Goal: Task Accomplishment & Management: Manage account settings

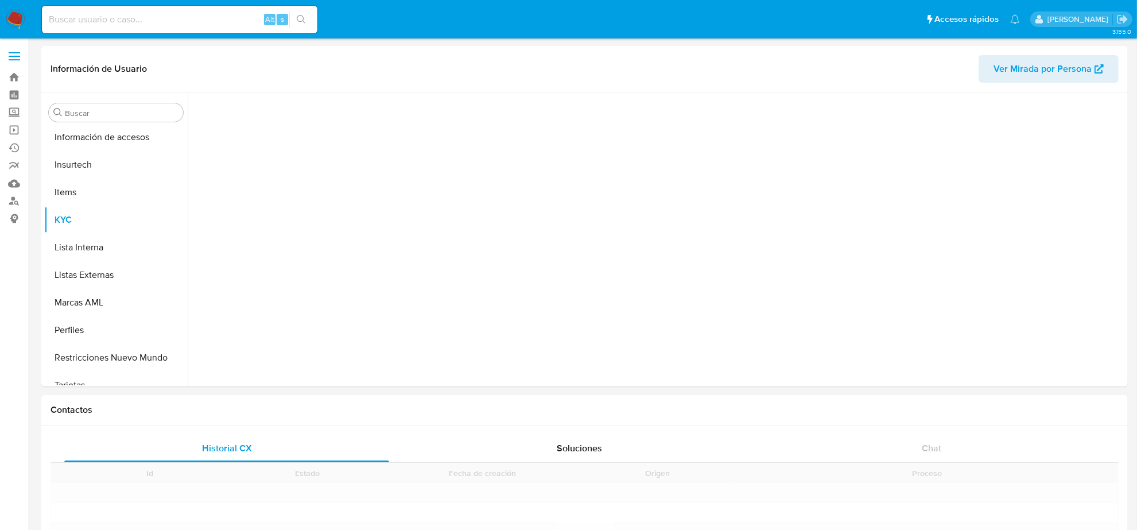
scroll to position [484, 0]
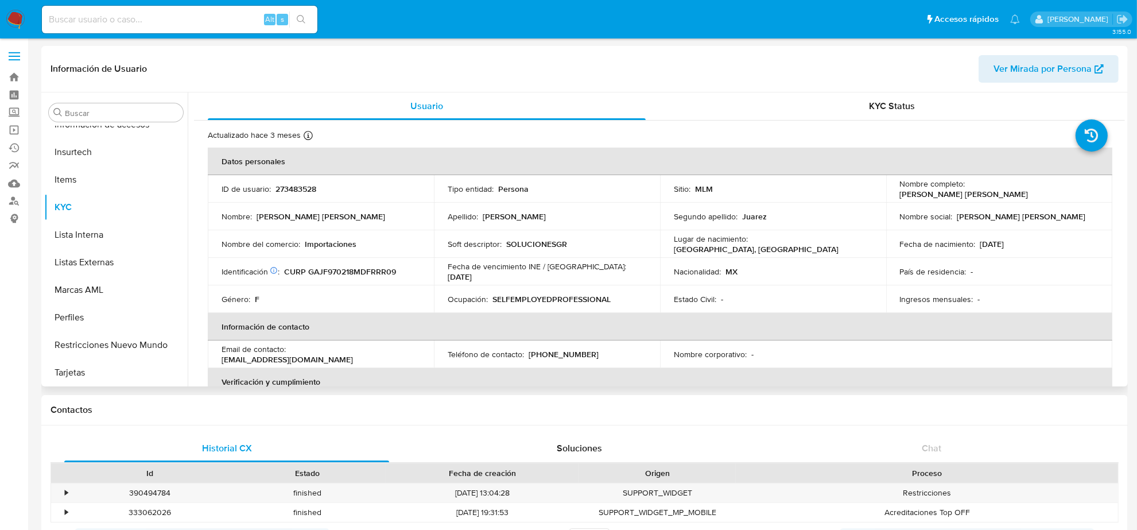
select select "10"
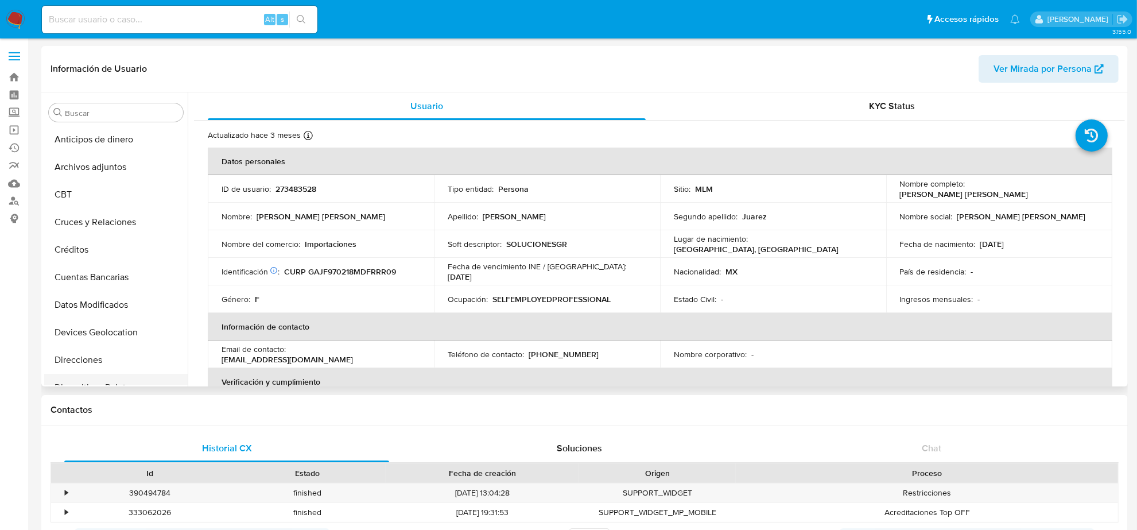
scroll to position [0, 0]
click at [92, 150] on button "Anticipos de dinero" at bounding box center [111, 140] width 134 height 28
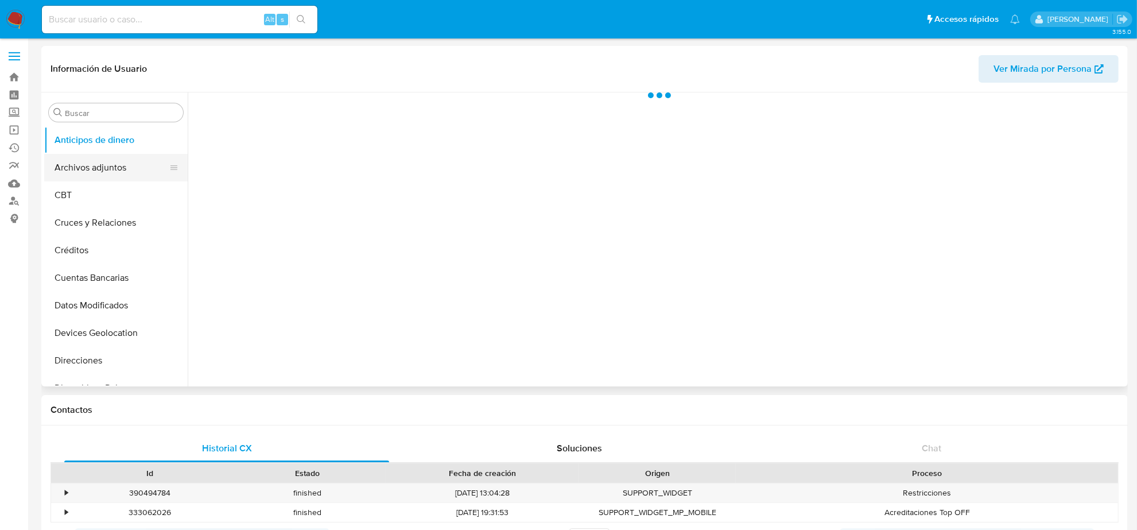
click at [92, 174] on button "Archivos adjuntos" at bounding box center [111, 168] width 134 height 28
click at [91, 190] on button "CBT" at bounding box center [111, 195] width 134 height 28
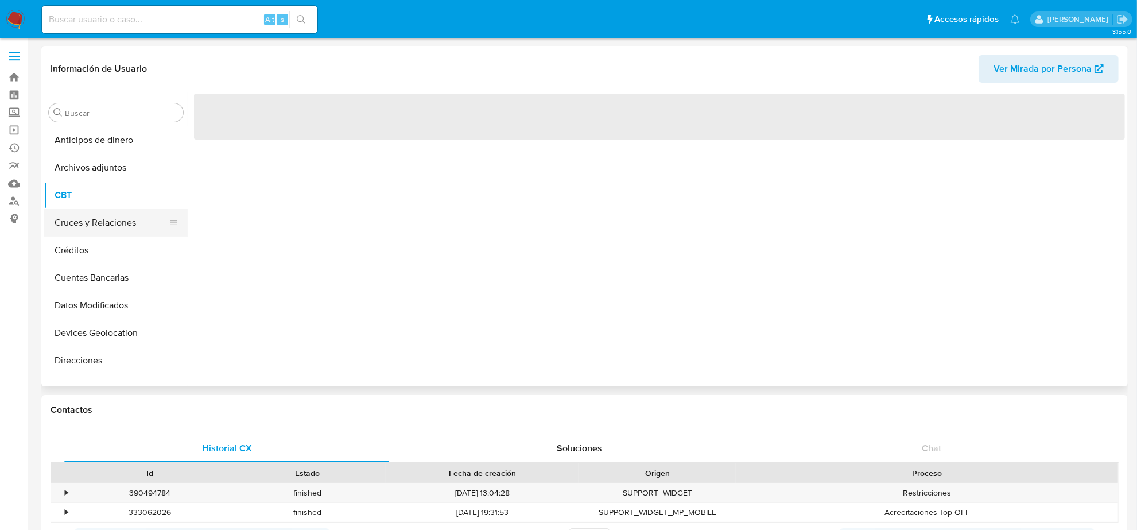
click at [87, 216] on button "Cruces y Relaciones" at bounding box center [111, 223] width 134 height 28
click at [118, 253] on button "Créditos" at bounding box center [111, 250] width 134 height 28
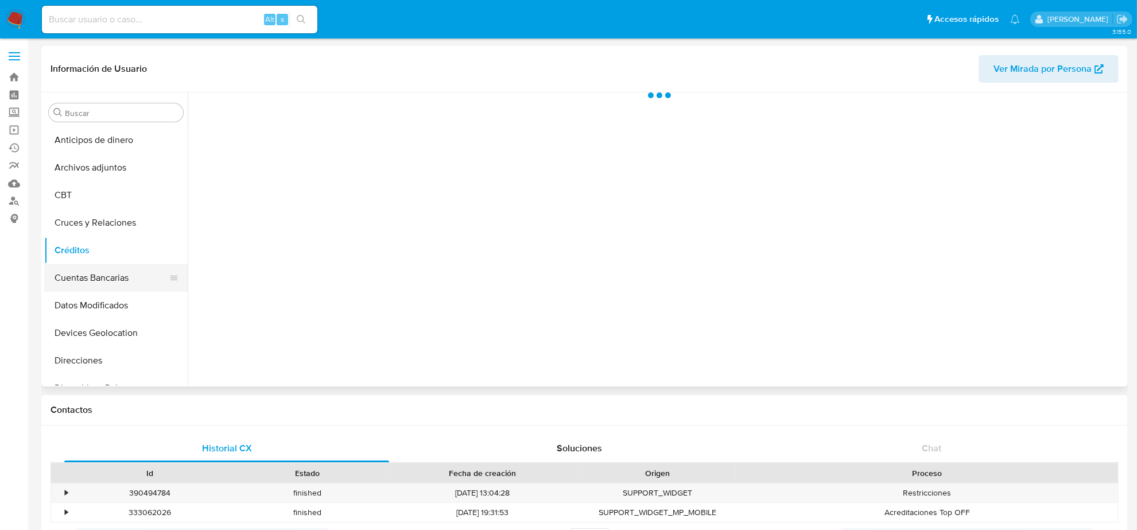
click at [115, 282] on button "Cuentas Bancarias" at bounding box center [111, 278] width 134 height 28
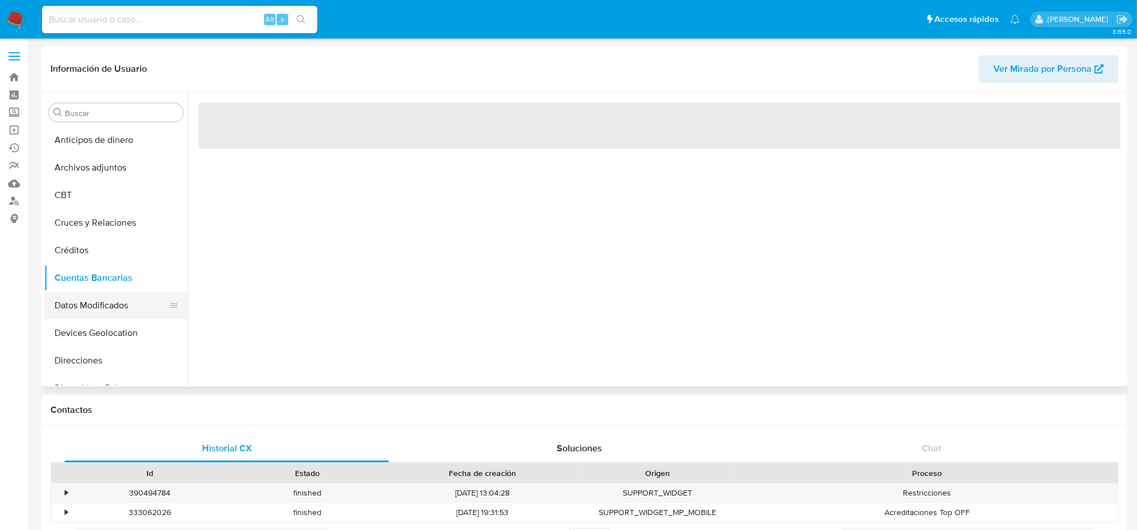
click at [110, 300] on button "Datos Modificados" at bounding box center [111, 306] width 134 height 28
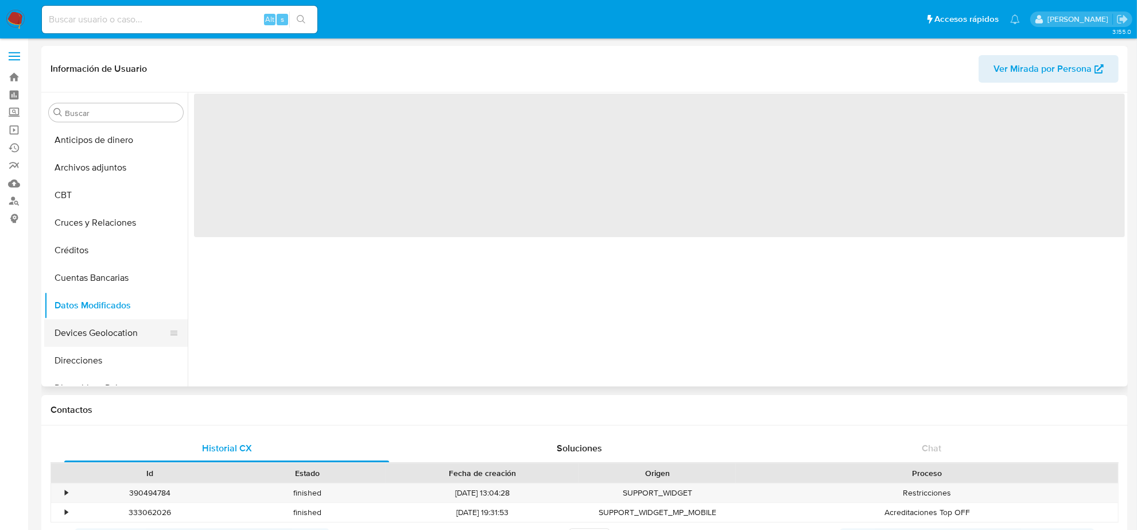
click at [96, 342] on button "Devices Geolocation" at bounding box center [111, 333] width 134 height 28
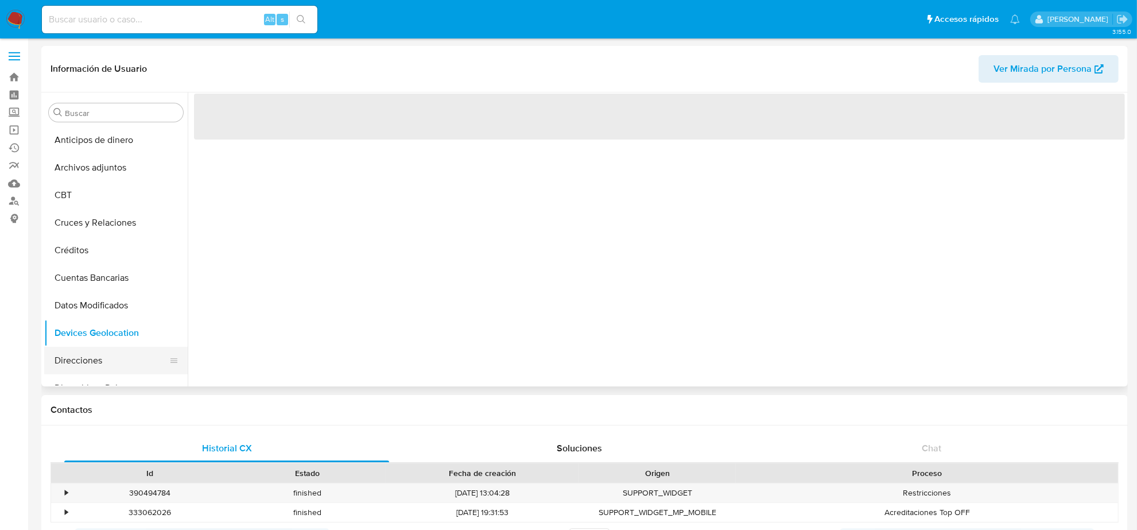
click at [92, 353] on button "Direcciones" at bounding box center [111, 361] width 134 height 28
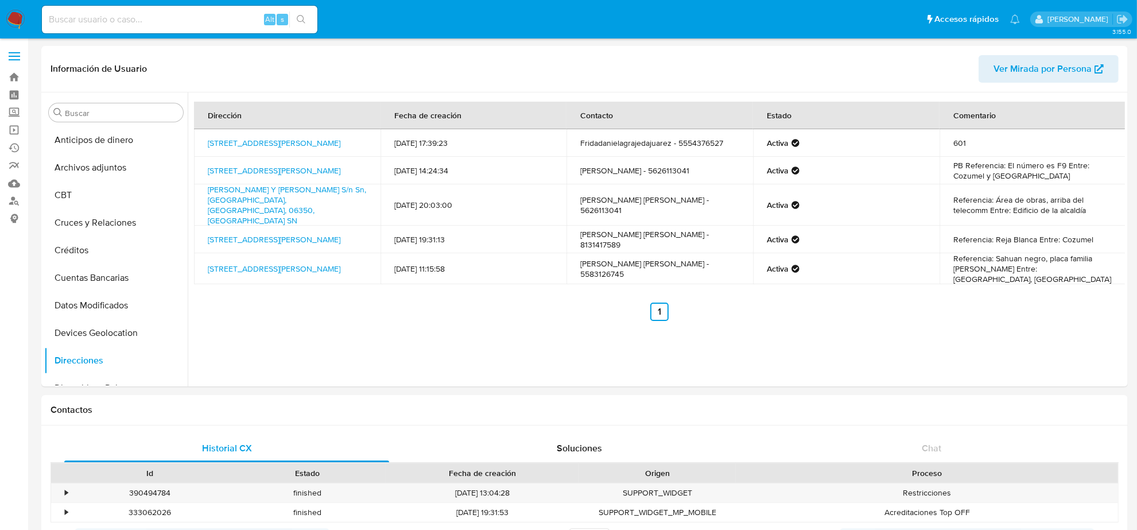
click at [14, 24] on img at bounding box center [16, 20] width 20 height 20
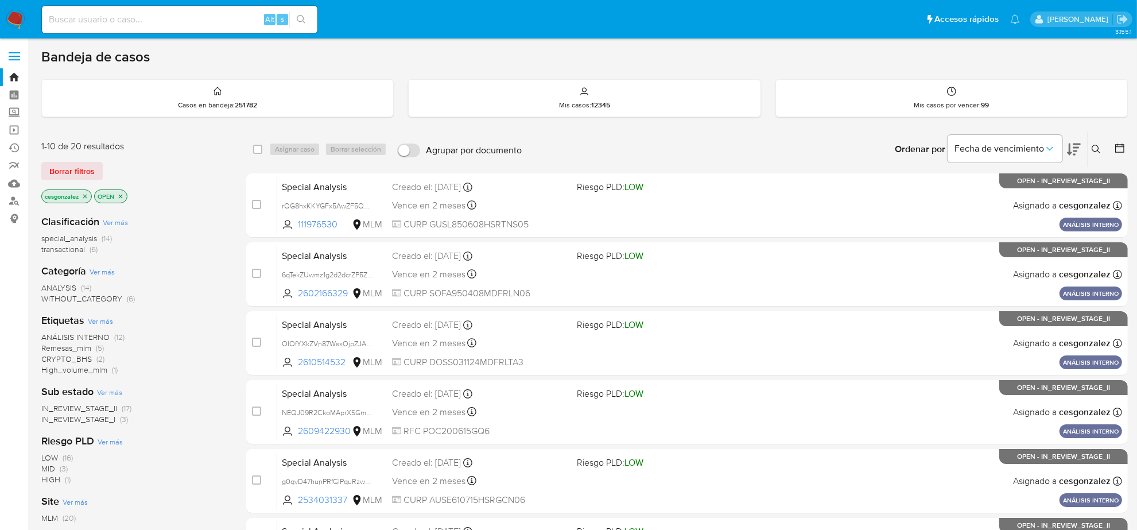
click at [101, 370] on span "High_volume_mlm" at bounding box center [74, 369] width 66 height 11
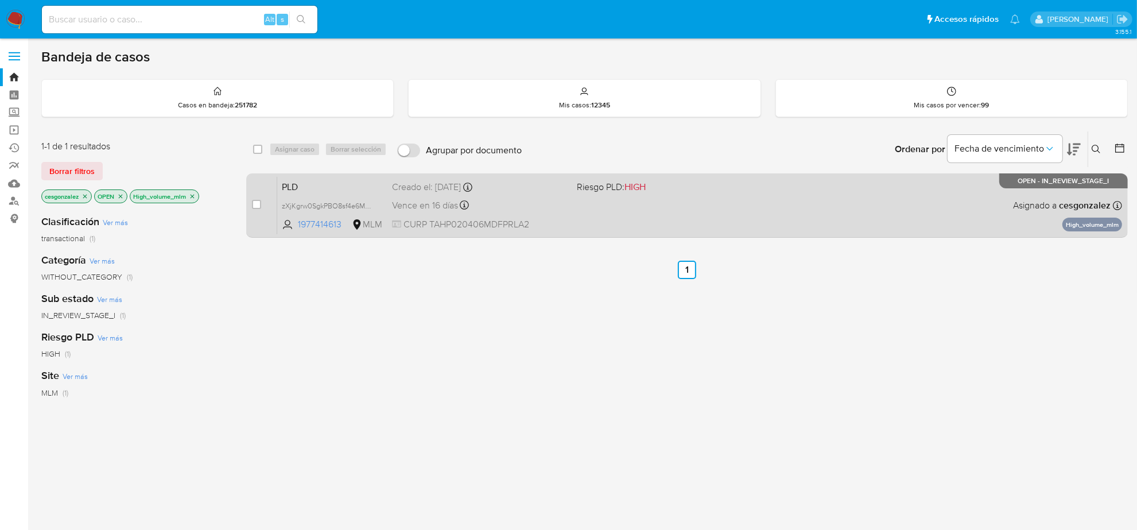
click at [539, 219] on span "CURP TAHP020406MDFPRLA2" at bounding box center [480, 224] width 176 height 13
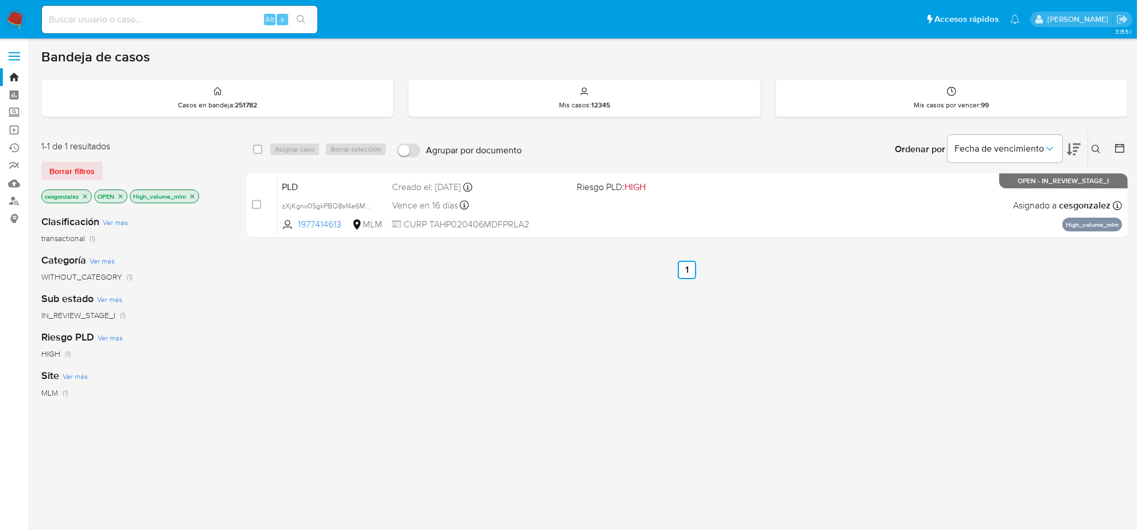
click at [67, 163] on span "Borrar filtros" at bounding box center [71, 171] width 45 height 16
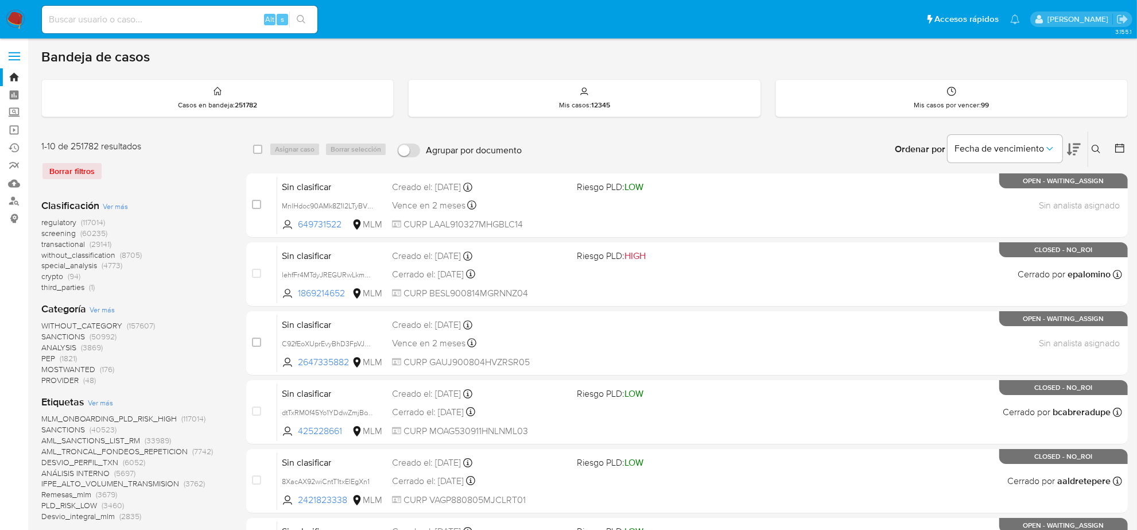
click at [69, 233] on span "screening" at bounding box center [58, 232] width 34 height 11
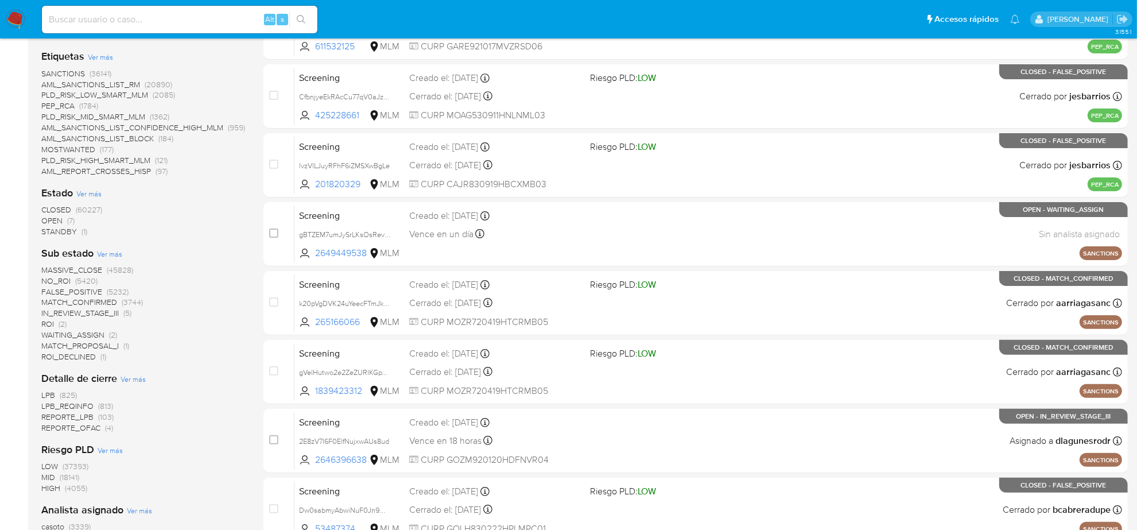
scroll to position [215, 0]
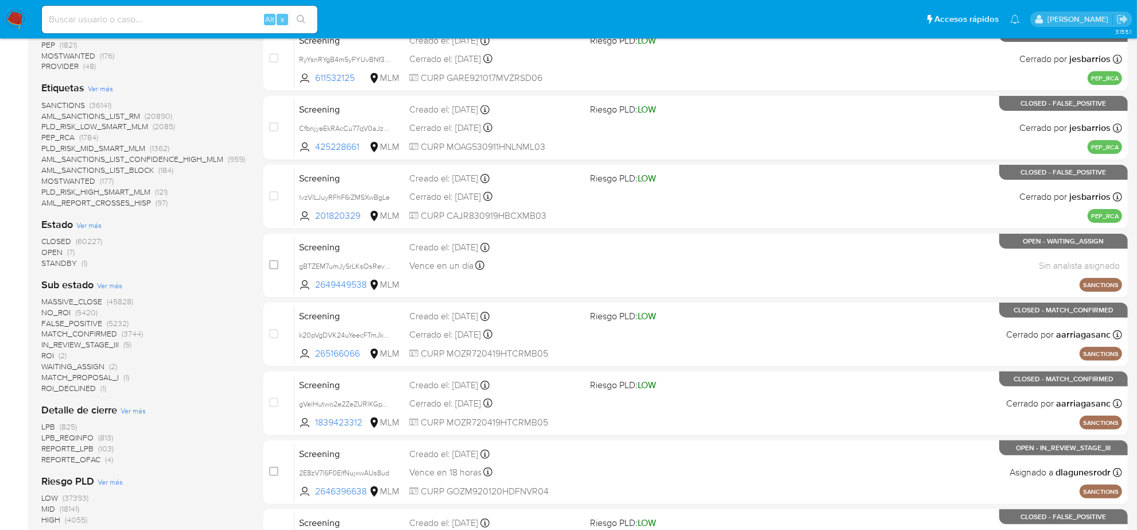
click at [58, 255] on span "OPEN" at bounding box center [51, 251] width 21 height 11
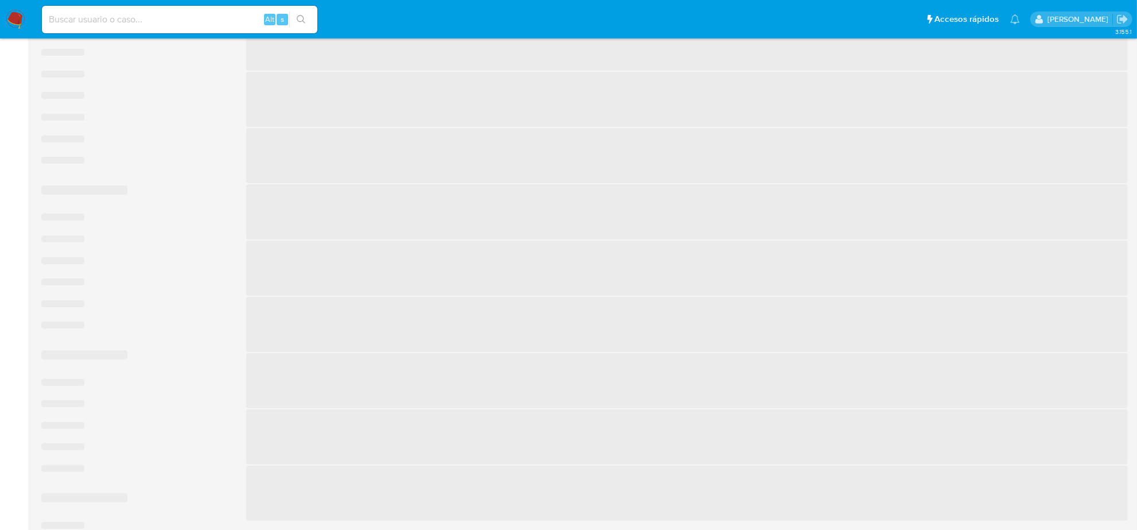
scroll to position [168, 0]
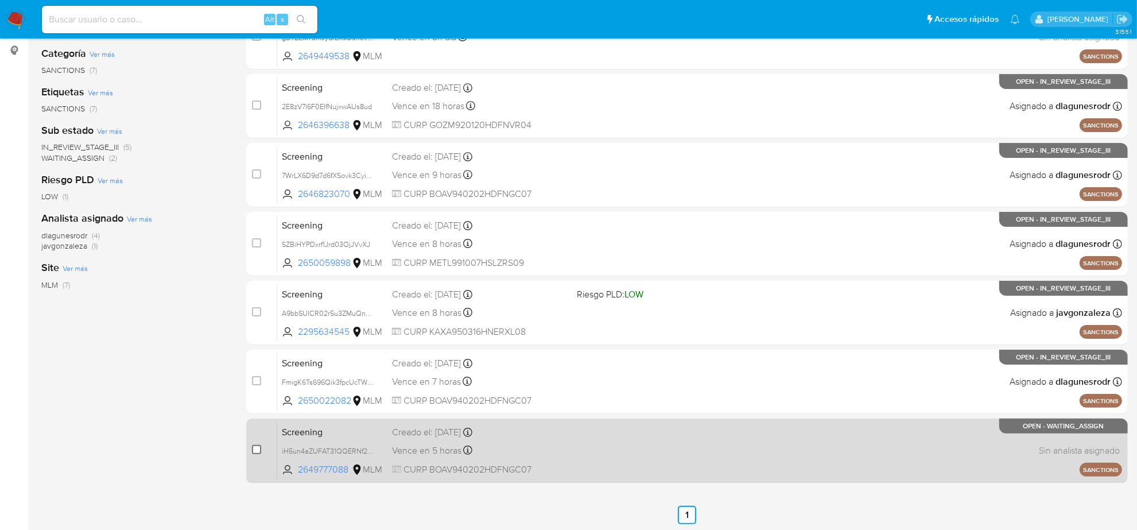
click at [260, 447] on input "checkbox" at bounding box center [256, 449] width 9 height 9
checkbox input "true"
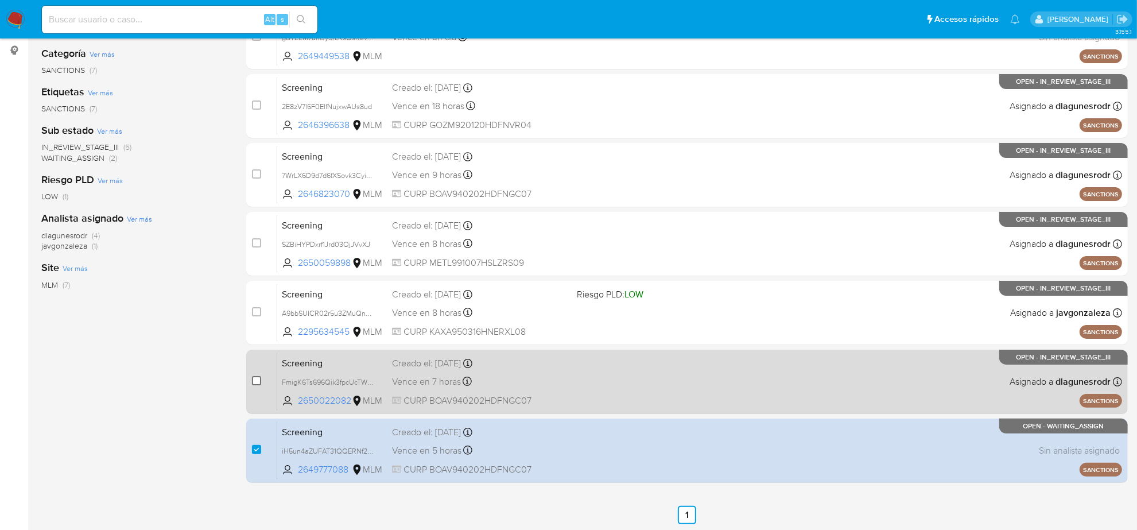
click at [259, 380] on input "checkbox" at bounding box center [256, 380] width 9 height 9
checkbox input "true"
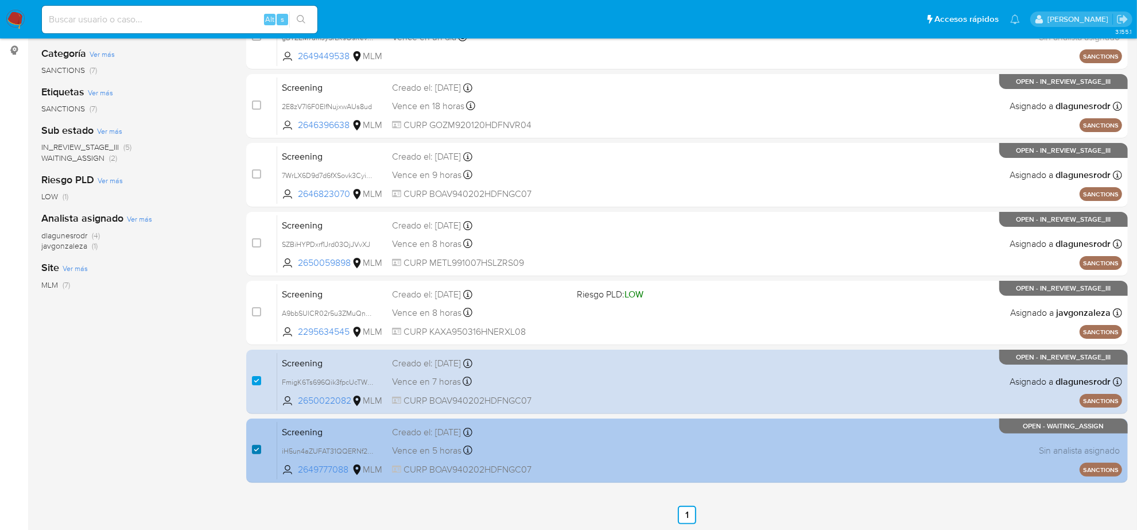
click at [255, 452] on input "checkbox" at bounding box center [256, 449] width 9 height 9
checkbox input "false"
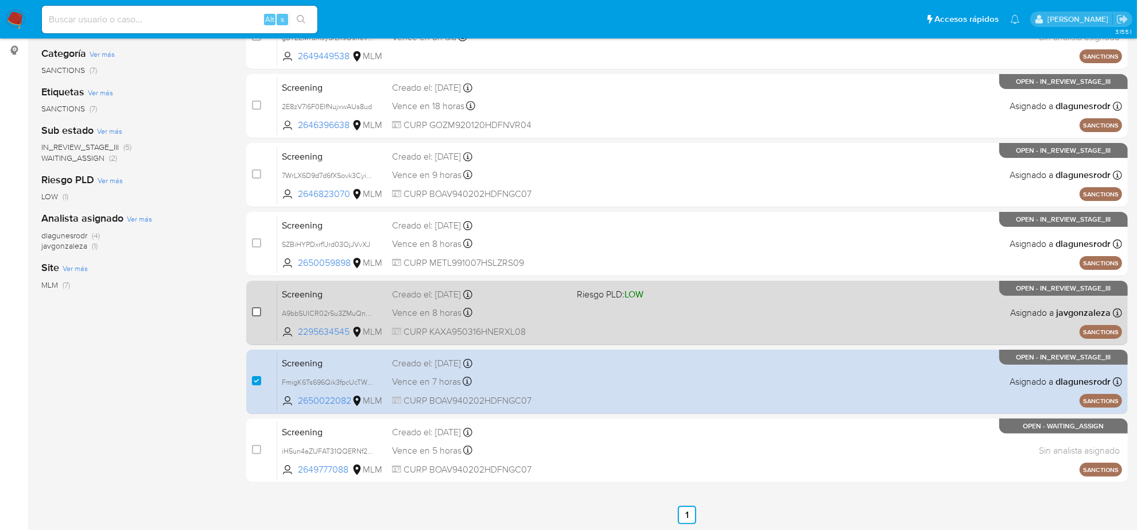
click at [257, 313] on input "checkbox" at bounding box center [256, 311] width 9 height 9
checkbox input "true"
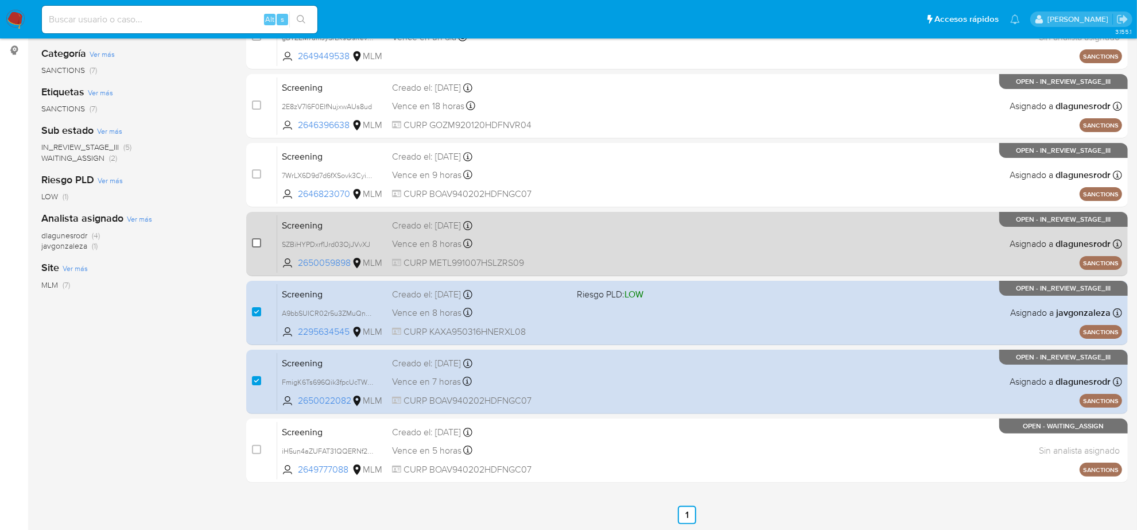
click at [257, 242] on input "checkbox" at bounding box center [256, 242] width 9 height 9
checkbox input "true"
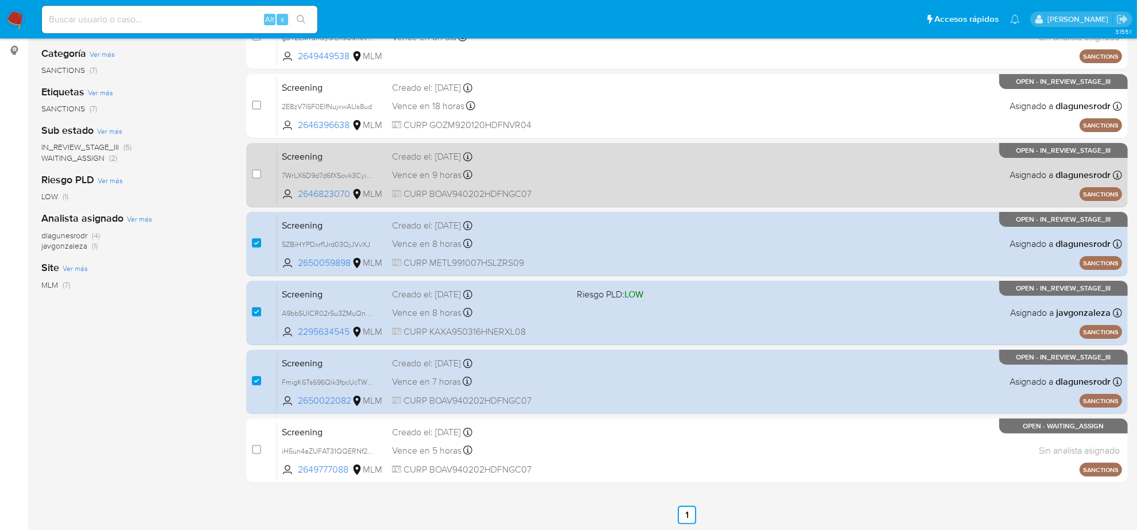
click at [257, 181] on div "case-item-checkbox No es posible asignar el caso" at bounding box center [264, 175] width 25 height 58
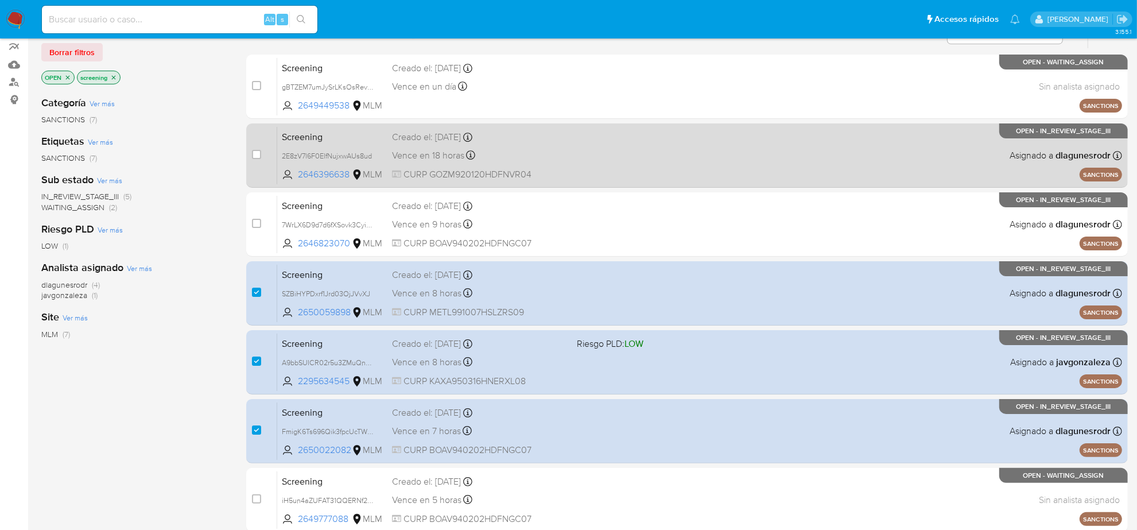
scroll to position [96, 0]
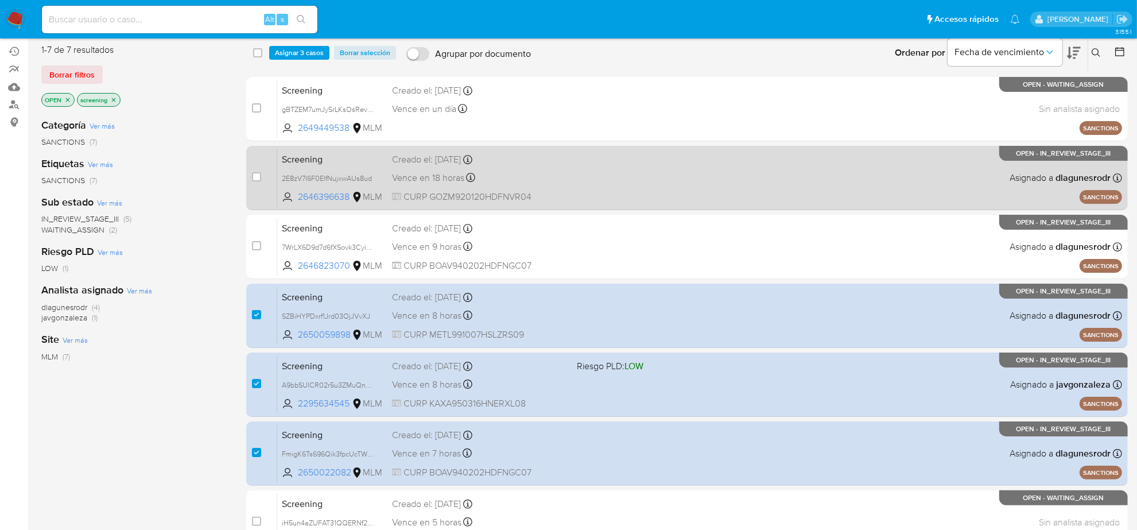
click at [262, 166] on div "case-item-checkbox No es posible asignar el caso" at bounding box center [264, 178] width 25 height 58
click at [253, 181] on div "case-item-checkbox" at bounding box center [256, 176] width 9 height 11
click at [253, 176] on input "checkbox" at bounding box center [256, 176] width 9 height 9
checkbox input "true"
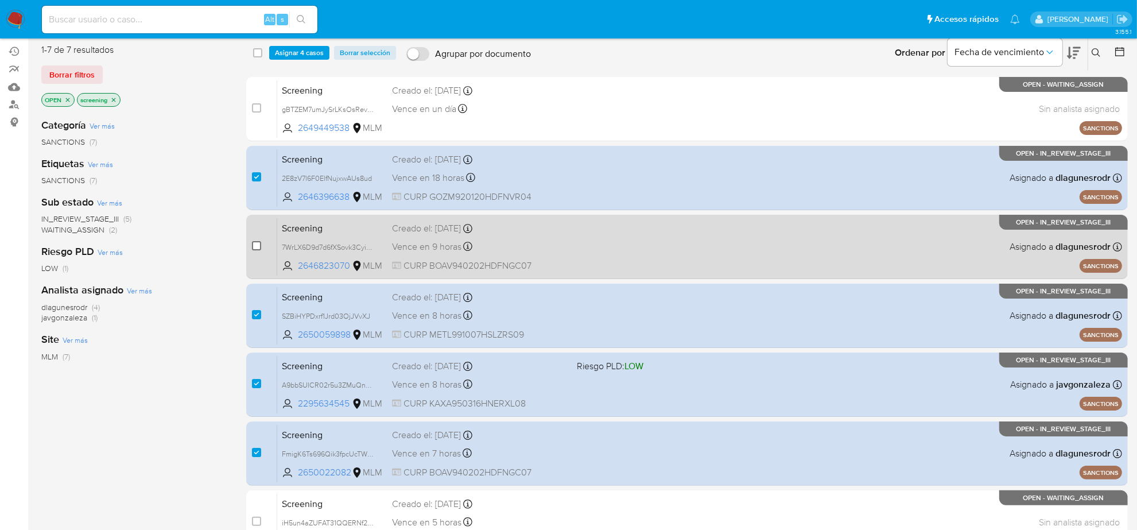
click at [253, 244] on input "checkbox" at bounding box center [256, 245] width 9 height 9
checkbox input "true"
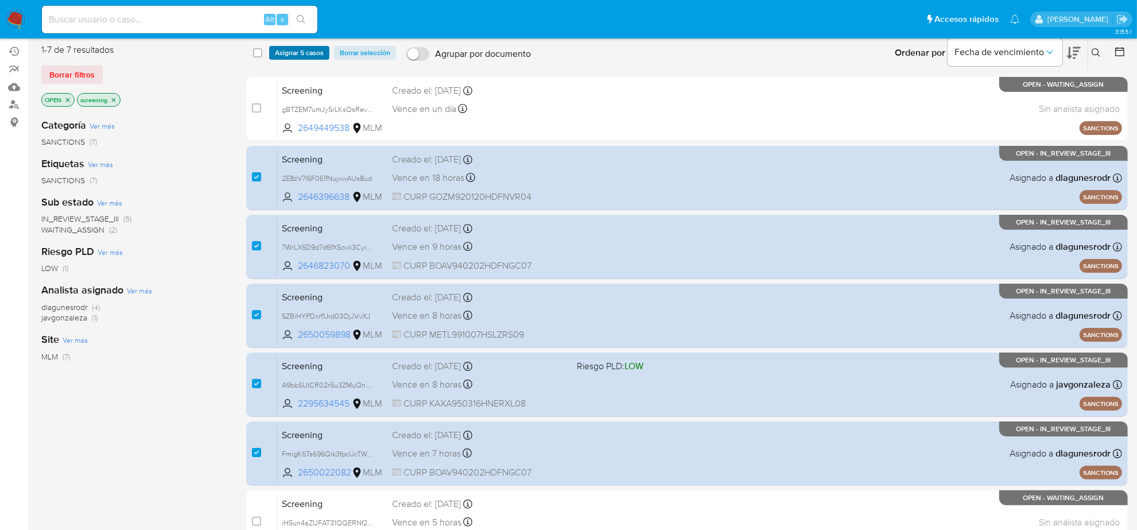
click at [293, 49] on span "Asignar 5 casos" at bounding box center [299, 52] width 49 height 11
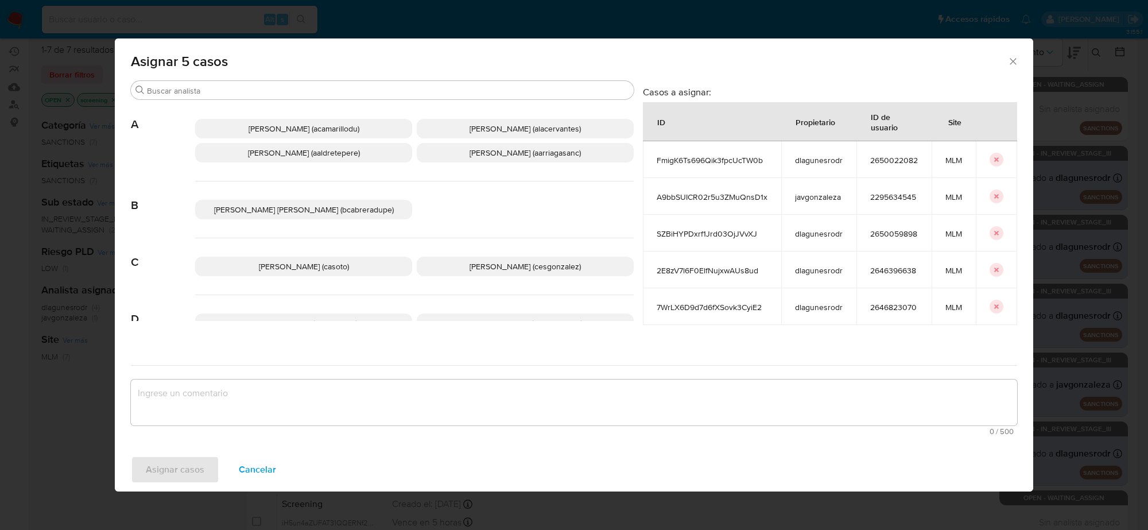
click at [483, 261] on span "Cesar Gonzalez (cesgonzalez)" at bounding box center [524, 266] width 111 height 11
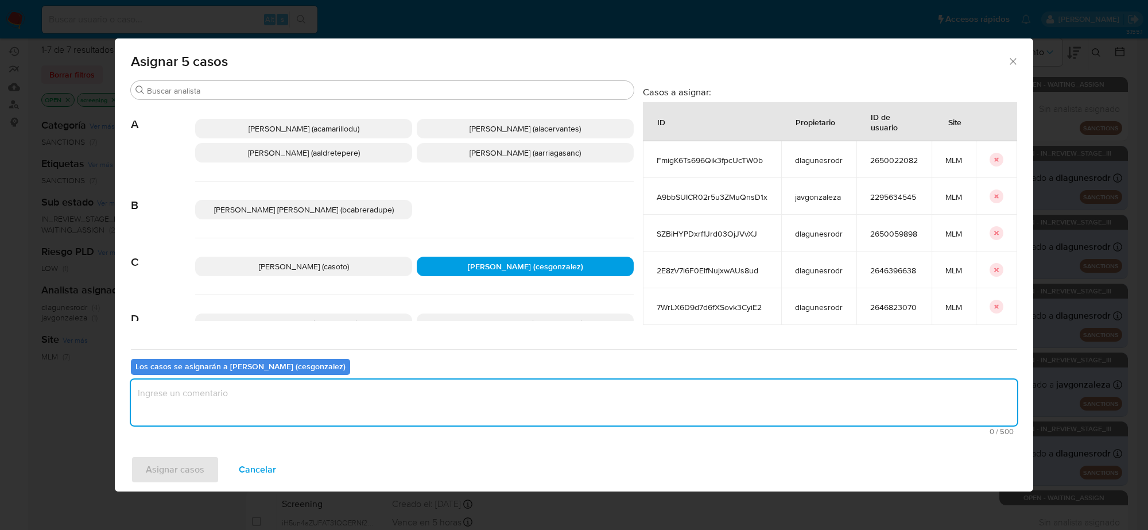
click at [310, 403] on textarea "assign-modal" at bounding box center [574, 402] width 886 height 46
click at [187, 472] on span "Asignar casos" at bounding box center [175, 469] width 59 height 25
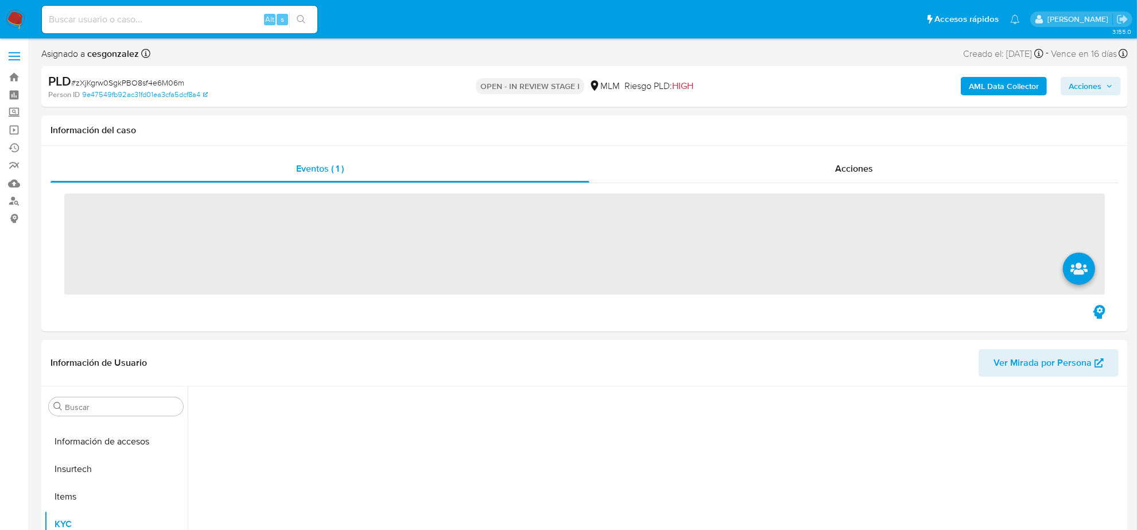
scroll to position [484, 0]
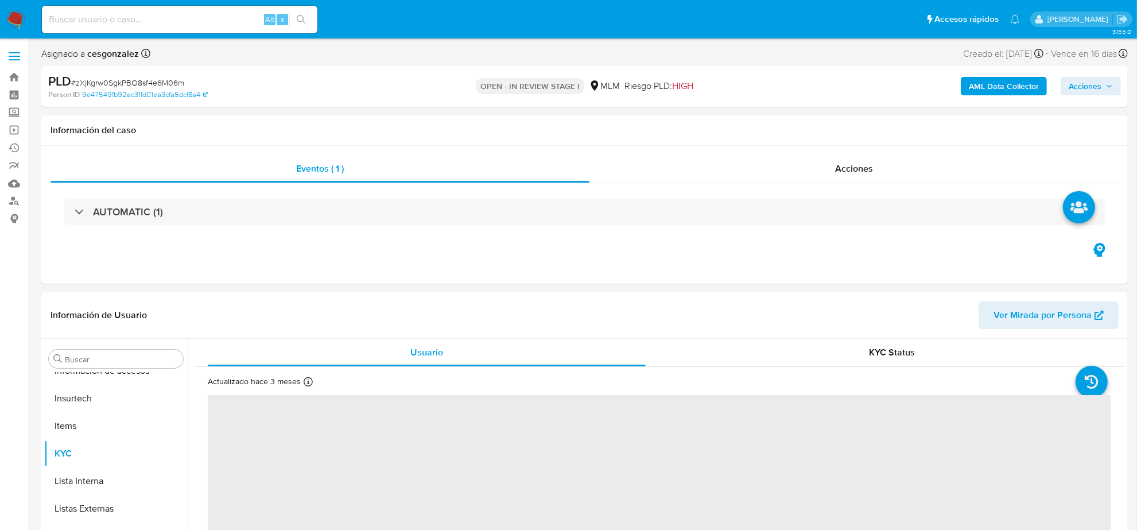
click at [145, 9] on div "Alt s" at bounding box center [179, 20] width 275 height 28
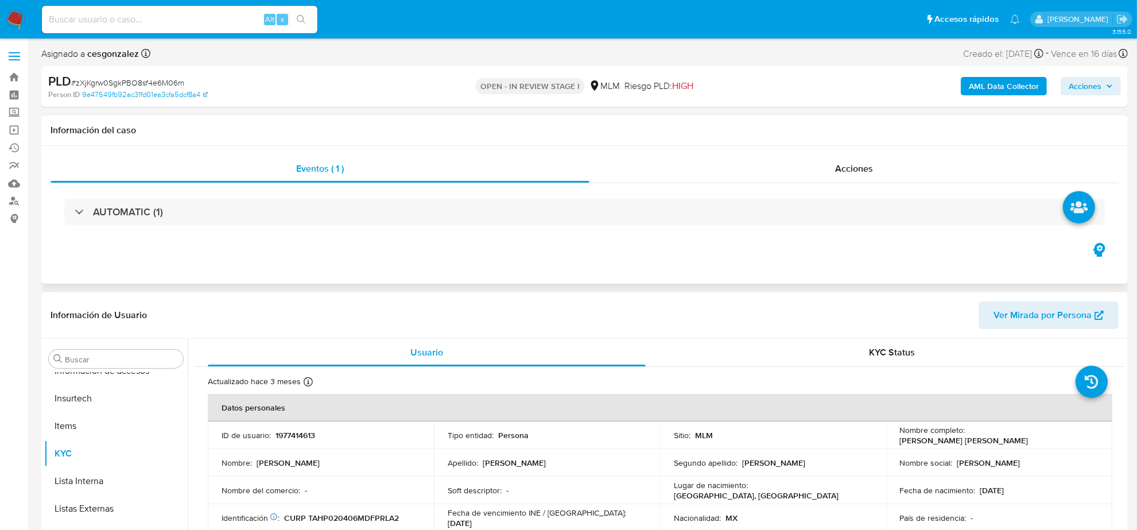
select select "10"
click at [851, 179] on div "Acciones" at bounding box center [853, 169] width 529 height 28
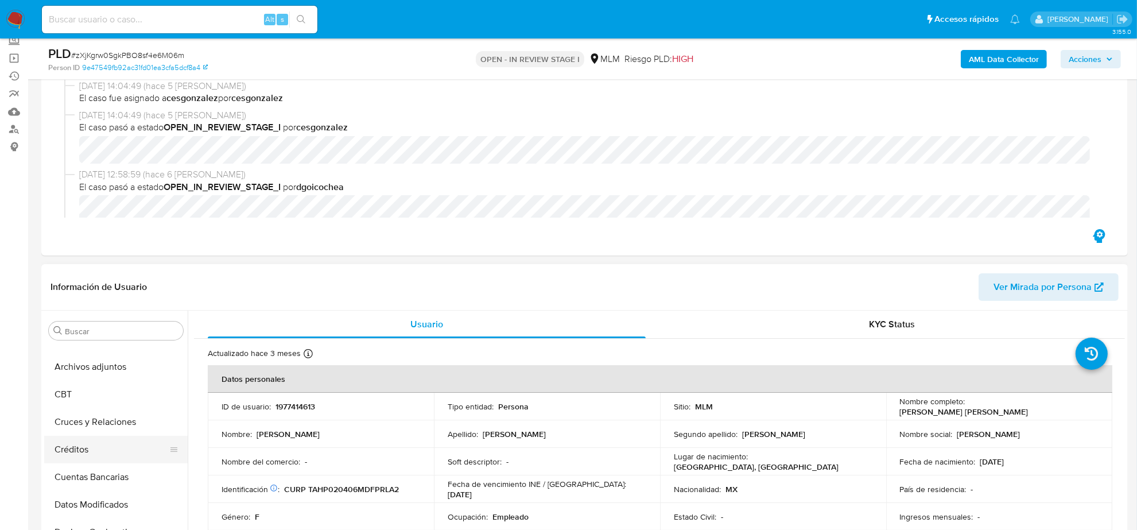
scroll to position [0, 0]
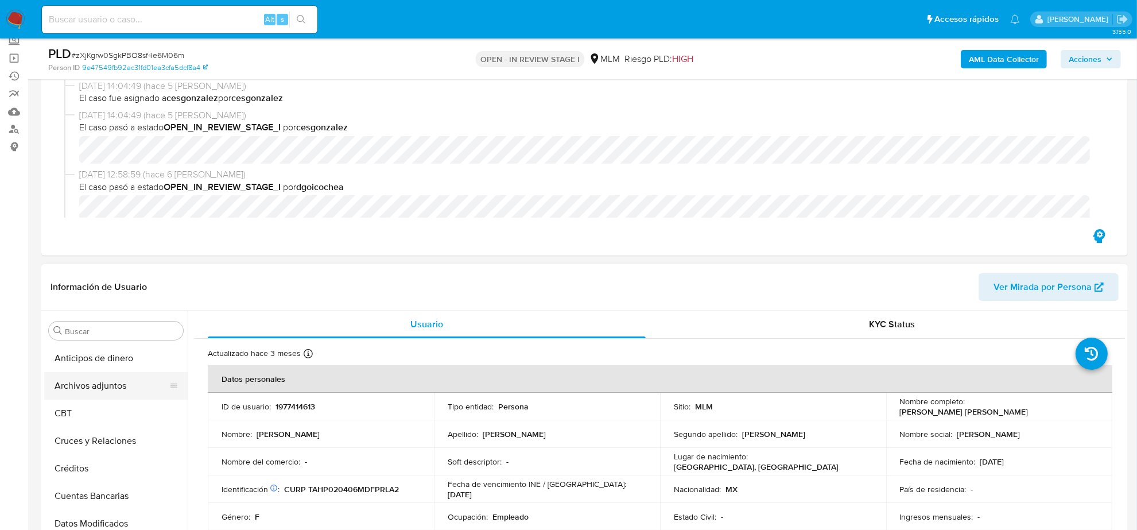
click at [112, 391] on button "Archivos adjuntos" at bounding box center [111, 386] width 134 height 28
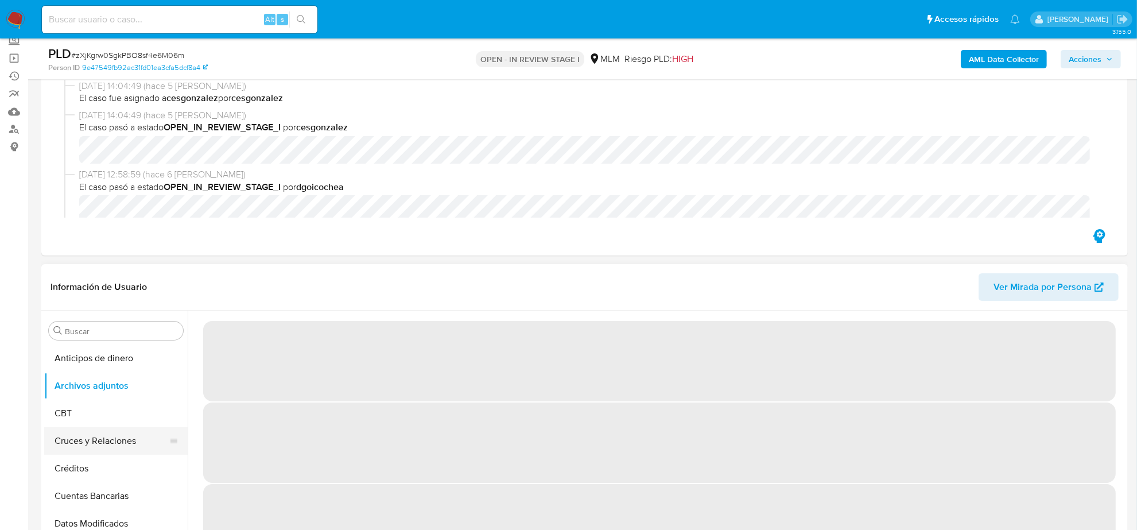
click at [106, 442] on button "Cruces y Relaciones" at bounding box center [111, 441] width 134 height 28
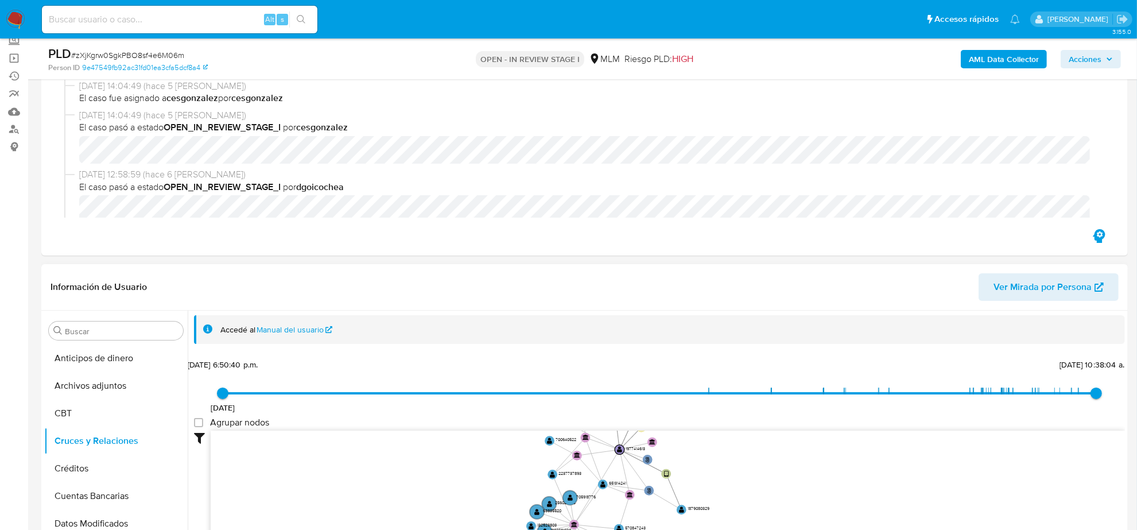
drag, startPoint x: 820, startPoint y: 488, endPoint x: 794, endPoint y: 469, distance: 32.4
click at [853, 495] on icon "phone-6f53819b223943d1c6f629d0406dacde  user-1977414613  1977414613 person-9e…" at bounding box center [668, 513] width 914 height 166
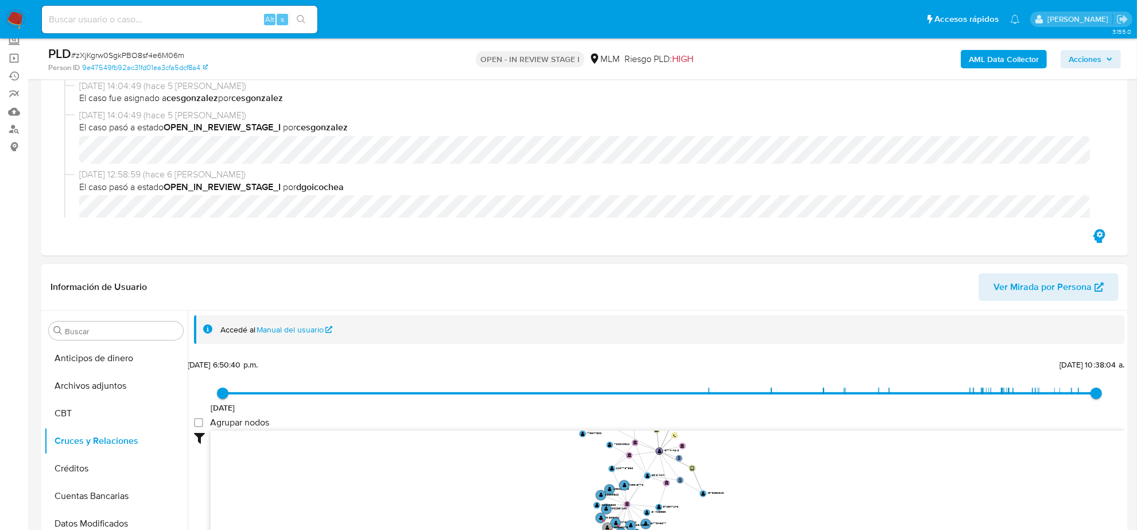
drag, startPoint x: 1012, startPoint y: 481, endPoint x: 1001, endPoint y: 490, distance: 13.4
click at [1001, 491] on icon "phone-6f53819b223943d1c6f629d0406dacde  user-1977414613  1977414613 person-9e…" at bounding box center [668, 513] width 914 height 166
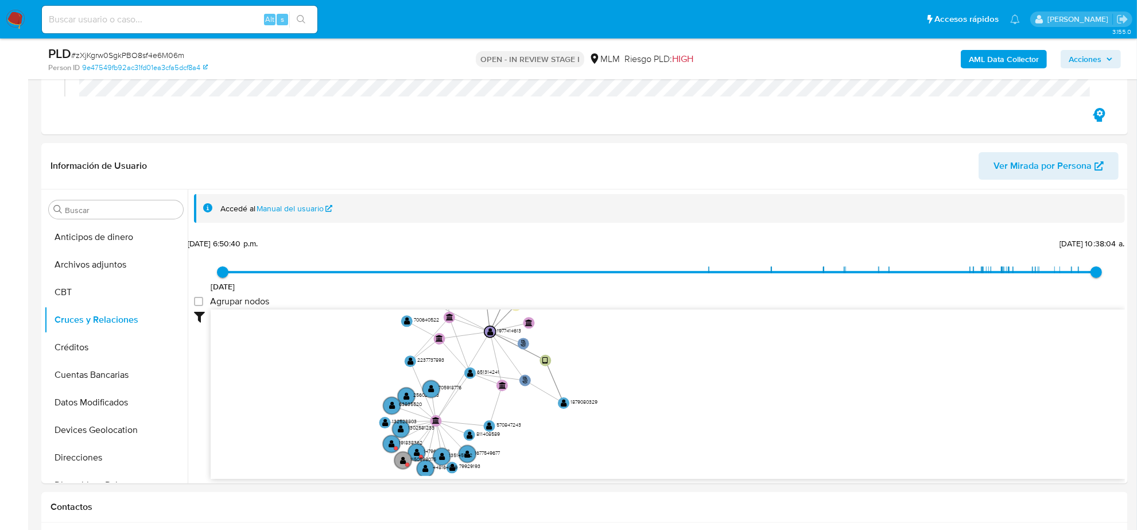
scroll to position [287, 0]
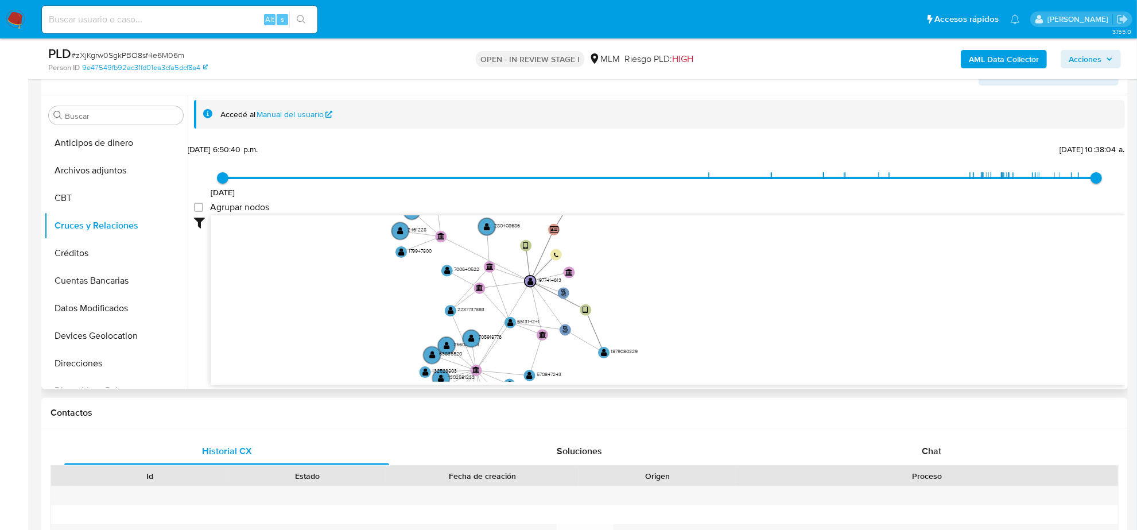
drag, startPoint x: 696, startPoint y: 293, endPoint x: 736, endPoint y: 336, distance: 59.7
click at [736, 336] on icon "phone-6f53819b223943d1c6f629d0406dacde  user-1977414613  1977414613 person-9e…" at bounding box center [668, 298] width 914 height 166
click at [622, 351] on text "1879080329" at bounding box center [625, 351] width 27 height 7
click at [622, 351] on text "1879080329" at bounding box center [625, 350] width 27 height 7
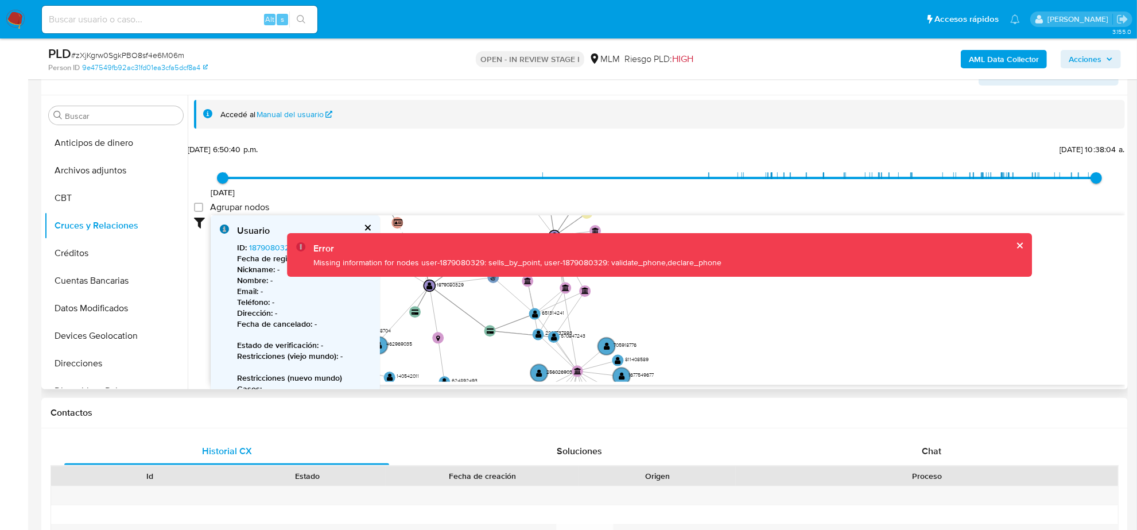
click at [1015, 242] on button "cerrar" at bounding box center [1018, 245] width 7 height 7
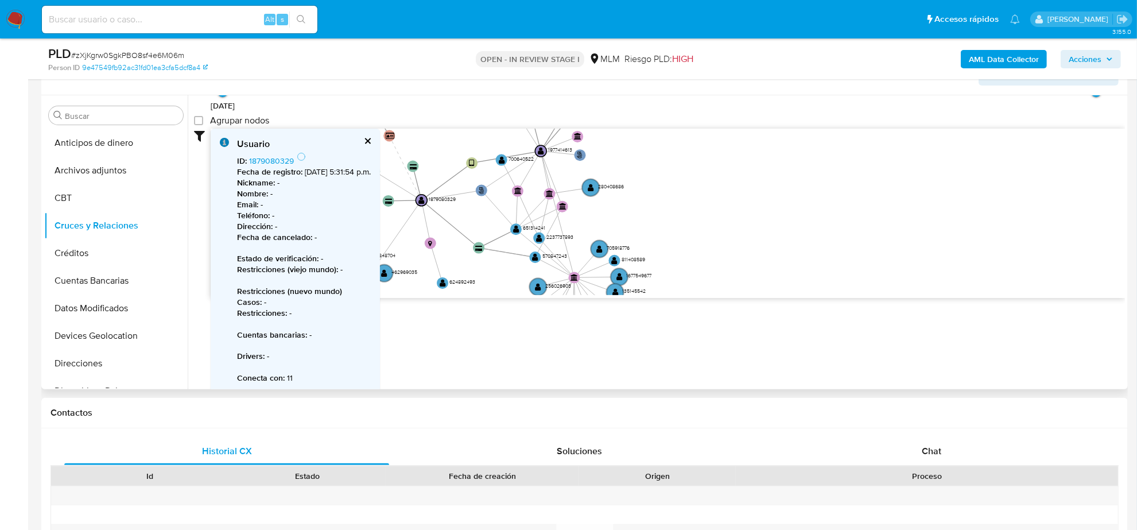
scroll to position [90, 0]
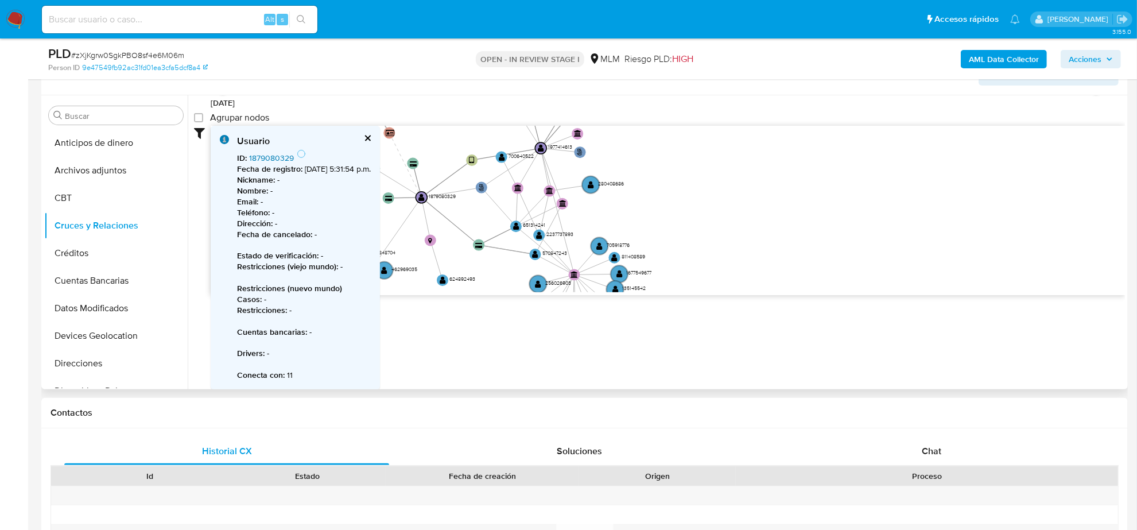
click at [262, 157] on link "1879080329" at bounding box center [271, 157] width 45 height 11
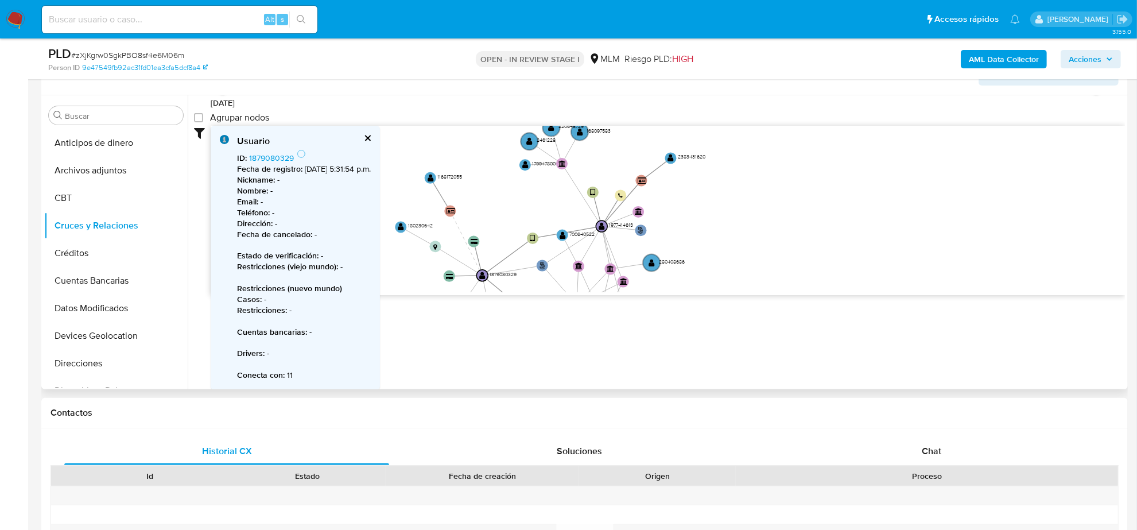
drag, startPoint x: 735, startPoint y: 219, endPoint x: 796, endPoint y: 297, distance: 99.0
click at [796, 297] on div "Accedé al Manual del usuario 23/7/2022 23/7/2022, 6:50:40 p.m. 23/8/2025, 10:38…" at bounding box center [656, 242] width 937 height 294
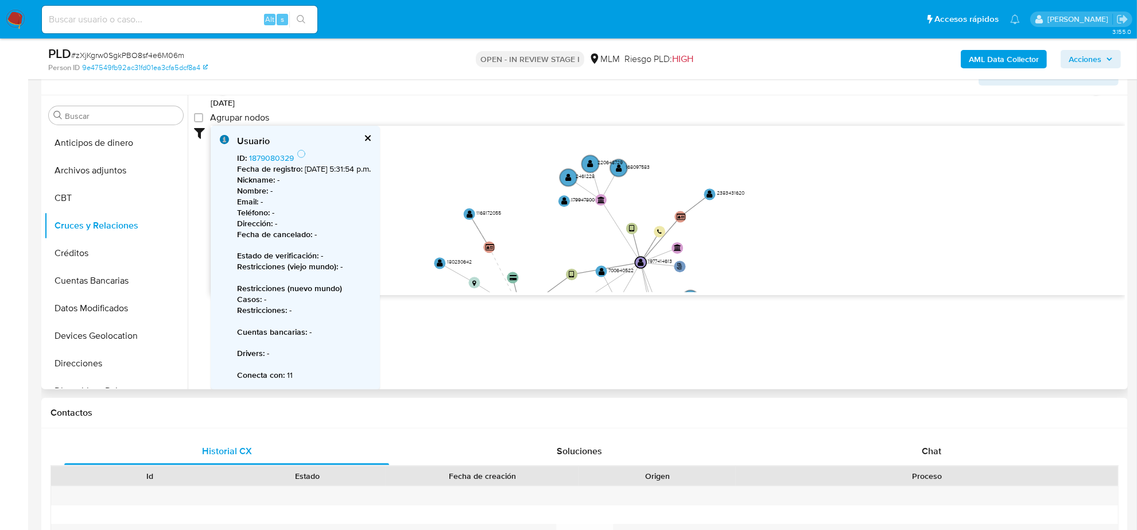
drag, startPoint x: 760, startPoint y: 248, endPoint x: 799, endPoint y: 284, distance: 53.2
click at [799, 284] on icon "phone-6f53819b223943d1c6f629d0406dacde  user-1977414613  1977414613 person-9e…" at bounding box center [668, 209] width 914 height 166
click at [641, 163] on text "168097583" at bounding box center [638, 166] width 24 height 7
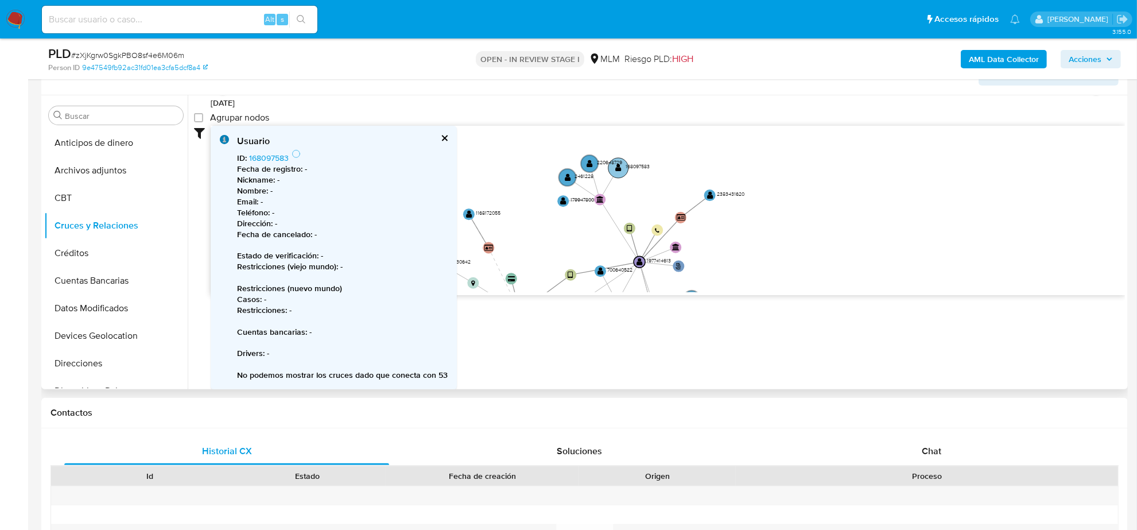
click at [641, 163] on text "168097583" at bounding box center [638, 166] width 24 height 7
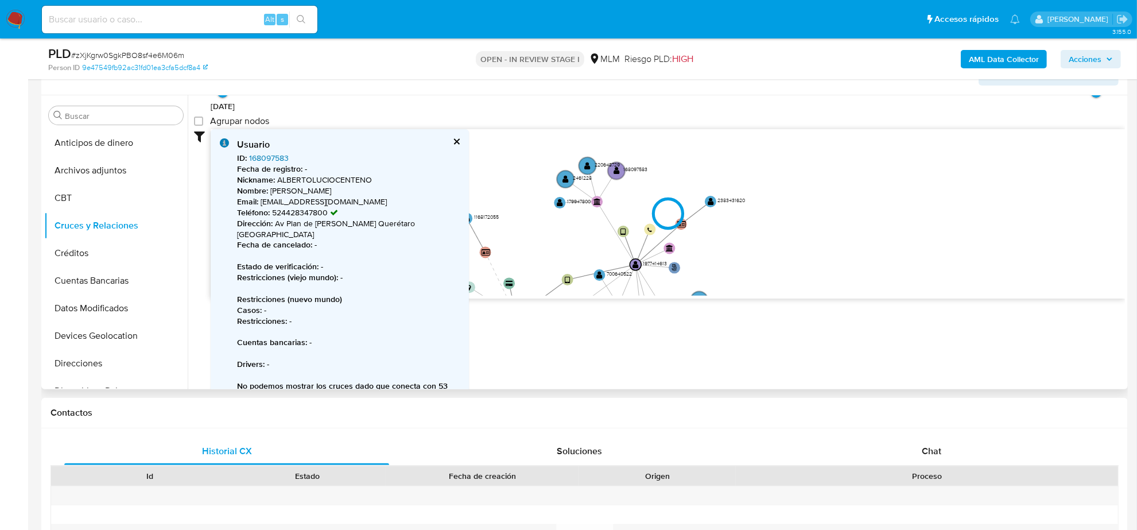
type input "1613326400000"
type input "1755982606000"
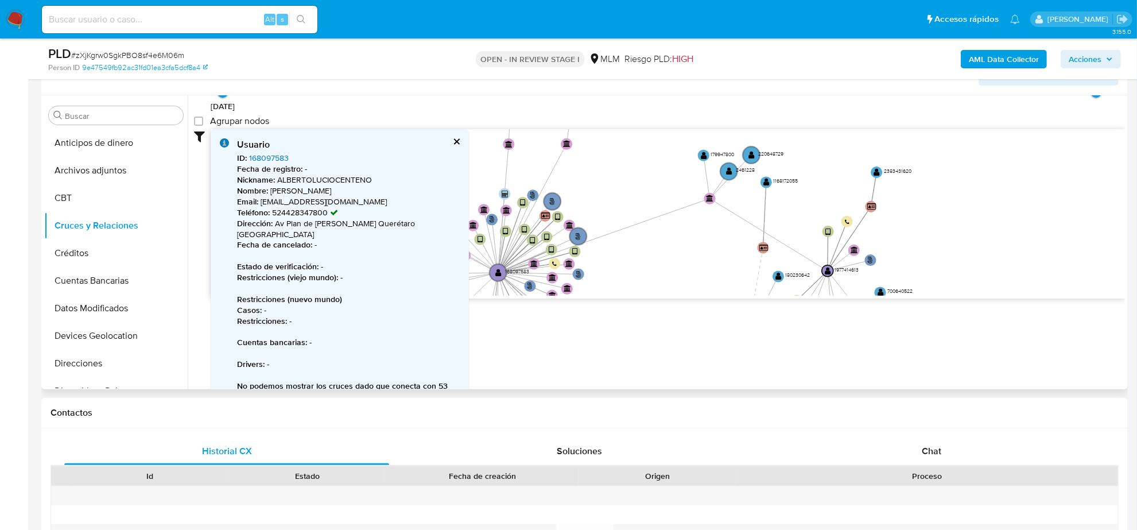
click at [267, 156] on link "168097583" at bounding box center [269, 157] width 40 height 11
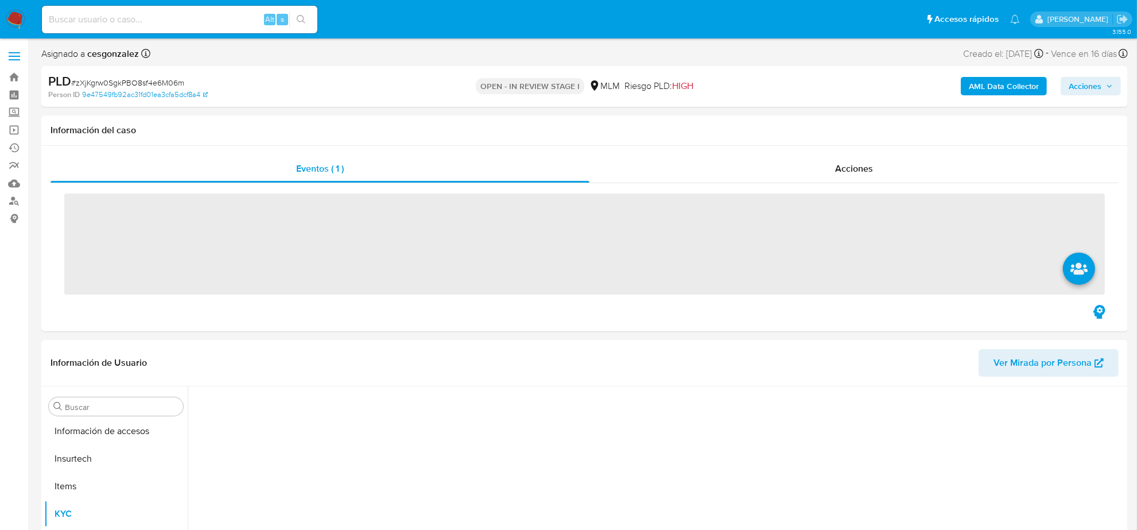
click at [106, 21] on input at bounding box center [179, 19] width 275 height 15
paste input "575644024"
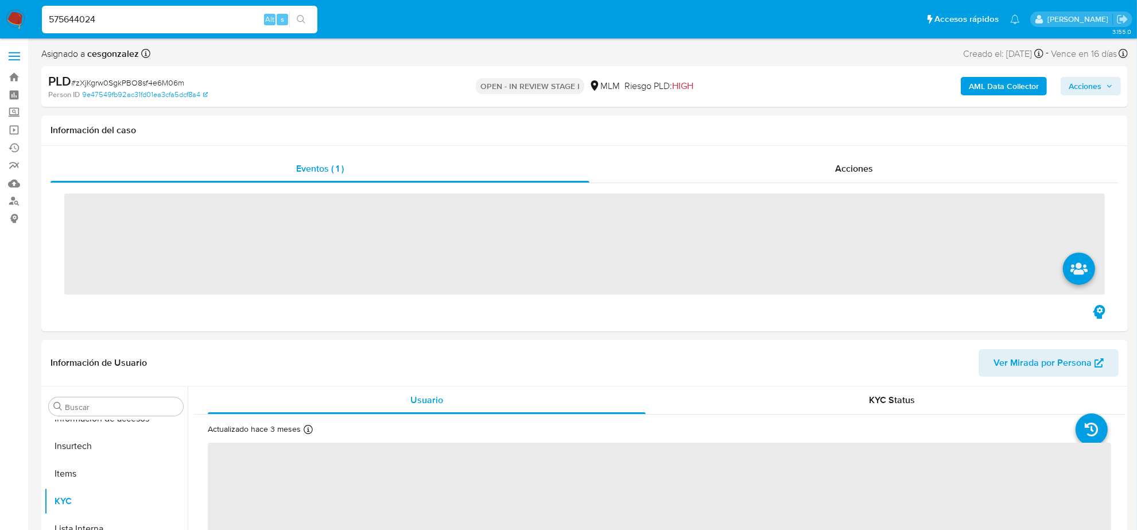
type input "575644024"
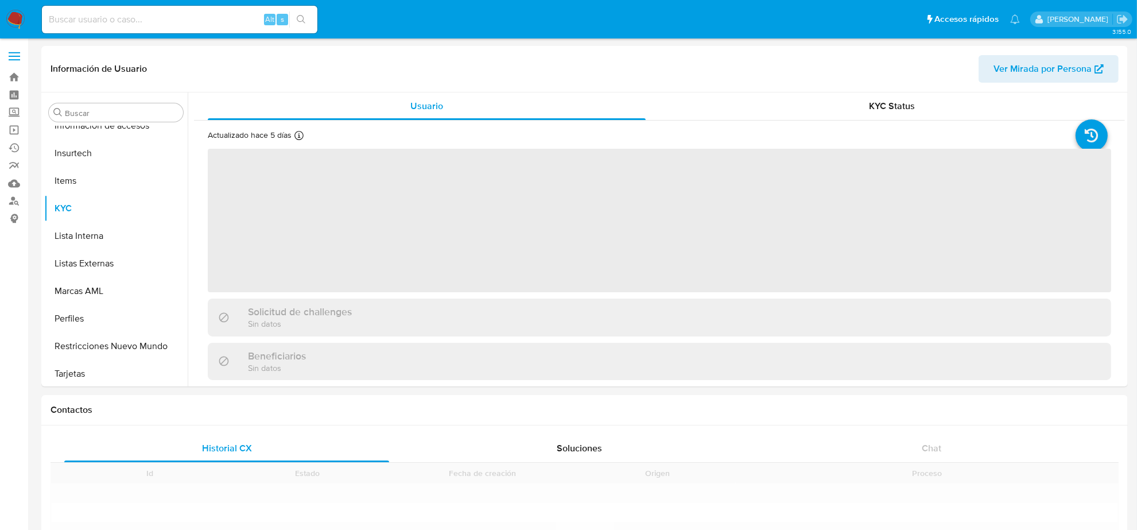
scroll to position [484, 0]
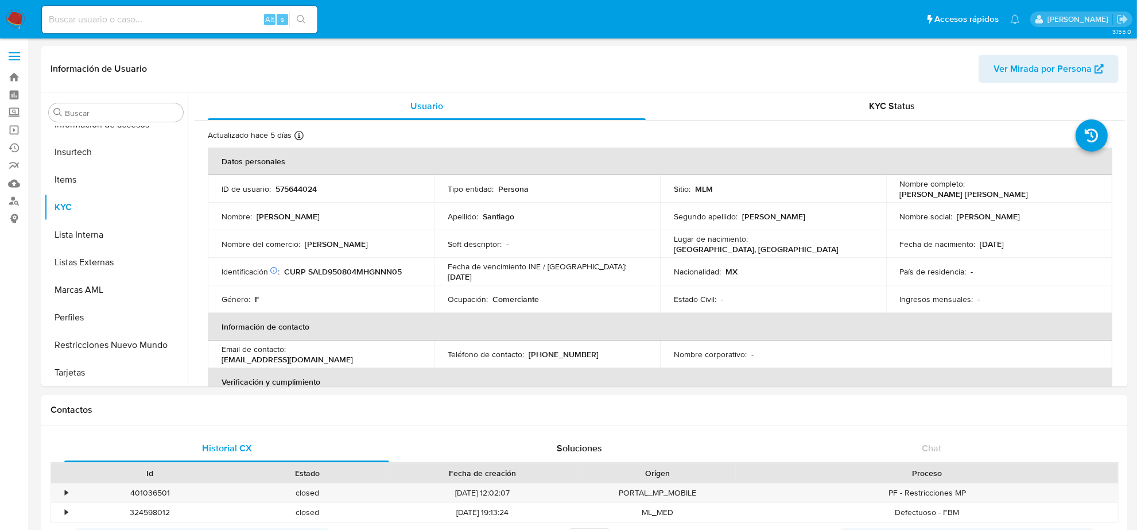
select select "10"
drag, startPoint x: 966, startPoint y: 187, endPoint x: 1102, endPoint y: 187, distance: 136.6
click at [1102, 187] on td "Nombre completo : Diana Laura Santiago Leon" at bounding box center [999, 189] width 226 height 28
copy p "Diana Laura Santiago Leon"
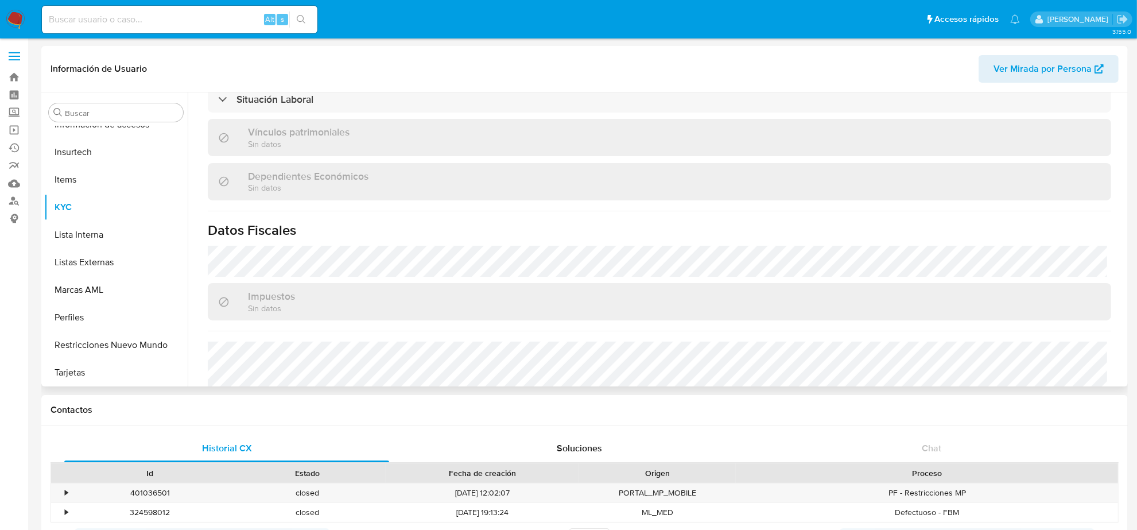
scroll to position [494, 0]
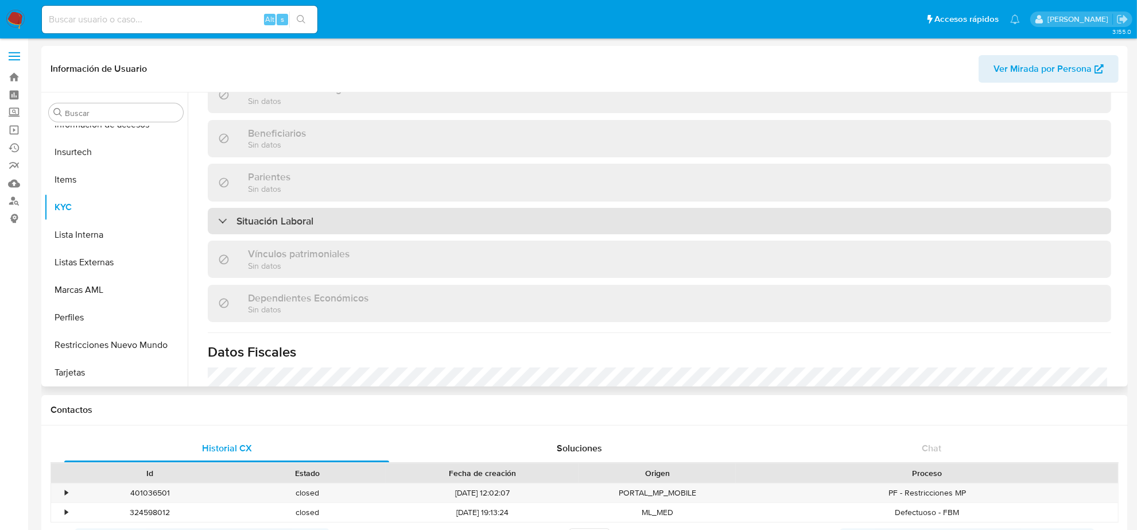
click at [309, 228] on div "Situación Laboral" at bounding box center [659, 221] width 903 height 26
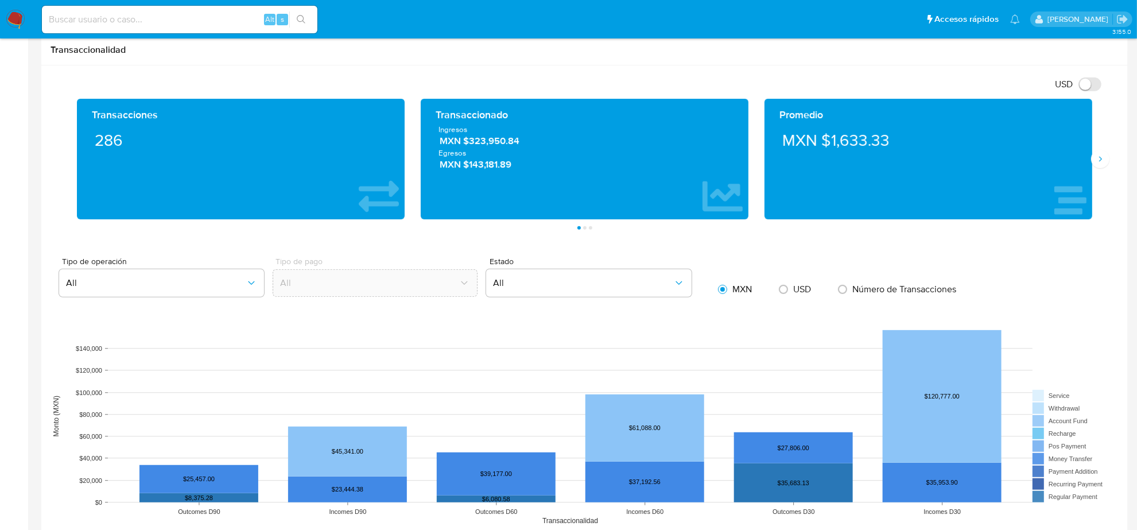
scroll to position [646, 0]
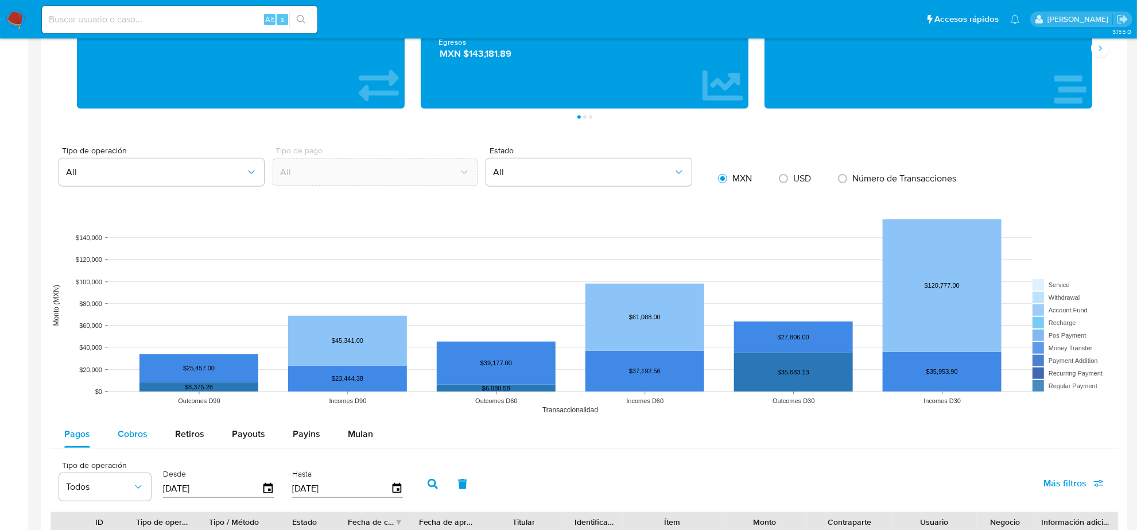
click at [142, 434] on span "Cobros" at bounding box center [133, 433] width 30 height 13
select select "10"
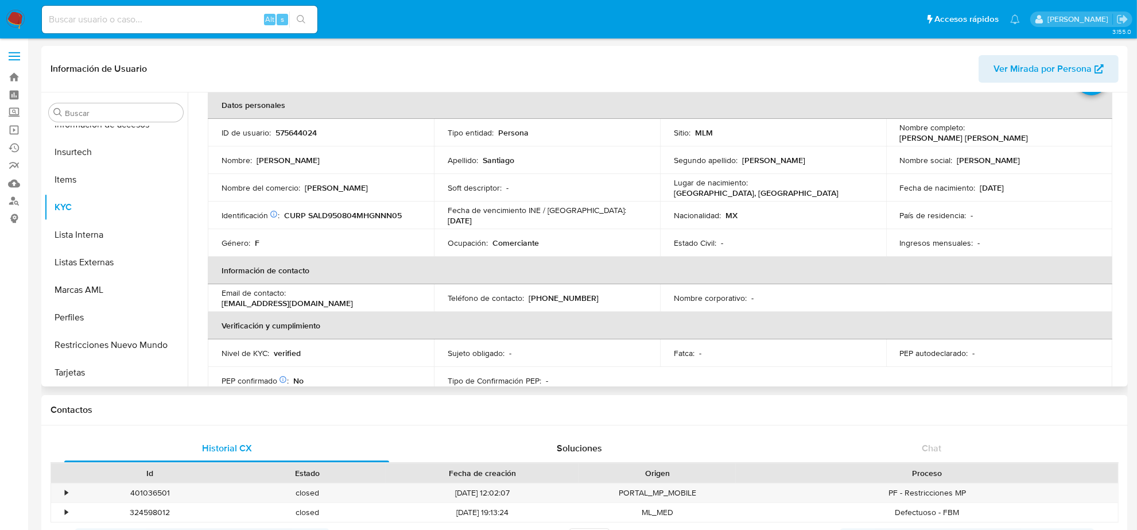
scroll to position [0, 0]
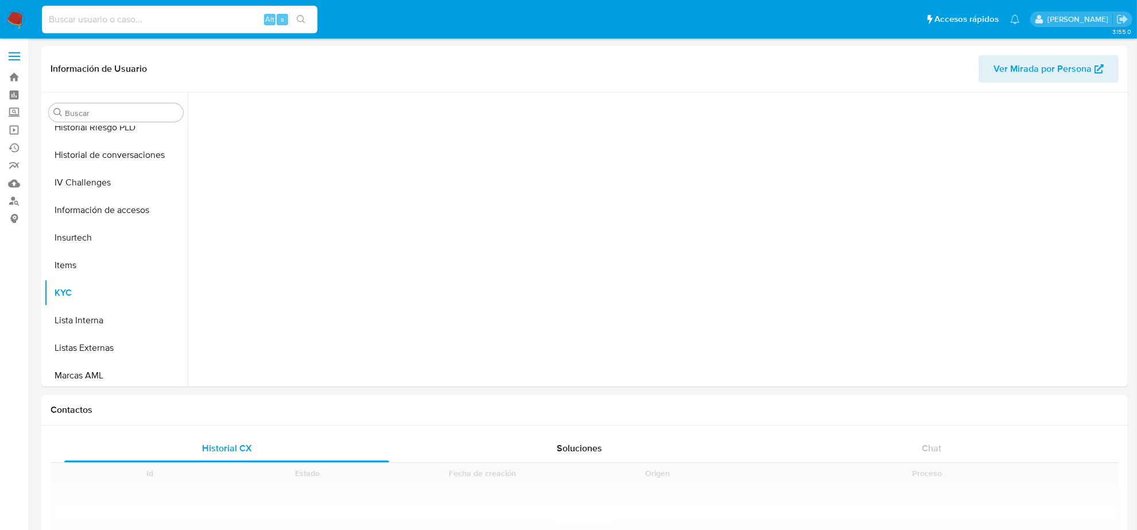
click at [128, 24] on input at bounding box center [179, 19] width 275 height 15
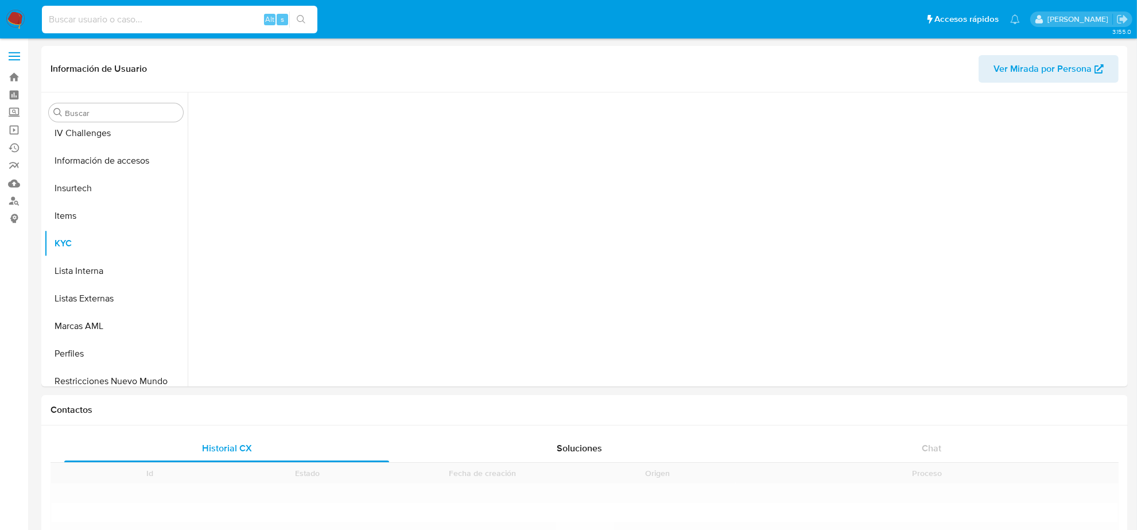
scroll to position [484, 0]
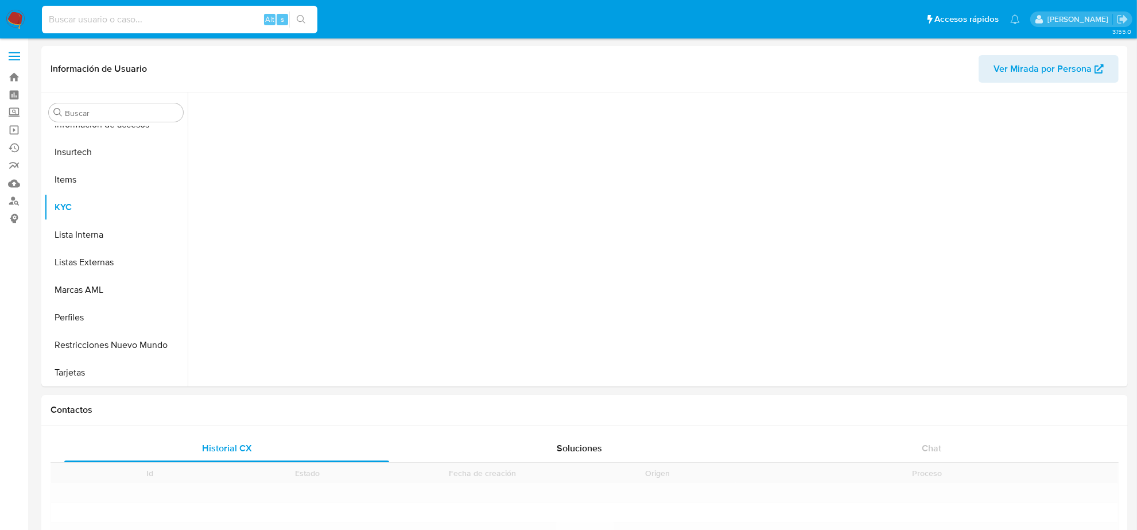
paste input "651314241"
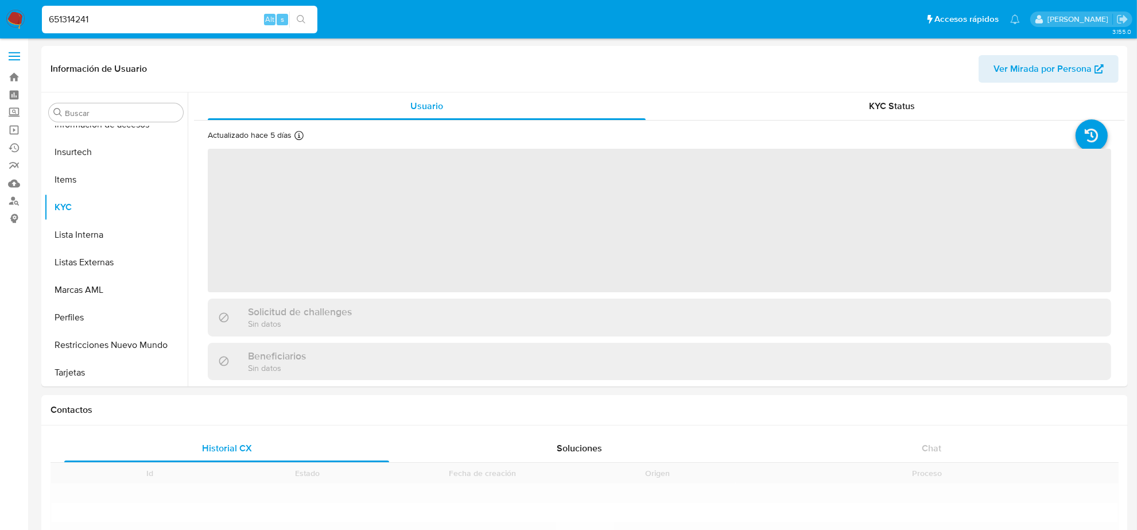
type input "651314241"
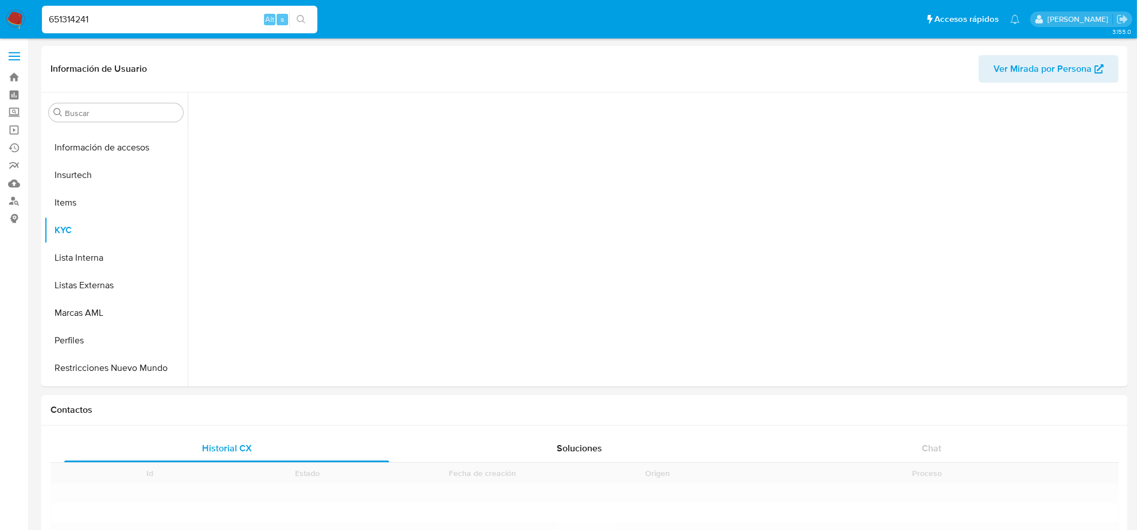
scroll to position [484, 0]
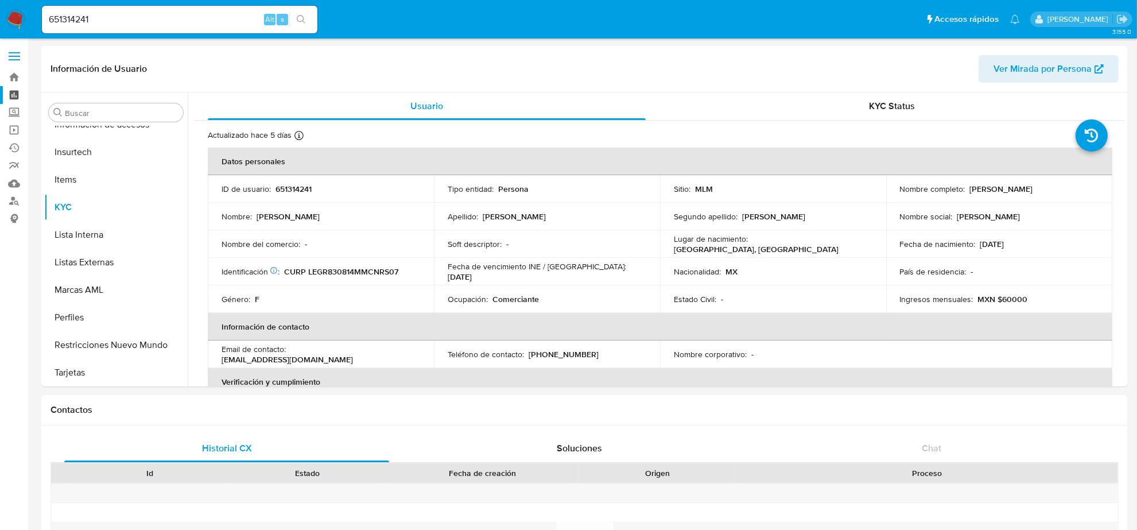
select select "10"
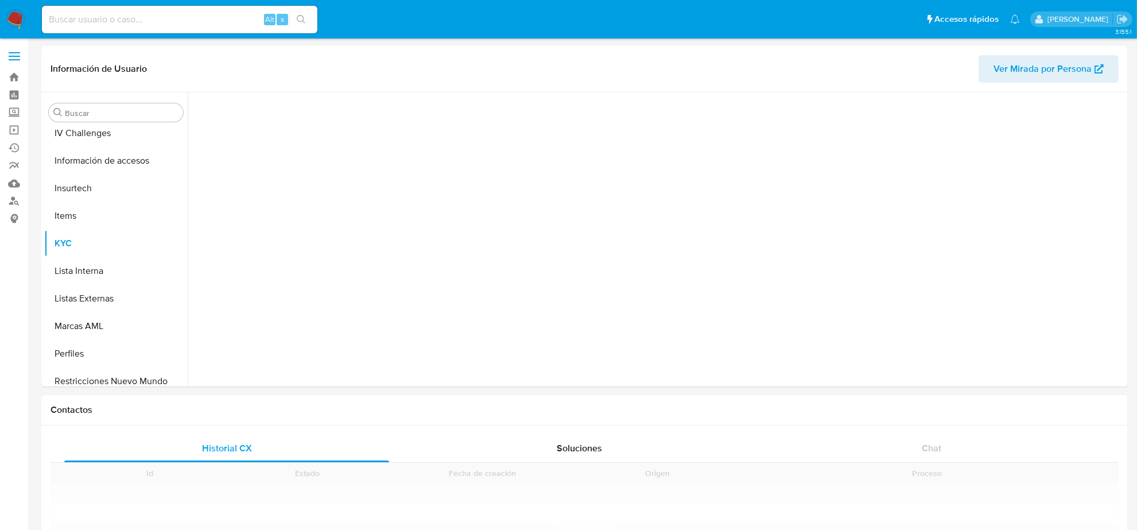
scroll to position [484, 0]
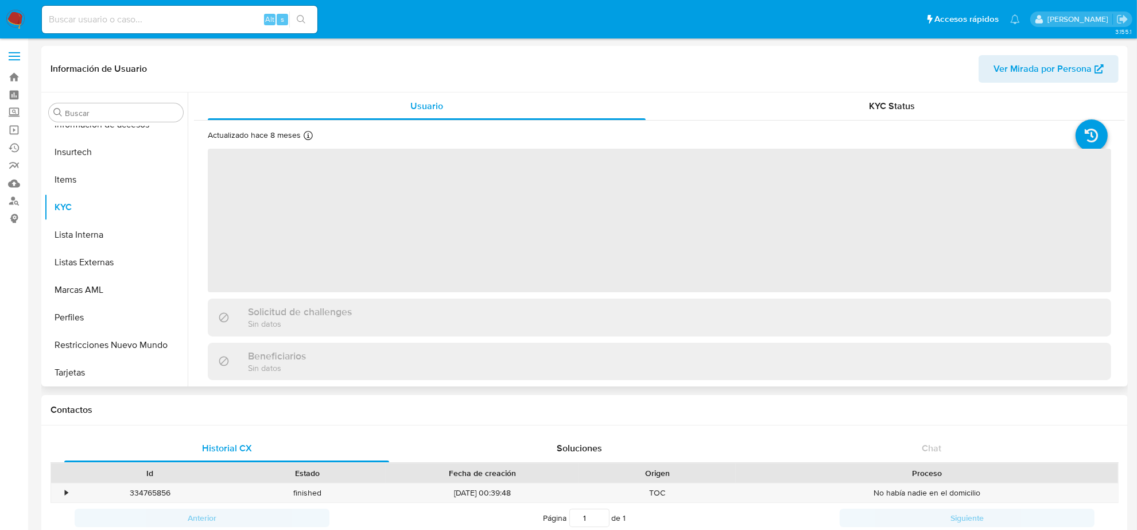
select select "10"
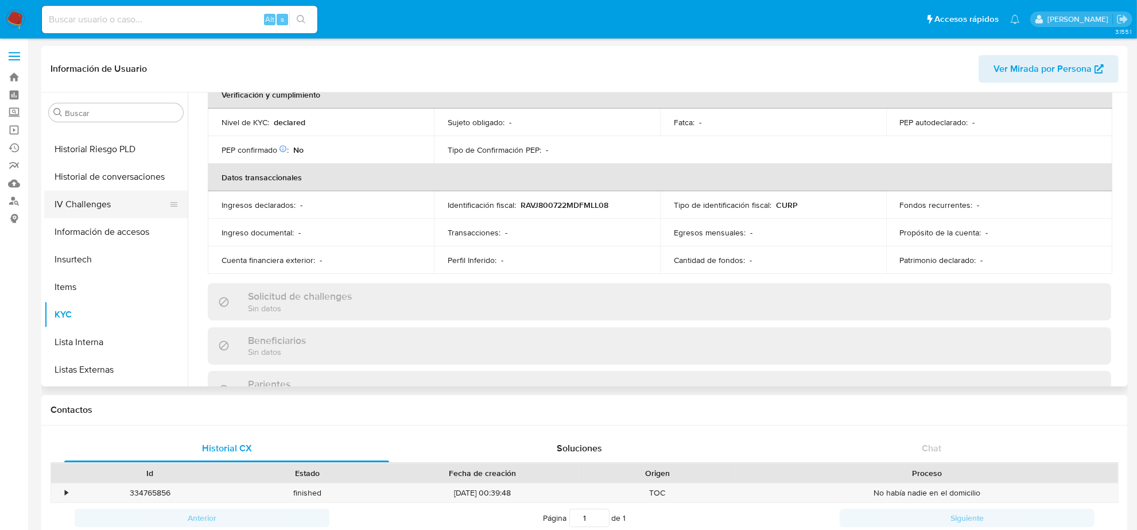
scroll to position [269, 0]
click at [68, 201] on button "General" at bounding box center [111, 202] width 134 height 28
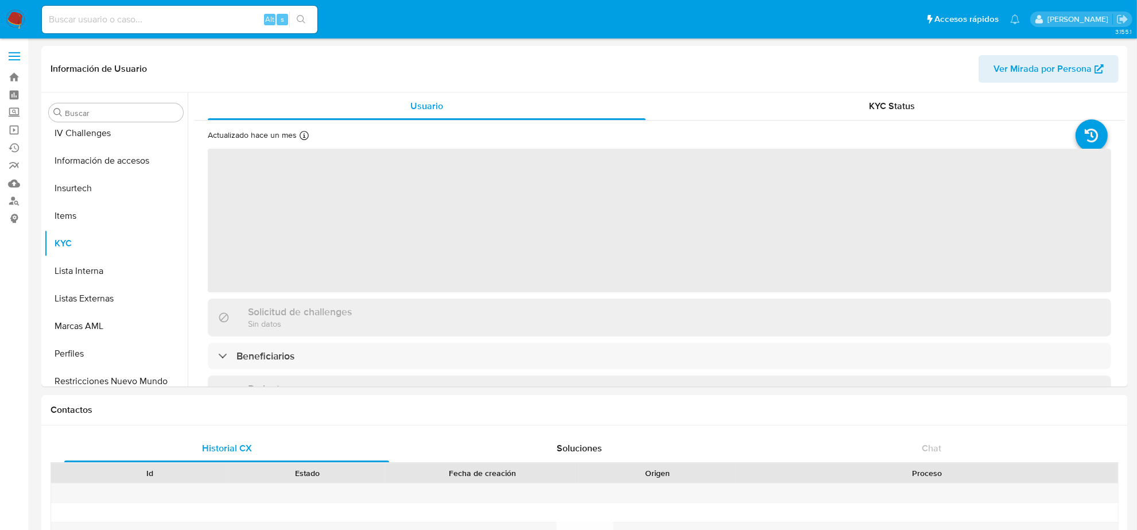
scroll to position [484, 0]
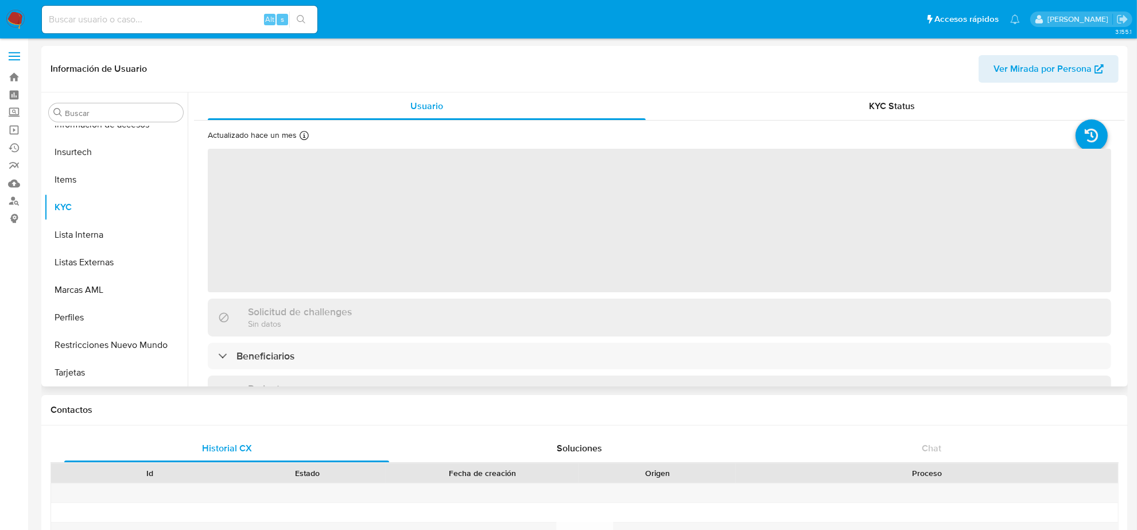
select select "10"
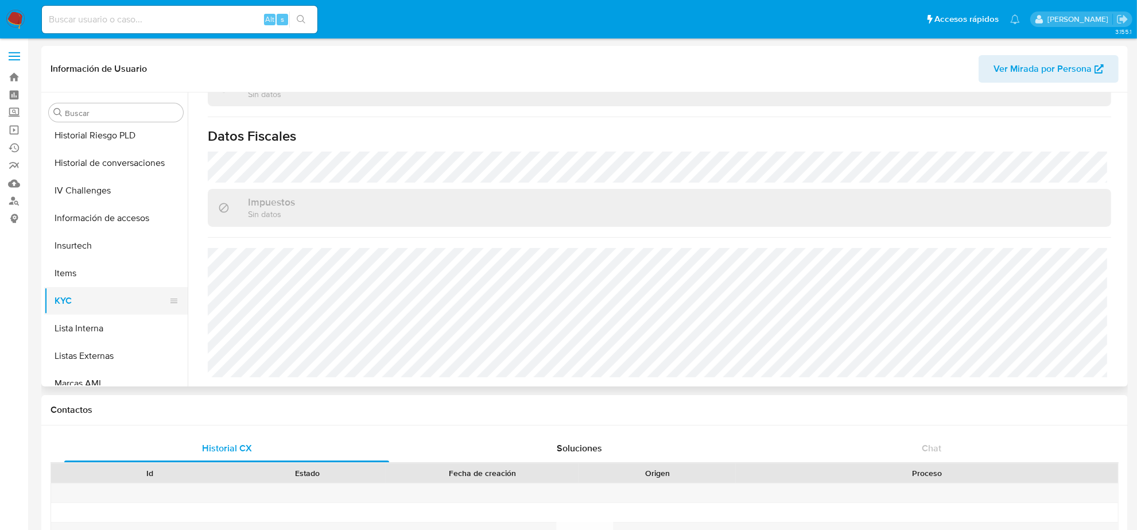
scroll to position [269, 0]
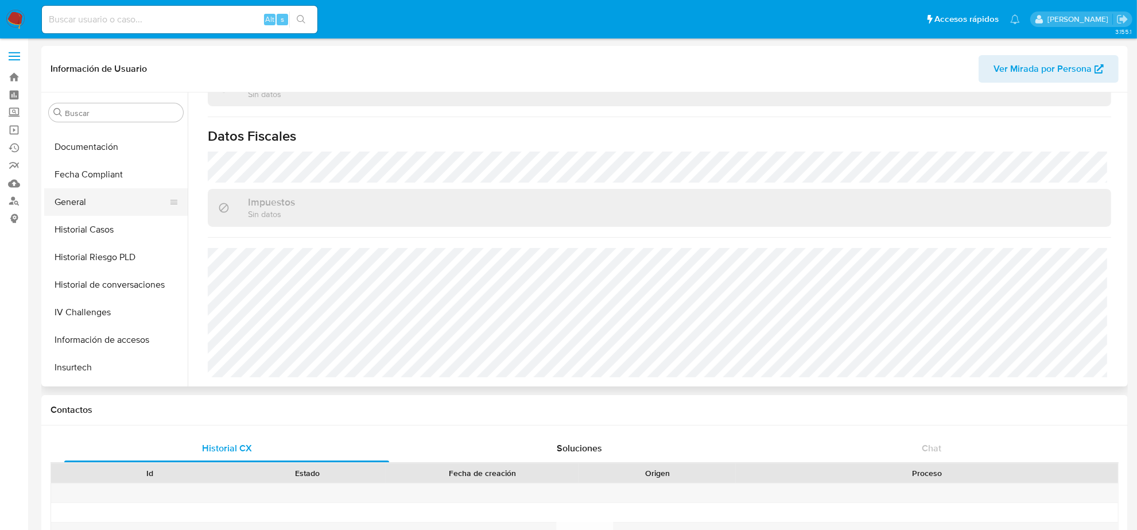
click at [92, 198] on button "General" at bounding box center [111, 202] width 134 height 28
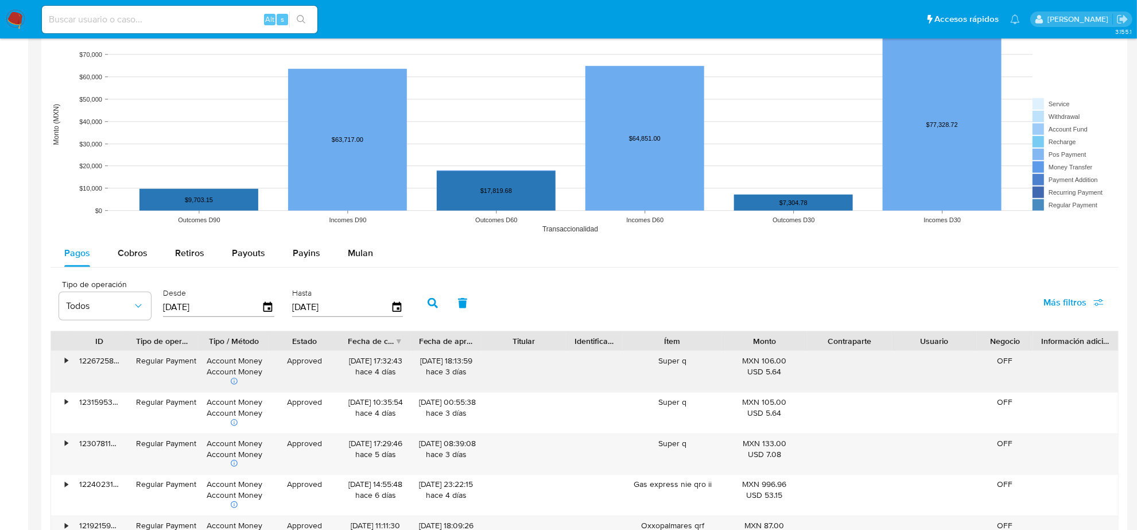
scroll to position [933, 0]
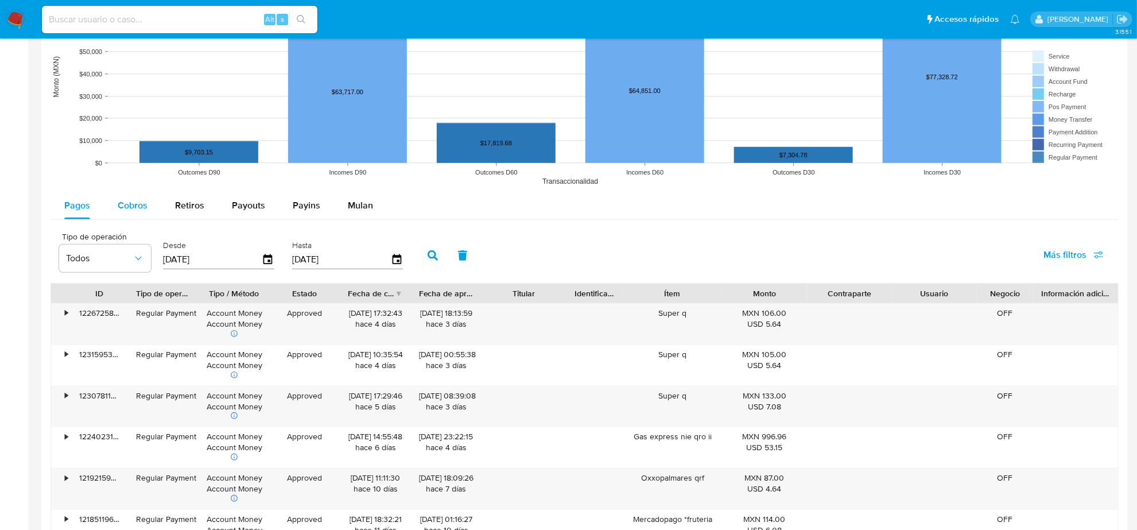
click at [127, 213] on div "Cobros" at bounding box center [133, 206] width 30 height 28
select select "10"
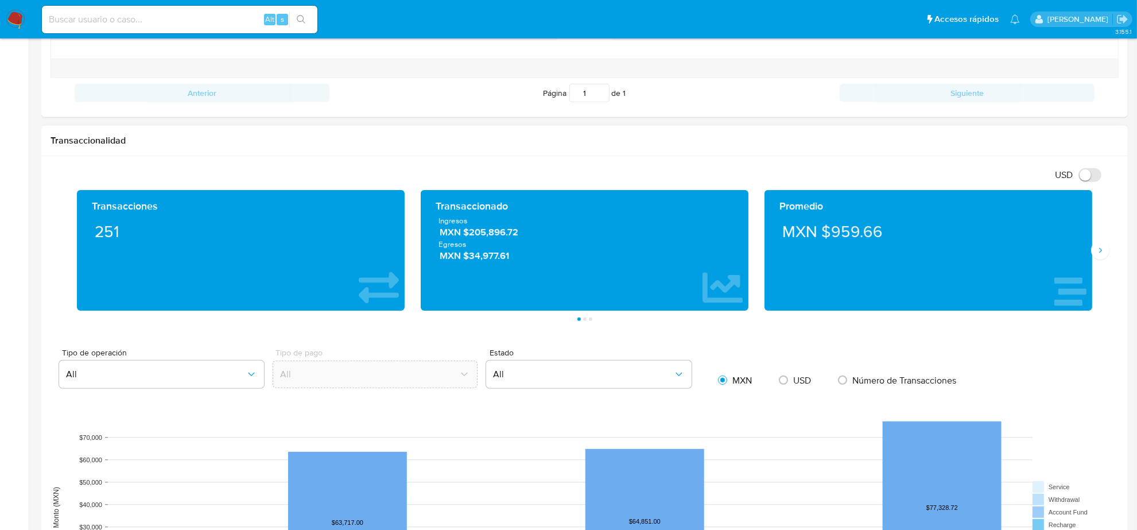
scroll to position [0, 0]
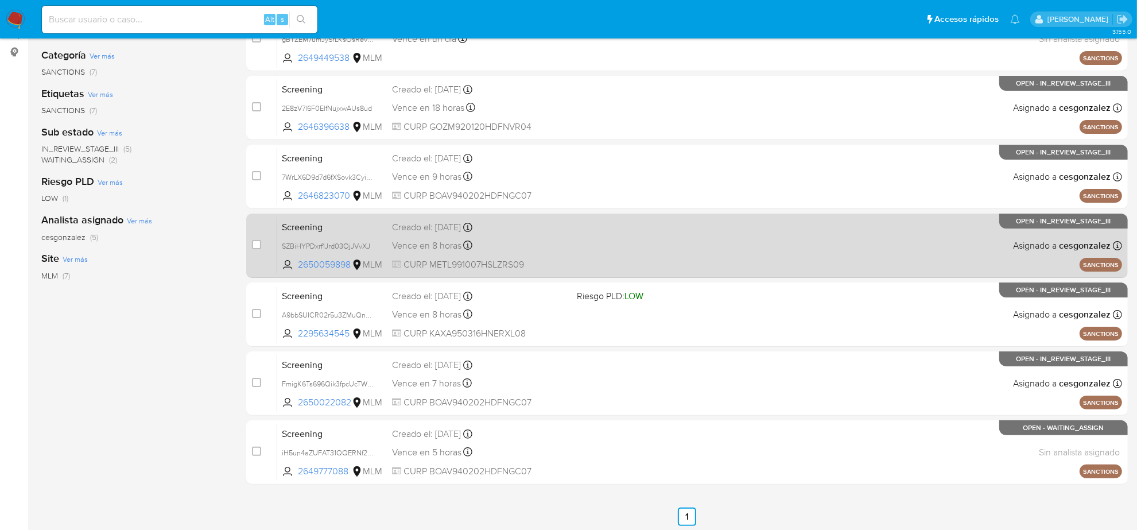
scroll to position [168, 0]
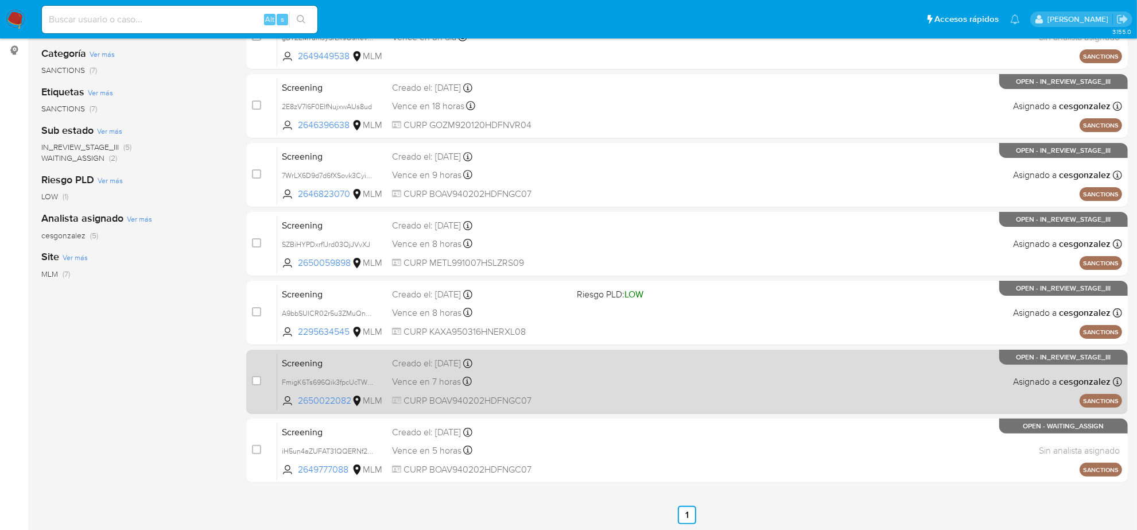
click at [434, 389] on div "Screening FmigK6Ts696Qik3fpcUcTW0b 2650022082 MLM Creado el: [DATE] Creado el: …" at bounding box center [699, 381] width 845 height 58
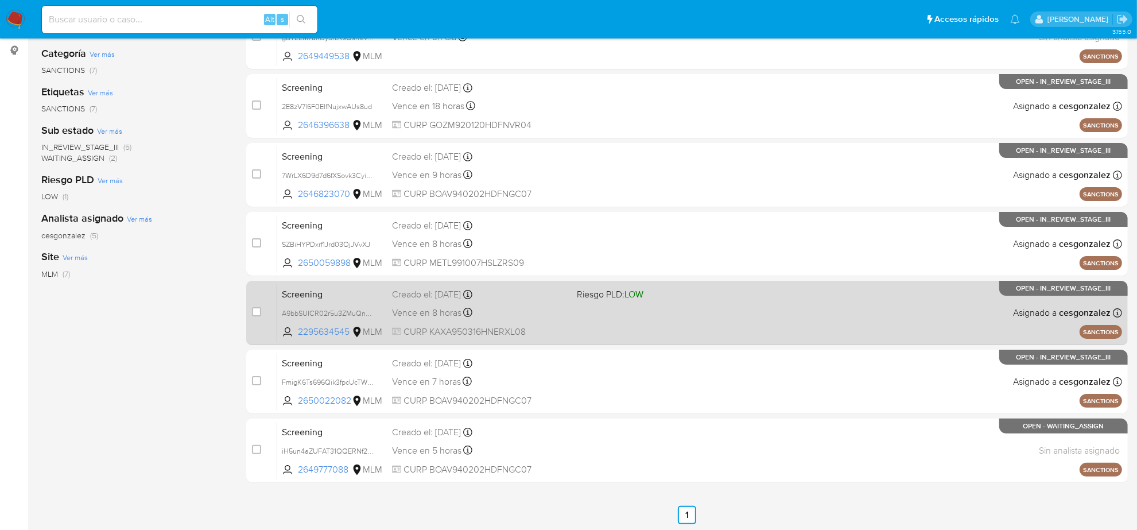
click at [543, 323] on div "Screening A9bbSUICR02r5u3ZMuQnsD1x 2295634545 MLM Riesgo PLD: LOW Creado el: [D…" at bounding box center [699, 313] width 845 height 58
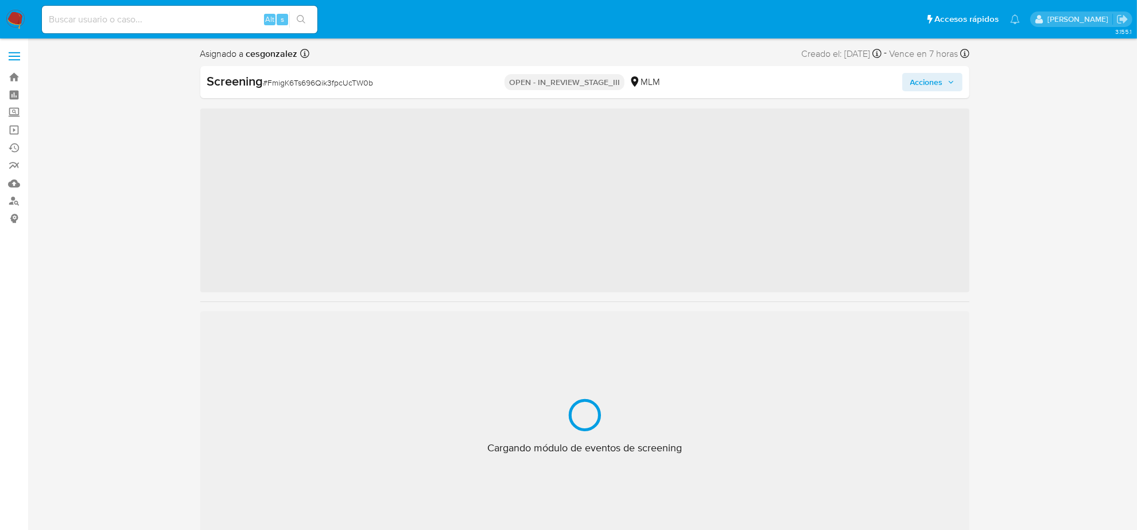
scroll to position [484, 0]
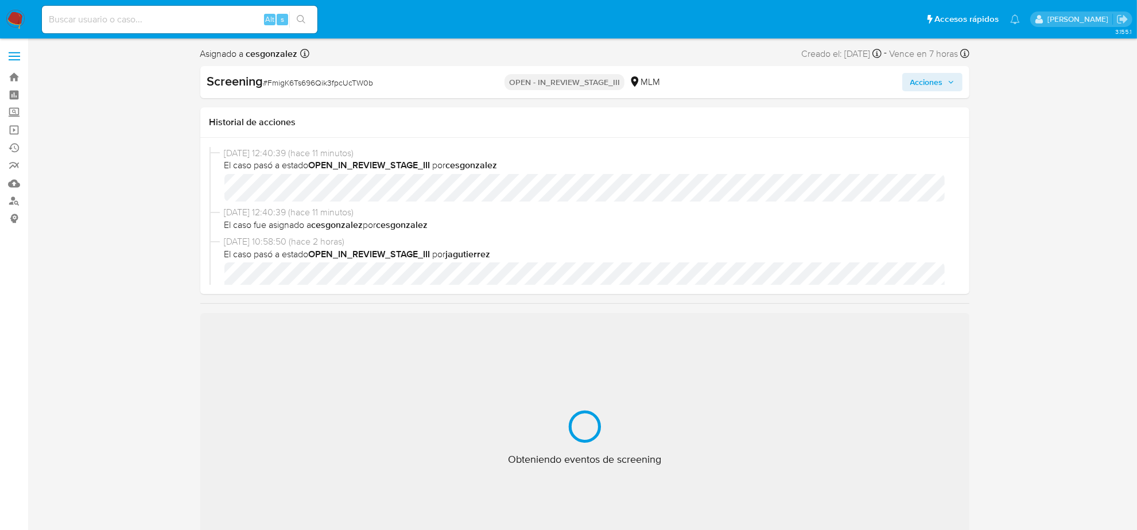
select select "10"
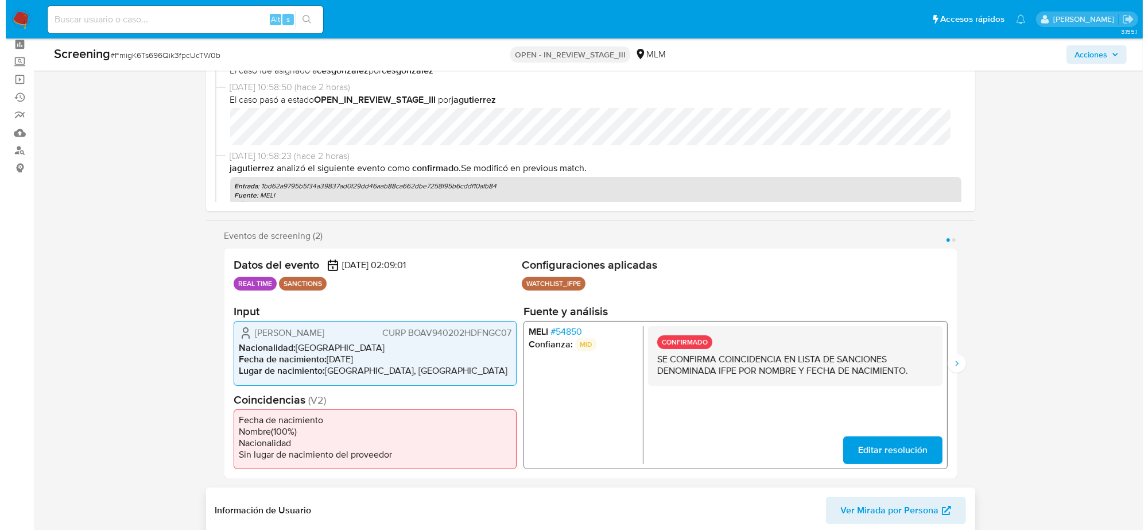
scroll to position [0, 0]
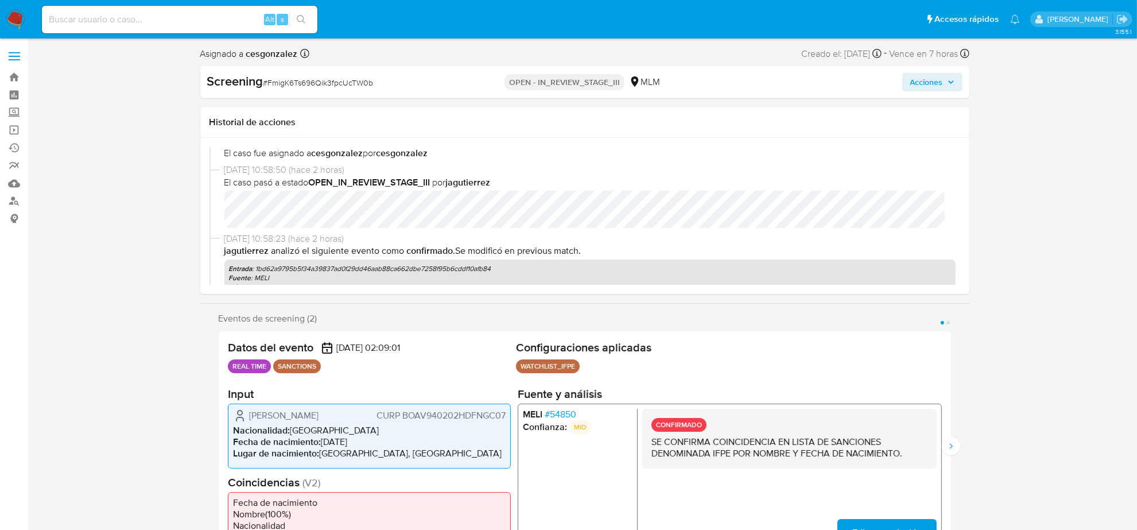
click at [934, 86] on span "Acciones" at bounding box center [926, 82] width 33 height 18
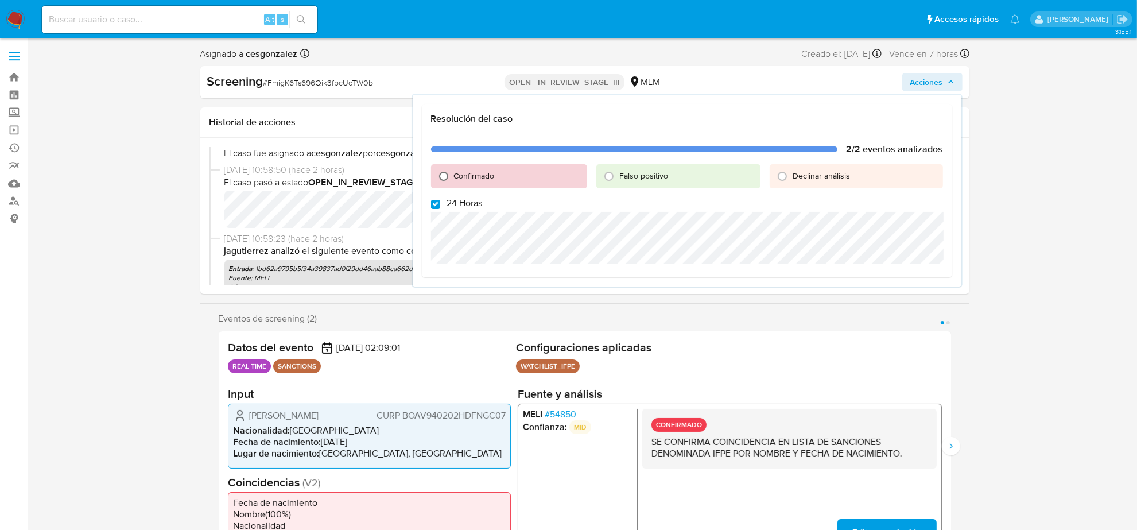
click at [444, 170] on input "Confirmado" at bounding box center [443, 176] width 18 height 18
radio input "true"
click at [437, 205] on input "24 Horas" at bounding box center [435, 204] width 9 height 9
checkbox input "false"
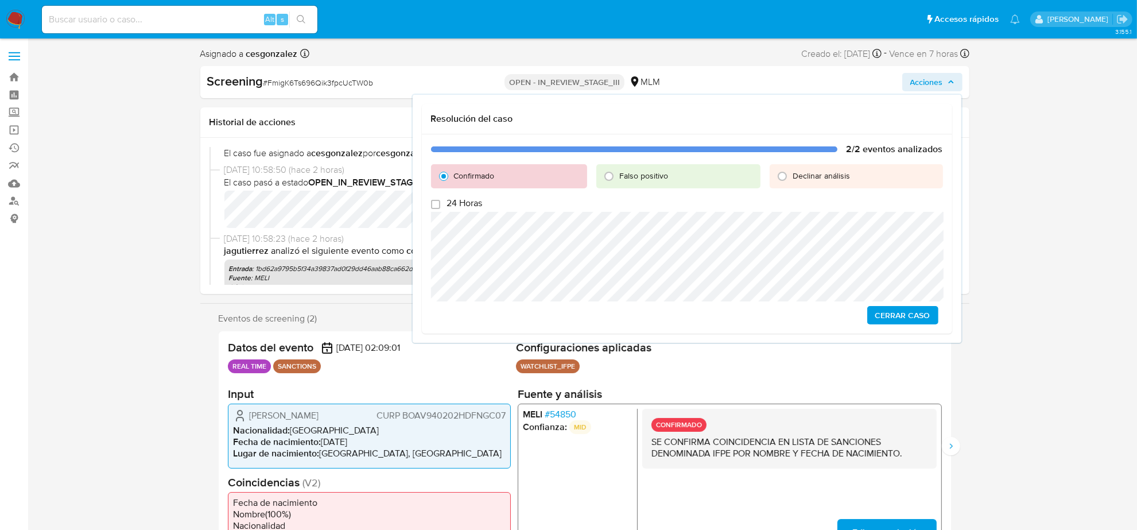
click at [910, 316] on span "Cerrar Caso" at bounding box center [902, 315] width 55 height 16
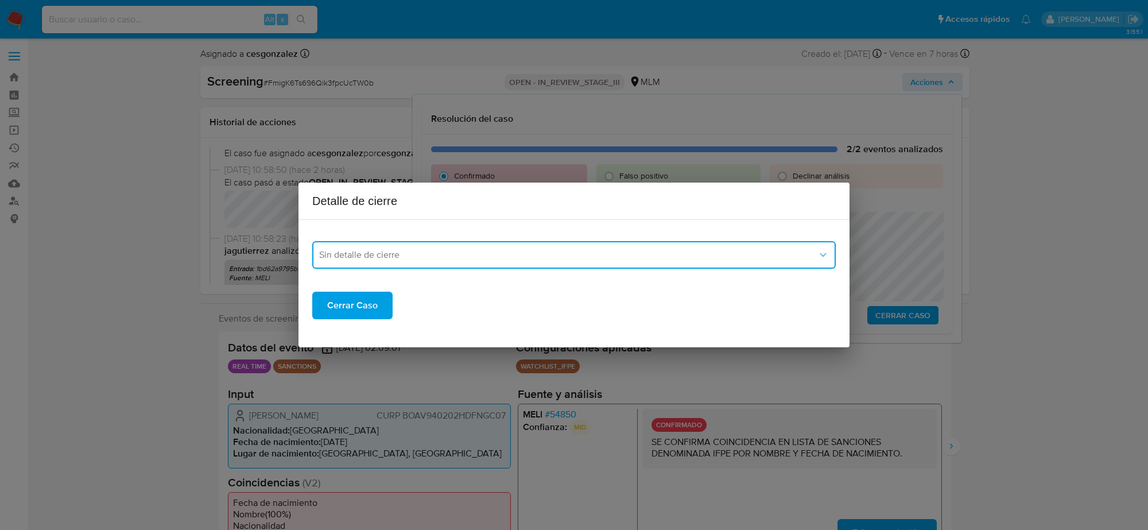
click at [570, 251] on span "Sin detalle de cierre" at bounding box center [568, 254] width 498 height 11
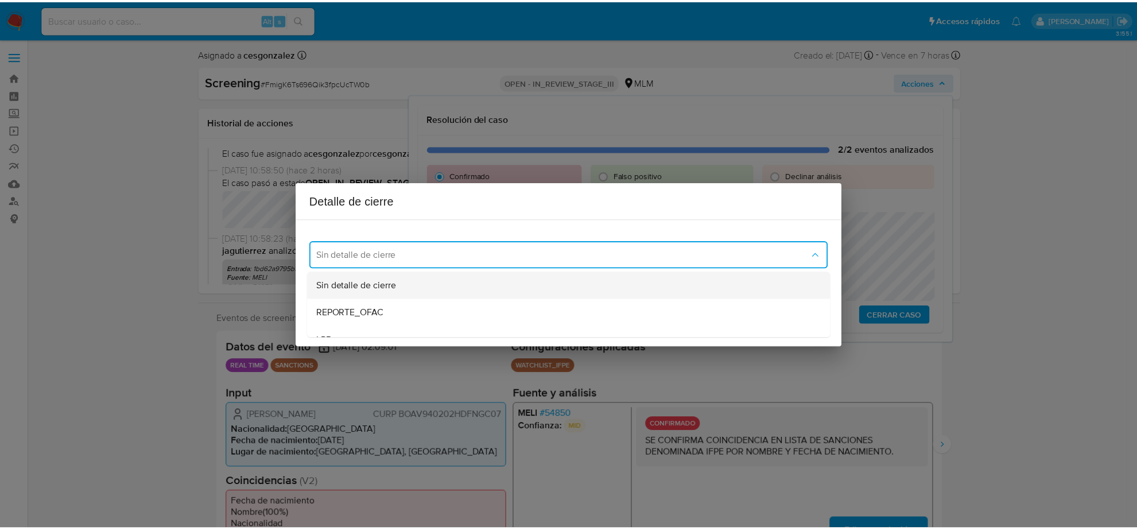
scroll to position [72, 0]
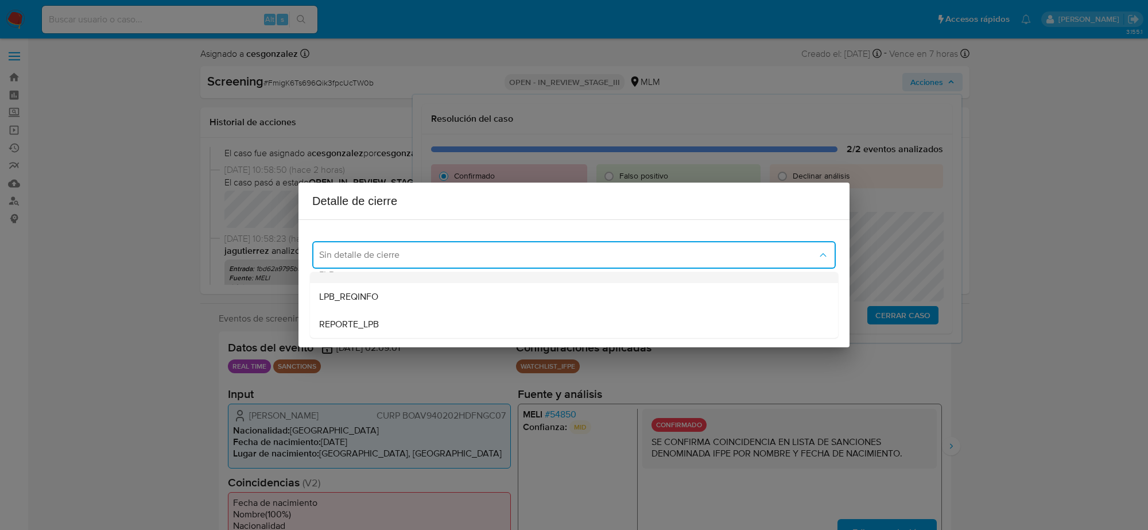
click at [368, 276] on div "LPB" at bounding box center [574, 269] width 510 height 28
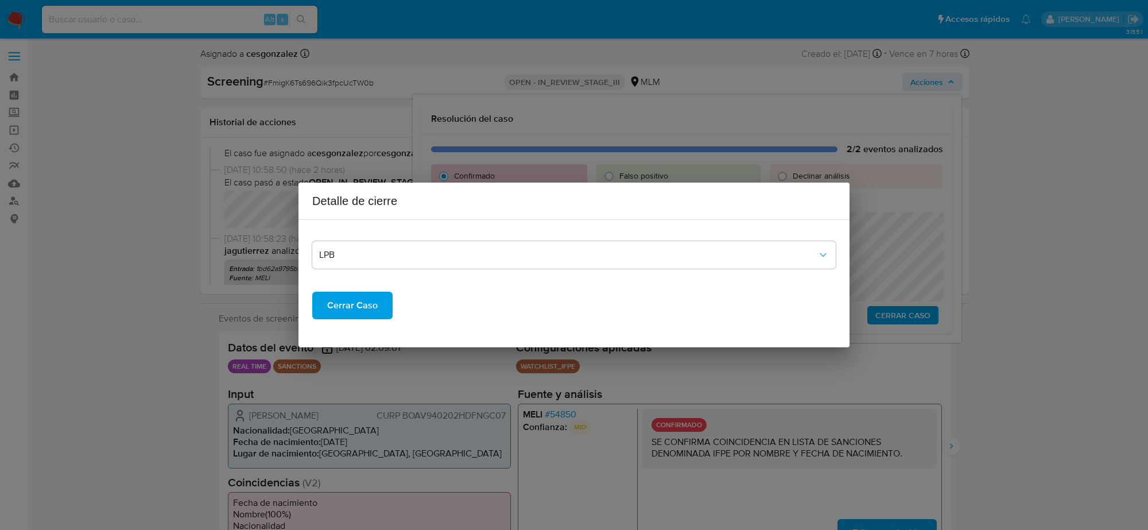
click at [352, 305] on span "Cerrar Caso" at bounding box center [352, 305] width 51 height 25
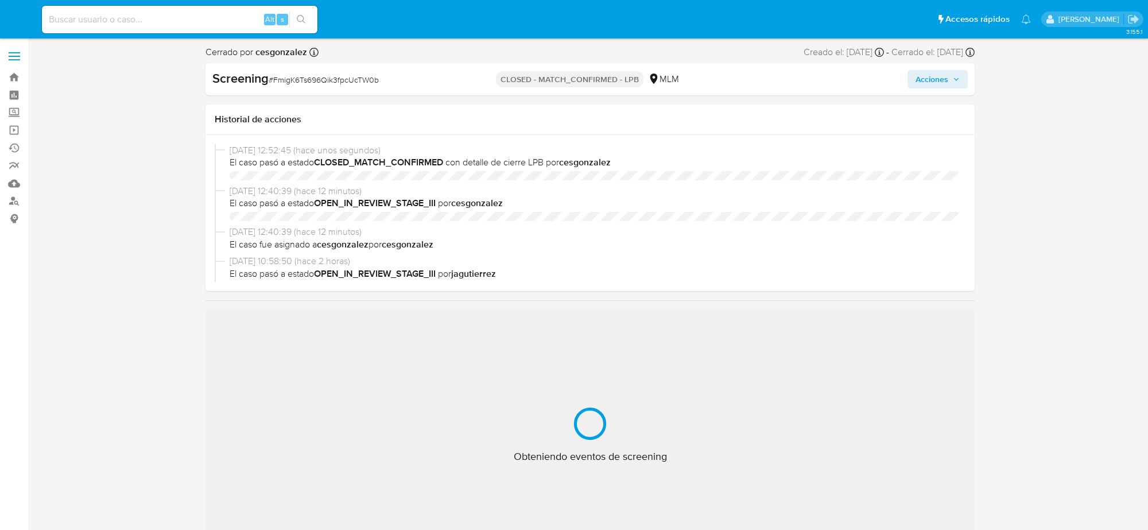
select select "10"
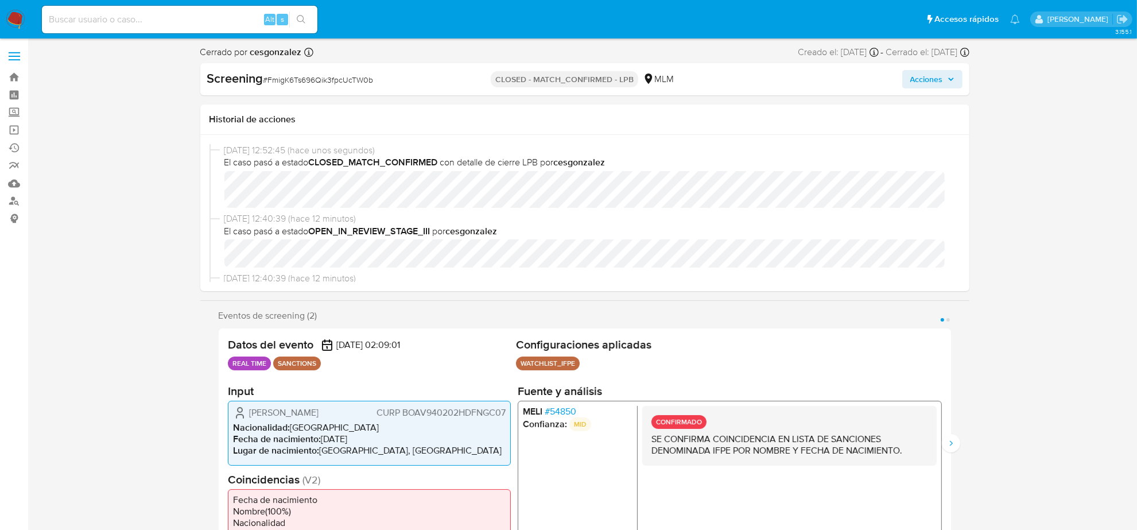
scroll to position [484, 0]
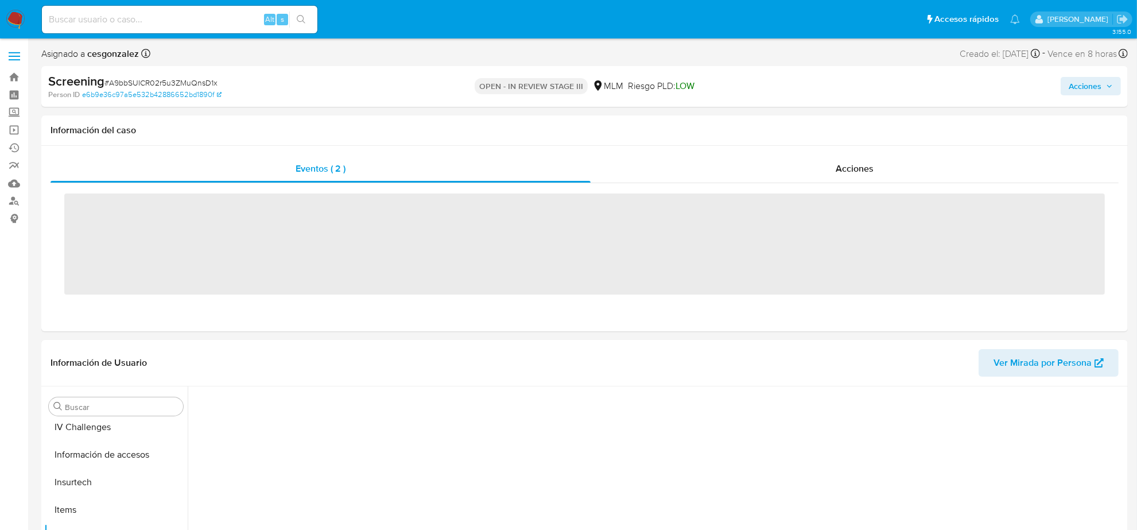
scroll to position [484, 0]
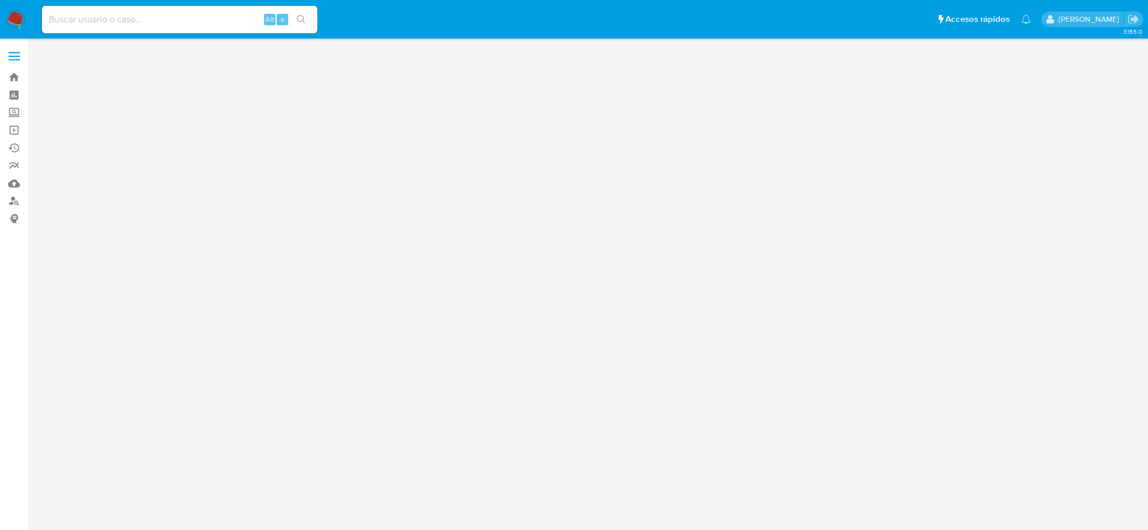
click at [856, 174] on div "3.155.0" at bounding box center [589, 284] width 1097 height 476
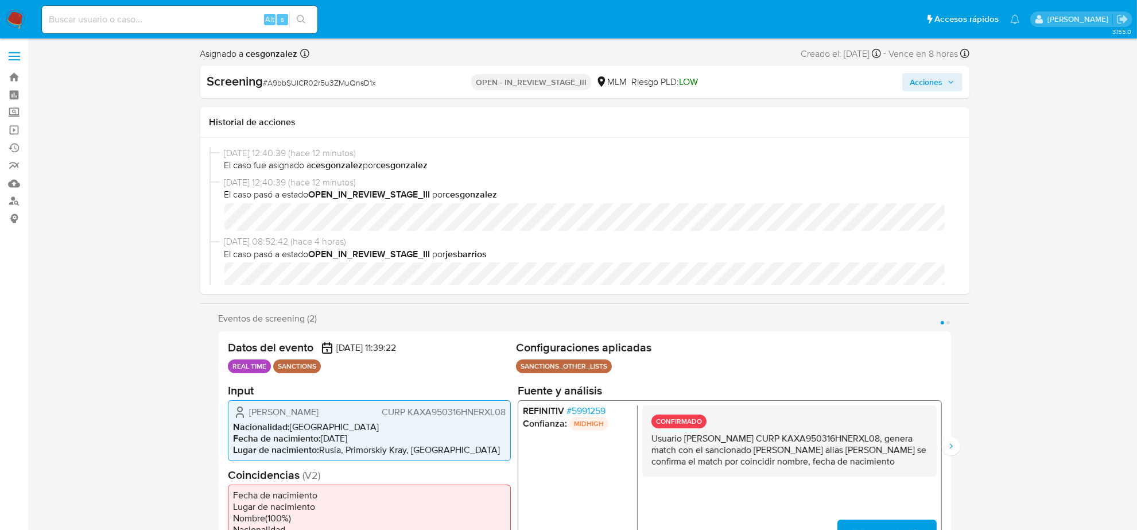
select select "10"
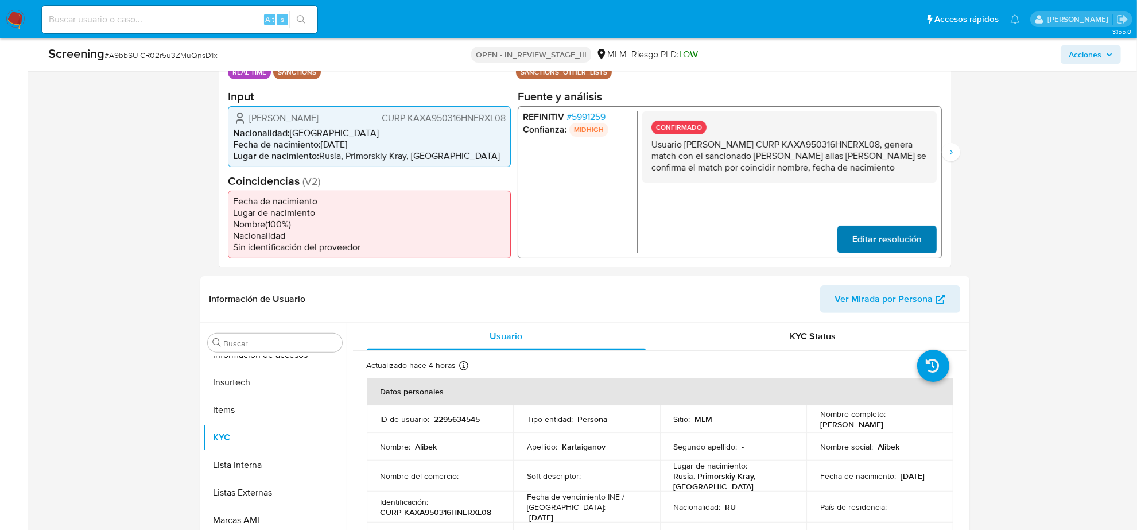
scroll to position [287, 0]
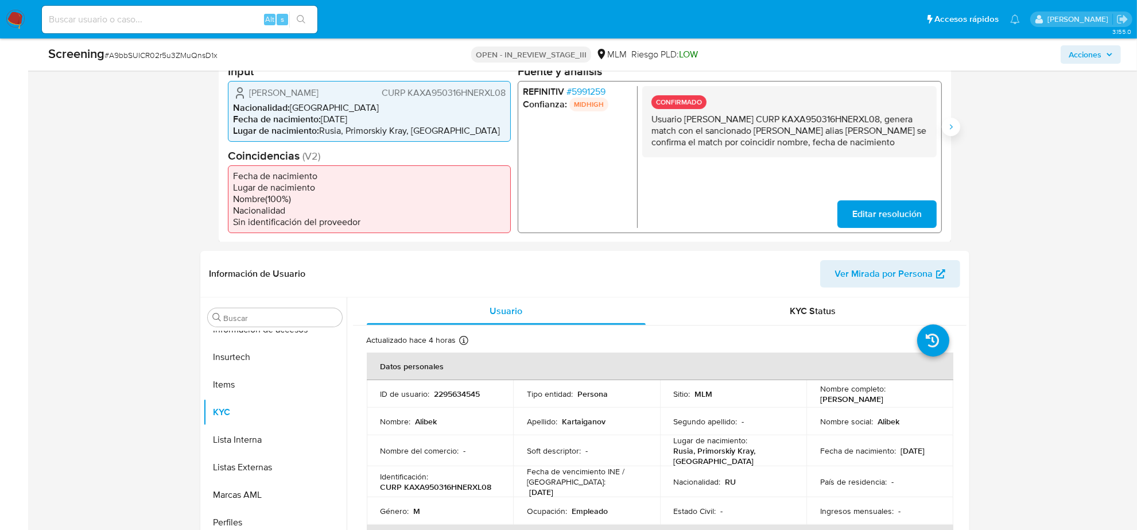
click at [944, 130] on button "Siguiente" at bounding box center [951, 127] width 18 height 18
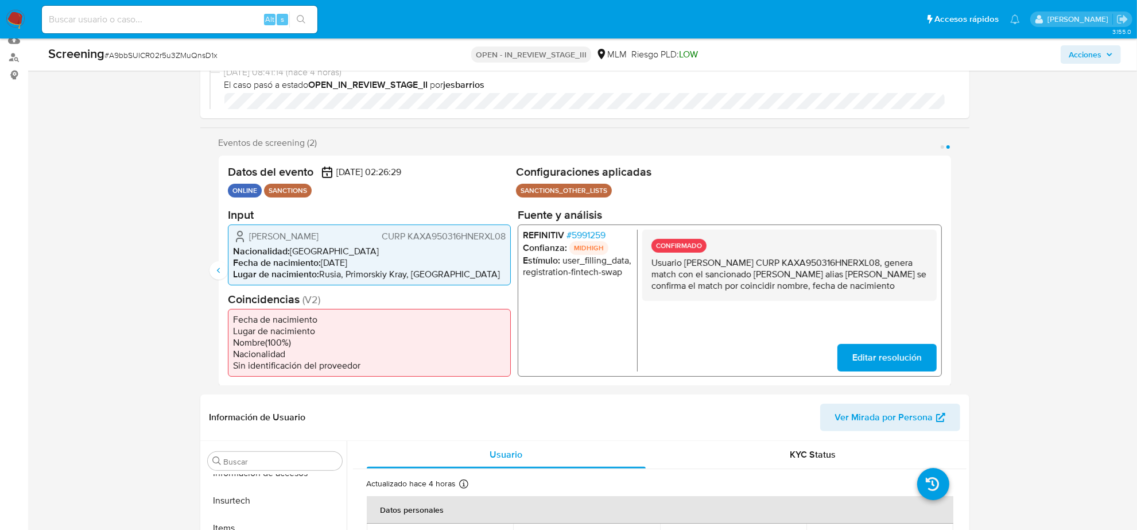
click at [589, 230] on span "# 5991259" at bounding box center [585, 234] width 39 height 11
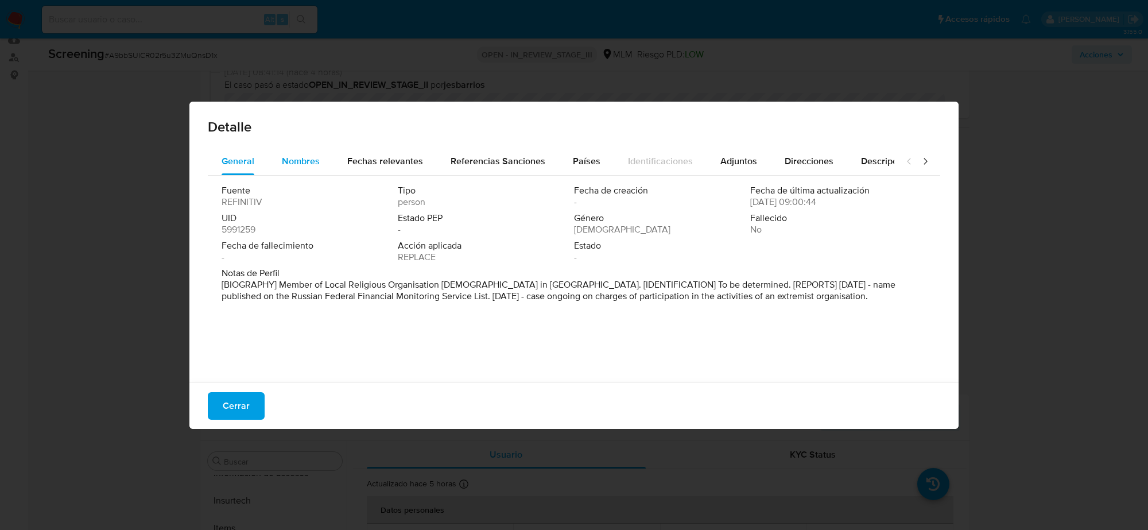
click at [308, 161] on span "Nombres" at bounding box center [301, 160] width 38 height 13
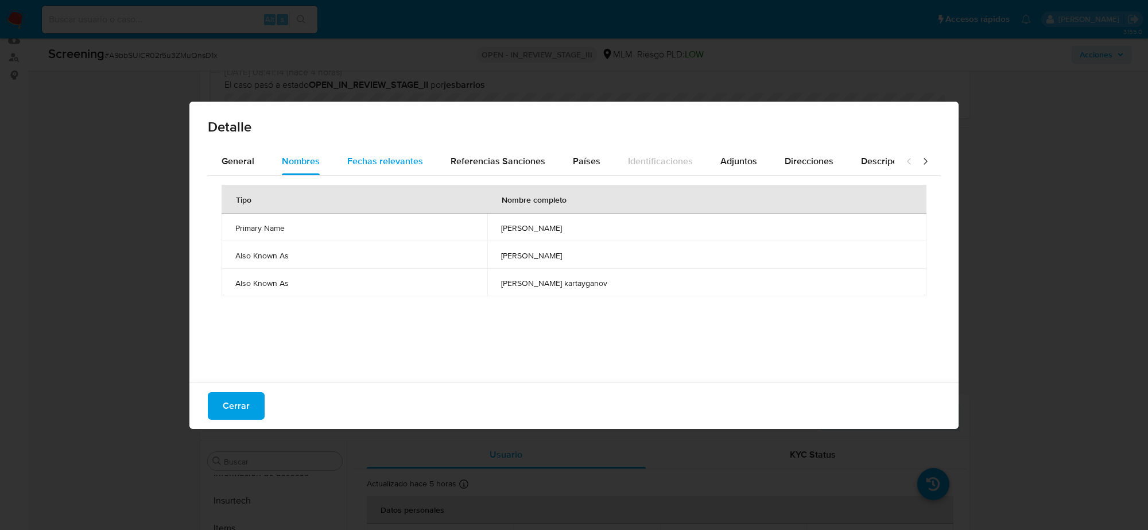
click at [383, 156] on span "Fechas relevantes" at bounding box center [385, 160] width 76 height 13
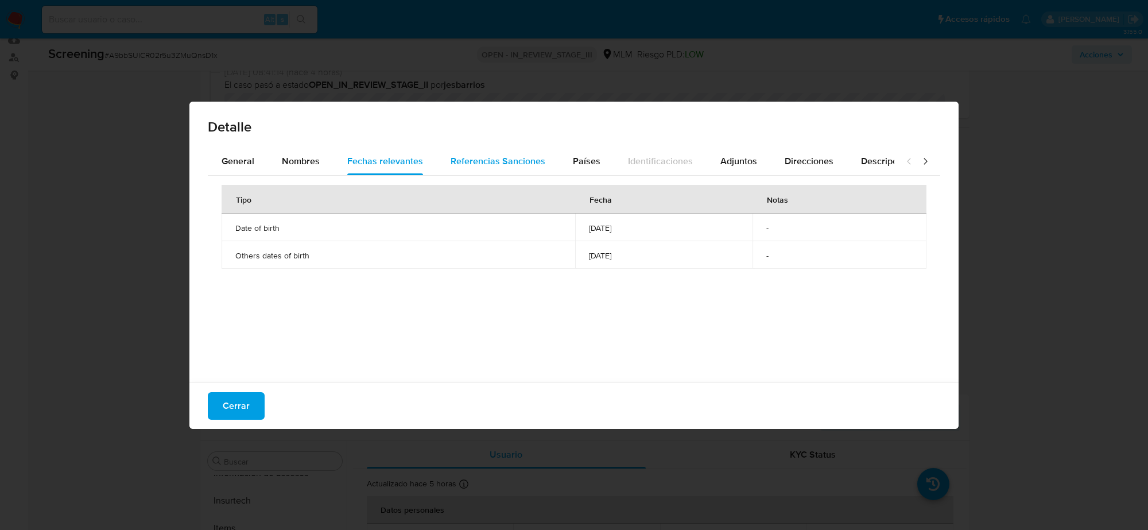
click at [507, 158] on span "Referencias Sanciones" at bounding box center [498, 160] width 95 height 13
click at [563, 158] on button "Países" at bounding box center [586, 161] width 55 height 28
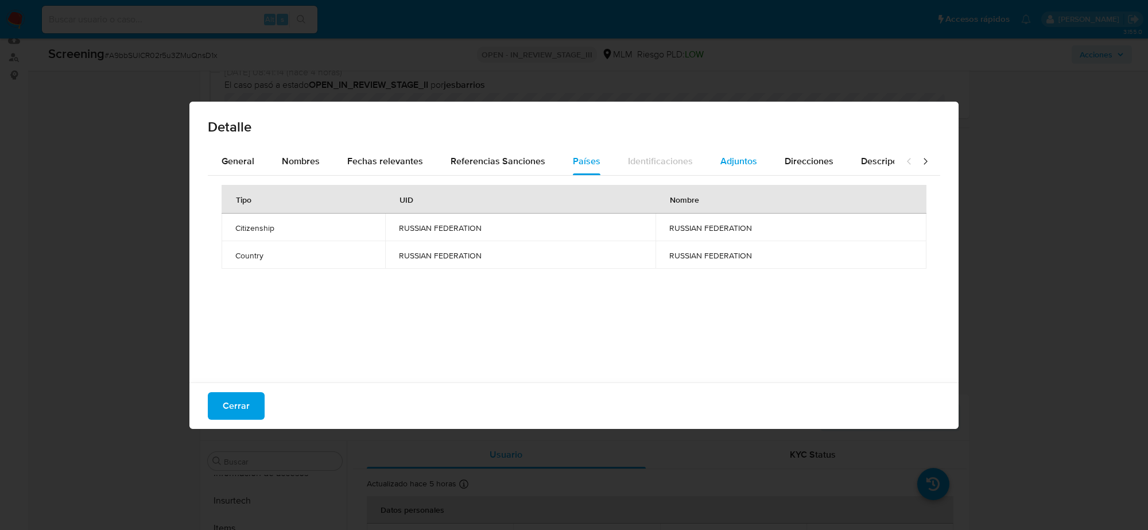
click at [729, 162] on span "Adjuntos" at bounding box center [738, 160] width 37 height 13
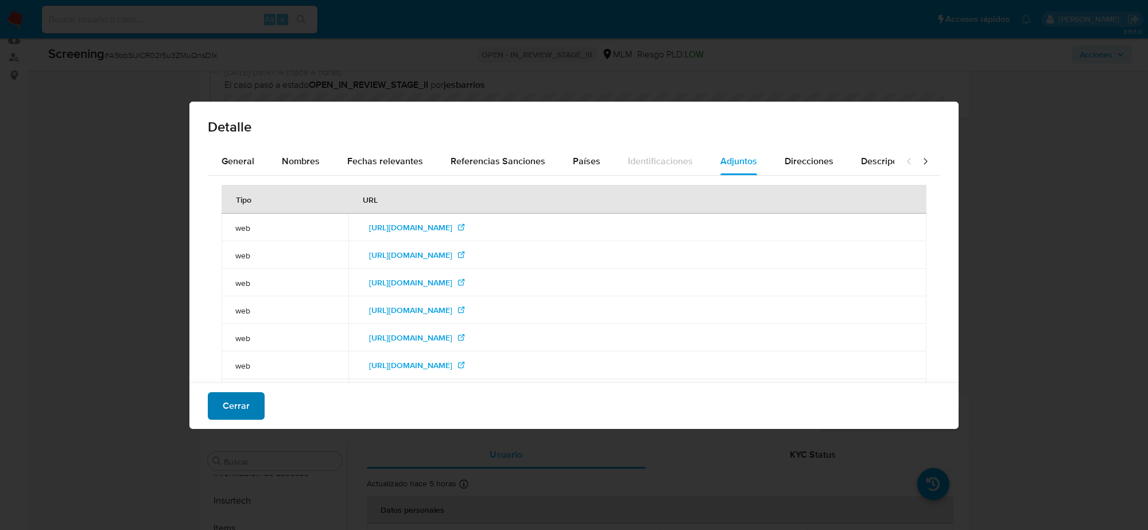
click at [240, 398] on span "Cerrar" at bounding box center [236, 405] width 27 height 25
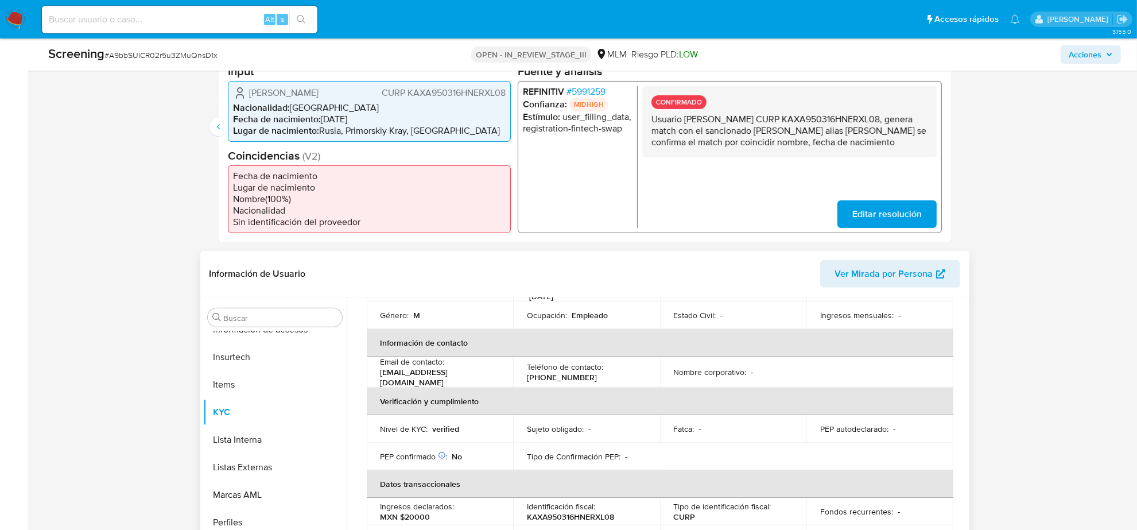
scroll to position [215, 0]
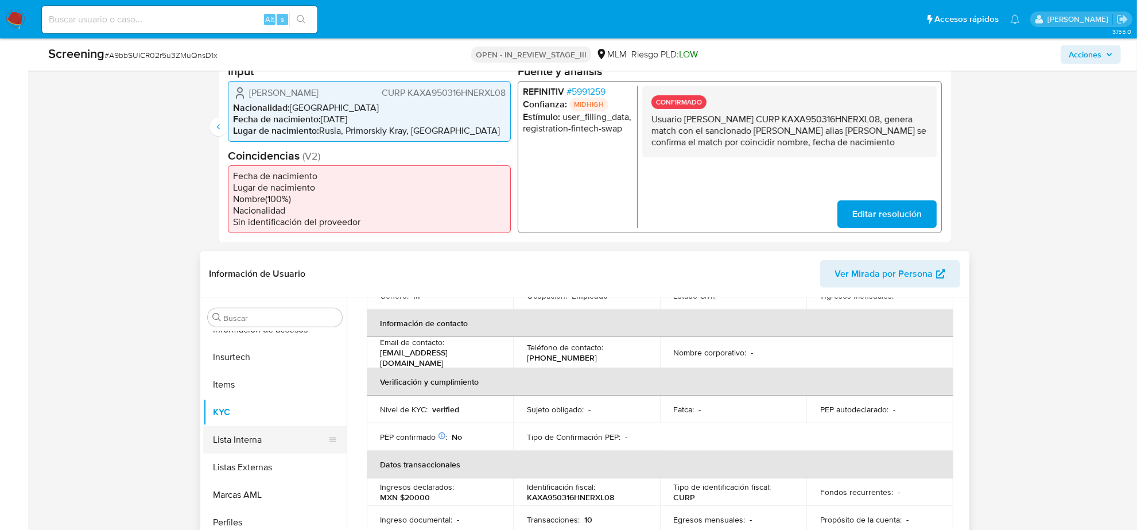
click at [260, 432] on button "Lista Interna" at bounding box center [270, 440] width 134 height 28
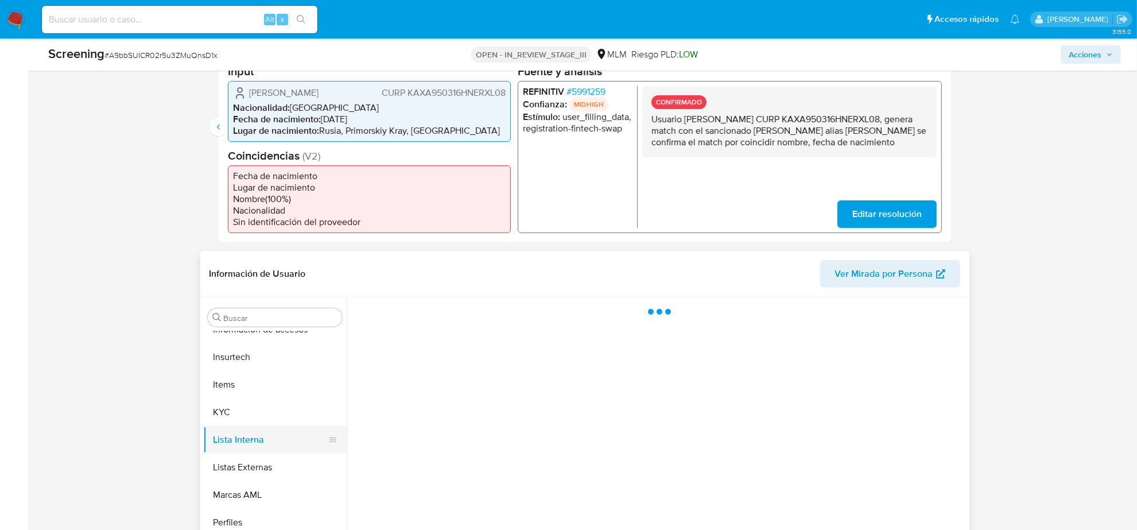
scroll to position [0, 0]
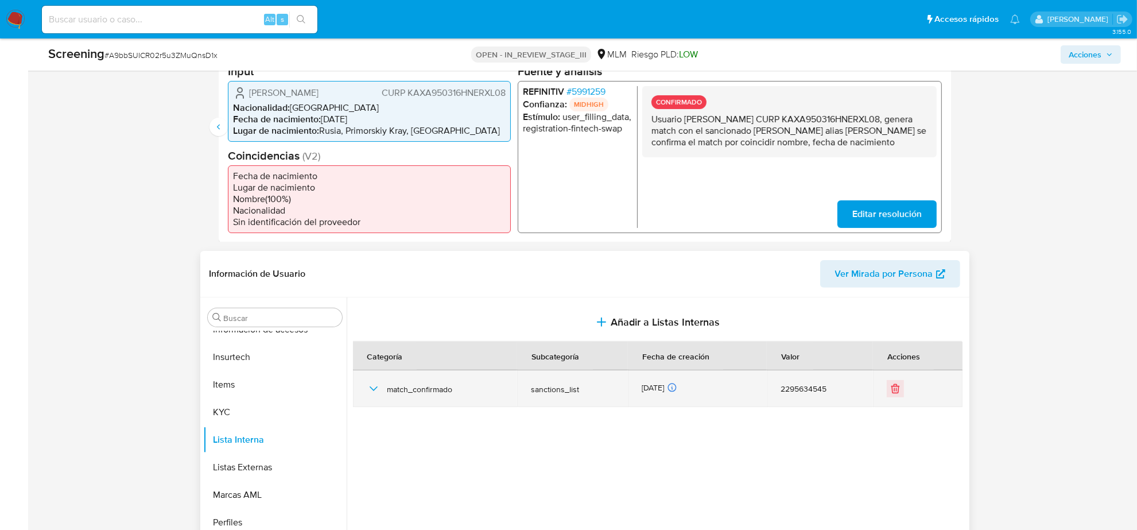
click at [371, 397] on div "match_confirmado" at bounding box center [435, 388] width 137 height 37
click at [371, 391] on icon "button" at bounding box center [374, 389] width 14 height 14
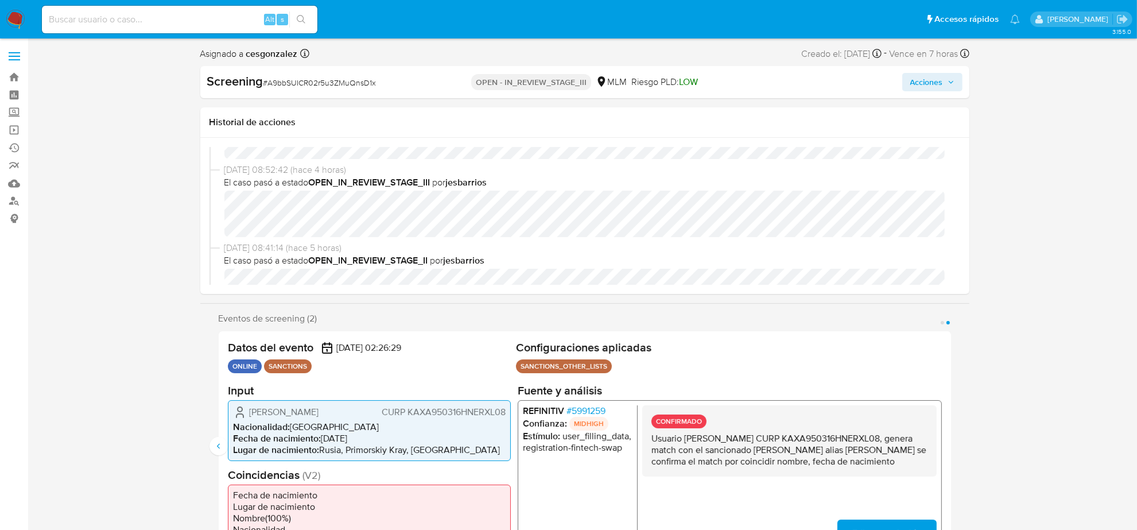
click at [593, 407] on span "# 5991259" at bounding box center [585, 410] width 39 height 11
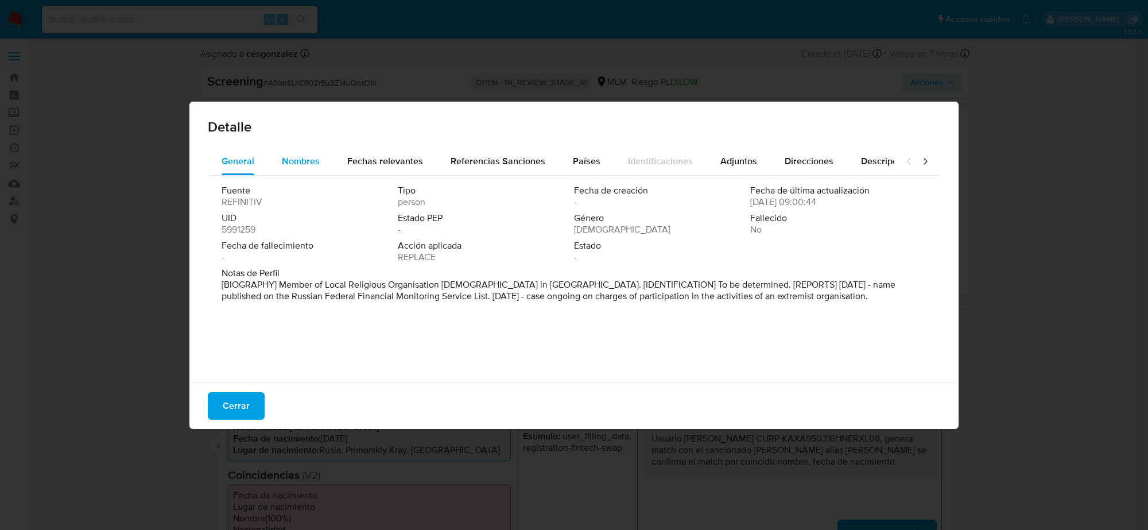
click at [299, 162] on span "Nombres" at bounding box center [301, 160] width 38 height 13
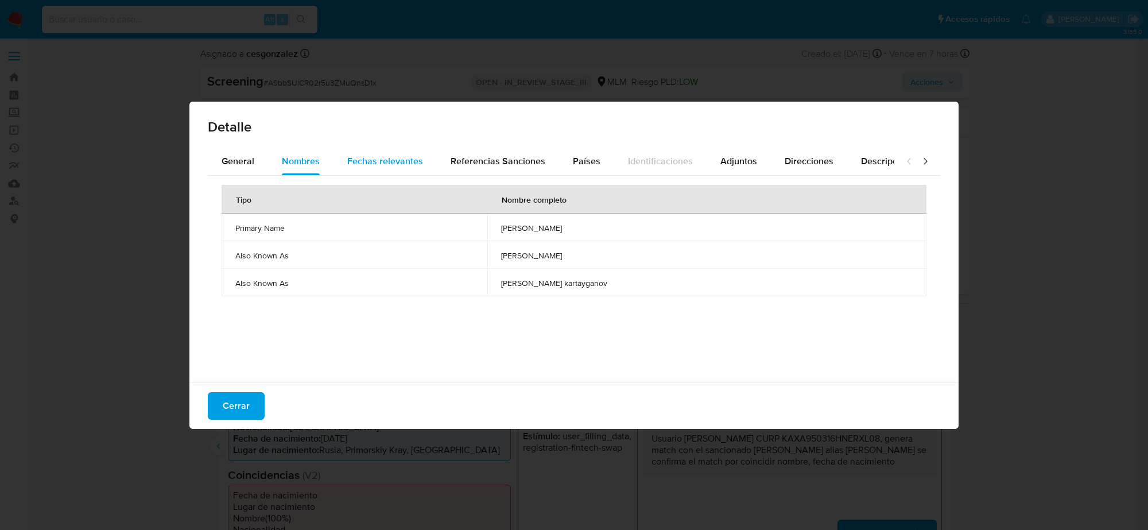
click at [366, 154] on span "Fechas relevantes" at bounding box center [385, 160] width 76 height 13
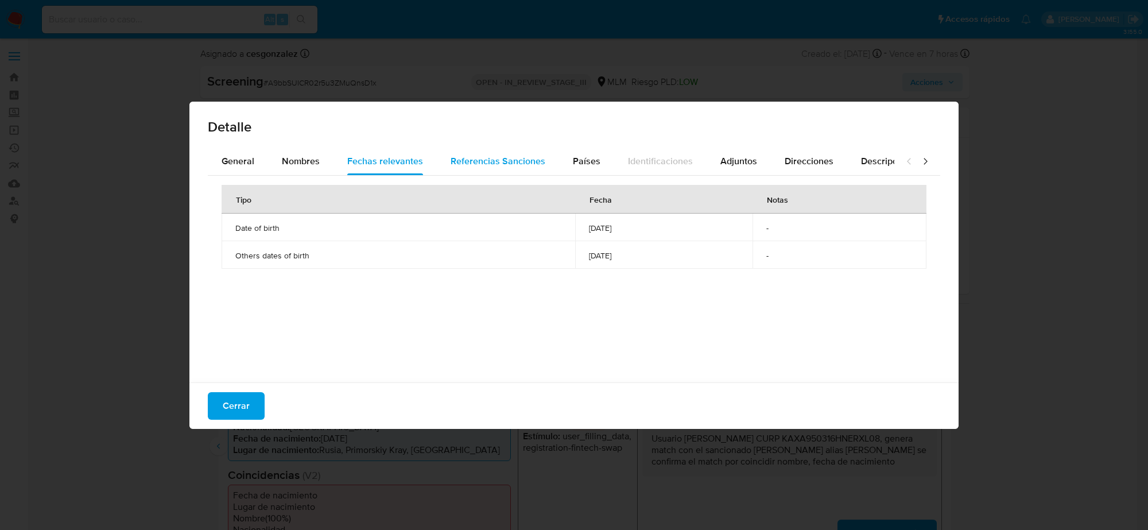
click at [446, 162] on button "Referencias Sanciones" at bounding box center [498, 161] width 122 height 28
click at [240, 170] on div "General" at bounding box center [238, 161] width 33 height 28
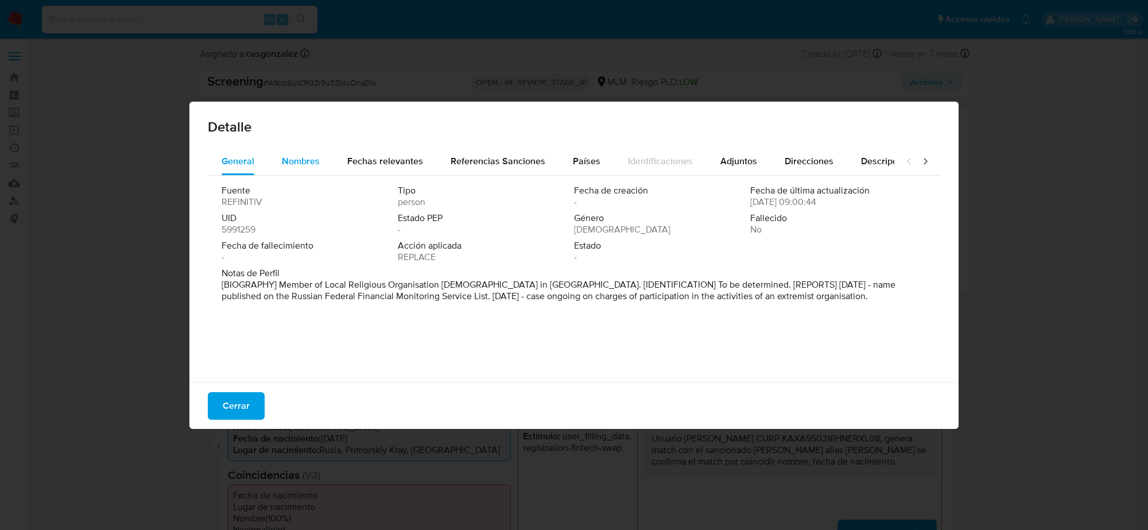
click at [297, 156] on span "Nombres" at bounding box center [301, 160] width 38 height 13
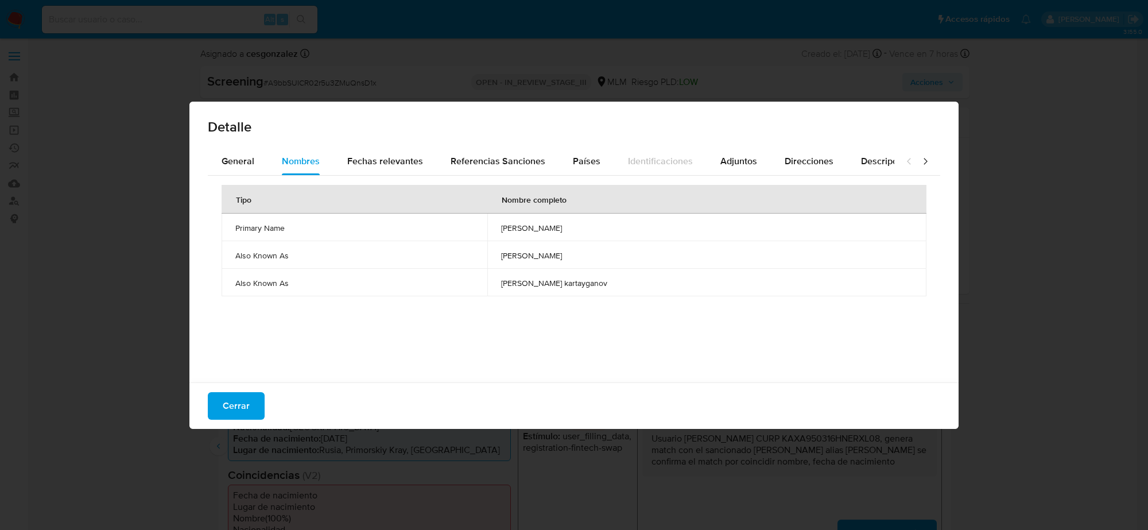
click at [227, 385] on div "Cerrar" at bounding box center [573, 405] width 769 height 46
click at [246, 397] on span "Cerrar" at bounding box center [236, 405] width 27 height 25
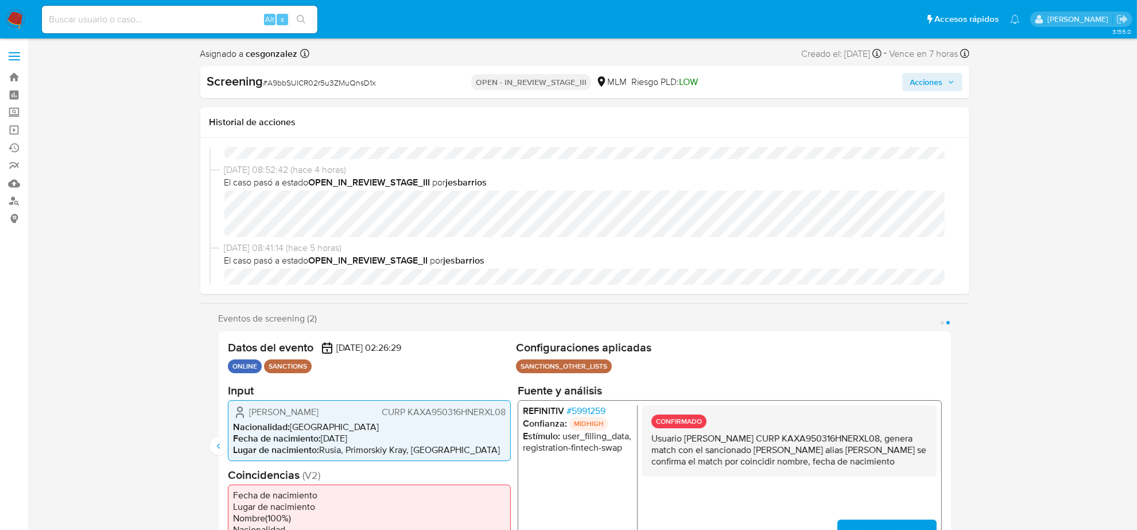
click at [922, 81] on span "Acciones" at bounding box center [926, 82] width 33 height 18
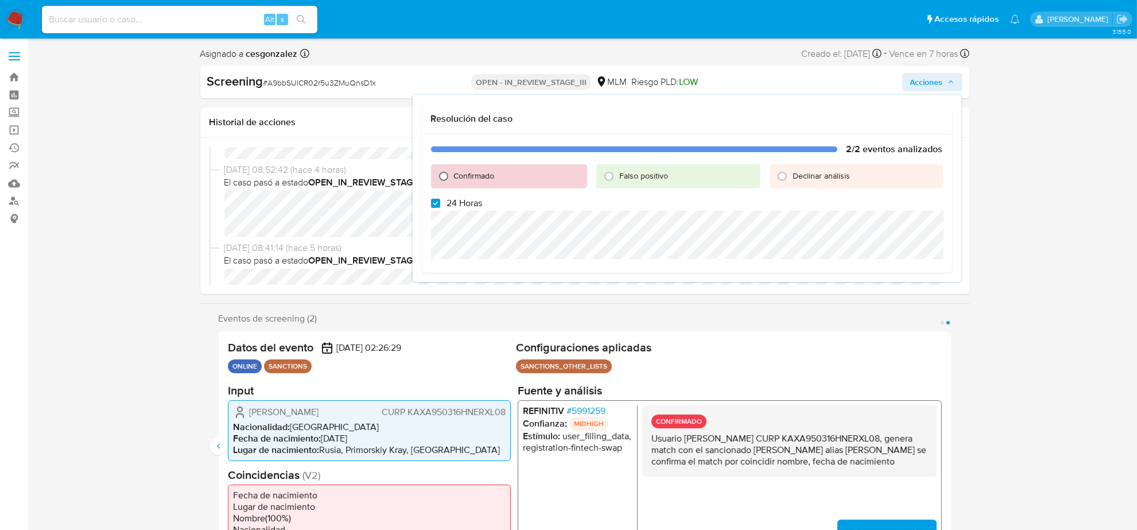
click at [443, 174] on input "Confirmado" at bounding box center [443, 176] width 18 height 18
radio input "true"
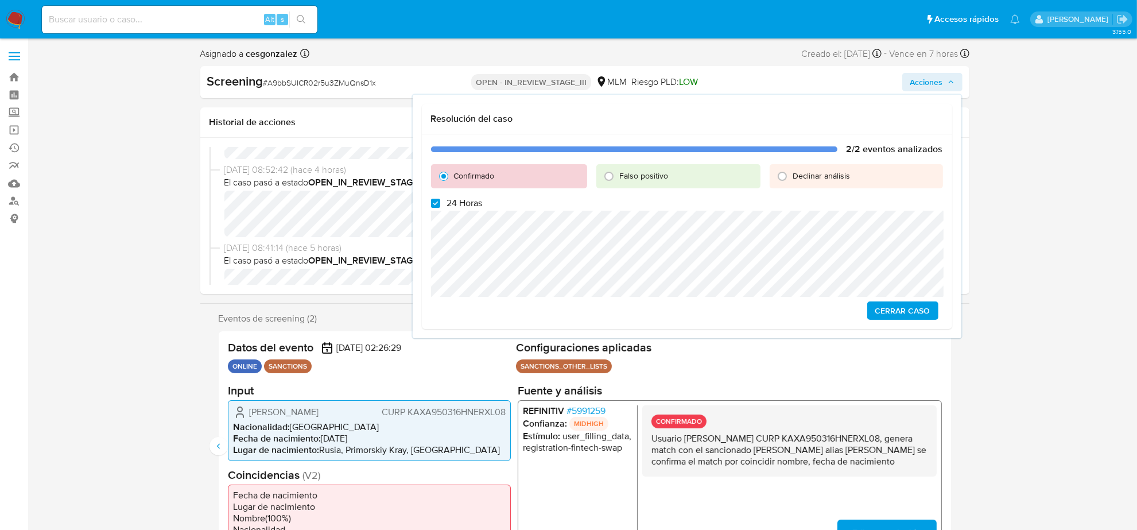
click at [911, 306] on span "Cerrar Caso" at bounding box center [902, 310] width 55 height 16
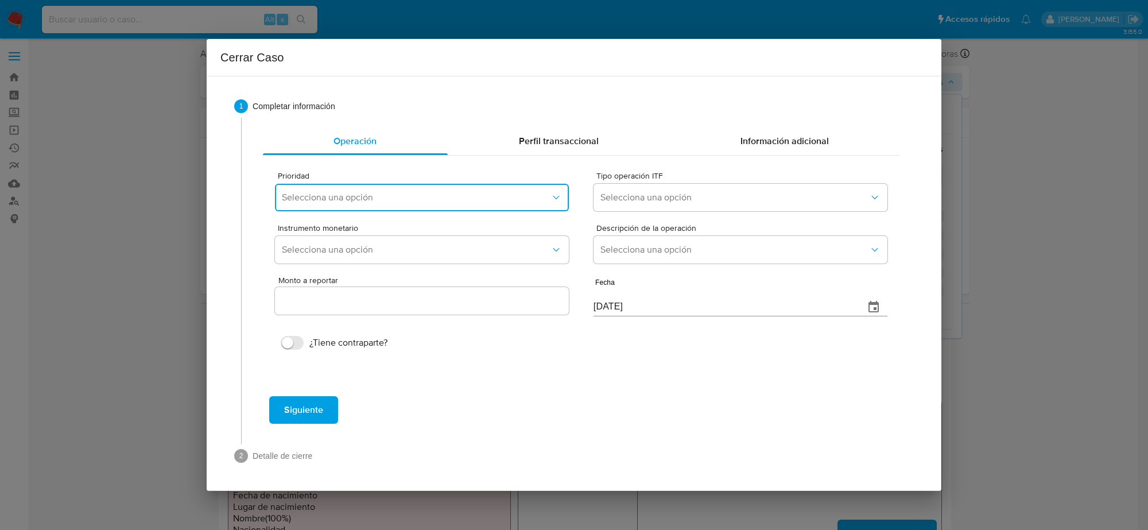
click at [448, 188] on button "Selecciona una opción" at bounding box center [422, 198] width 294 height 28
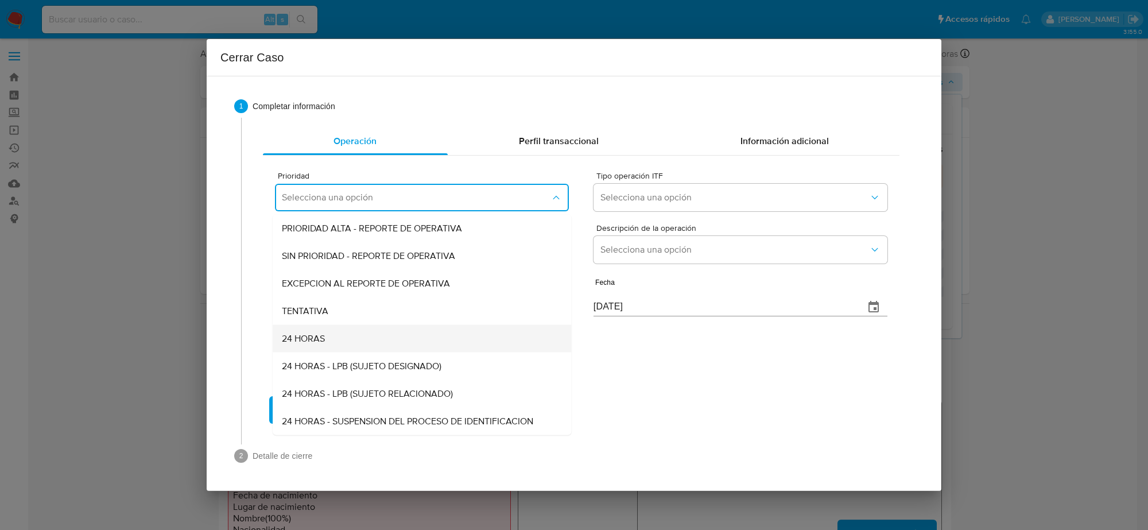
click at [327, 333] on div "24 HORAS" at bounding box center [418, 339] width 273 height 28
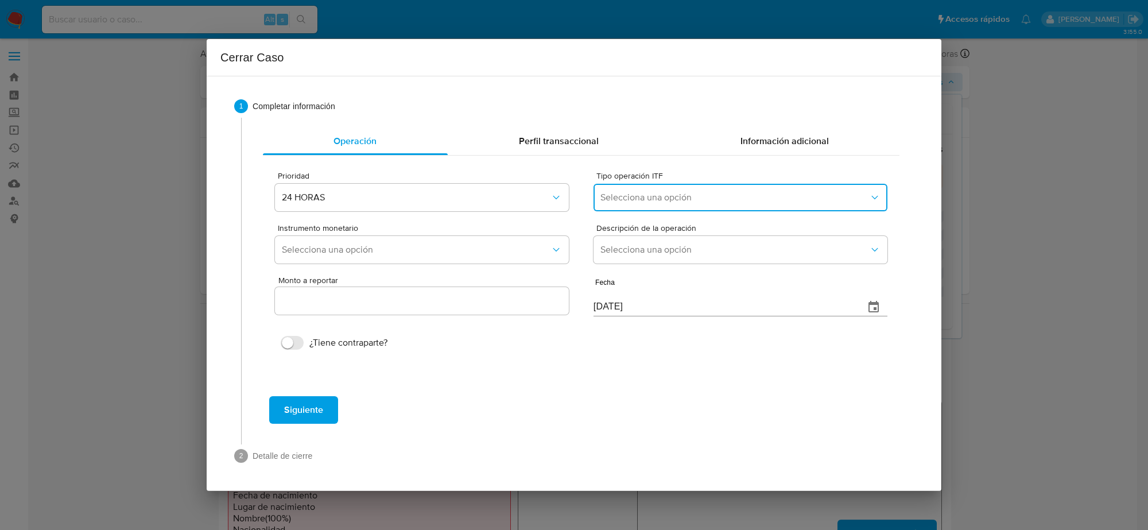
click at [712, 202] on span "Selecciona una opción" at bounding box center [734, 197] width 269 height 11
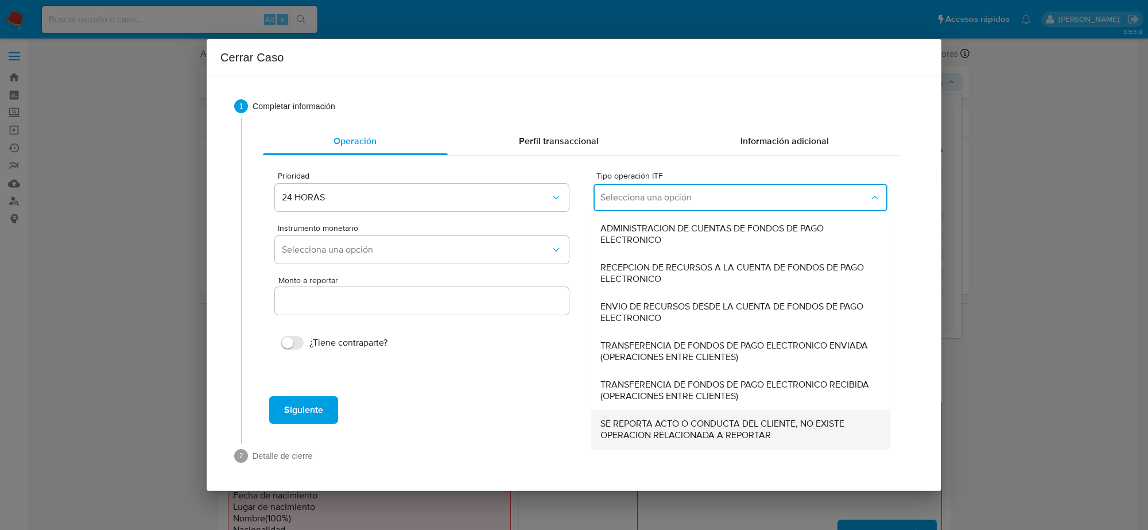
click at [696, 432] on span "SE REPORTA ACTO O CONDUCTA DEL CLIENTE, NO EXISTE OPERACION RELACIONADA A REPOR…" at bounding box center [736, 429] width 273 height 23
type input "0.00"
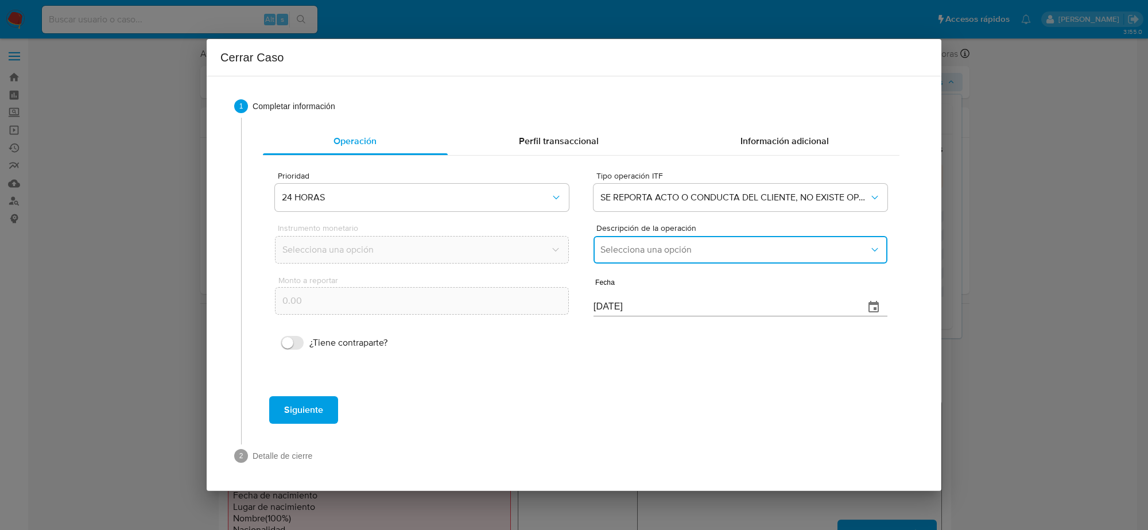
click at [669, 250] on span "Selecciona una opción" at bounding box center [734, 249] width 269 height 11
click at [658, 276] on span "REPORTE DE 24 HORAS" at bounding box center [649, 280] width 98 height 11
click at [600, 304] on input "25/08/2025" at bounding box center [724, 307] width 262 height 18
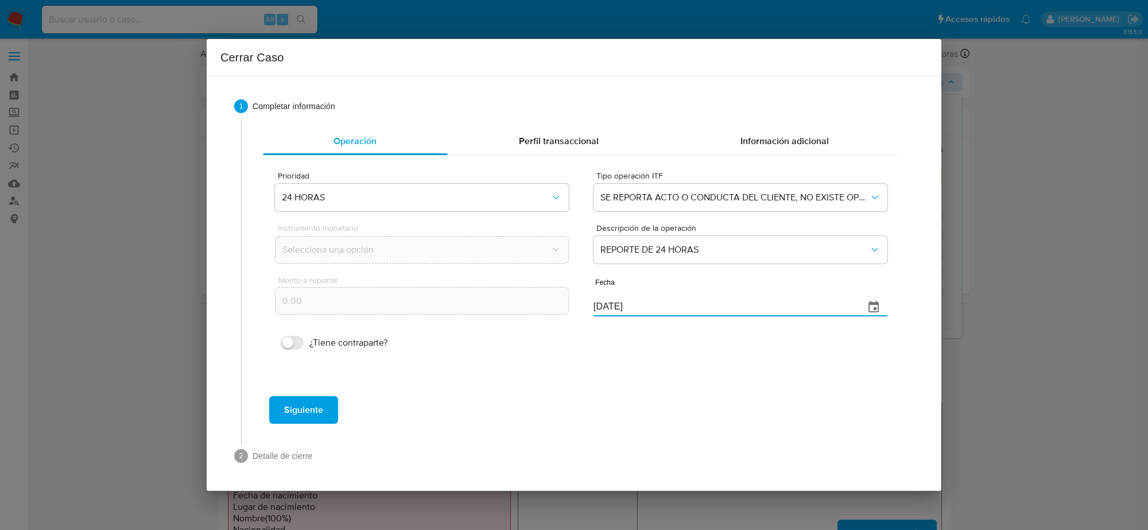
click at [600, 304] on input "25/08/2025" at bounding box center [724, 307] width 262 height 18
click at [601, 304] on input "25/08/2025" at bounding box center [724, 307] width 262 height 18
type input "23/08/2025"
click at [297, 405] on span "Siguiente" at bounding box center [303, 409] width 39 height 25
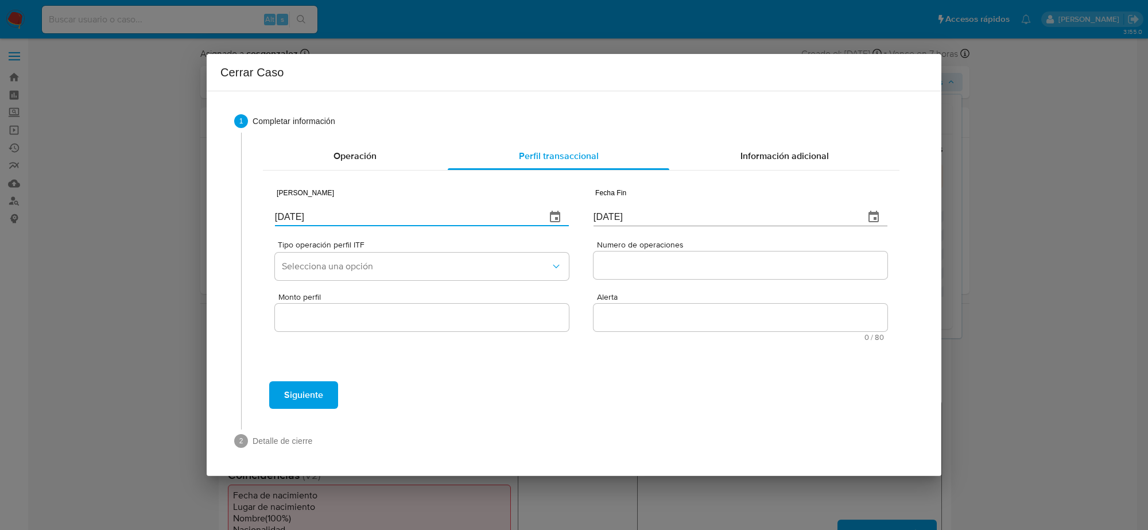
click at [288, 218] on input "25/08/2025" at bounding box center [406, 217] width 262 height 18
click at [288, 216] on input "25/08/2025" at bounding box center [406, 217] width 262 height 18
type input "23/08/3035"
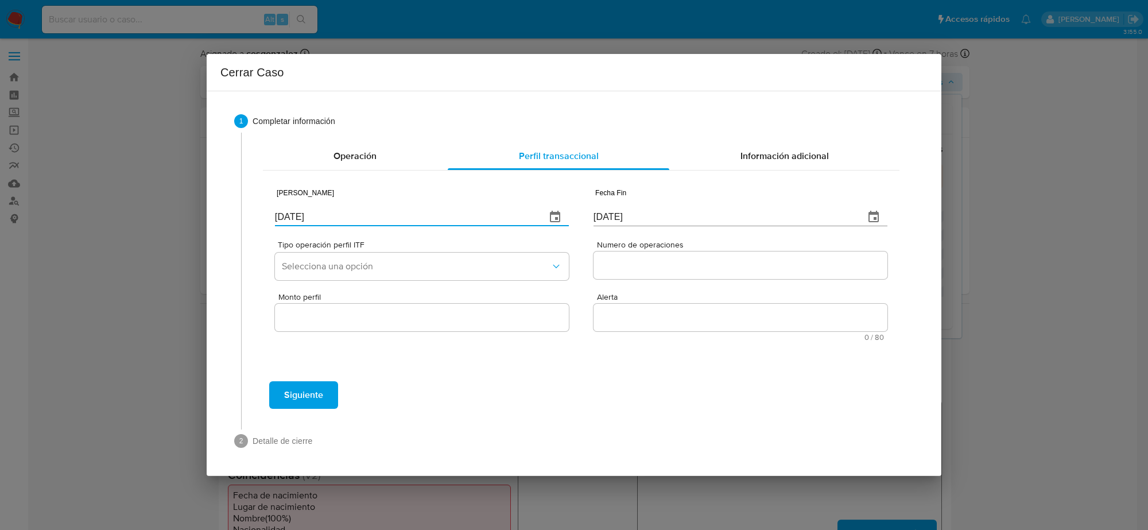
click at [305, 220] on input "23/08/3035" at bounding box center [406, 217] width 262 height 18
type input "23/08/2025"
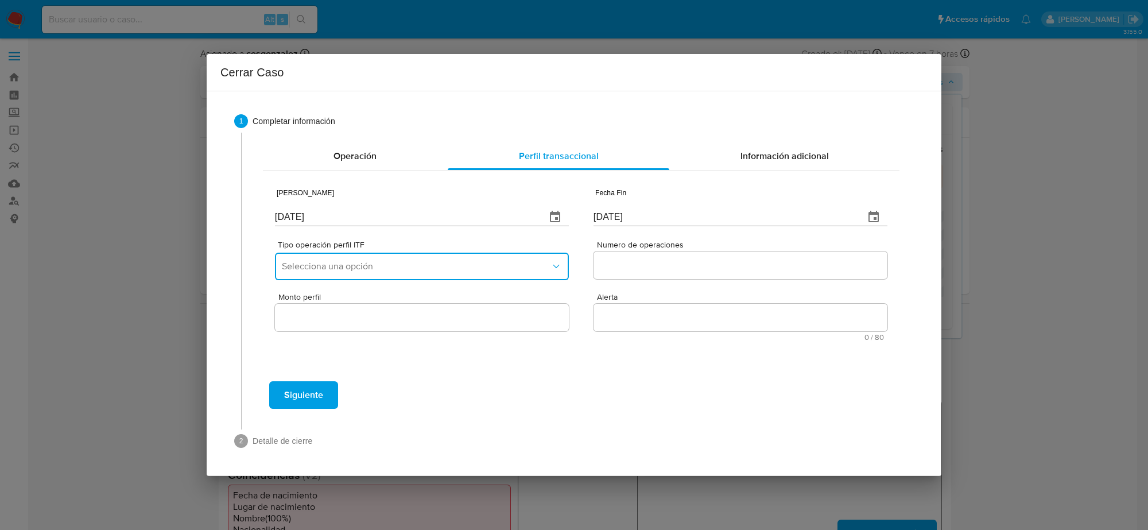
click at [334, 261] on span "Selecciona una opción" at bounding box center [416, 266] width 269 height 11
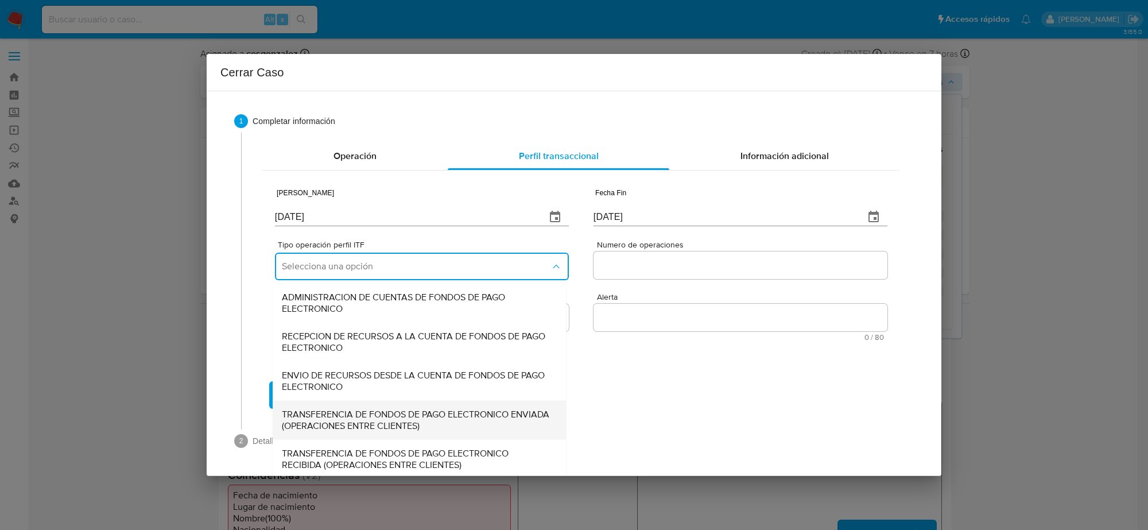
scroll to position [41, 0]
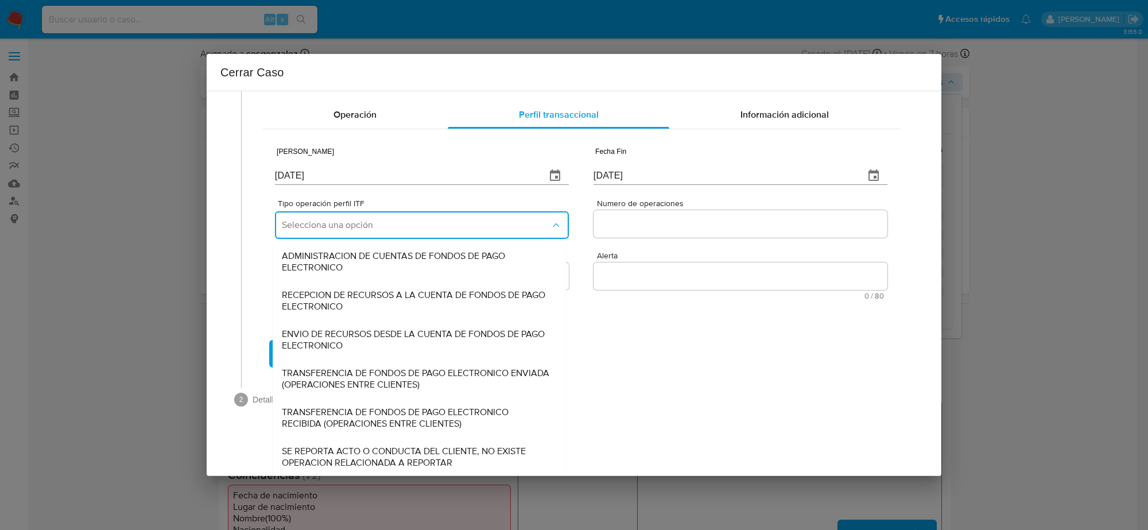
click at [349, 448] on span "SE REPORTA ACTO O CONDUCTA DEL CLIENTE, NO EXISTE OPERACION RELACIONADA A REPOR…" at bounding box center [416, 456] width 268 height 23
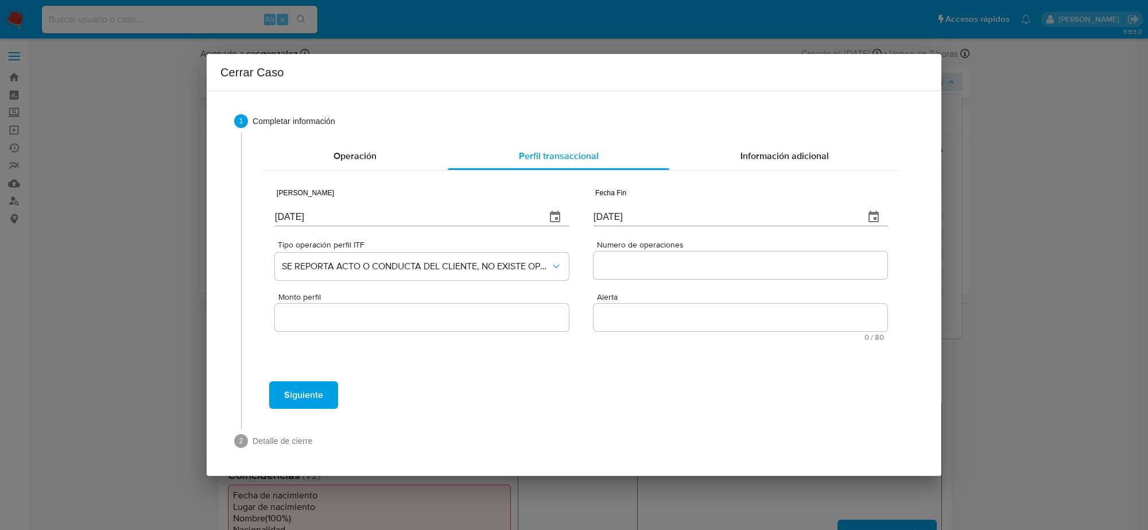
click at [626, 263] on input "Numero de operaciones" at bounding box center [740, 265] width 294 height 15
type input "0"
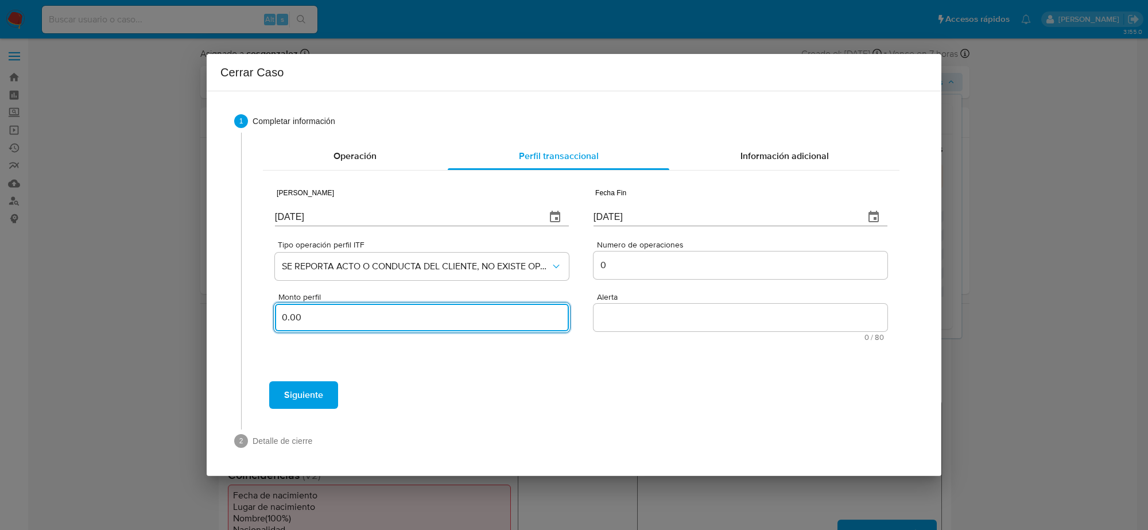
type input "0.00"
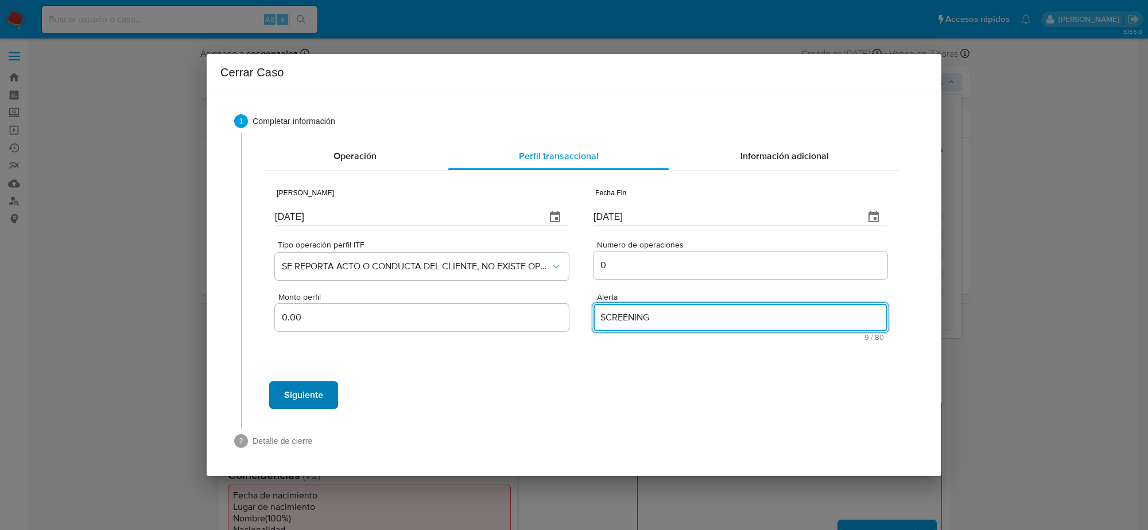
type textarea "SCREENING"
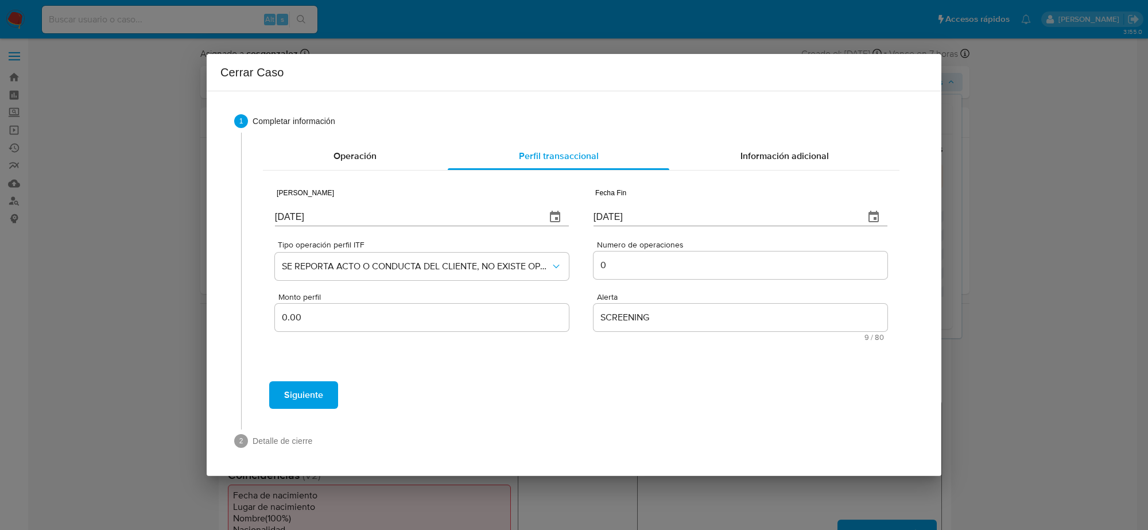
click at [281, 399] on button "Siguiente" at bounding box center [303, 395] width 69 height 28
click at [601, 207] on input "25/08/2025" at bounding box center [724, 210] width 262 height 18
type input "23/08/2025"
click at [292, 399] on span "Siguiente" at bounding box center [303, 394] width 39 height 25
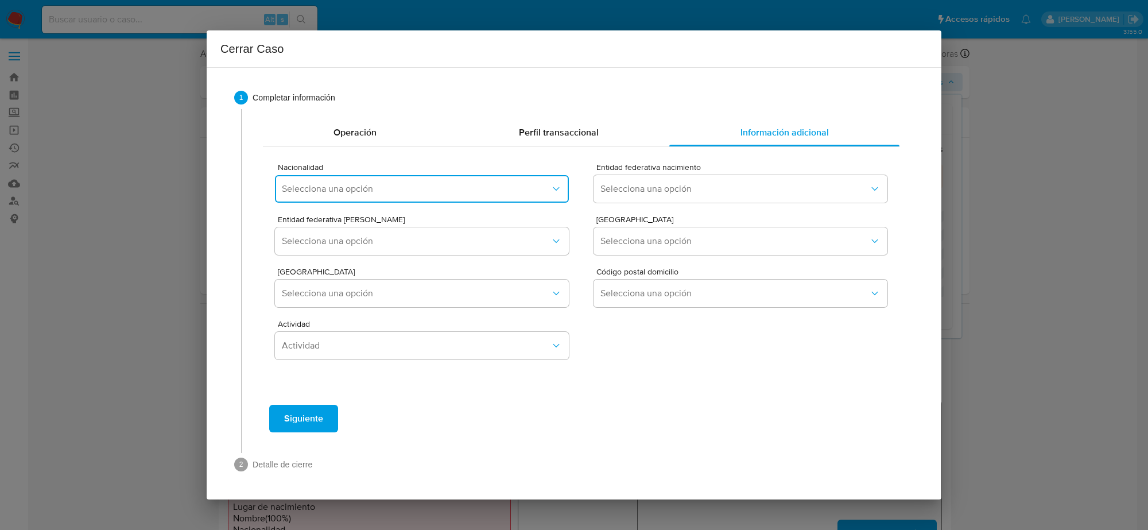
click at [517, 185] on span "Selecciona una opción" at bounding box center [416, 188] width 269 height 11
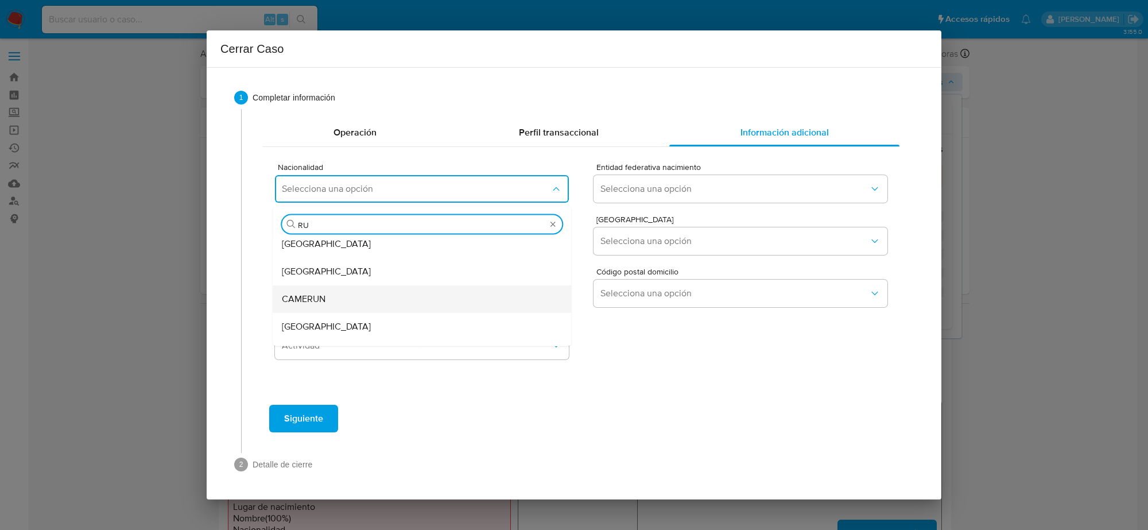
scroll to position [6, 0]
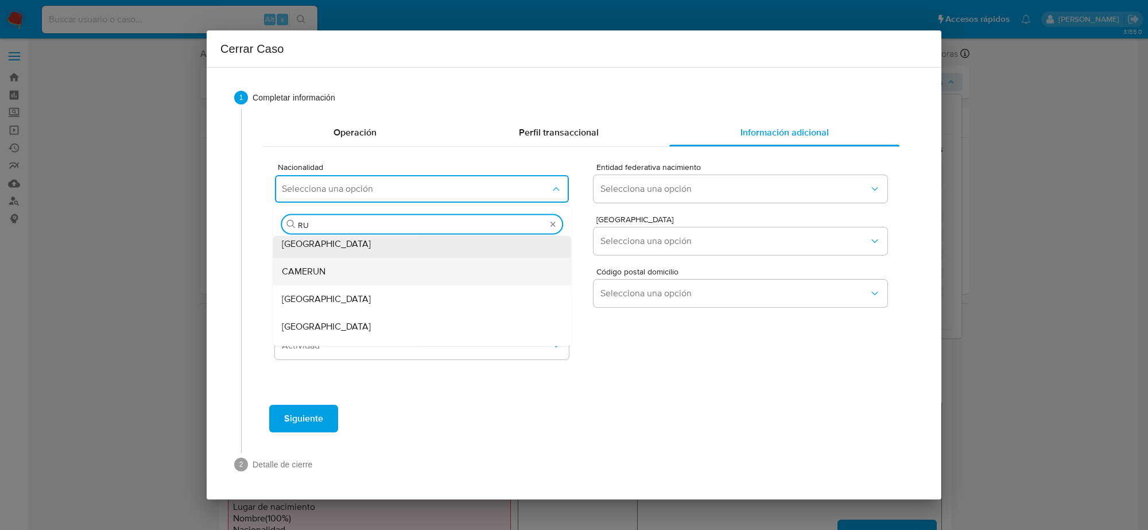
type input "RUS"
click at [304, 276] on span "RUSIA" at bounding box center [326, 276] width 89 height 11
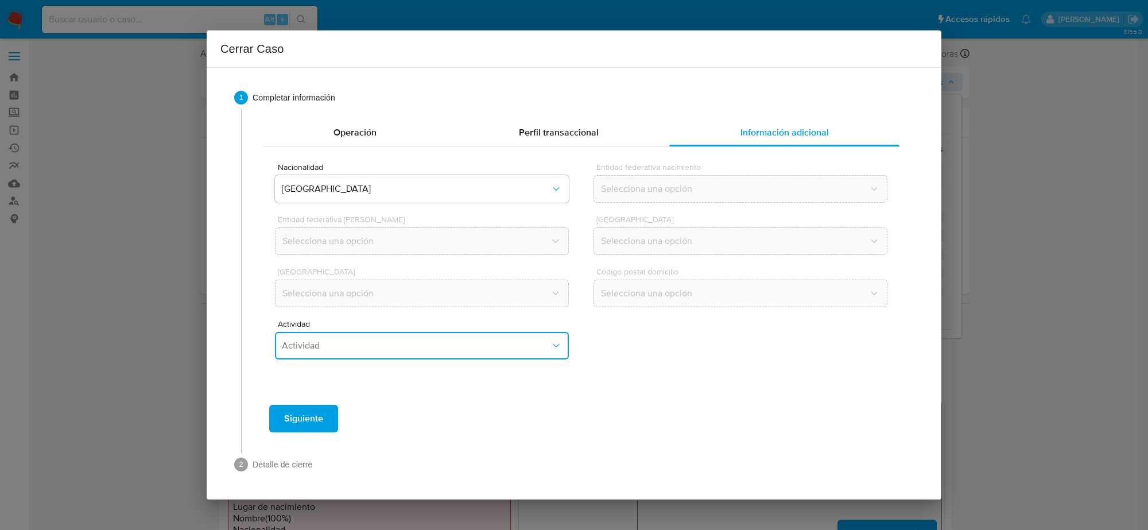
click at [432, 356] on button "Actividad" at bounding box center [422, 346] width 294 height 28
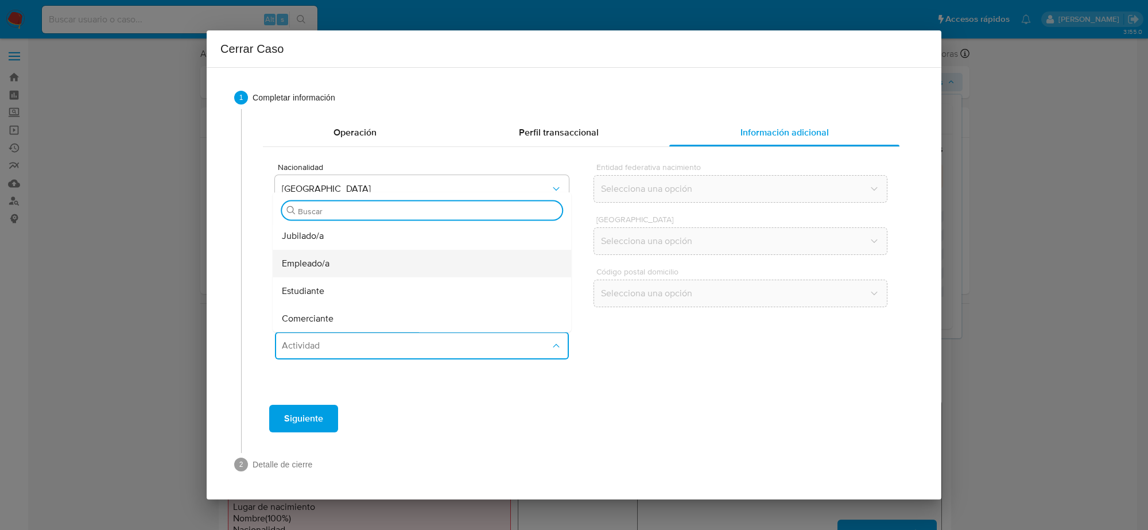
click at [354, 265] on div "Empleado/a" at bounding box center [418, 264] width 273 height 28
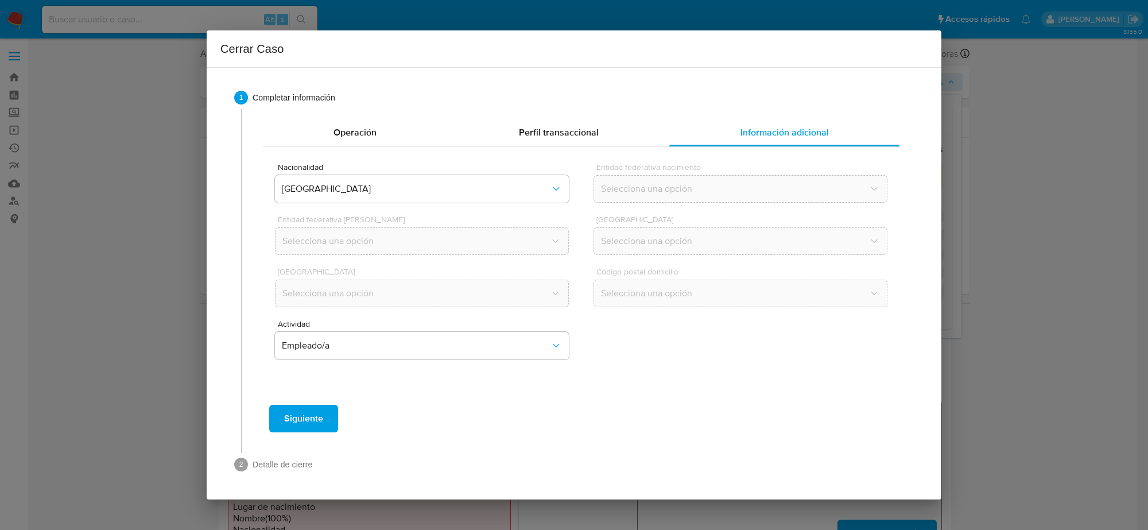
click at [316, 416] on span "Siguiente" at bounding box center [303, 418] width 39 height 25
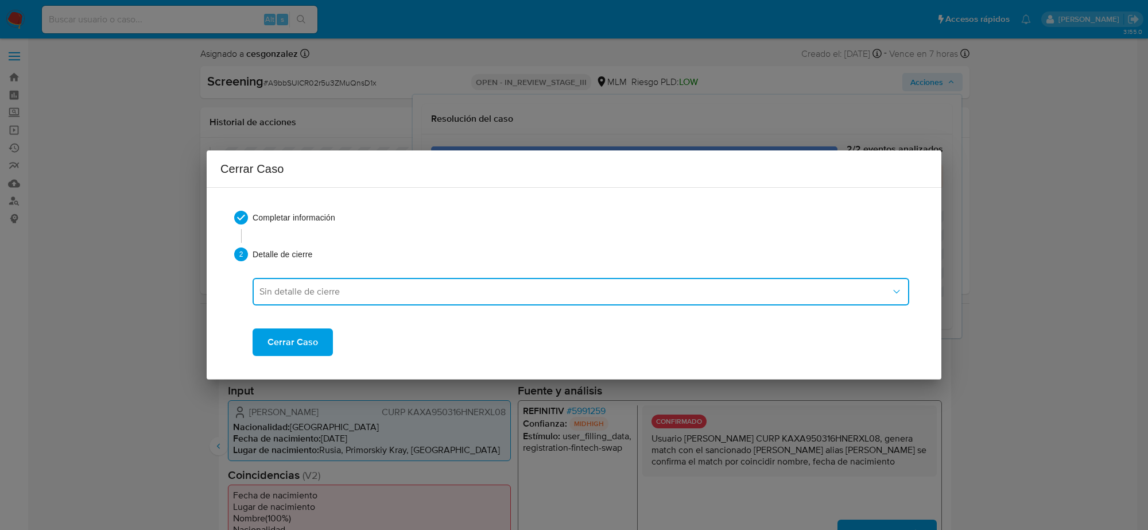
click at [445, 293] on span "Sin detalle de cierre" at bounding box center [574, 291] width 631 height 11
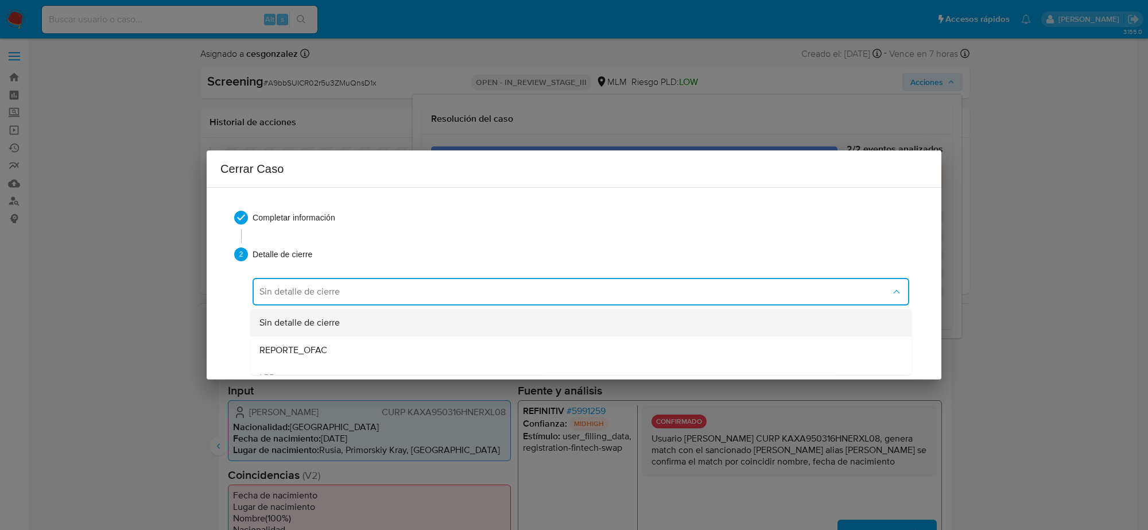
click at [376, 322] on div "Sin detalle de cierre" at bounding box center [577, 323] width 636 height 28
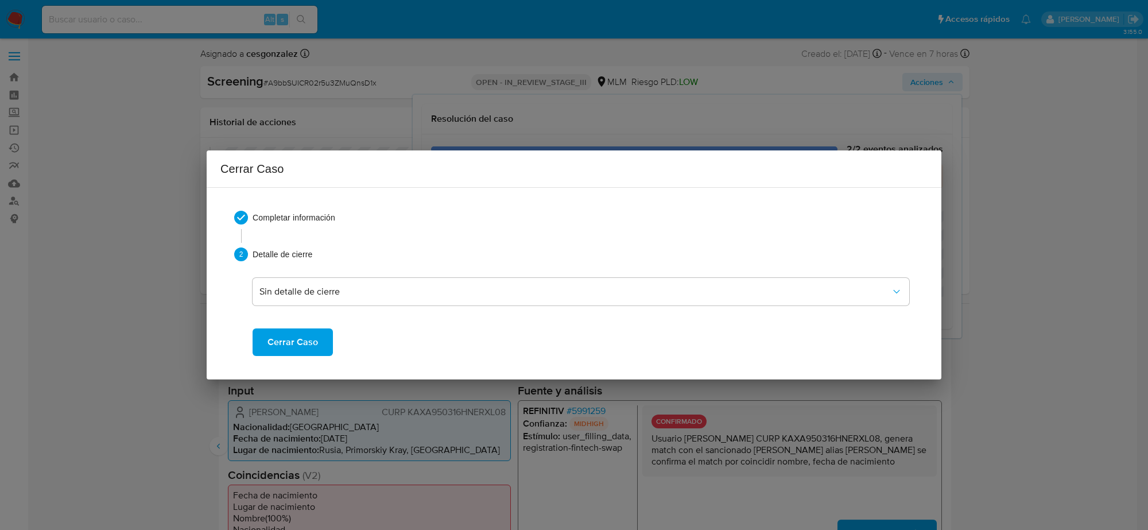
click at [319, 340] on button "Cerrar Caso" at bounding box center [293, 342] width 80 height 28
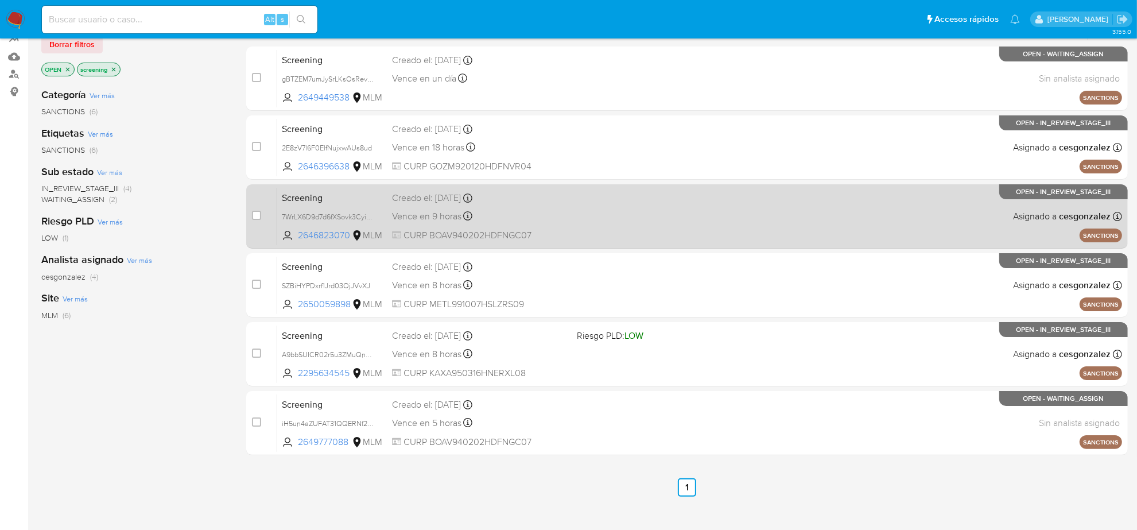
scroll to position [127, 0]
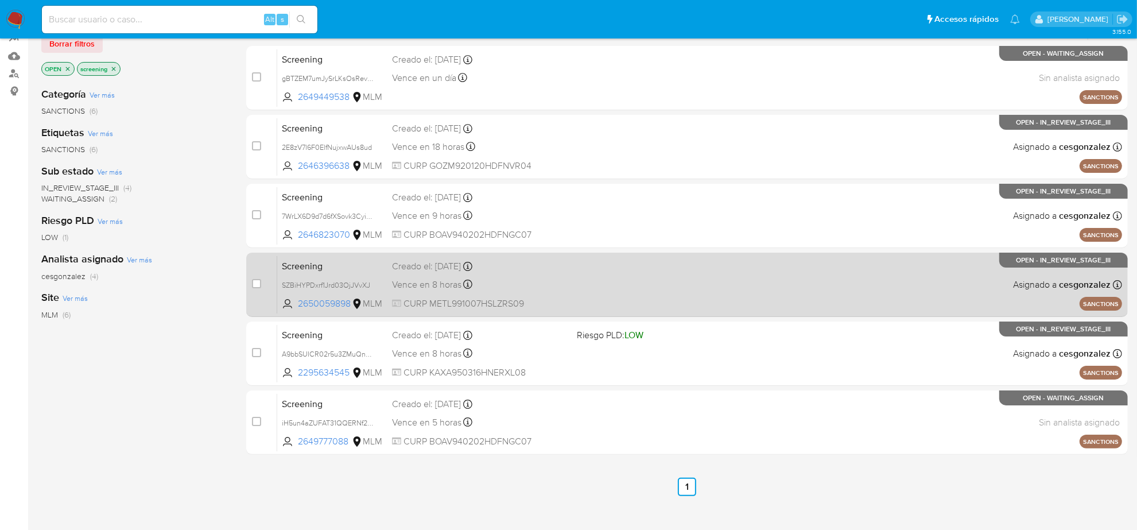
click at [528, 297] on span "CURP METL991007HSLZRS09" at bounding box center [480, 303] width 176 height 13
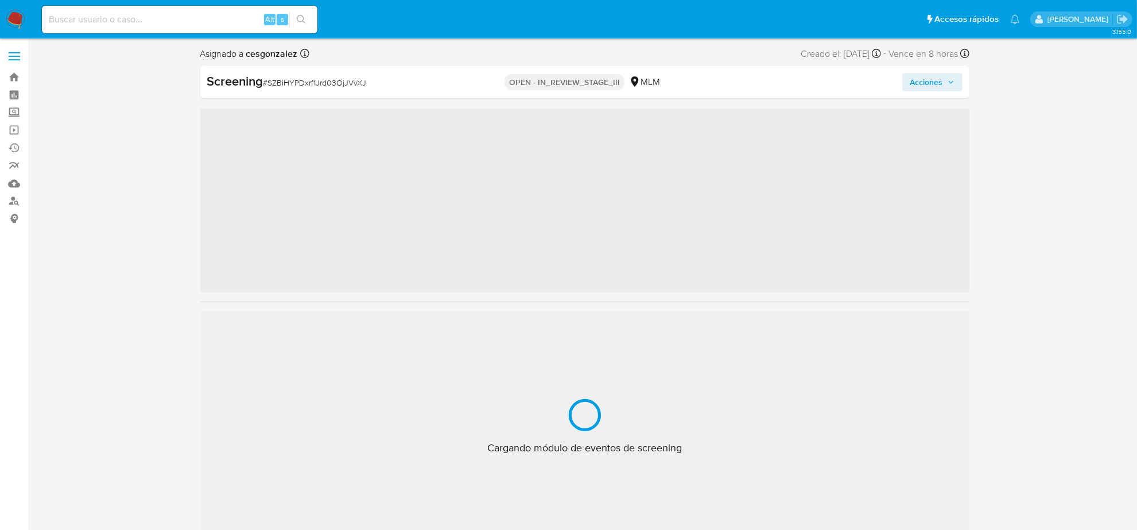
scroll to position [484, 0]
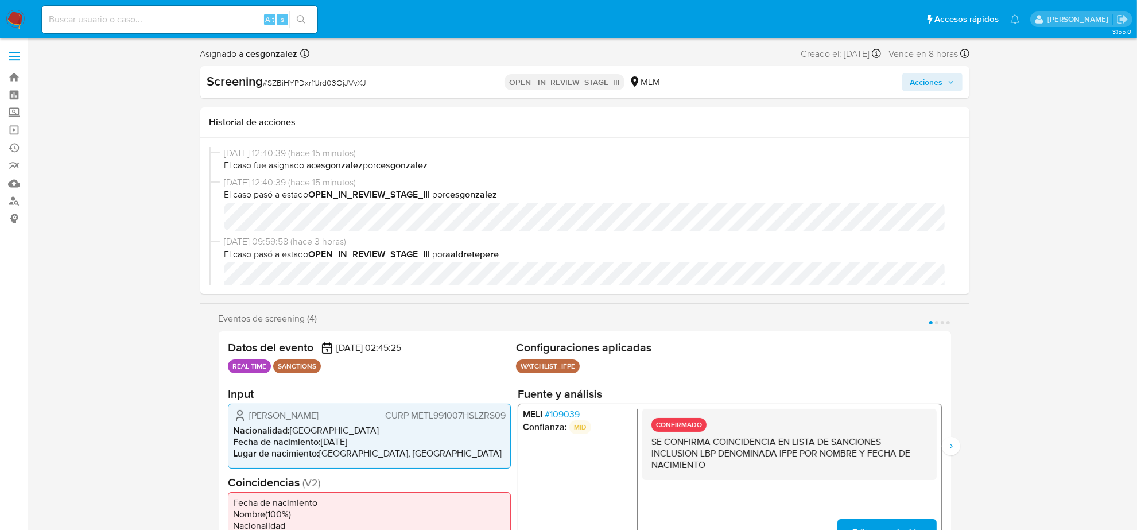
select select "10"
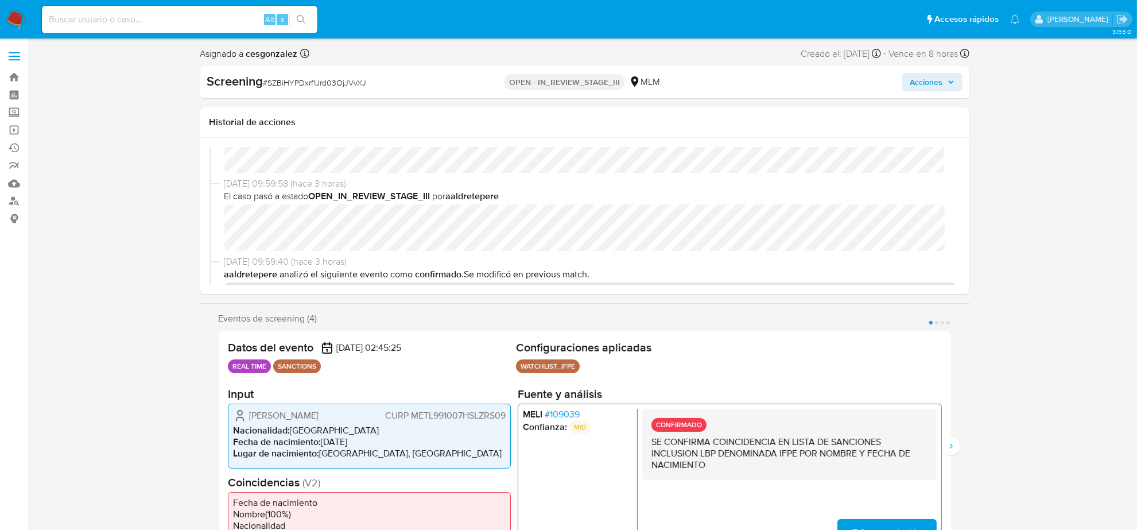
scroll to position [72, 0]
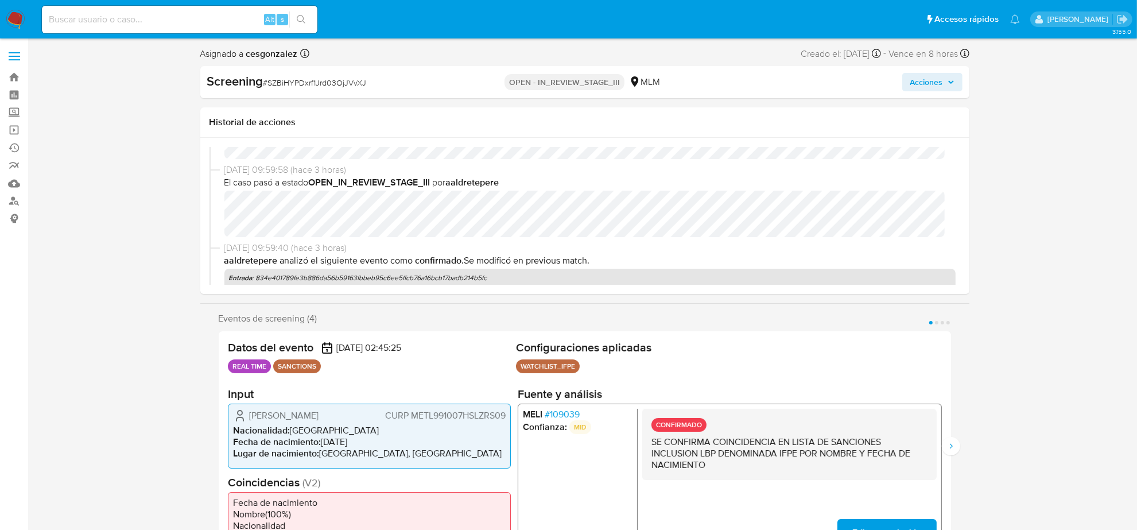
click at [565, 414] on span "# 109039" at bounding box center [561, 414] width 35 height 11
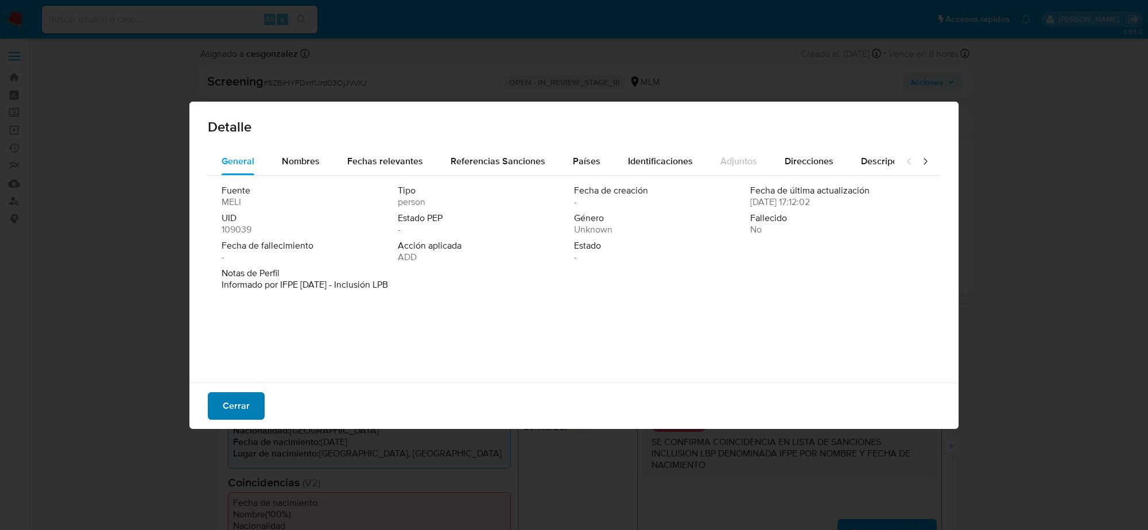
click at [242, 400] on span "Cerrar" at bounding box center [236, 405] width 27 height 25
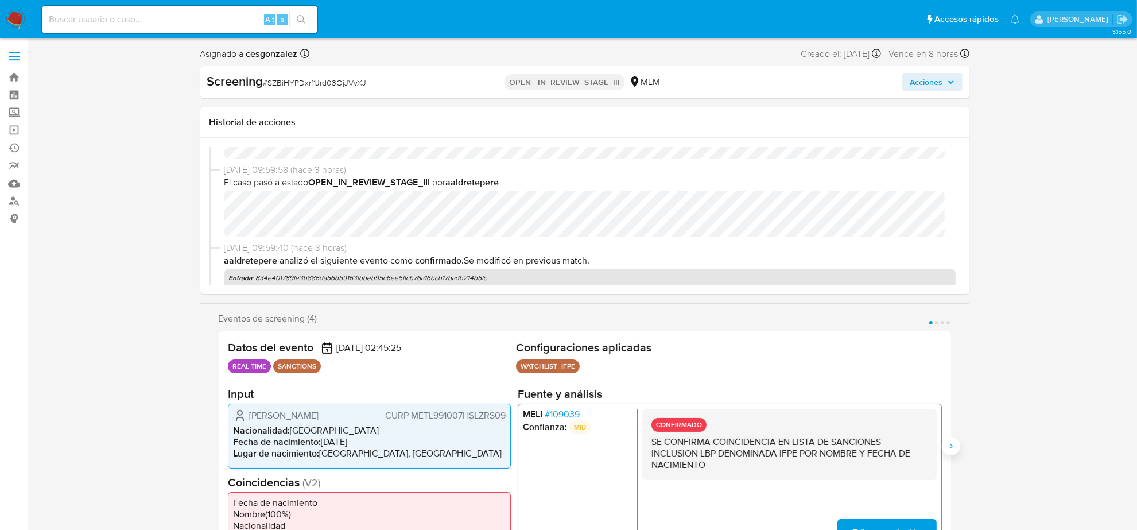
click at [952, 445] on icon "Siguiente" at bounding box center [950, 445] width 3 height 5
click at [567, 419] on span "# 121077" at bounding box center [559, 414] width 31 height 11
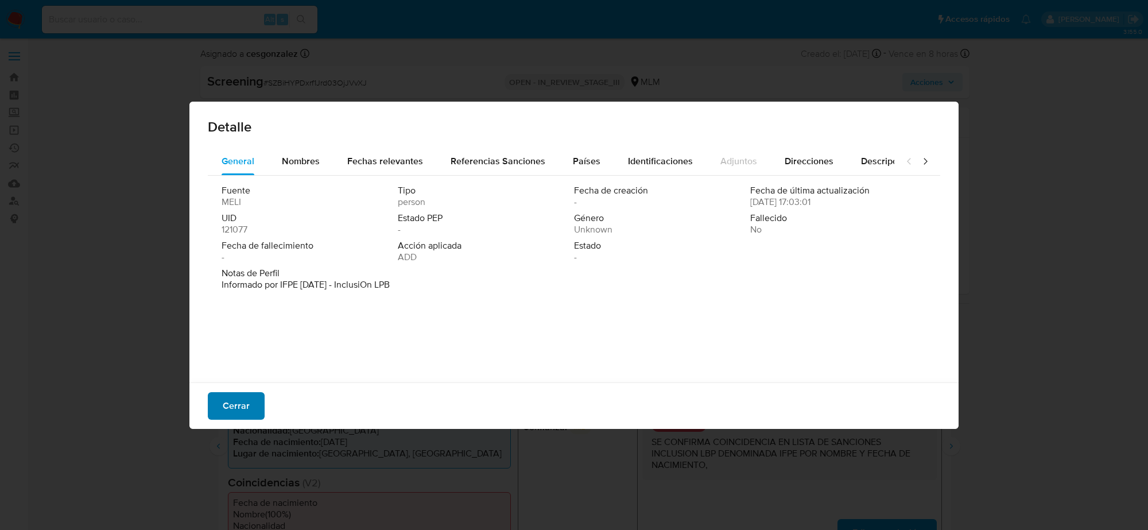
click at [258, 402] on button "Cerrar" at bounding box center [236, 406] width 57 height 28
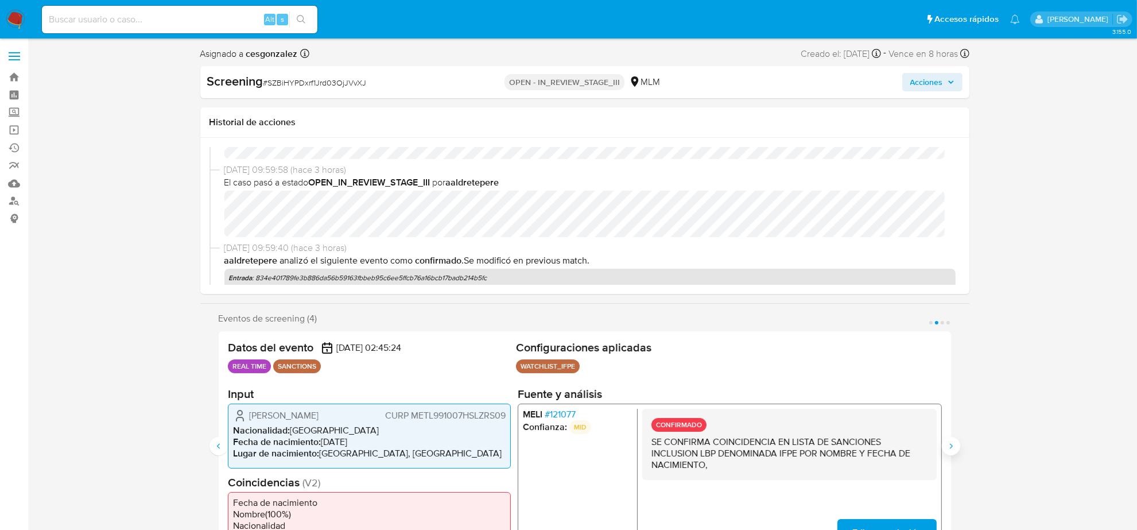
click at [953, 442] on icon "Siguiente" at bounding box center [950, 445] width 9 height 9
click at [560, 416] on span "# 109039" at bounding box center [561, 414] width 35 height 11
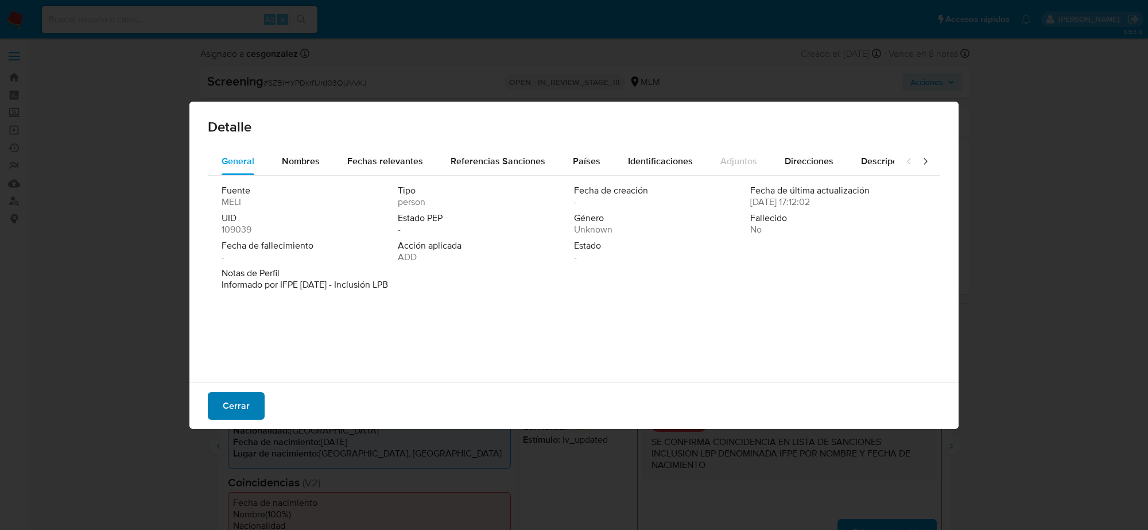
click at [245, 402] on span "Cerrar" at bounding box center [236, 405] width 27 height 25
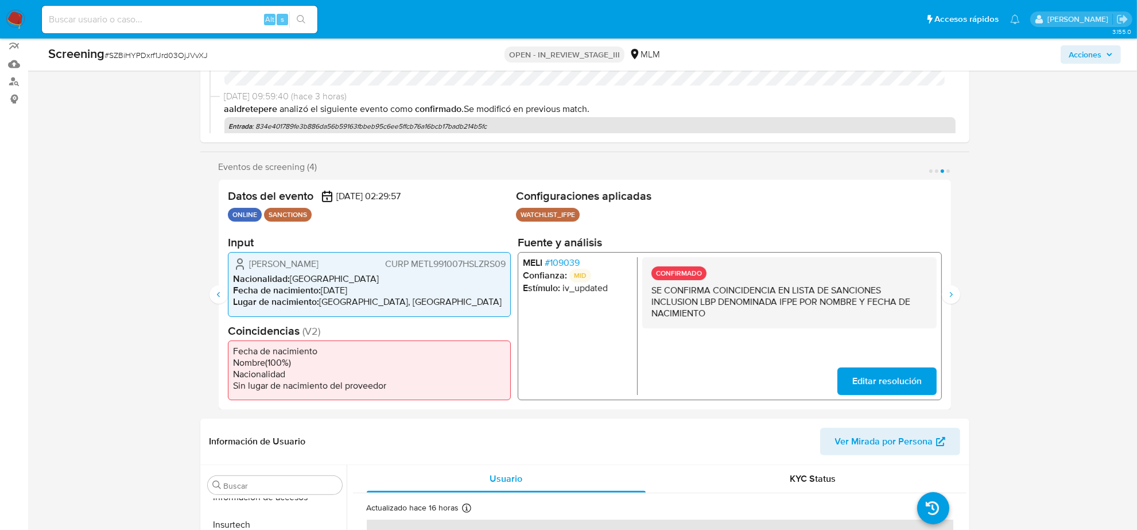
scroll to position [143, 0]
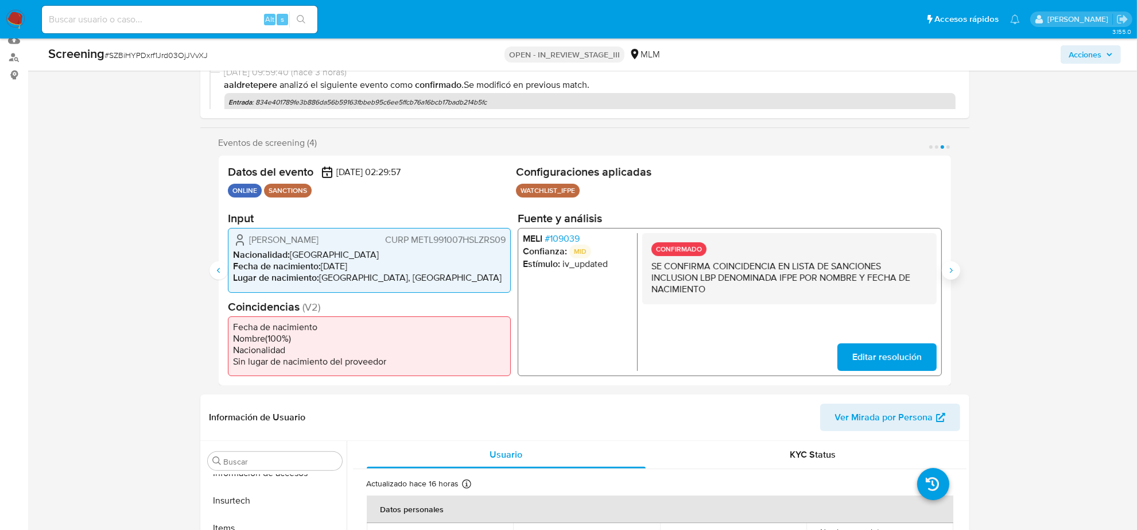
click at [953, 268] on icon "Siguiente" at bounding box center [950, 270] width 9 height 9
click at [558, 239] on span "# 121077" at bounding box center [559, 238] width 31 height 11
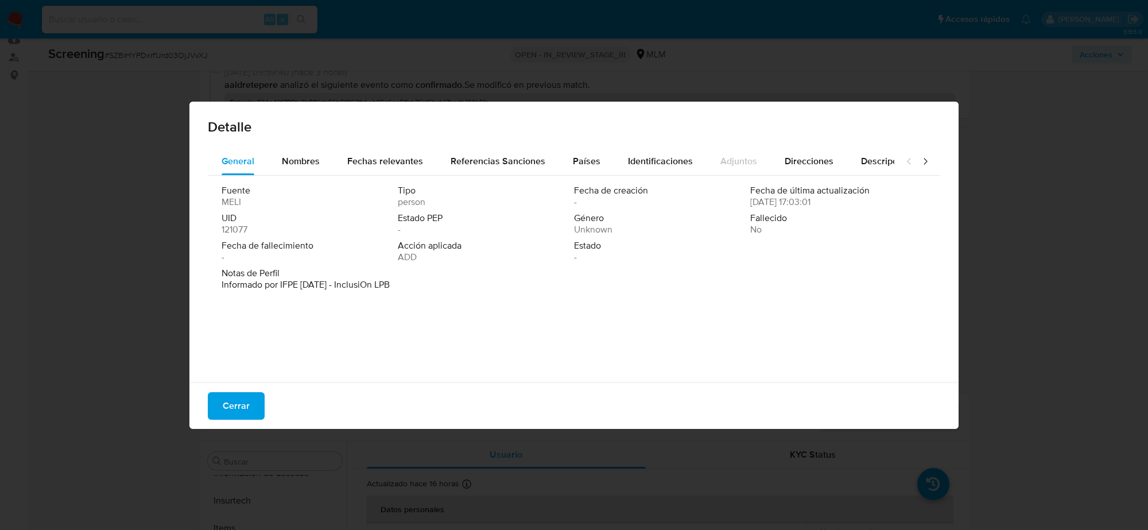
click at [243, 379] on div "General Nombres Fechas relevantes Referencias Sanciones Países Identificaciones…" at bounding box center [573, 266] width 769 height 238
click at [245, 403] on span "Cerrar" at bounding box center [236, 405] width 27 height 25
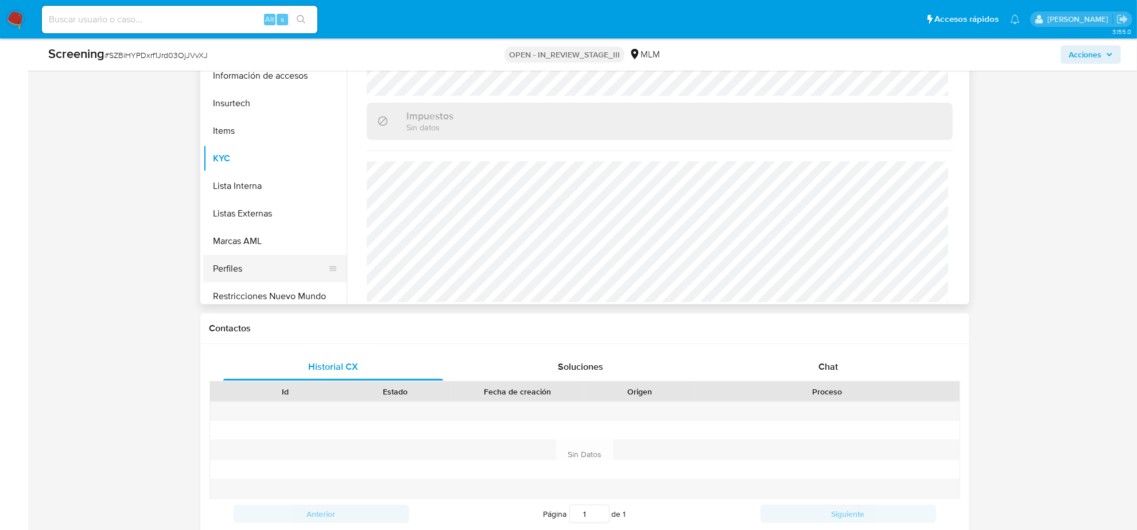
scroll to position [484, 0]
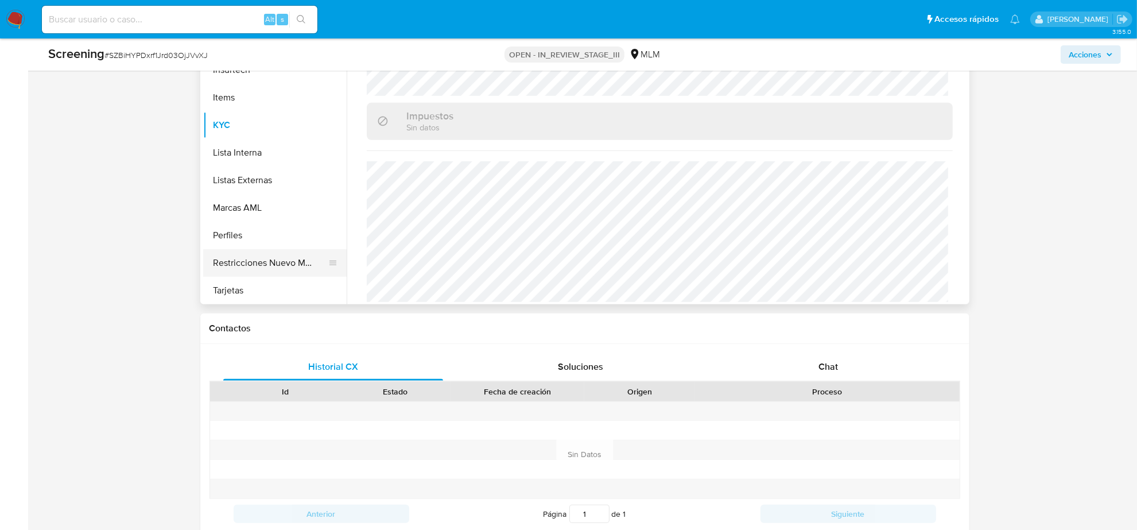
click at [271, 258] on button "Restricciones Nuevo Mundo" at bounding box center [270, 263] width 134 height 28
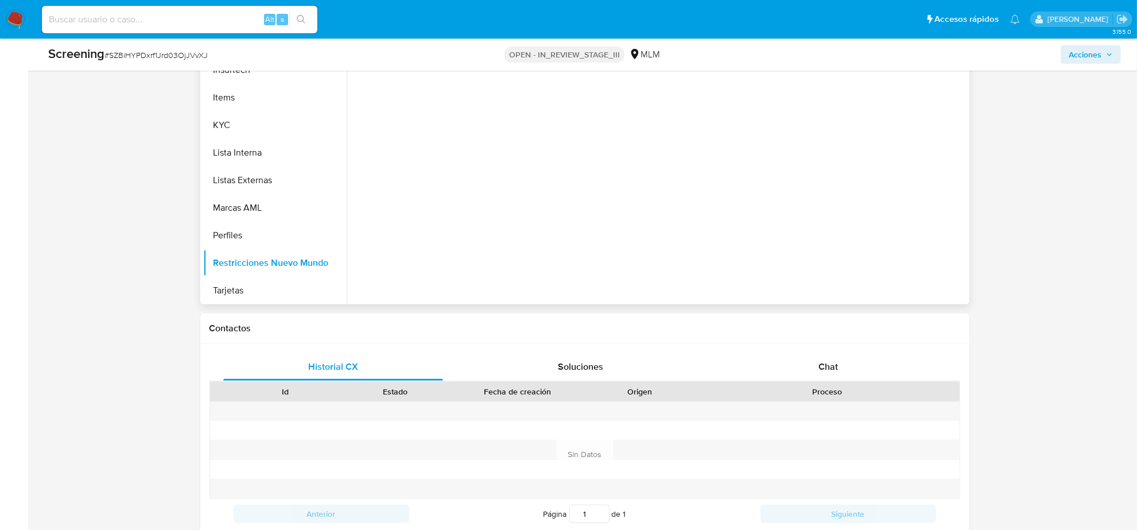
scroll to position [430, 0]
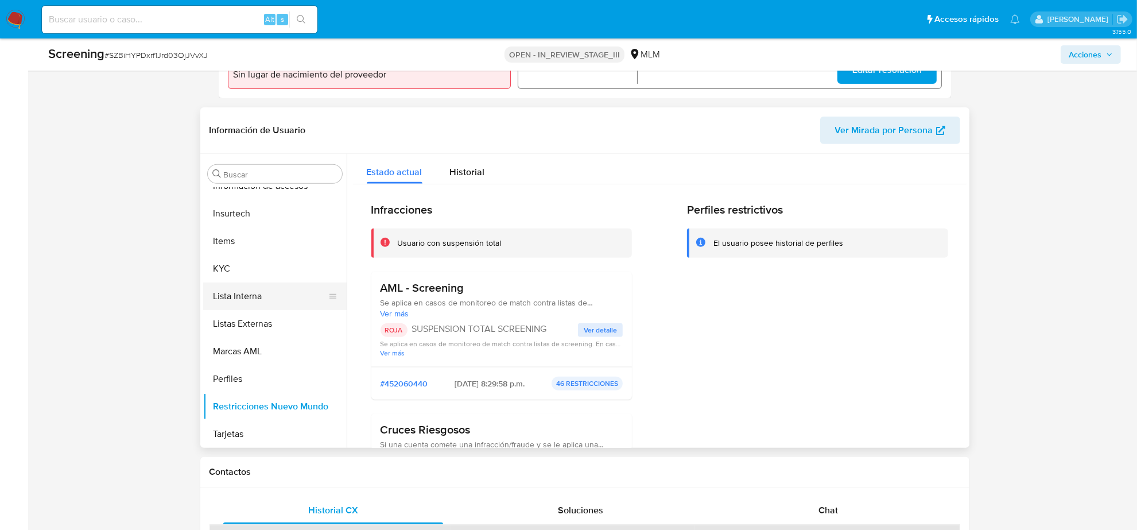
click at [247, 294] on button "Lista Interna" at bounding box center [270, 296] width 134 height 28
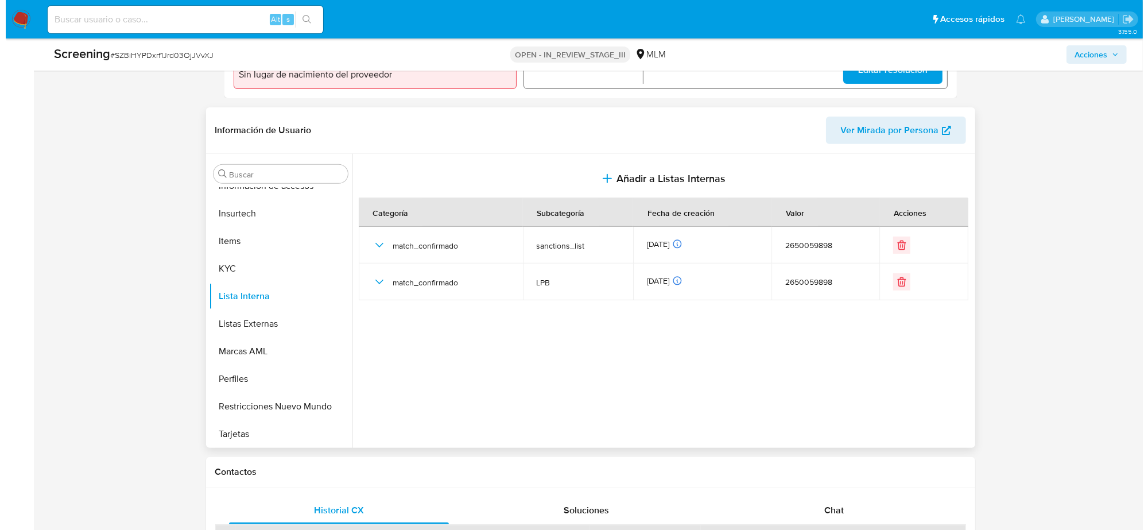
scroll to position [0, 0]
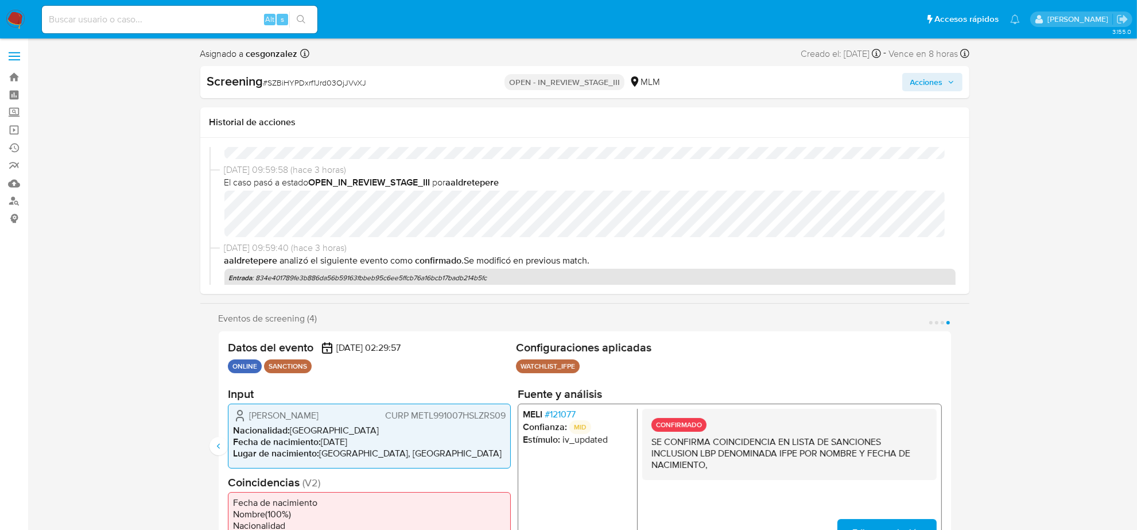
click at [946, 87] on span "Acciones" at bounding box center [932, 82] width 44 height 16
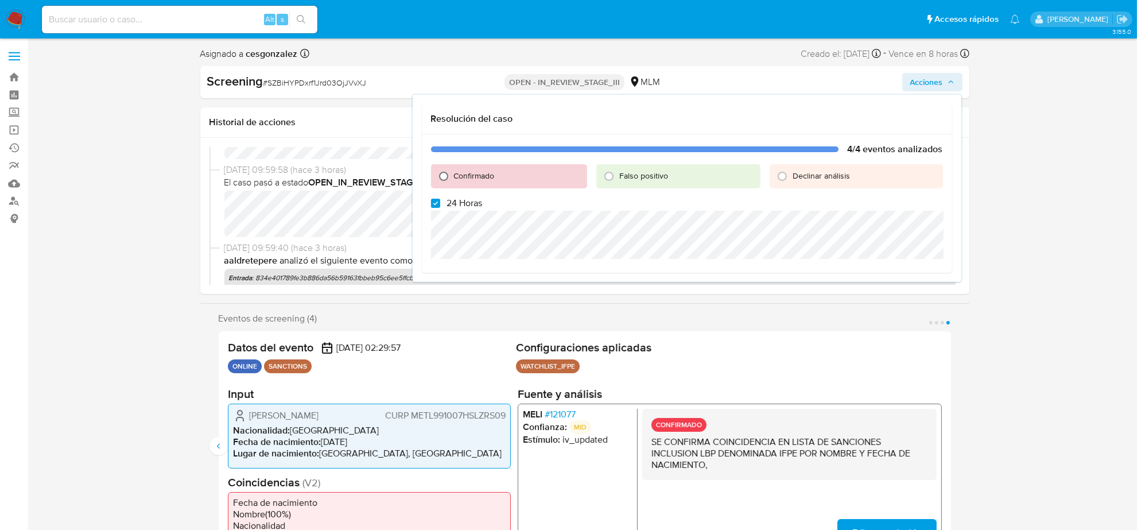
click at [440, 174] on input "Confirmado" at bounding box center [443, 176] width 18 height 18
radio input "true"
click at [431, 199] on input "24 Horas" at bounding box center [435, 203] width 9 height 9
checkbox input "false"
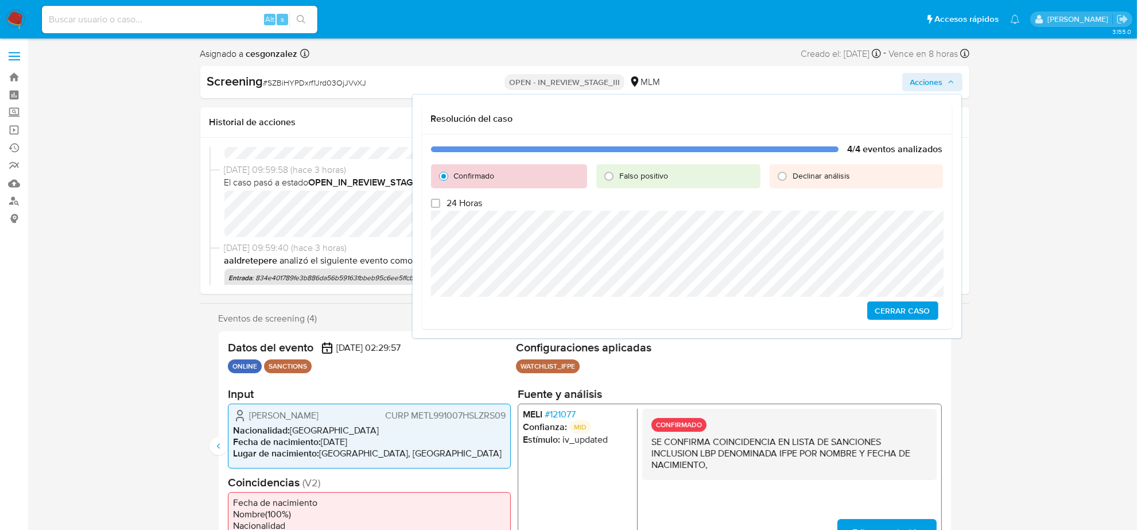
click at [908, 310] on span "Cerrar Caso" at bounding box center [902, 310] width 55 height 16
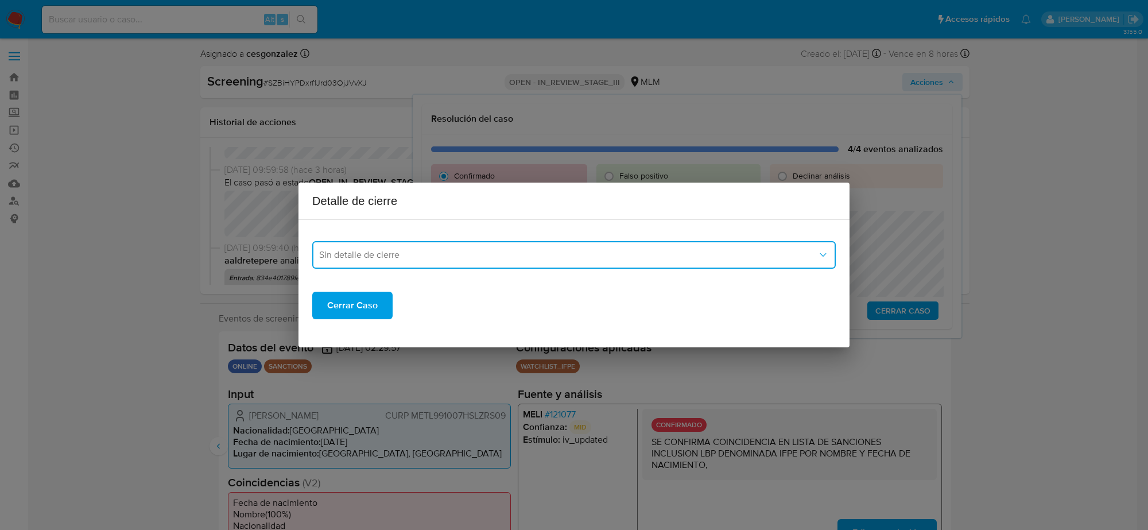
click at [579, 247] on button "Sin detalle de cierre" at bounding box center [573, 255] width 523 height 28
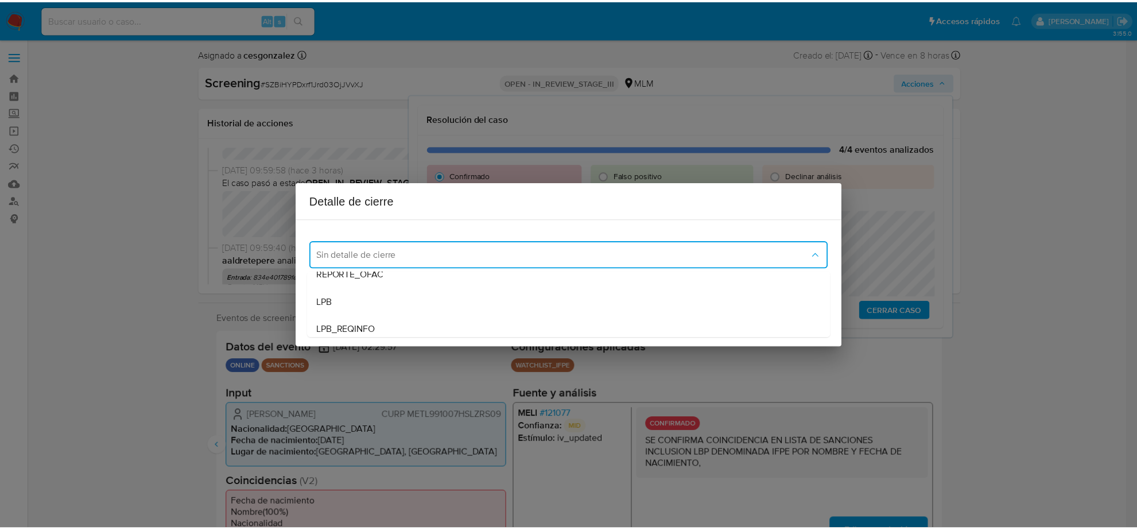
scroll to position [72, 0]
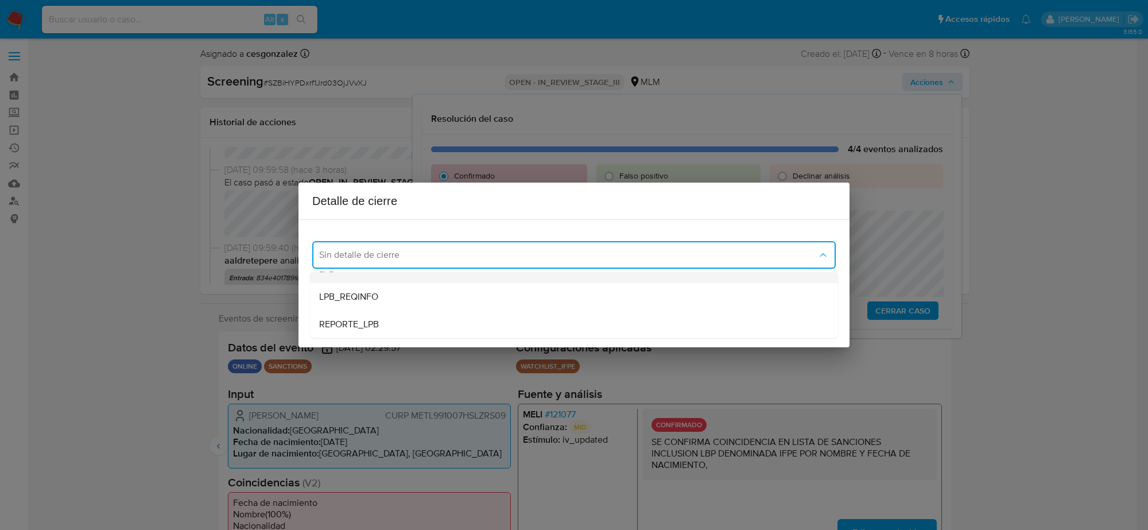
click at [403, 277] on div "LPB" at bounding box center [570, 269] width 503 height 28
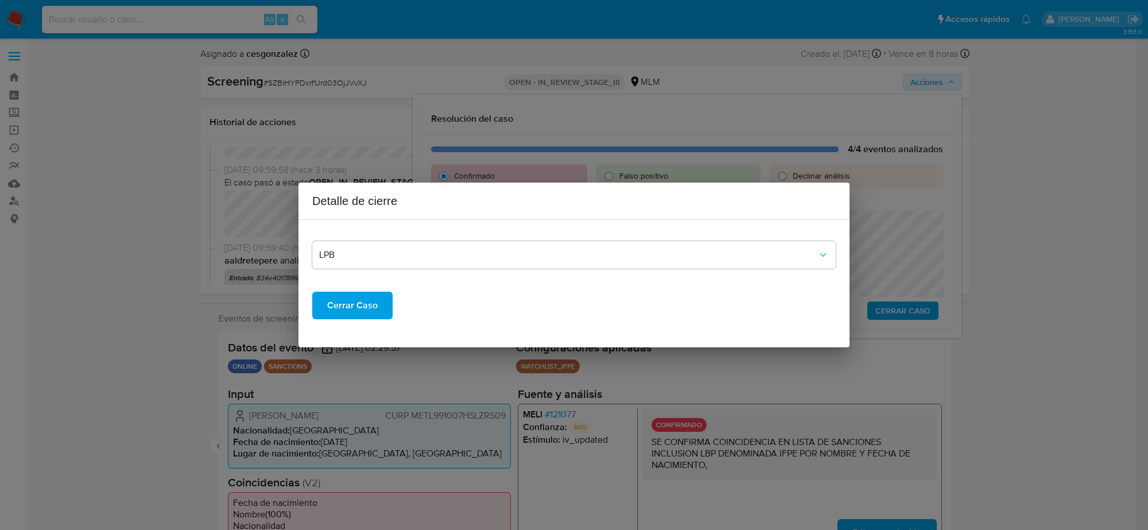
click at [360, 303] on span "Cerrar Caso" at bounding box center [352, 305] width 51 height 25
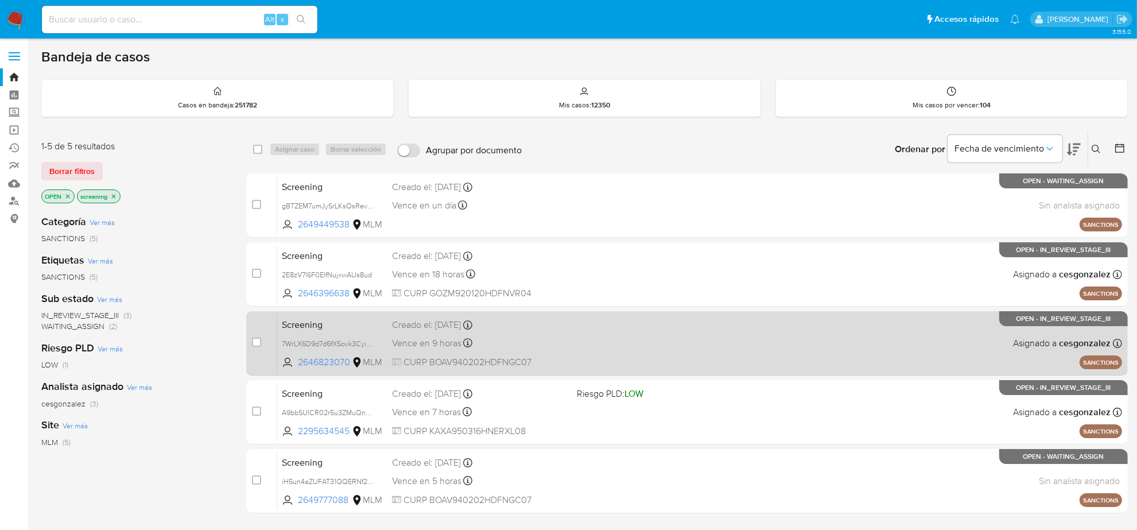
click at [571, 340] on div "Screening 7WrLX6D9d7d6fXSovk3CyiE2 2646823070 MLM Creado el: [DATE] Creado el: …" at bounding box center [699, 343] width 845 height 58
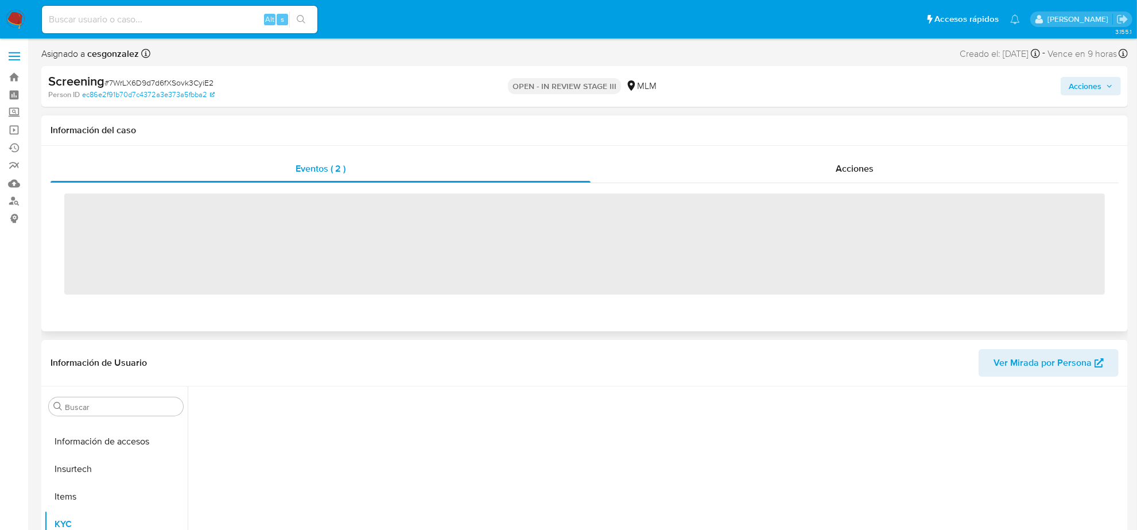
scroll to position [484, 0]
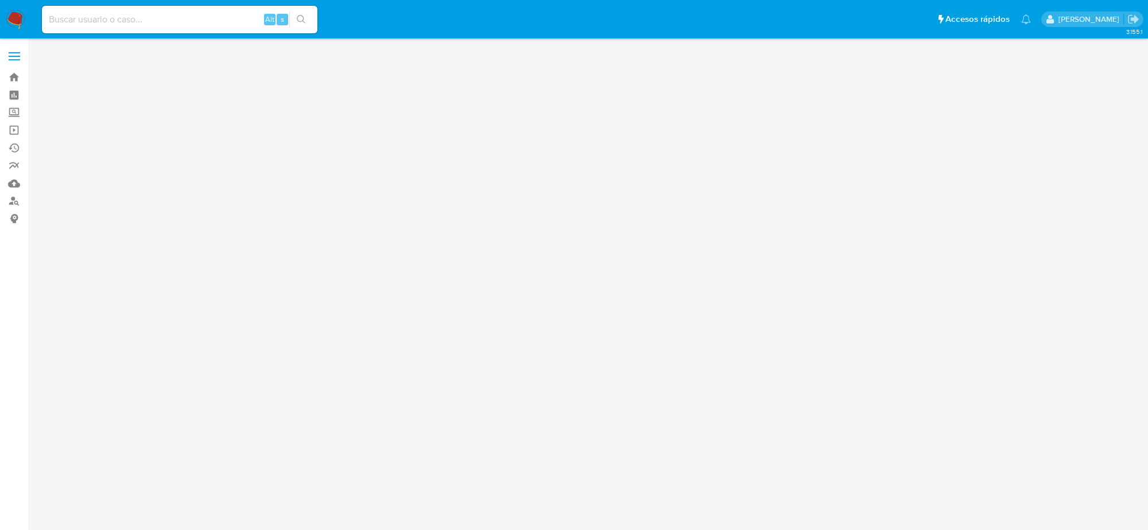
click at [864, 170] on div "3.155.1" at bounding box center [589, 284] width 1097 height 476
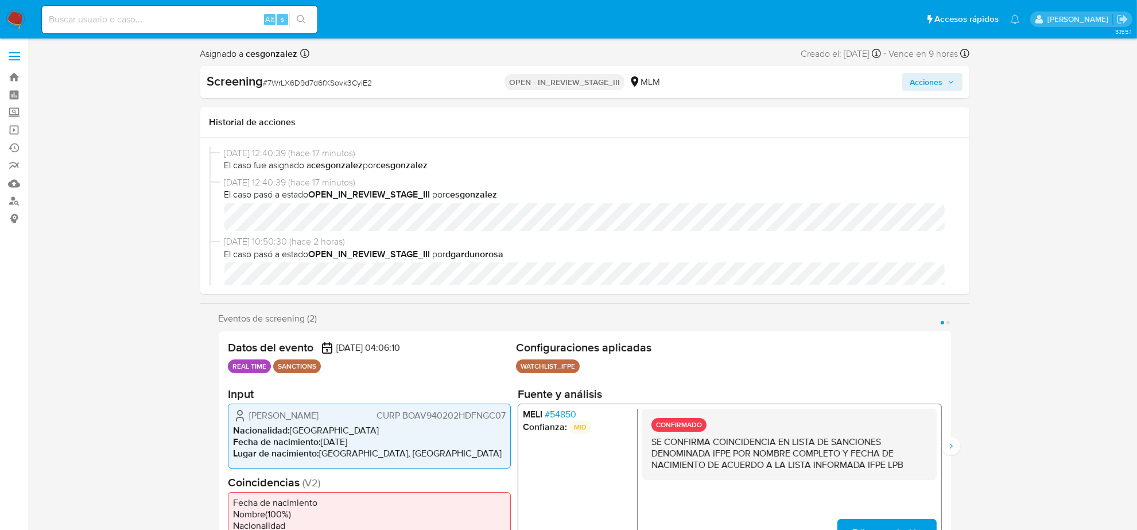
select select "10"
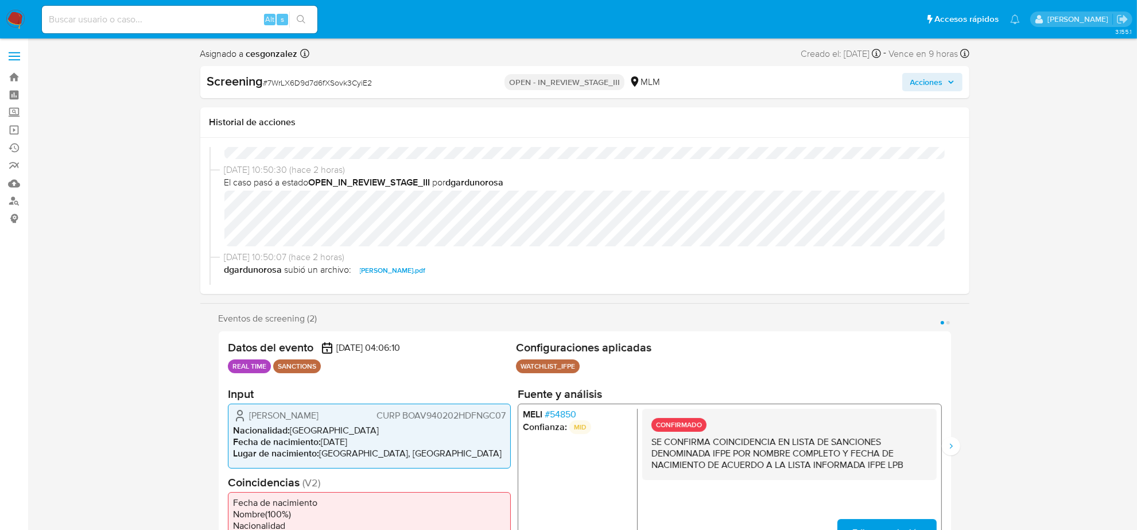
scroll to position [72, 0]
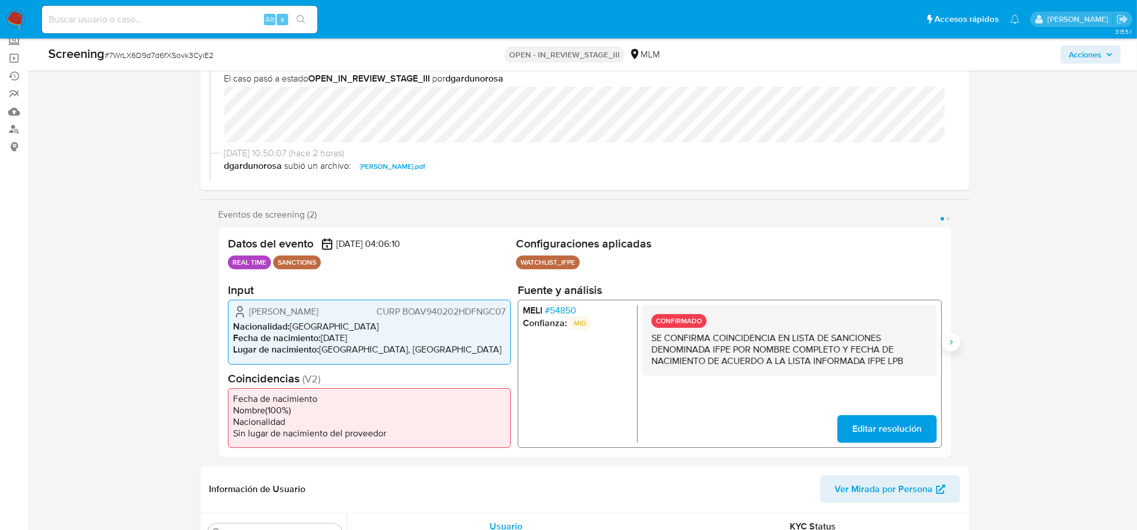
click at [948, 339] on icon "Siguiente" at bounding box center [950, 341] width 9 height 9
click at [569, 313] on span "# 54850" at bounding box center [560, 310] width 32 height 11
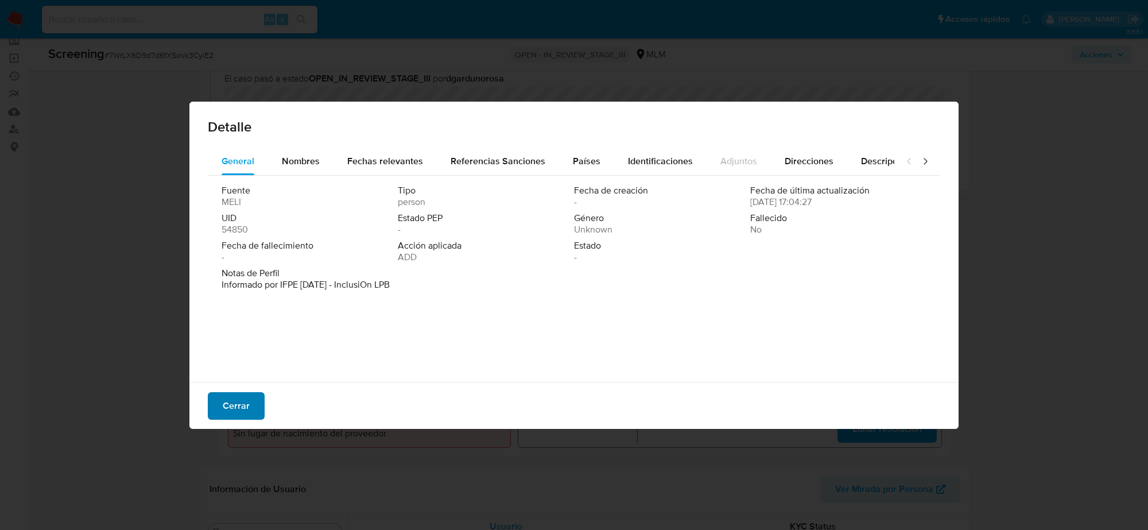
click at [241, 402] on span "Cerrar" at bounding box center [236, 405] width 27 height 25
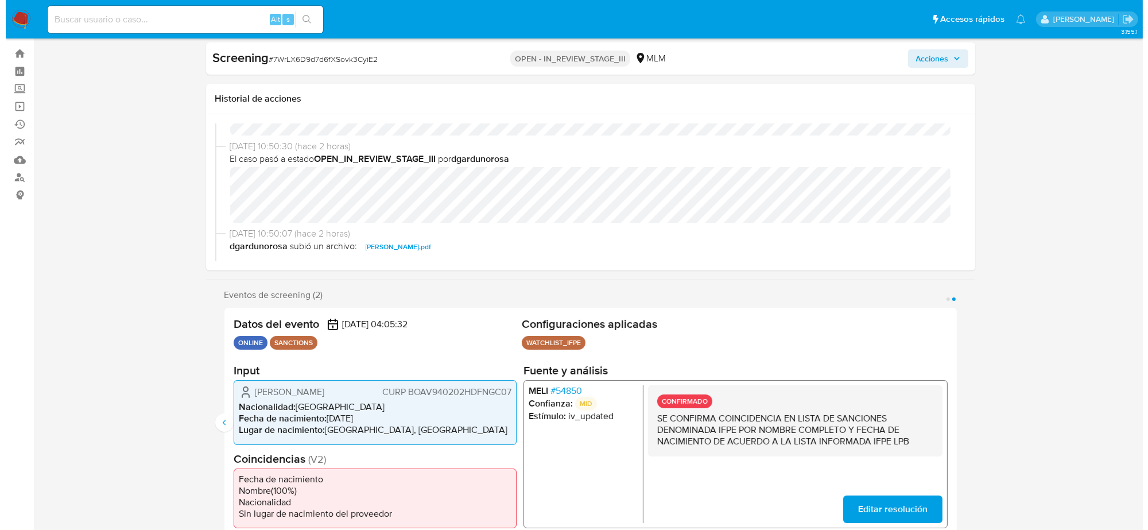
scroll to position [0, 0]
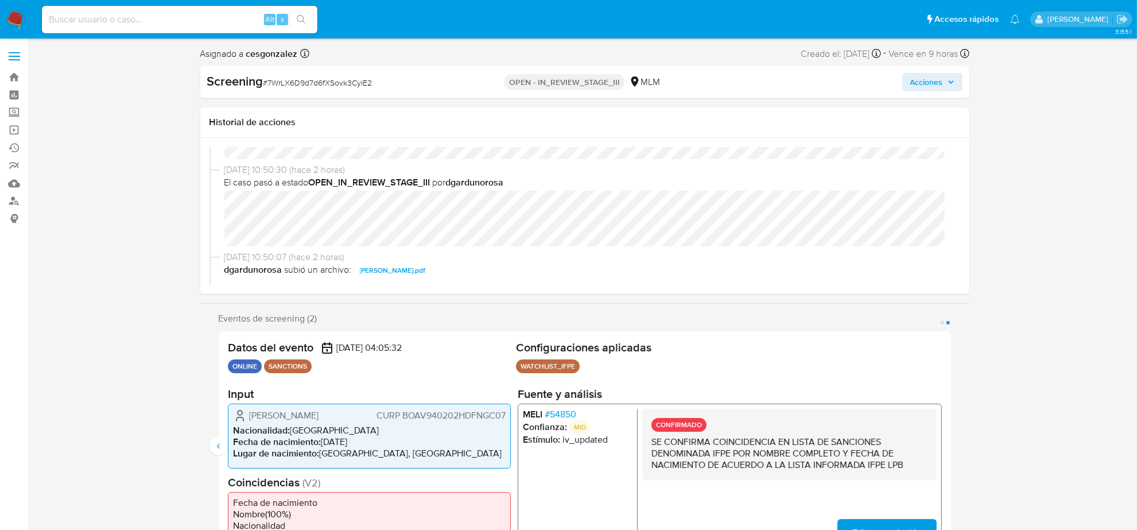
click at [929, 92] on div "Screening # 7WrLX6D9d7d6fXSovk3CyiE2 OPEN - IN_REVIEW_STAGE_III MLM Acciones" at bounding box center [584, 82] width 769 height 32
click at [933, 82] on span "Acciones" at bounding box center [926, 82] width 33 height 18
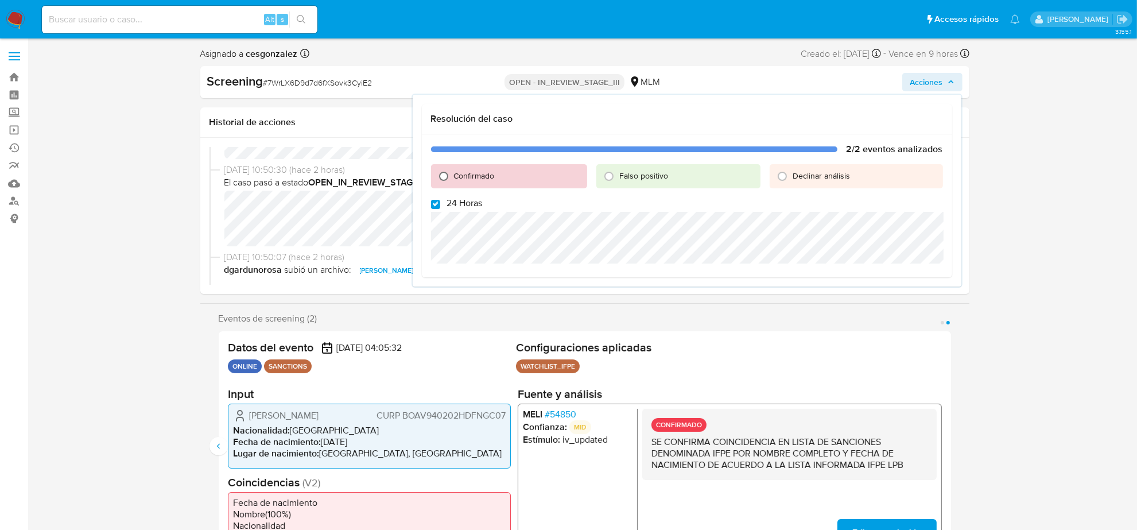
click at [440, 176] on input "Confirmado" at bounding box center [443, 176] width 18 height 18
radio input "true"
click at [432, 205] on input "24 Horas" at bounding box center [435, 204] width 9 height 9
checkbox input "false"
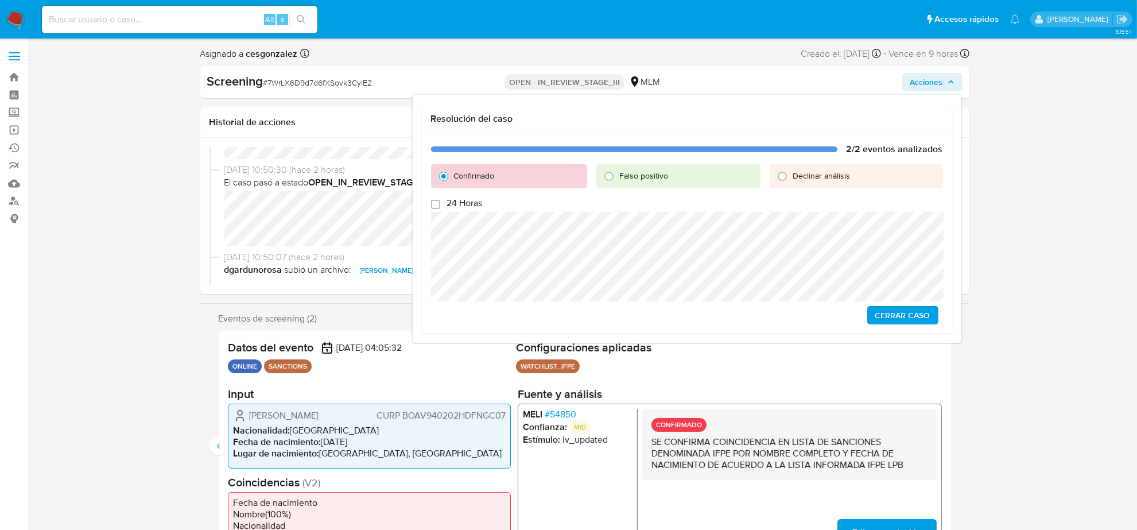
click at [913, 319] on span "Cerrar Caso" at bounding box center [902, 315] width 55 height 16
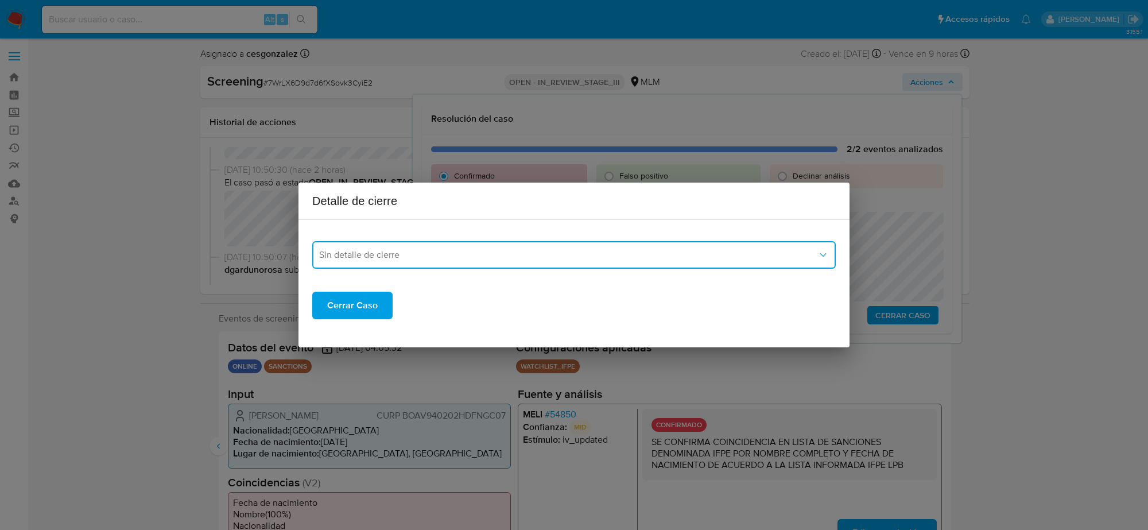
click at [686, 259] on span "Sin detalle de cierre" at bounding box center [568, 254] width 498 height 11
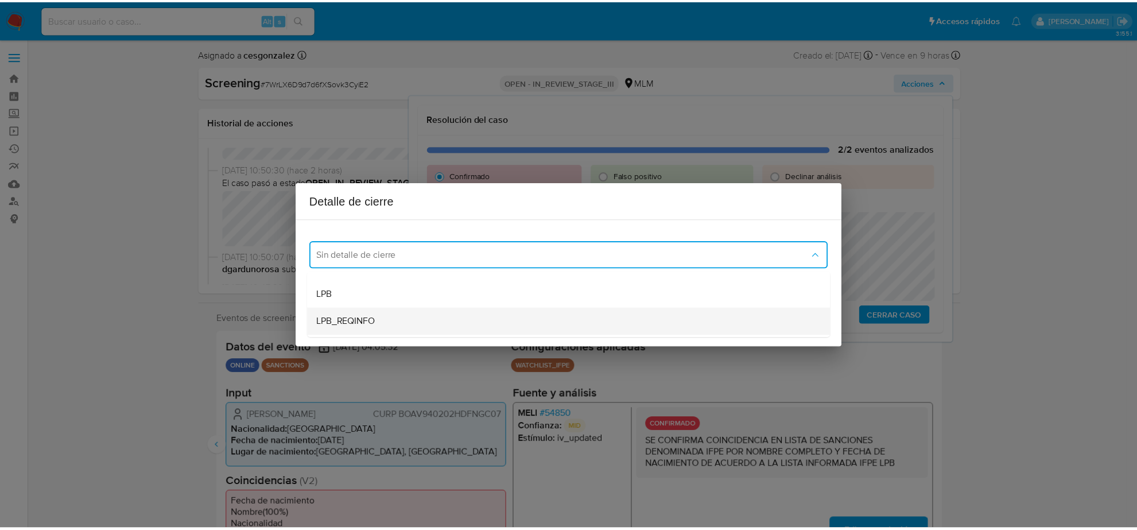
scroll to position [72, 0]
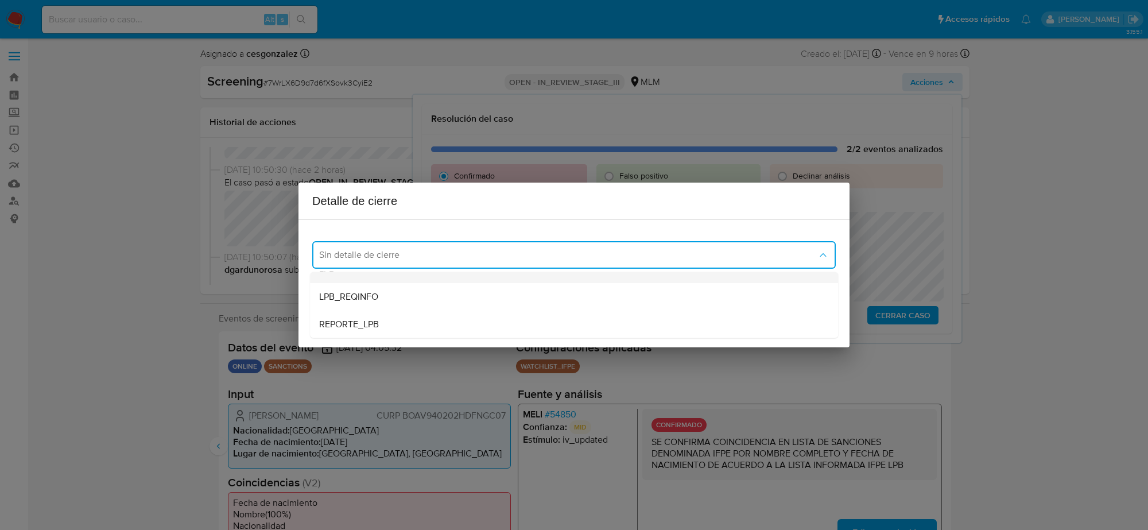
click at [389, 278] on div "LPB" at bounding box center [574, 269] width 510 height 28
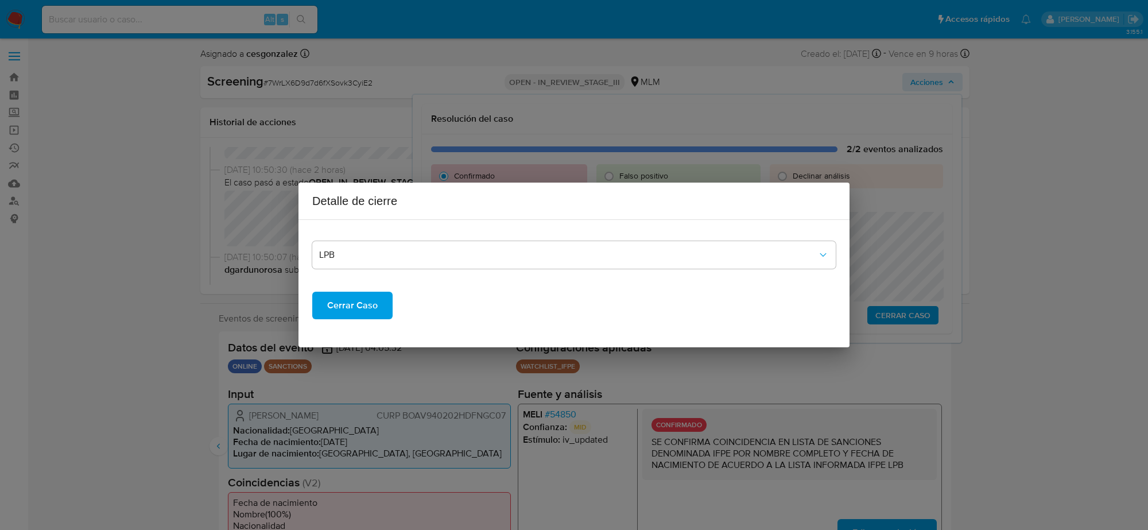
click at [354, 302] on span "Cerrar Caso" at bounding box center [352, 305] width 51 height 25
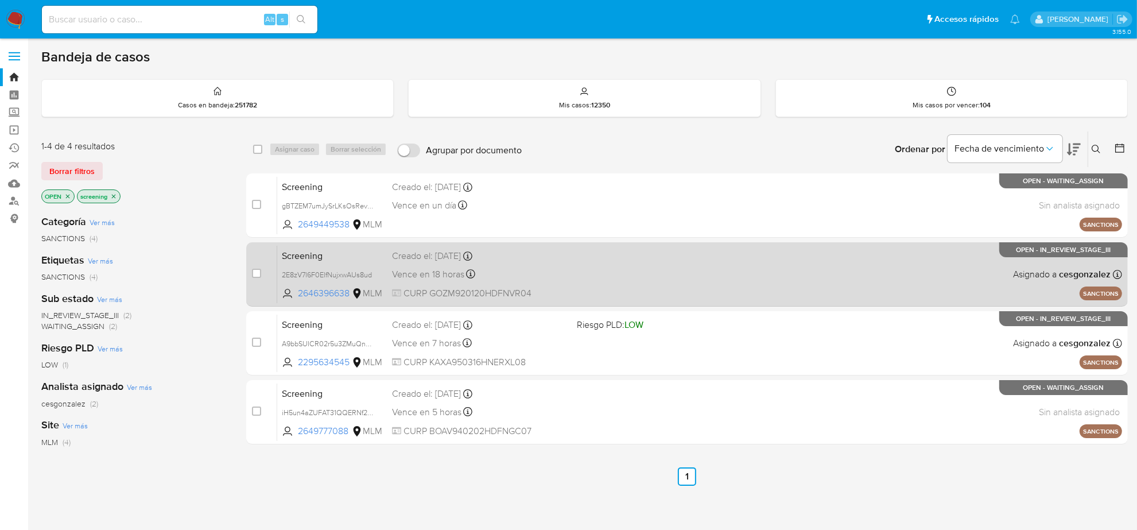
click at [657, 260] on div "Screening 2E8zV7l6F0ElfNujxwAUs8ud 2646396638 MLM Creado el: [DATE] Creado el: …" at bounding box center [699, 274] width 845 height 58
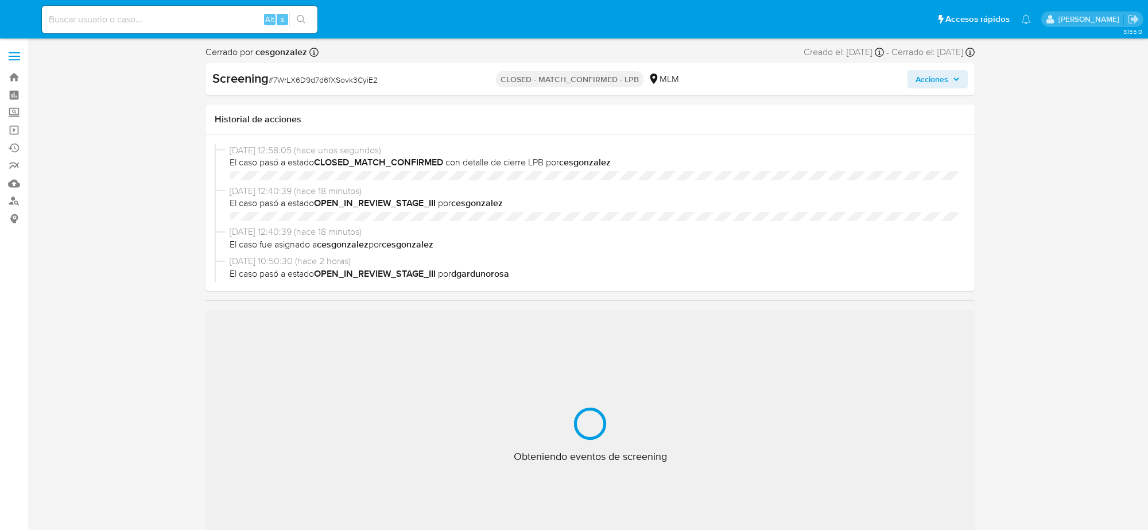
select select "10"
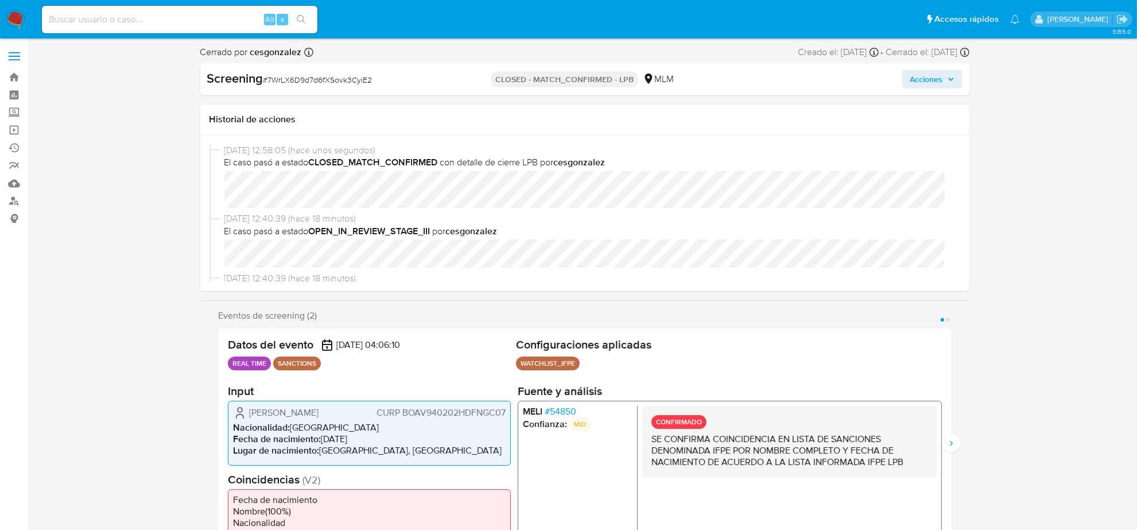
scroll to position [484, 0]
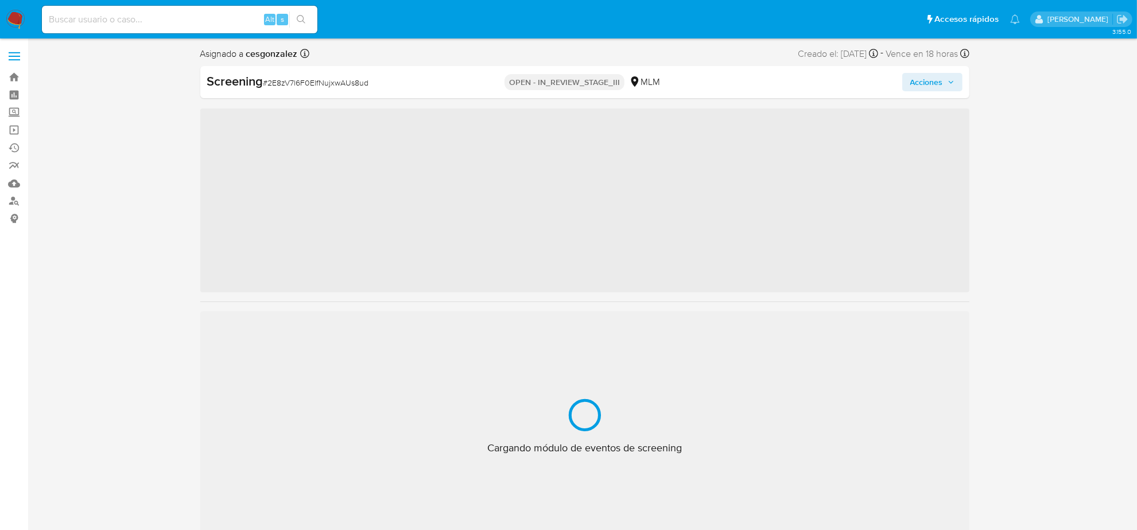
scroll to position [484, 0]
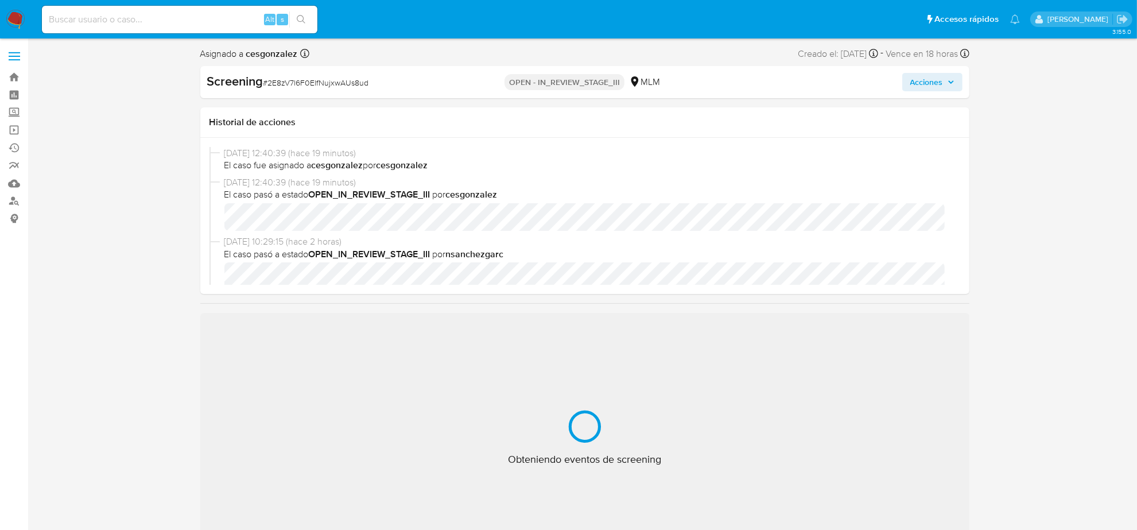
select select "10"
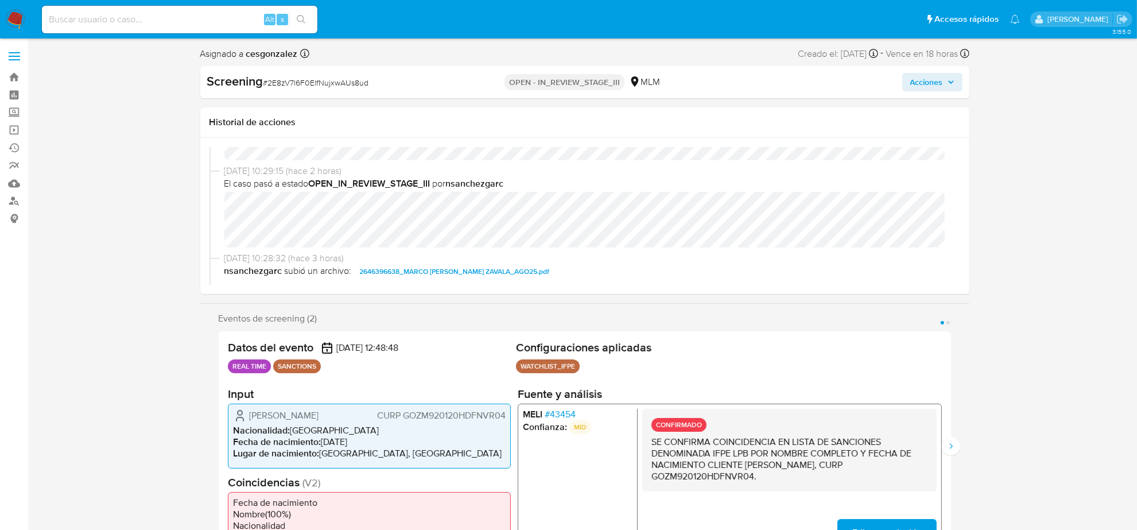
scroll to position [72, 0]
click at [554, 409] on span "# 43454" at bounding box center [559, 414] width 31 height 11
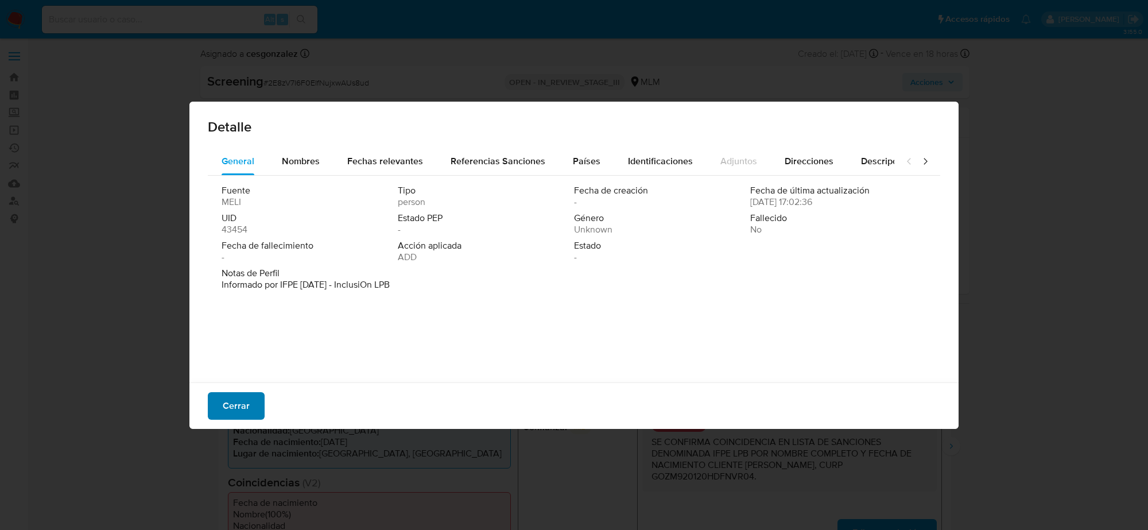
click at [224, 393] on span "Cerrar" at bounding box center [236, 405] width 27 height 25
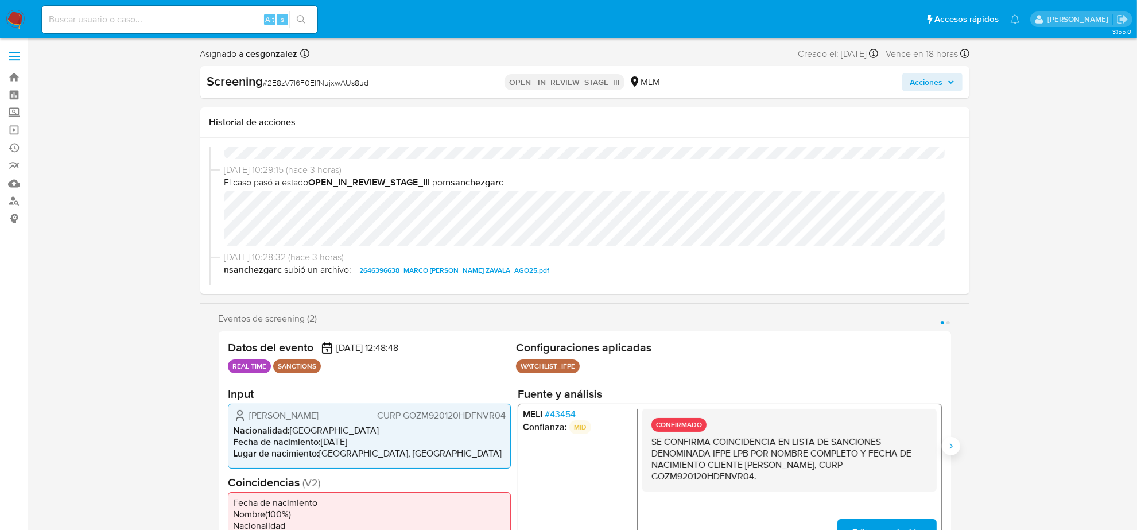
click at [957, 445] on button "Siguiente" at bounding box center [951, 446] width 18 height 18
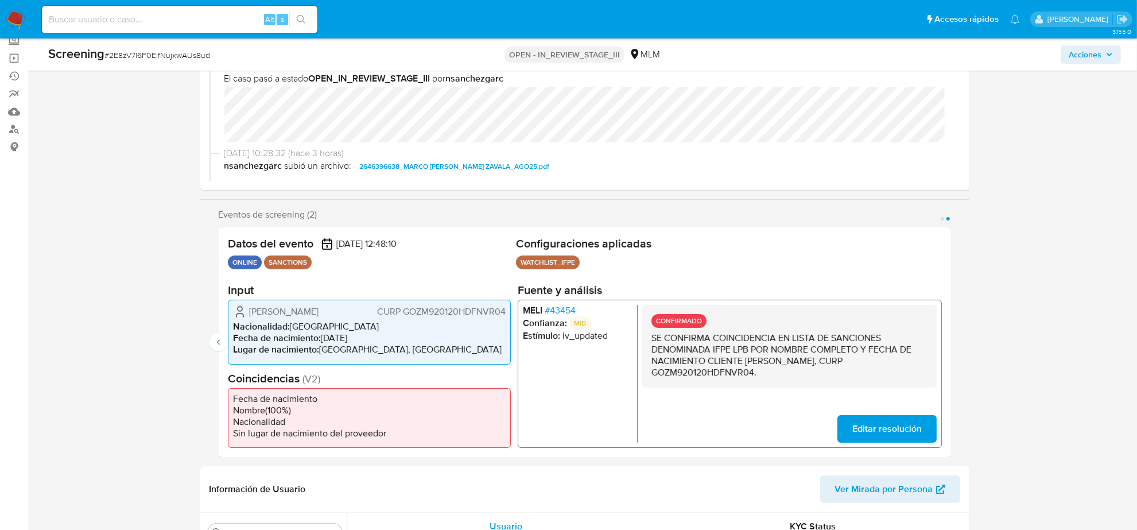
click at [1079, 56] on span "Acciones" at bounding box center [1085, 54] width 33 height 18
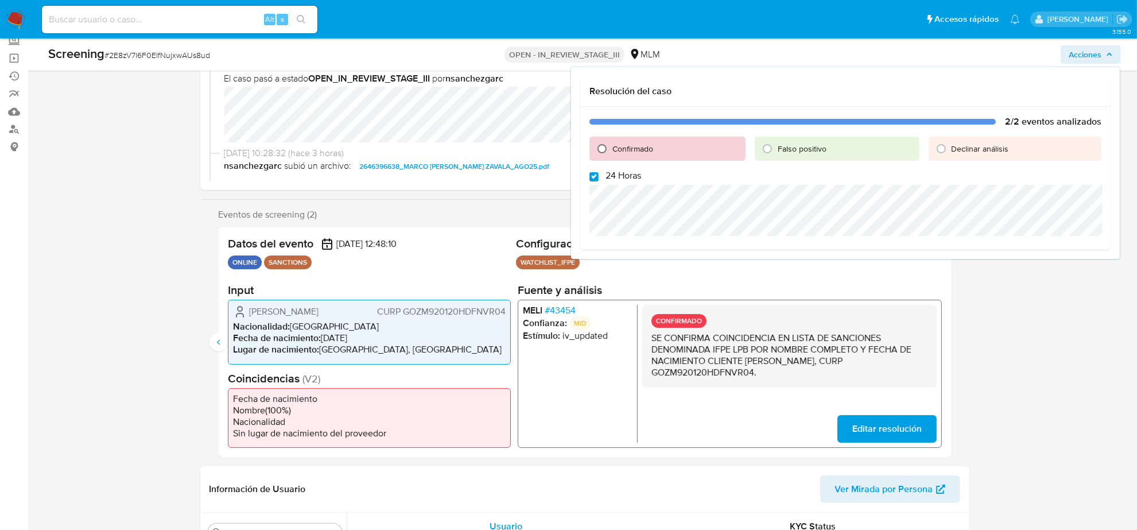
click at [605, 147] on input "Confirmado" at bounding box center [602, 148] width 18 height 18
radio input "true"
click at [597, 178] on input "24 Horas" at bounding box center [593, 176] width 9 height 9
checkbox input "false"
click at [1063, 282] on span "Cerrar Caso" at bounding box center [1061, 287] width 55 height 16
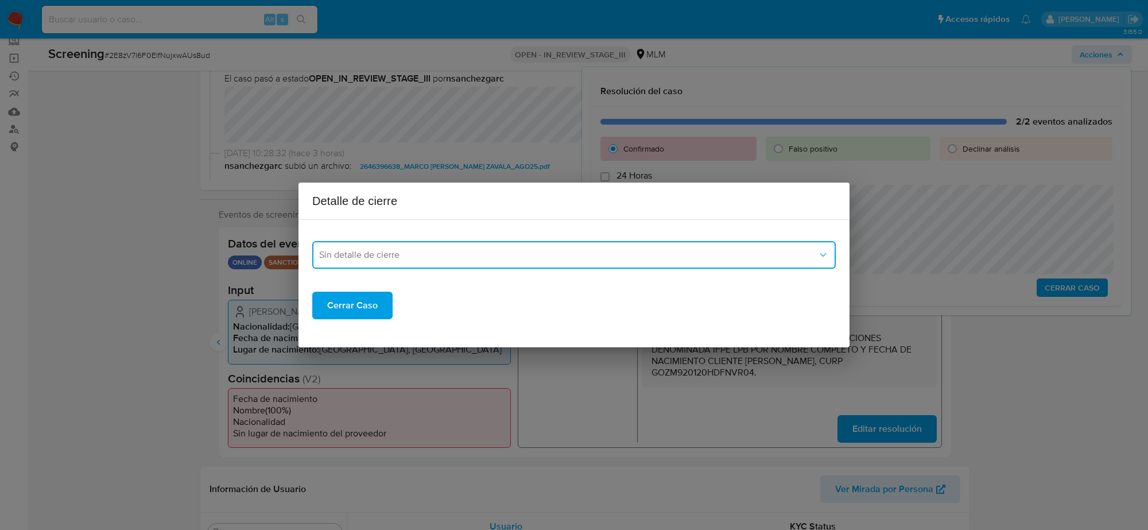
click at [403, 251] on span "Sin detalle de cierre" at bounding box center [568, 254] width 498 height 11
click at [377, 279] on div "LPB" at bounding box center [574, 269] width 510 height 28
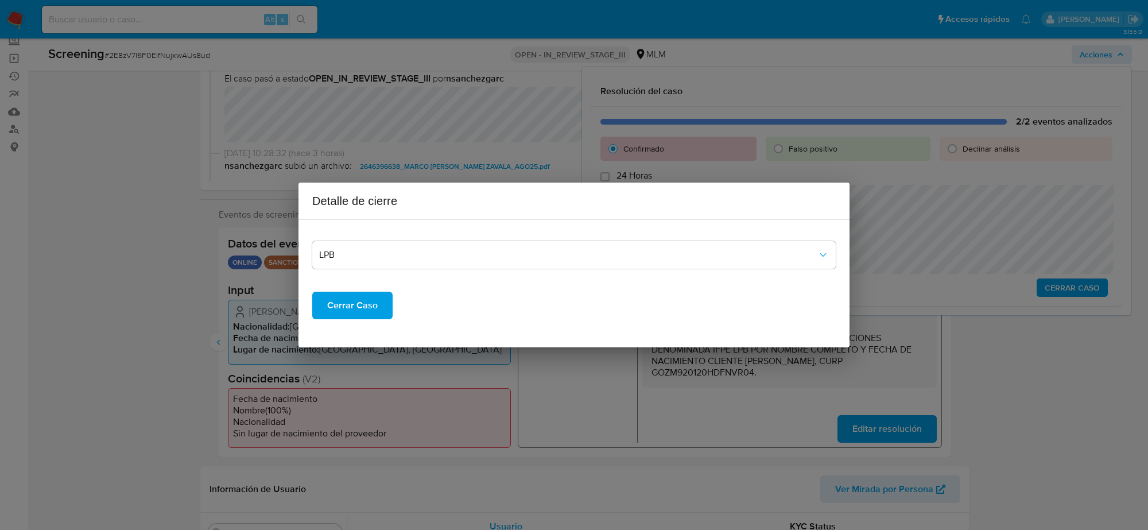
click at [355, 304] on span "Cerrar Caso" at bounding box center [352, 305] width 51 height 25
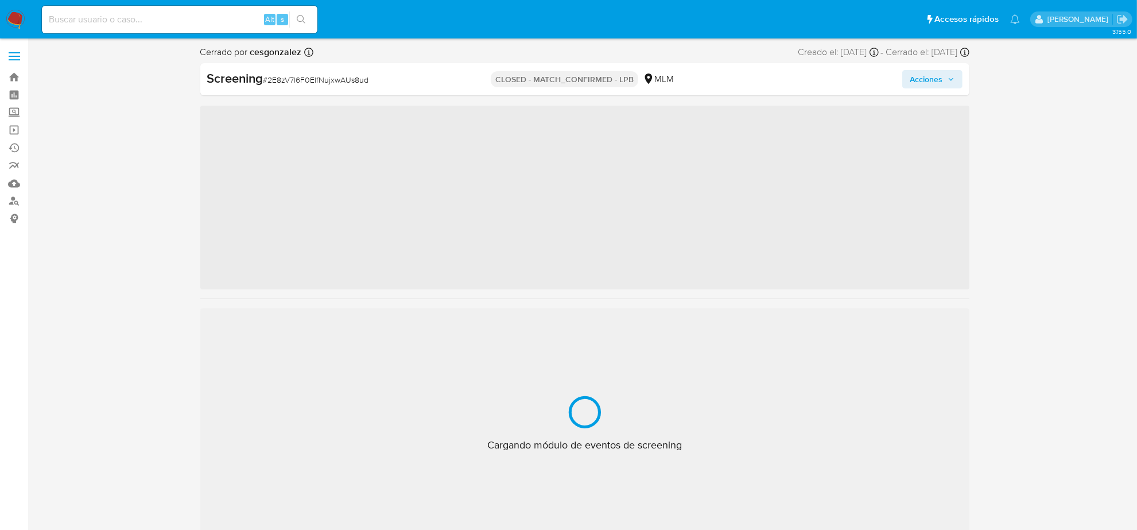
scroll to position [484, 0]
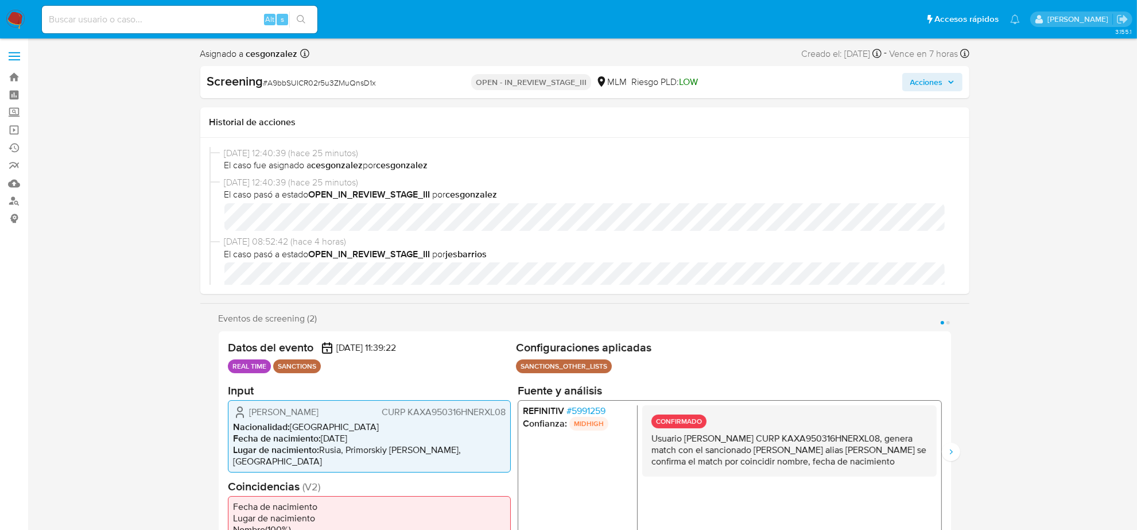
select select "10"
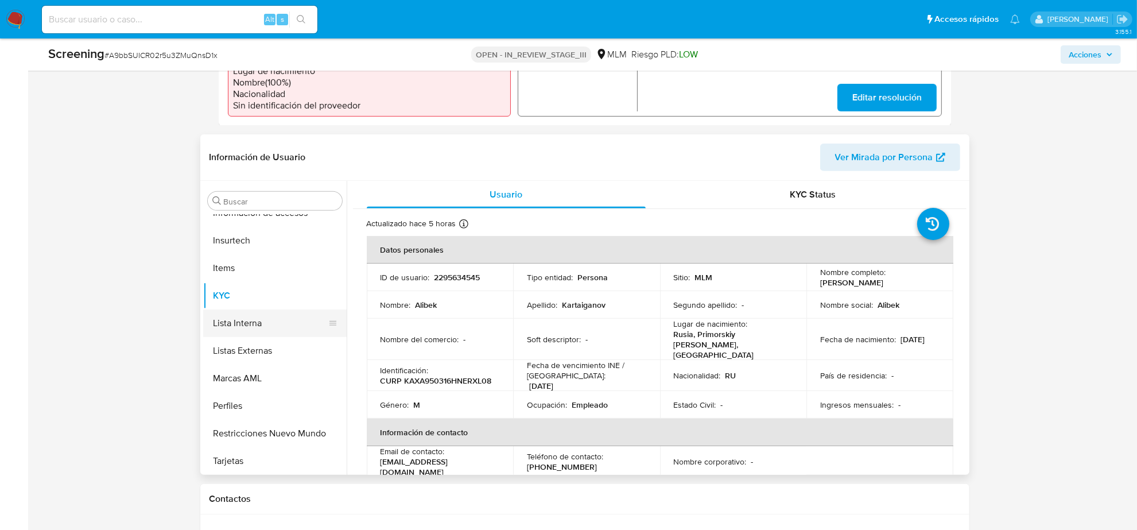
scroll to position [430, 0]
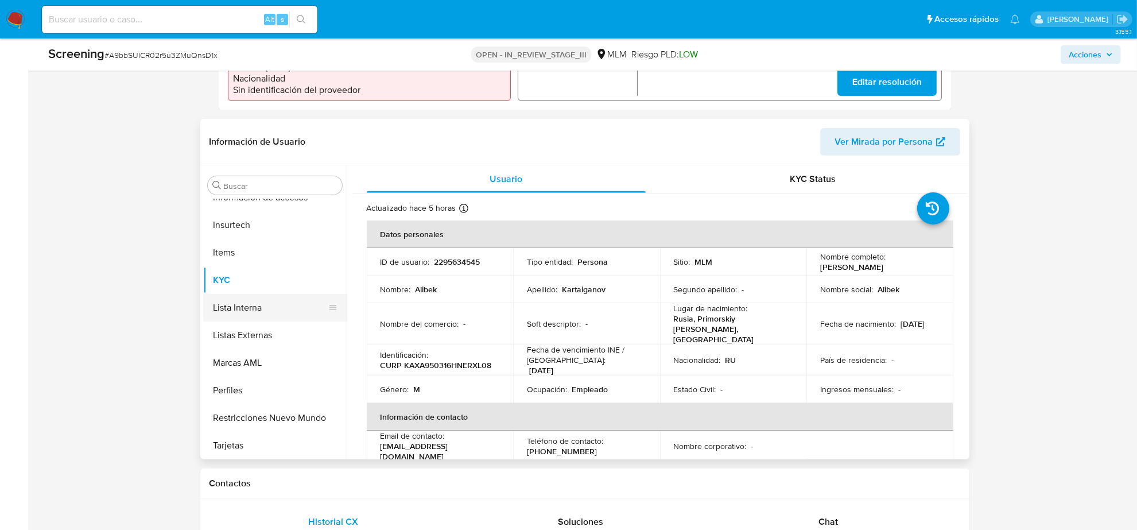
click at [247, 294] on button "Lista Interna" at bounding box center [270, 308] width 134 height 28
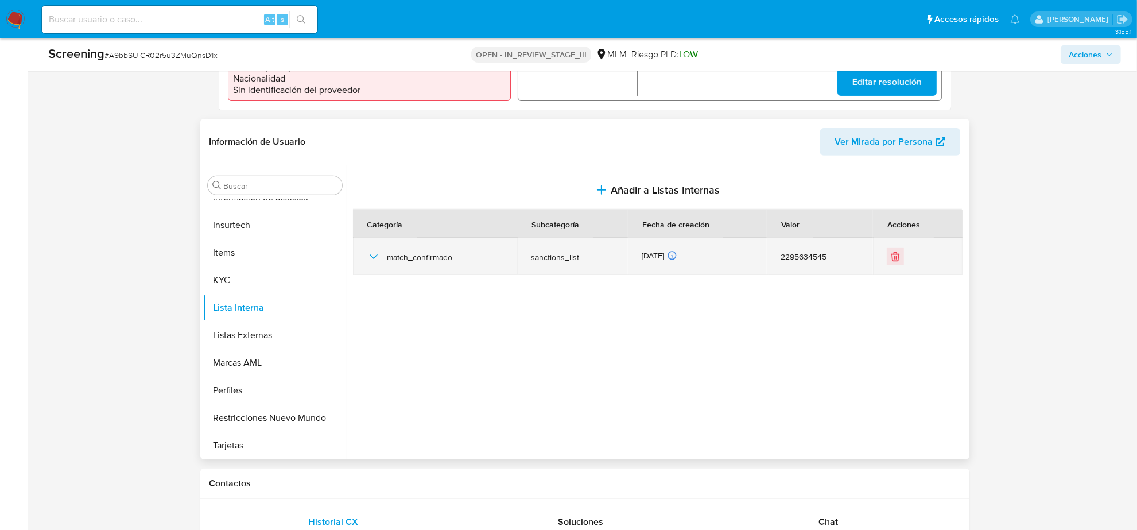
click at [372, 250] on icon "button" at bounding box center [374, 257] width 14 height 14
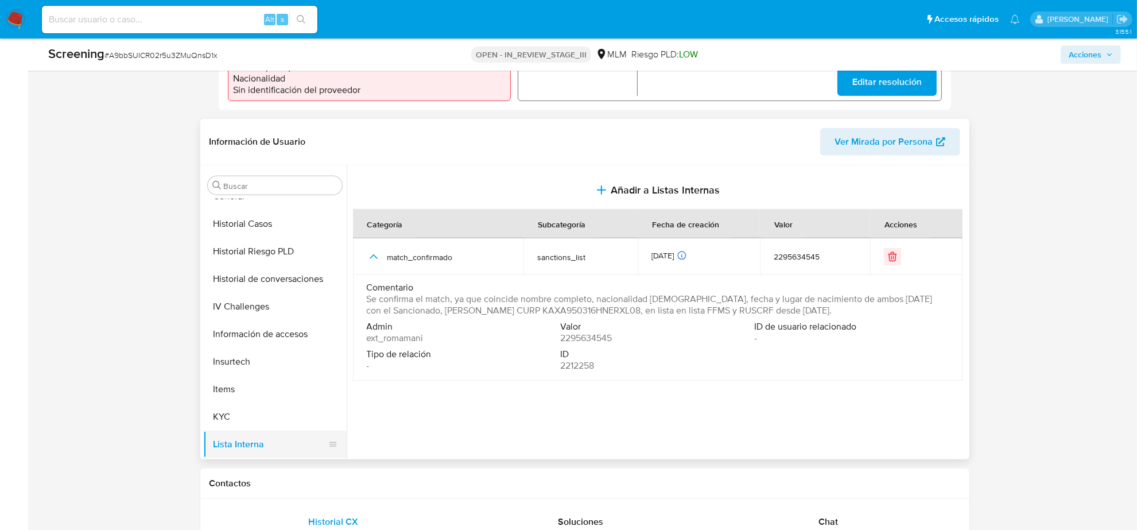
scroll to position [269, 0]
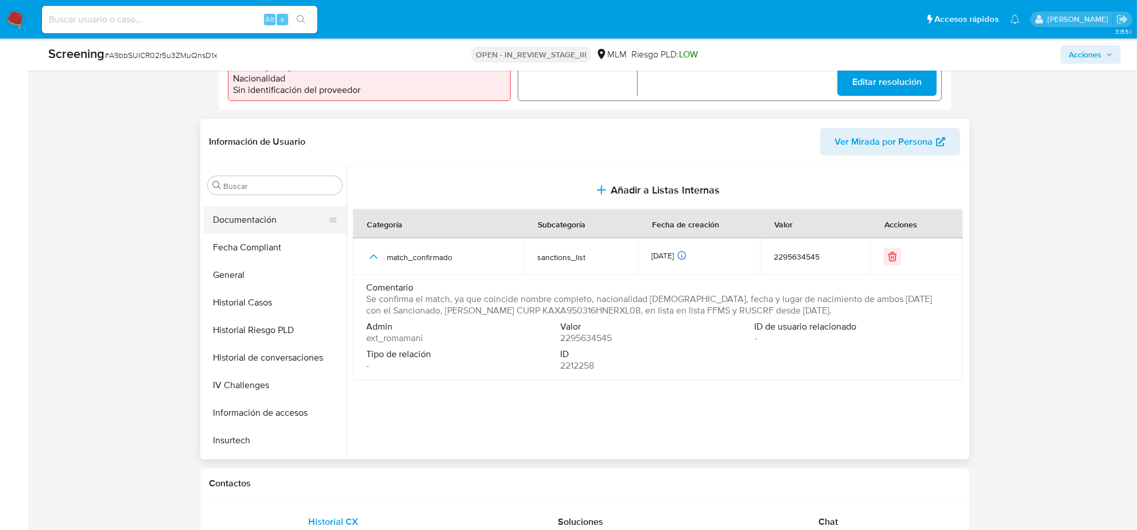
click at [254, 209] on button "Documentación" at bounding box center [270, 220] width 134 height 28
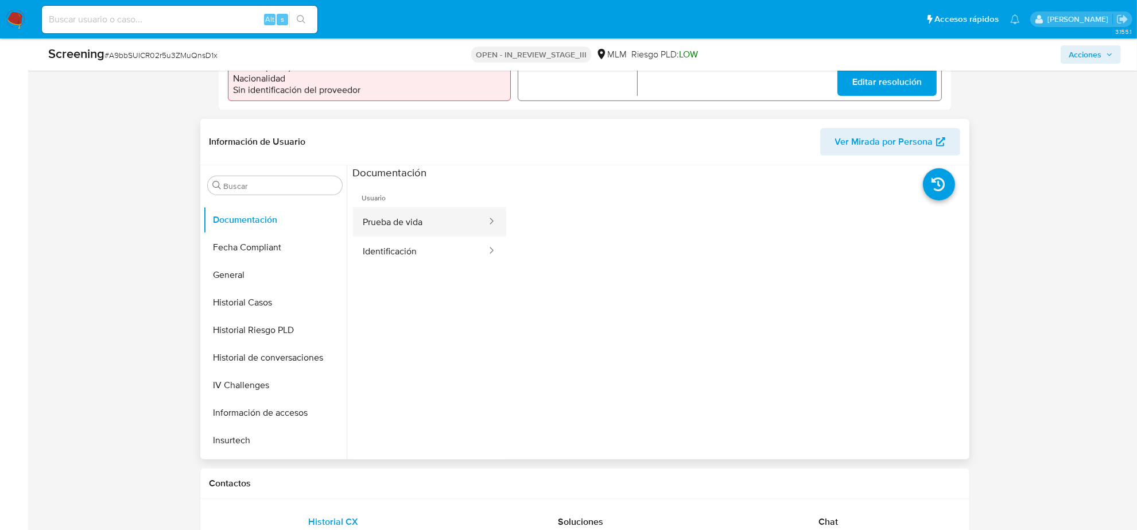
click at [445, 219] on button "Prueba de vida" at bounding box center [420, 221] width 135 height 29
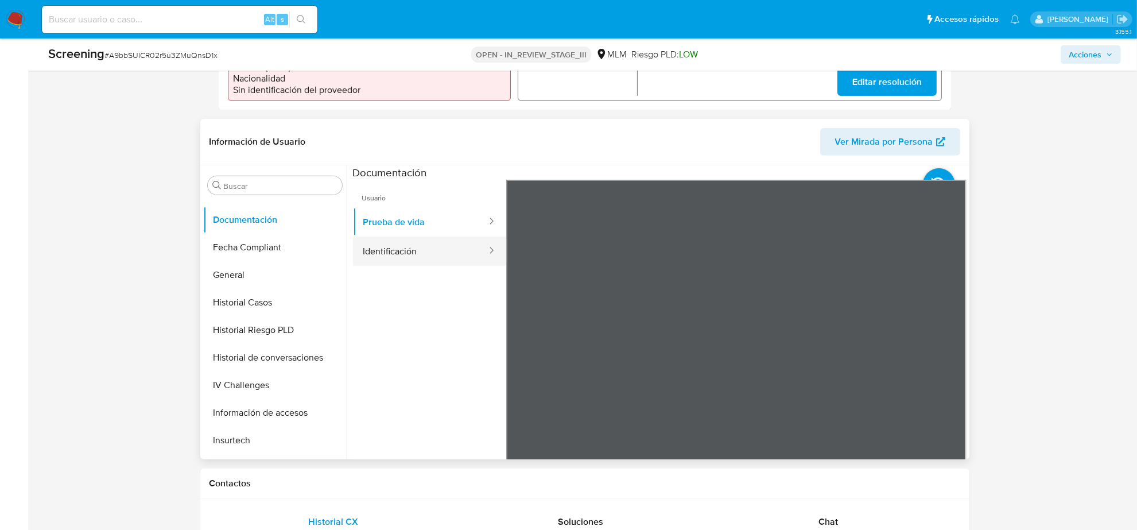
click at [402, 236] on button "Identificación" at bounding box center [420, 250] width 135 height 29
click at [379, 320] on ul "Usuario Prueba de vida Identificación" at bounding box center [429, 345] width 153 height 331
click at [190, 61] on span "# A9bbSUICR02r5u3ZMuQnsD1x" at bounding box center [160, 54] width 113 height 11
click at [191, 56] on span "# A9bbSUICR02r5u3ZMuQnsD1x" at bounding box center [160, 54] width 113 height 11
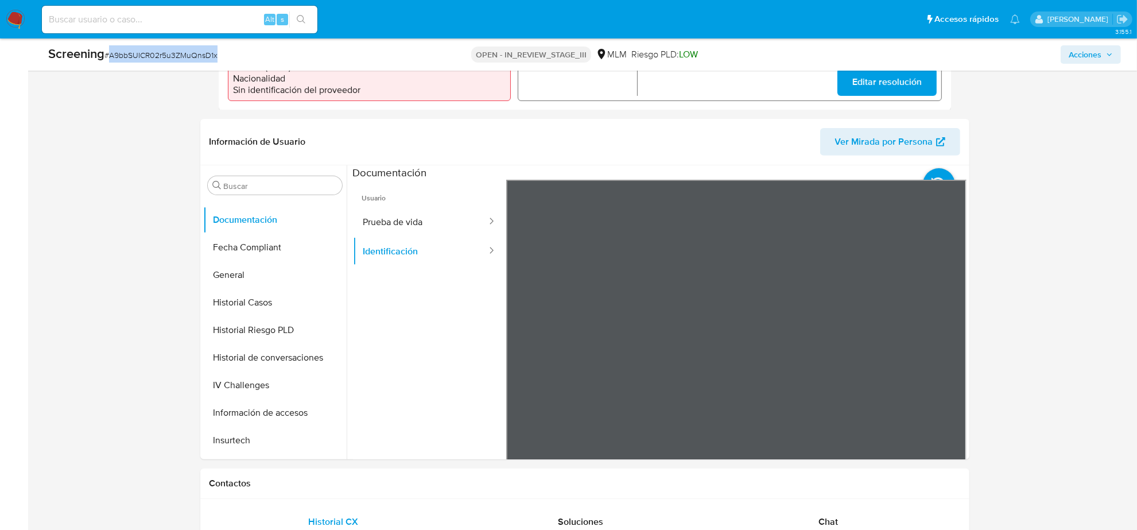
copy span "A9bbSUICR02r5u3ZMuQnsD1x"
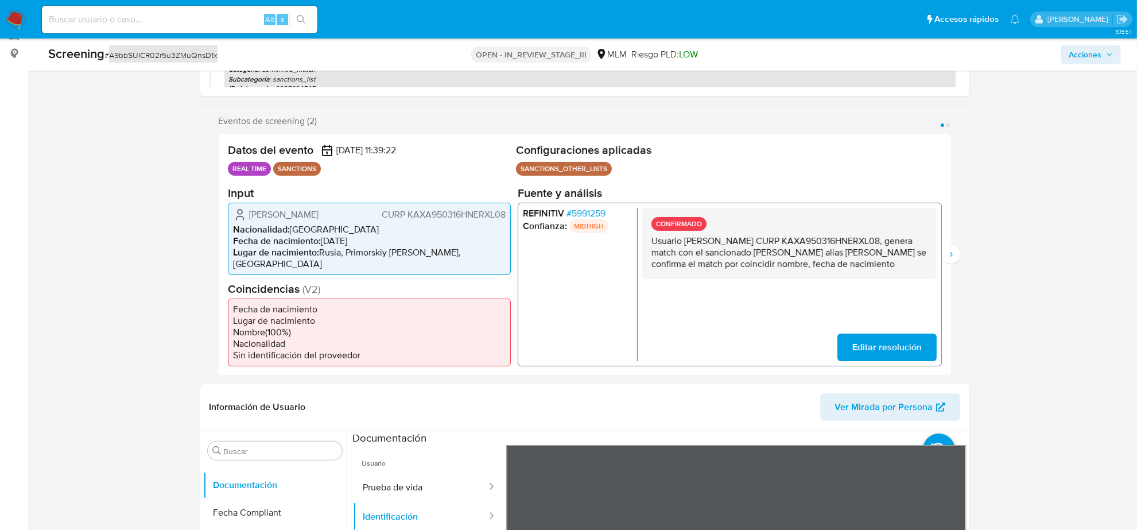
scroll to position [72, 0]
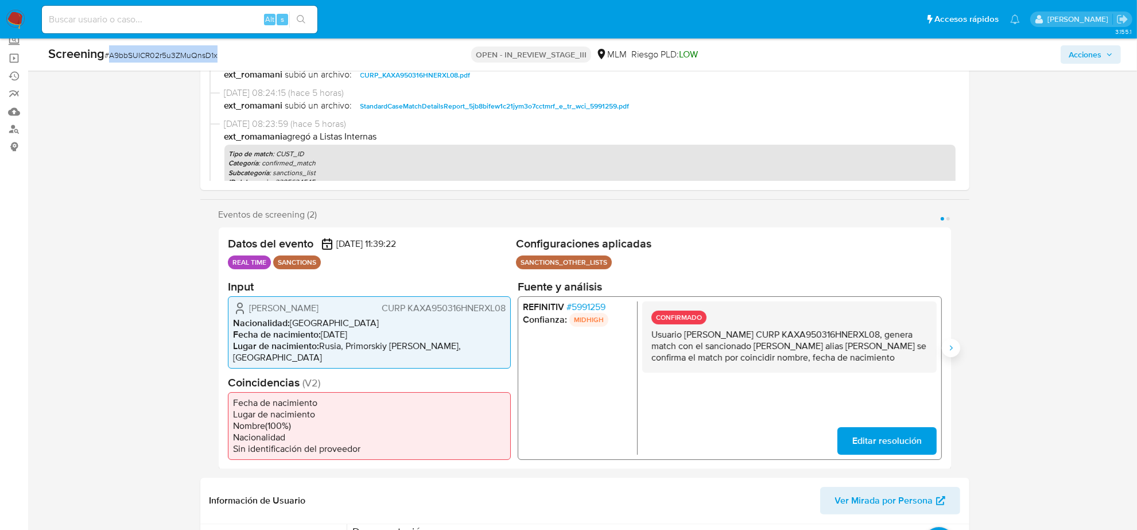
click at [954, 343] on icon "Siguiente" at bounding box center [950, 347] width 9 height 9
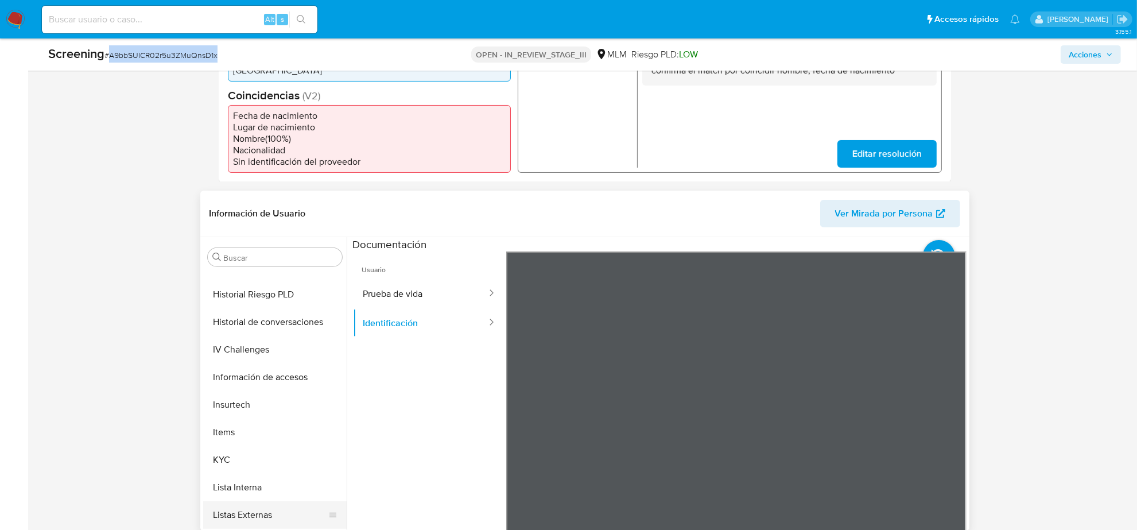
scroll to position [484, 0]
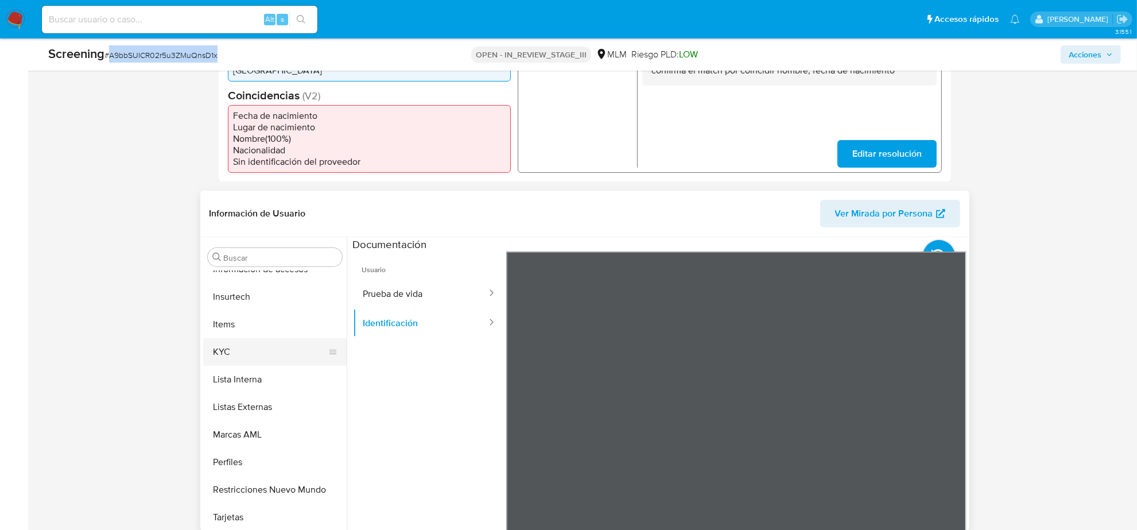
click at [239, 338] on button "KYC" at bounding box center [270, 352] width 134 height 28
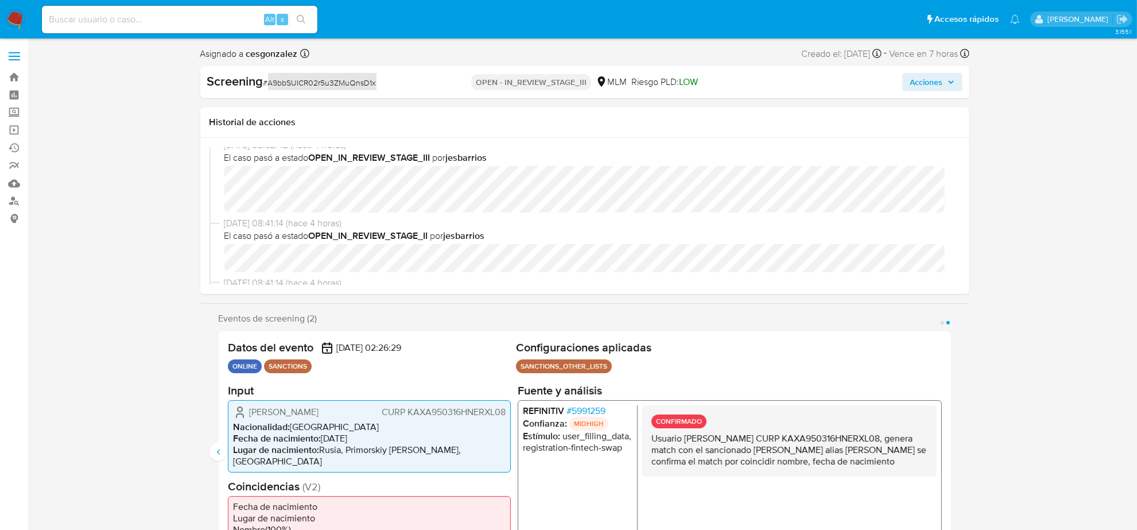
scroll to position [72, 0]
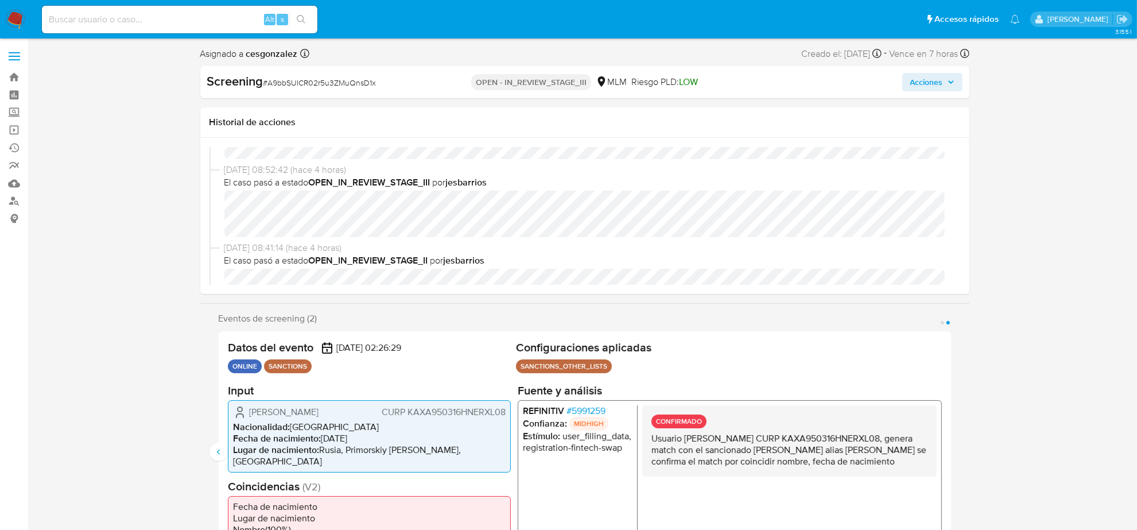
click at [603, 411] on span "# 5991259" at bounding box center [585, 410] width 39 height 11
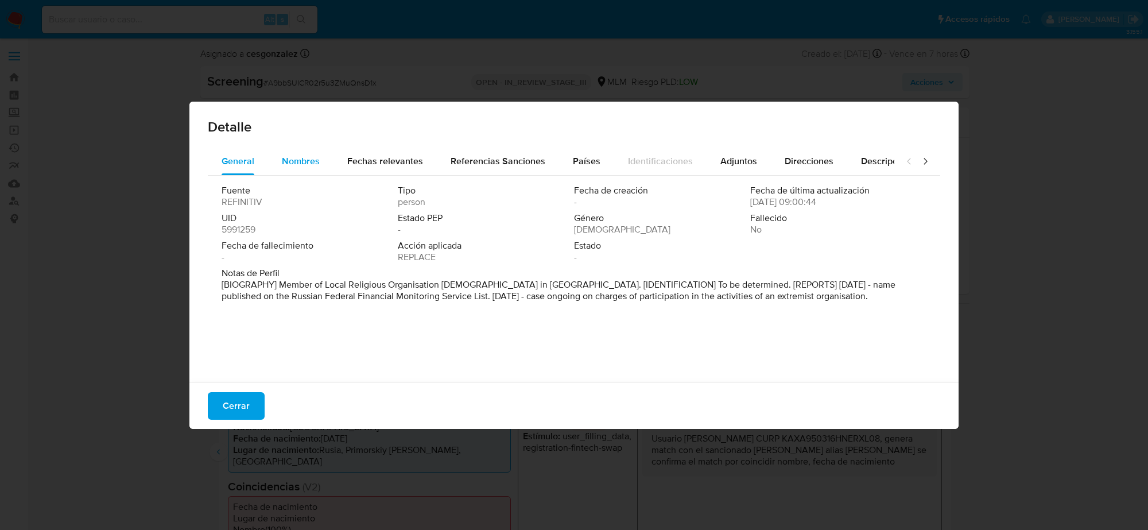
click at [319, 160] on button "Nombres" at bounding box center [300, 161] width 65 height 28
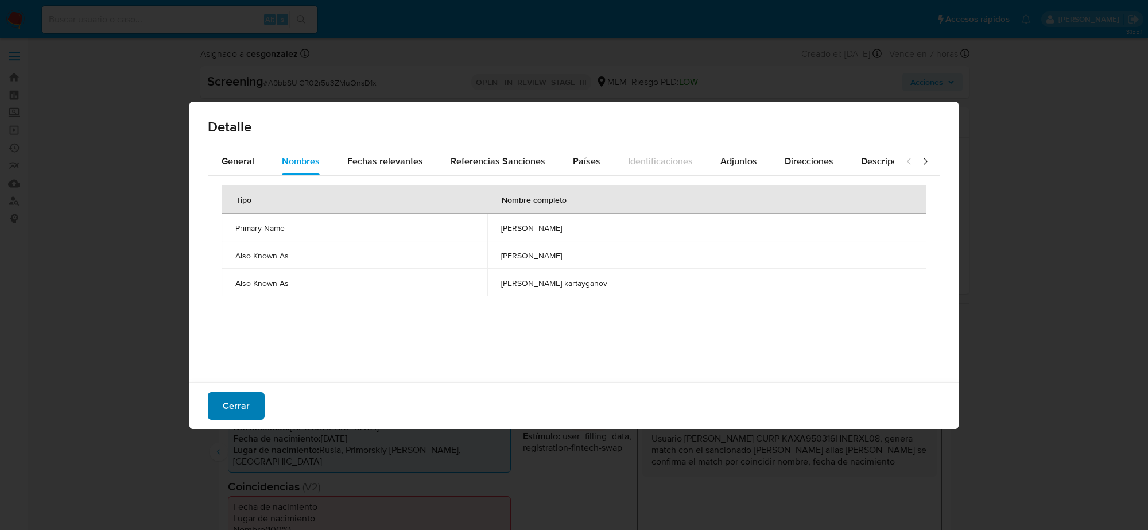
click at [215, 413] on button "Cerrar" at bounding box center [236, 406] width 57 height 28
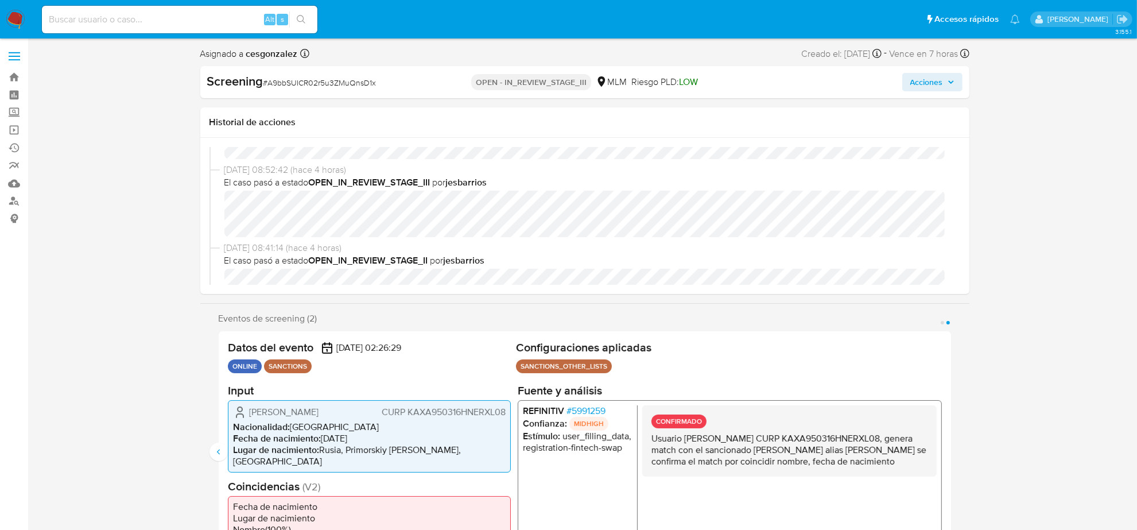
drag, startPoint x: 684, startPoint y: 437, endPoint x: 885, endPoint y: 435, distance: 200.9
click at [885, 435] on p "Usuario Alibek Kartaiganov CURP KAXA950316HNERXL08, genera match con el sancion…" at bounding box center [789, 449] width 276 height 34
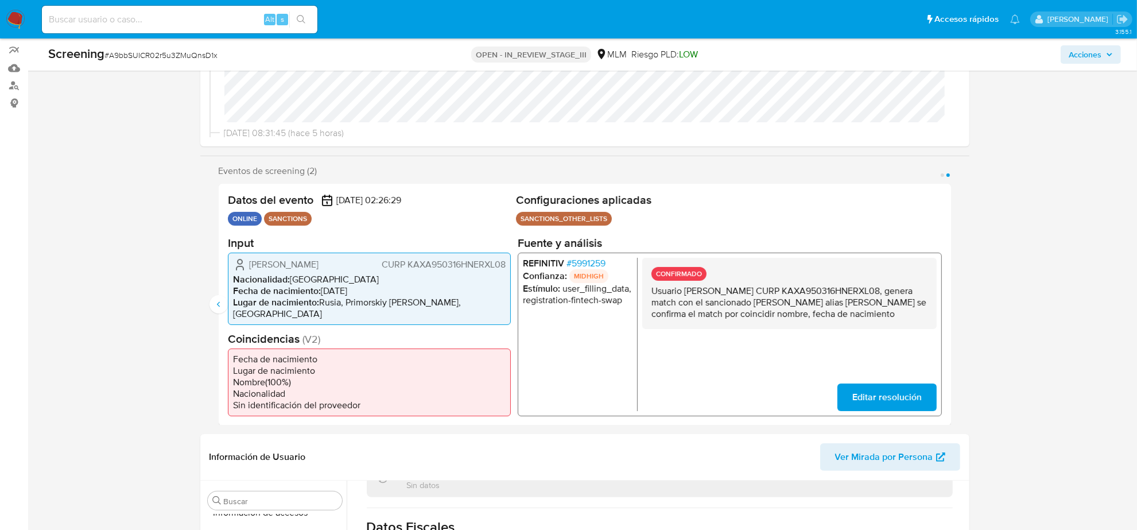
scroll to position [143, 0]
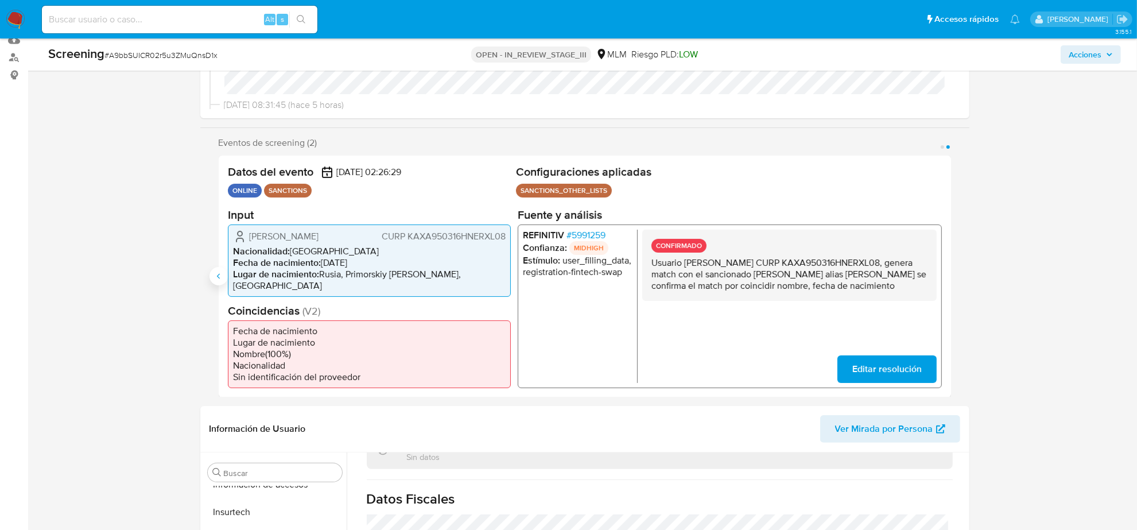
click at [216, 273] on icon "Anterior" at bounding box center [218, 275] width 9 height 9
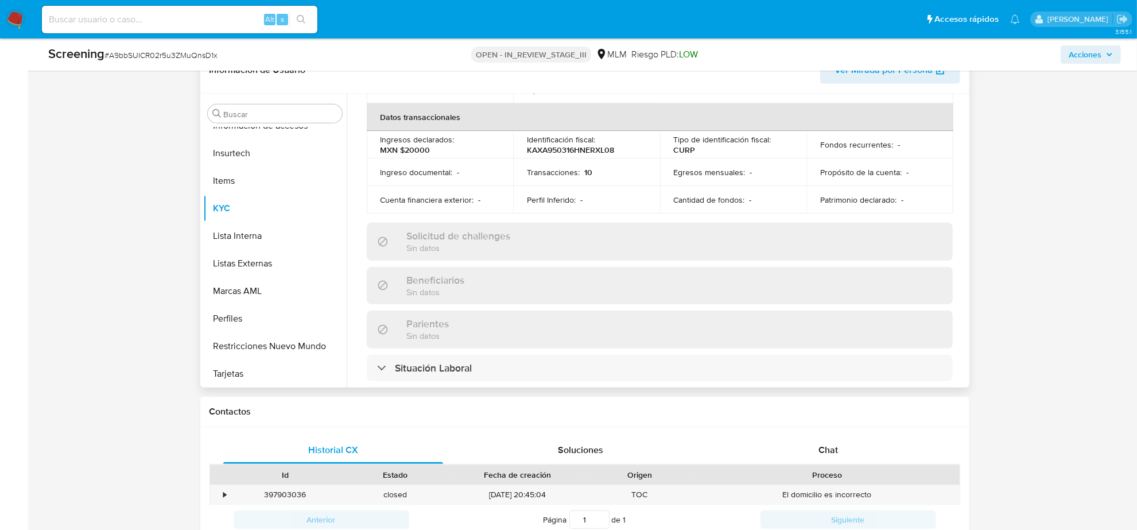
scroll to position [0, 0]
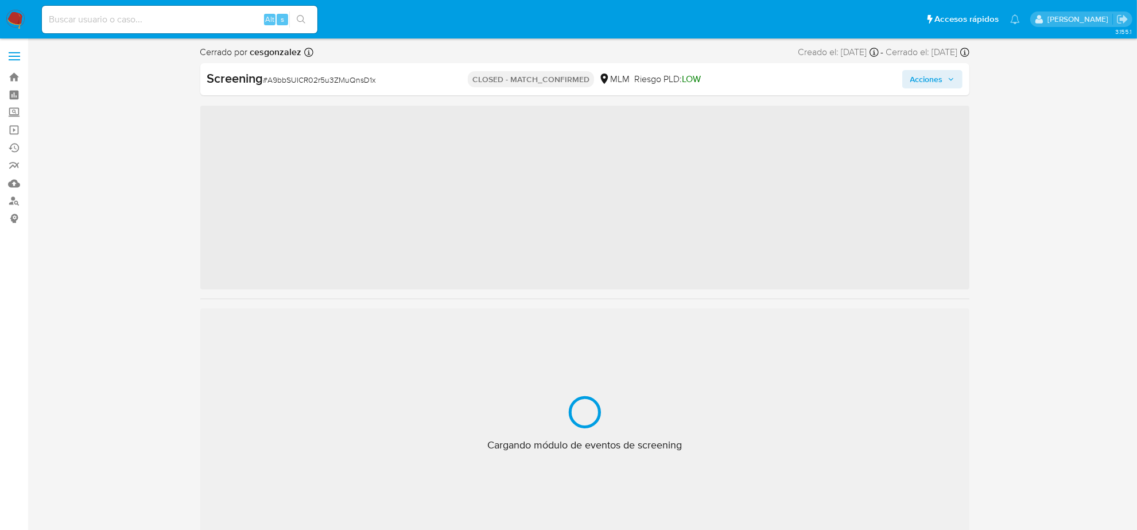
scroll to position [484, 0]
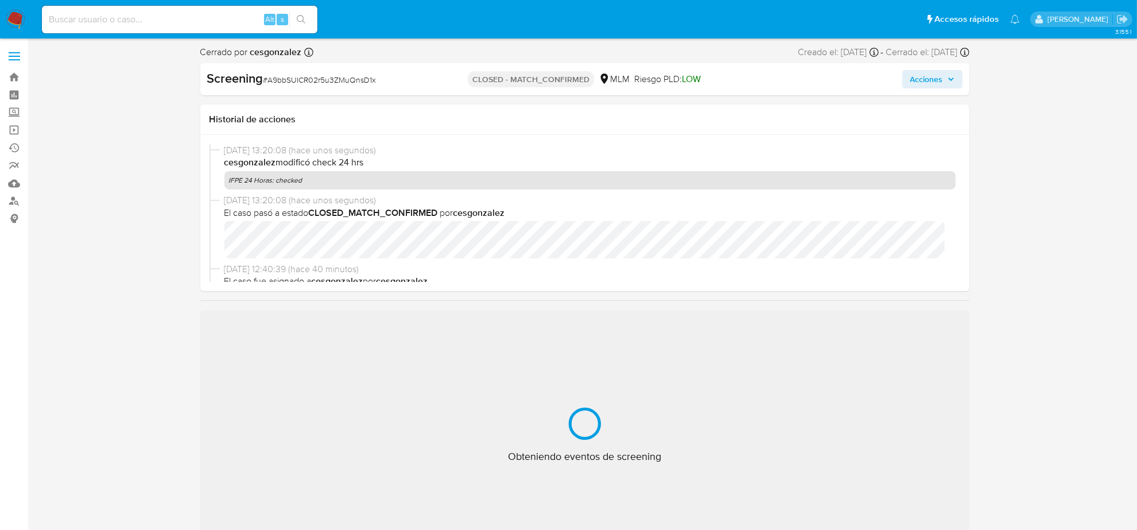
select select "10"
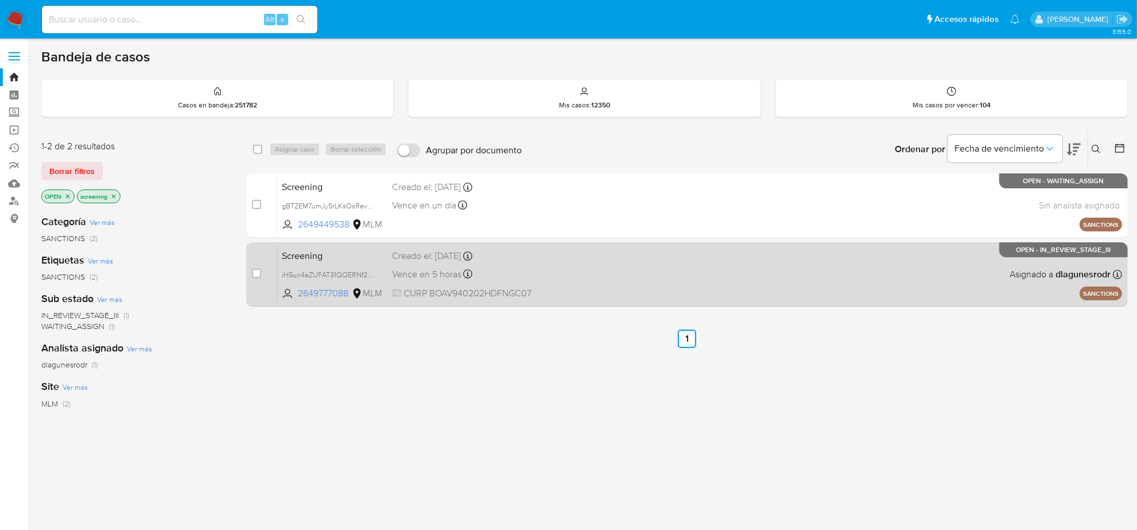
click at [601, 280] on div "Screening iH5un4aZUFAT31QQERNf2QUy 2649777088 MLM Creado el: [DATE] Creado el: …" at bounding box center [699, 274] width 845 height 58
click at [253, 271] on input "checkbox" at bounding box center [256, 273] width 9 height 9
checkbox input "true"
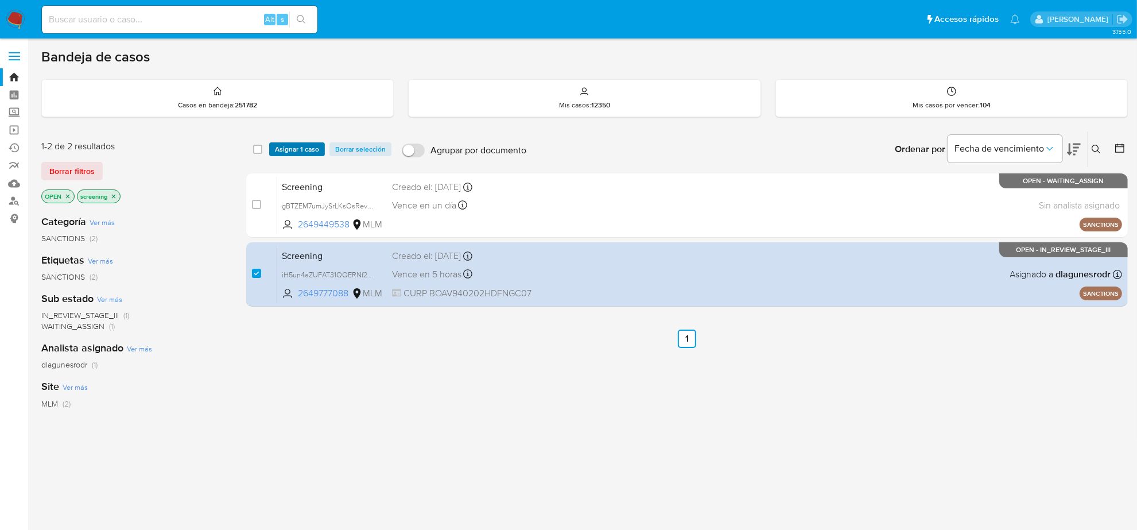
click at [300, 149] on span "Asignar 1 caso" at bounding box center [297, 148] width 44 height 11
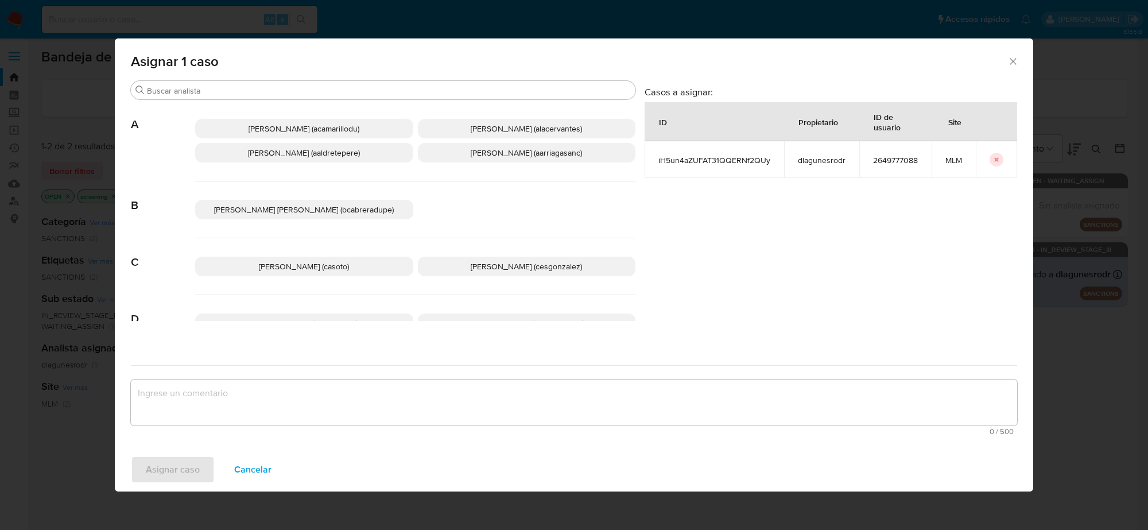
click at [558, 262] on span "[PERSON_NAME] (cesgonzalez)" at bounding box center [526, 266] width 111 height 11
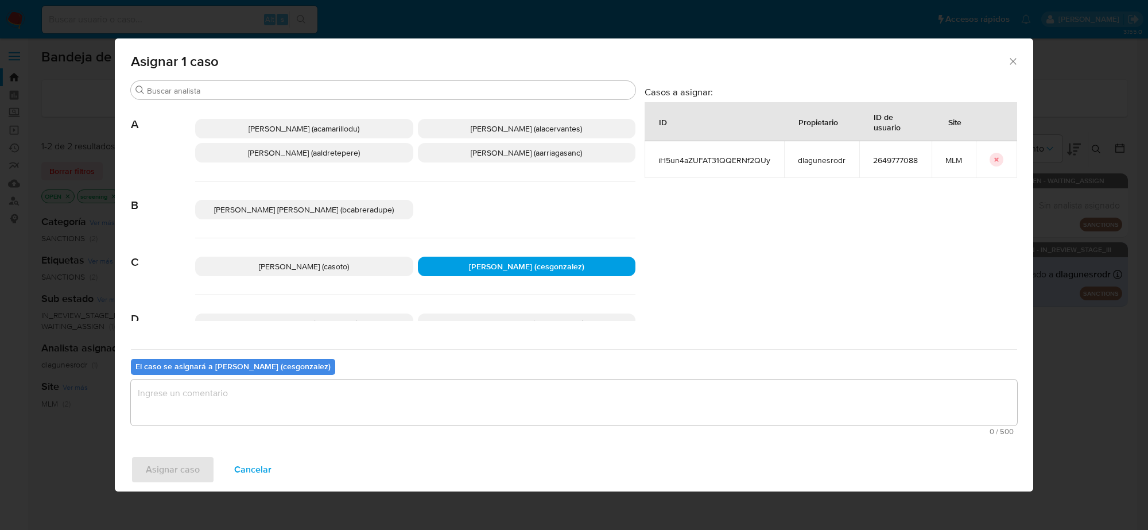
click at [480, 415] on textarea "assign-modal" at bounding box center [574, 402] width 886 height 46
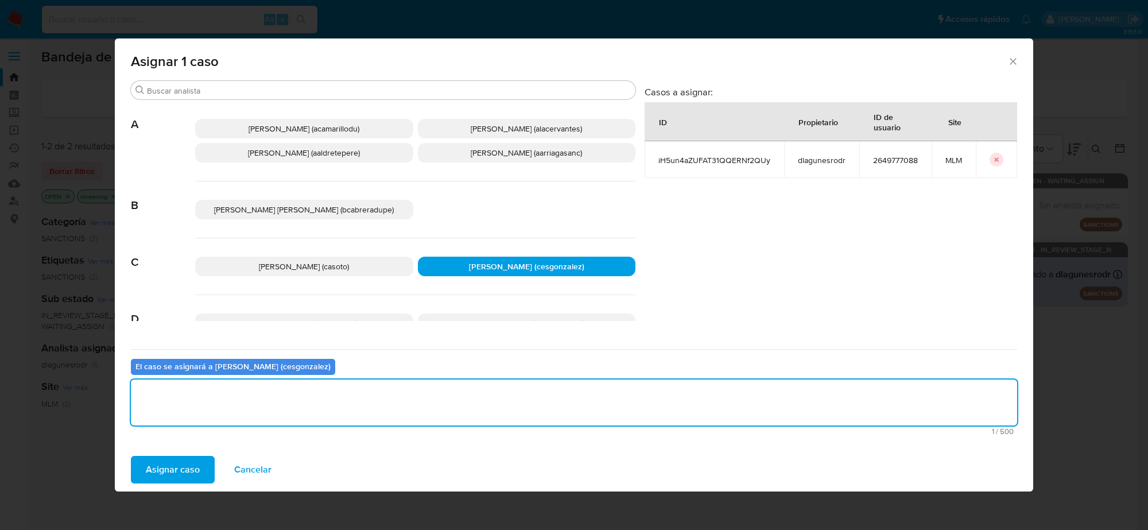
click at [173, 469] on span "Asignar caso" at bounding box center [173, 469] width 54 height 25
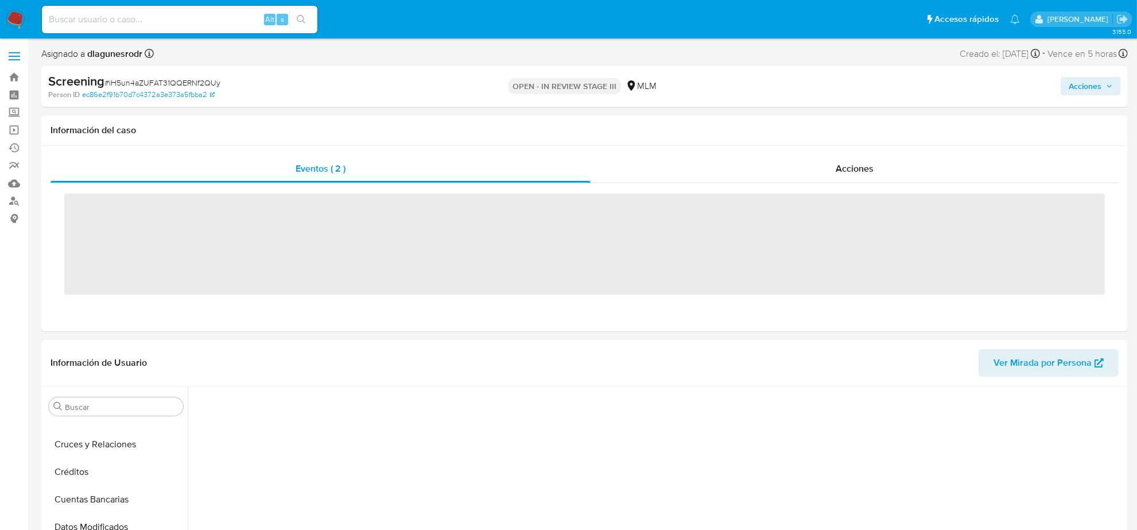
scroll to position [274, 0]
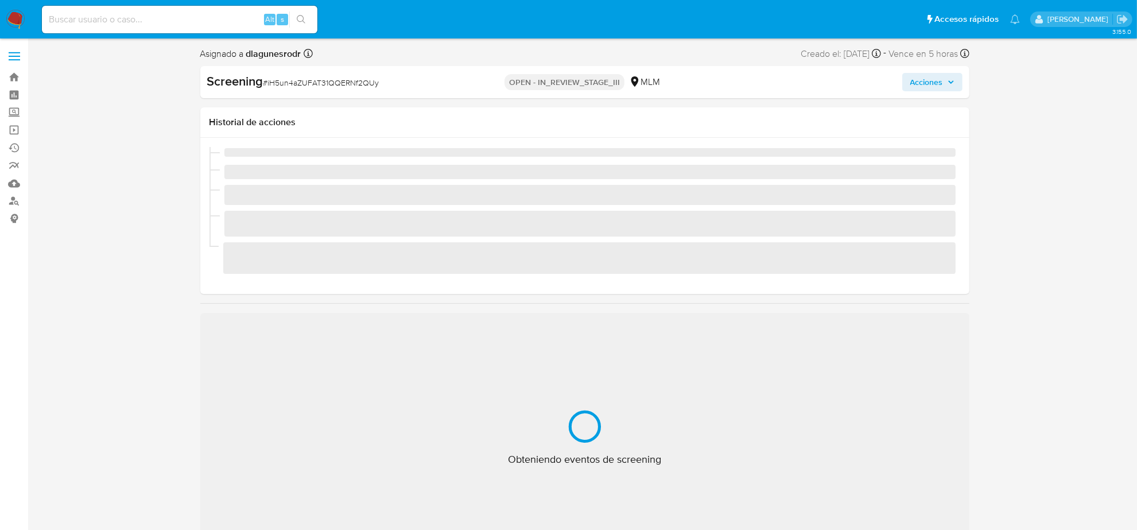
select select "10"
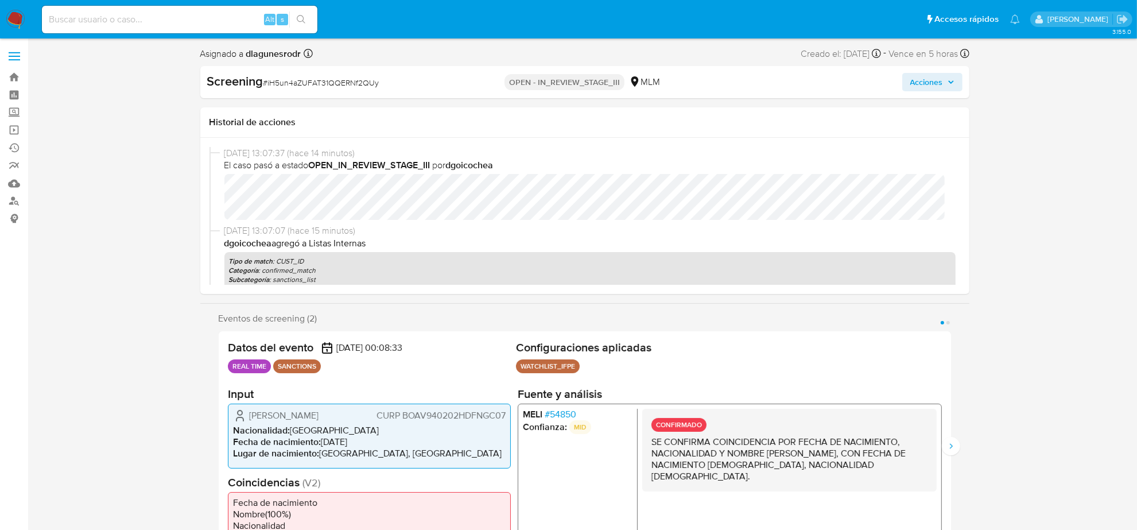
scroll to position [484, 0]
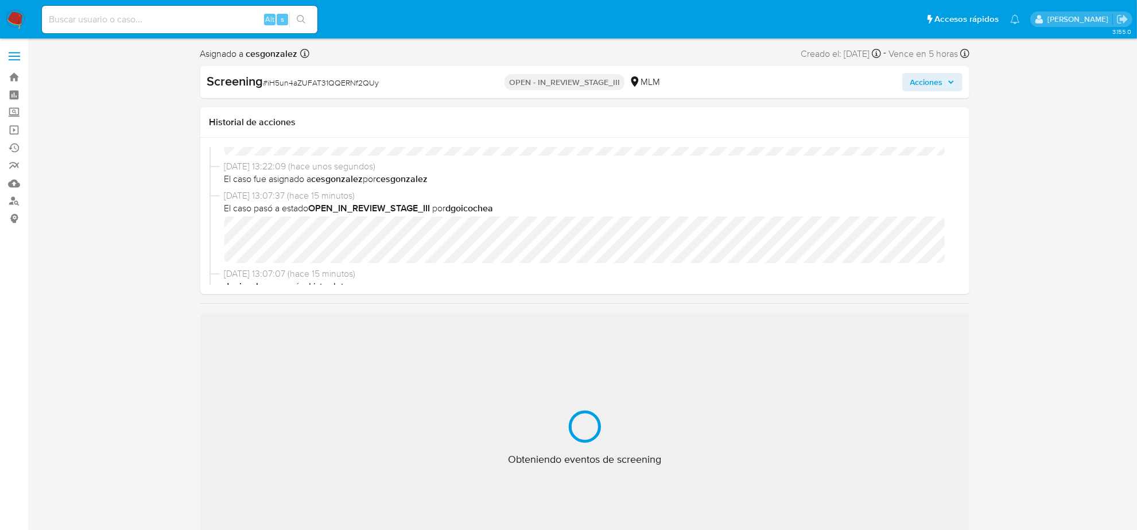
scroll to position [72, 0]
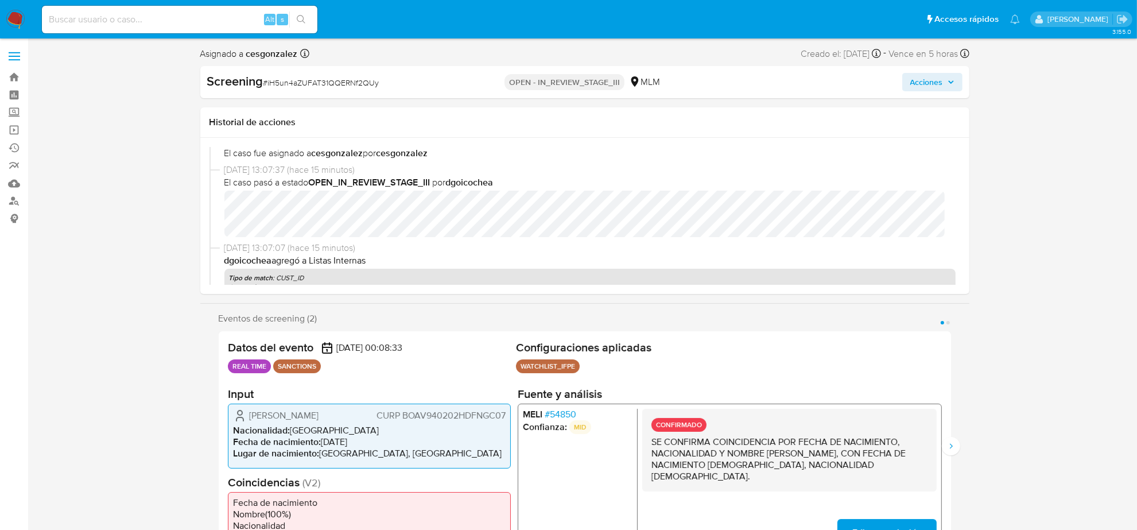
select select "10"
click at [948, 81] on icon "button" at bounding box center [951, 82] width 7 height 7
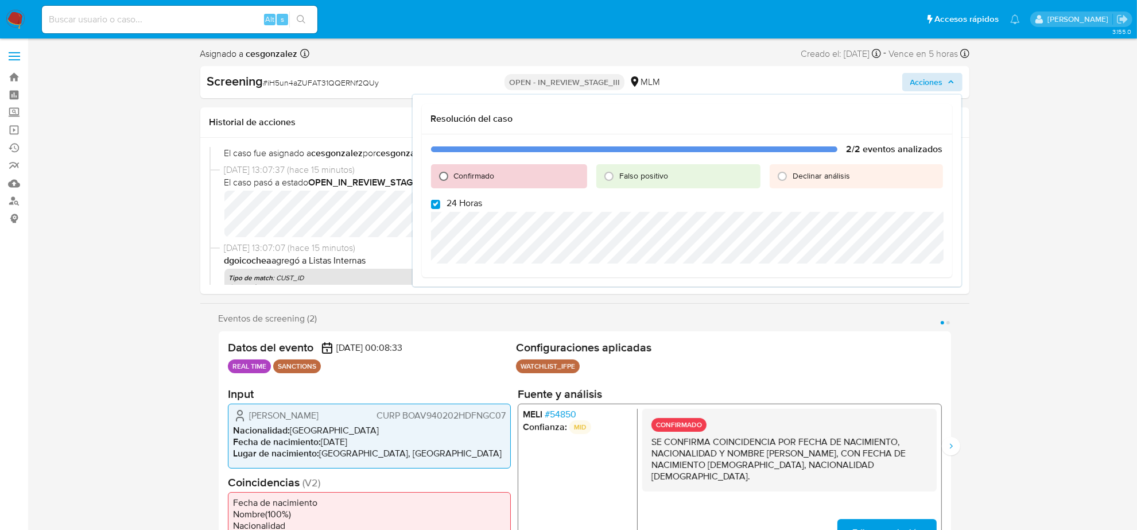
click at [442, 178] on input "Confirmado" at bounding box center [443, 176] width 18 height 18
radio input "true"
click at [438, 202] on input "24 Horas" at bounding box center [435, 204] width 9 height 9
checkbox input "false"
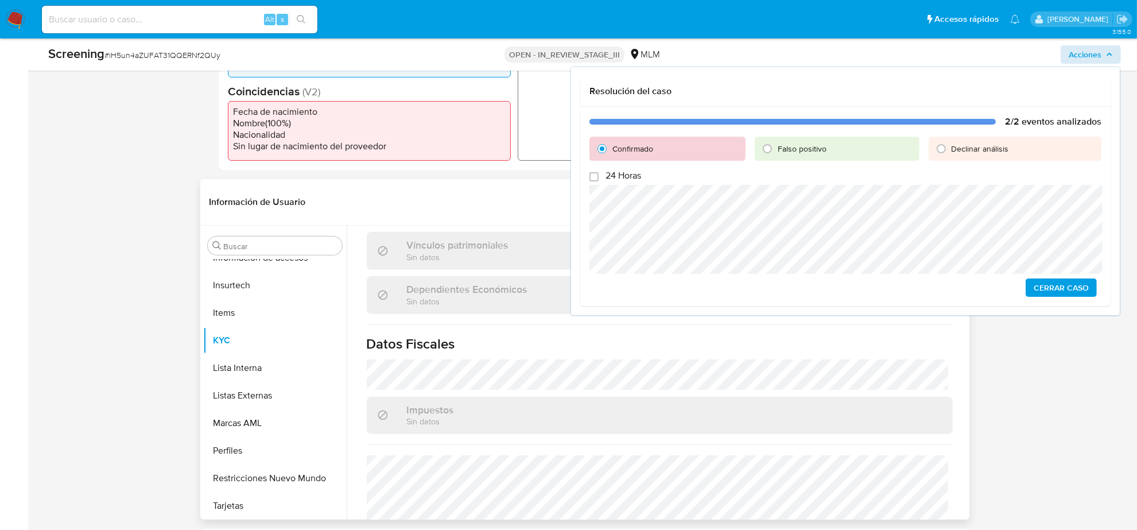
scroll to position [724, 0]
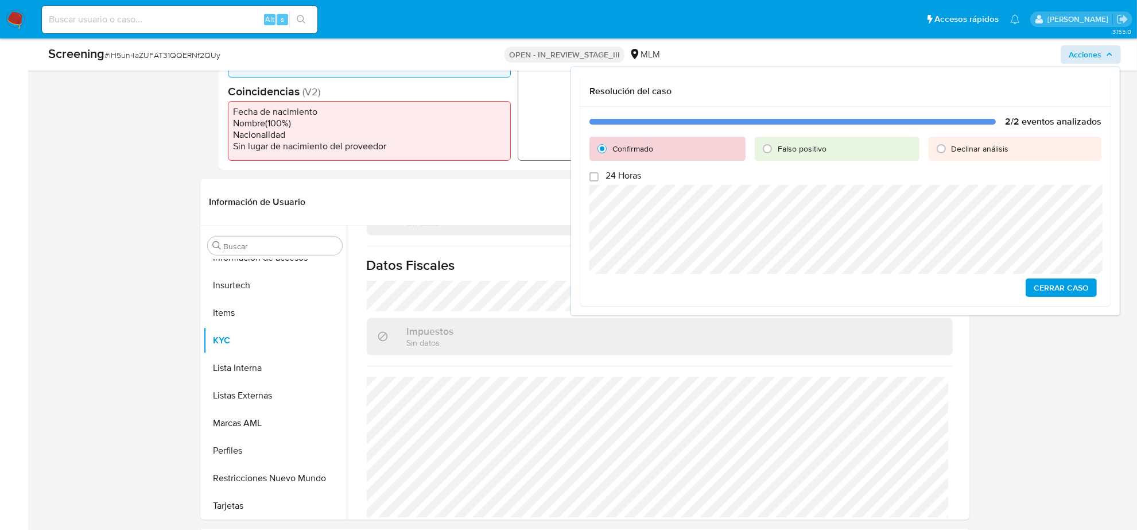
click at [1055, 293] on span "Cerrar Caso" at bounding box center [1061, 287] width 55 height 16
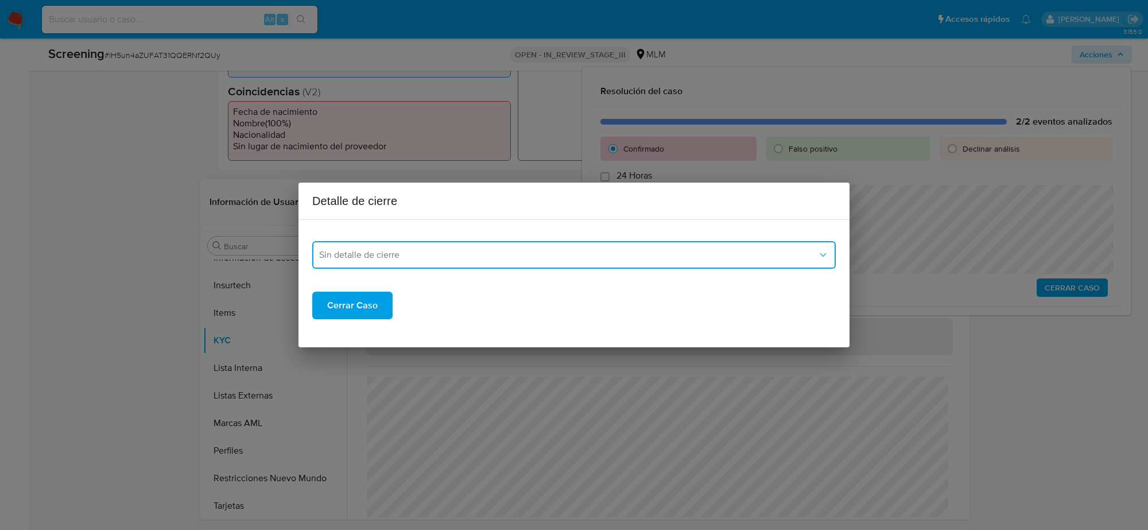
click at [458, 256] on span "Sin detalle de cierre" at bounding box center [568, 254] width 498 height 11
click at [363, 331] on div "LPB" at bounding box center [574, 341] width 510 height 28
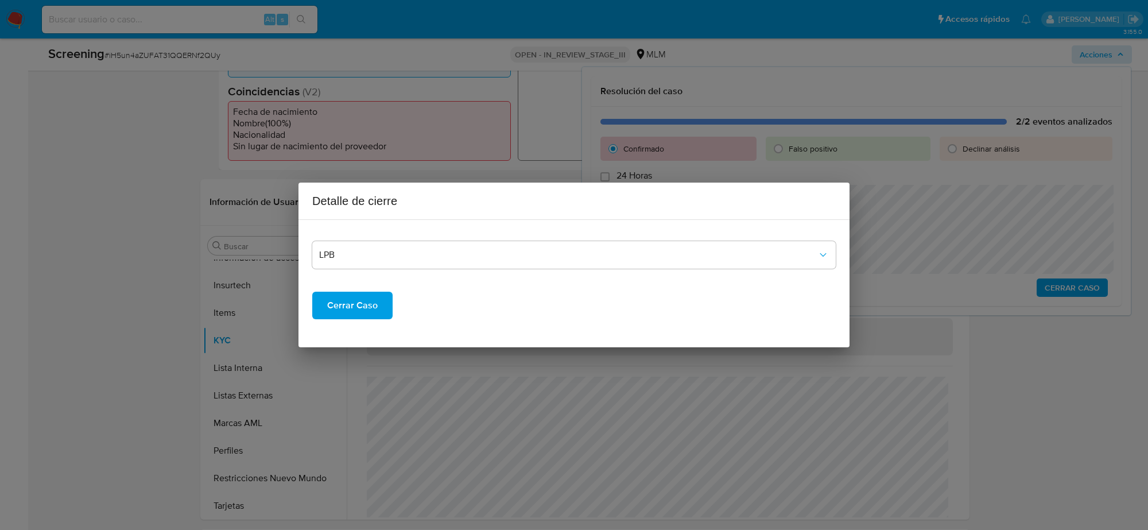
click at [331, 308] on span "Cerrar Caso" at bounding box center [352, 305] width 51 height 25
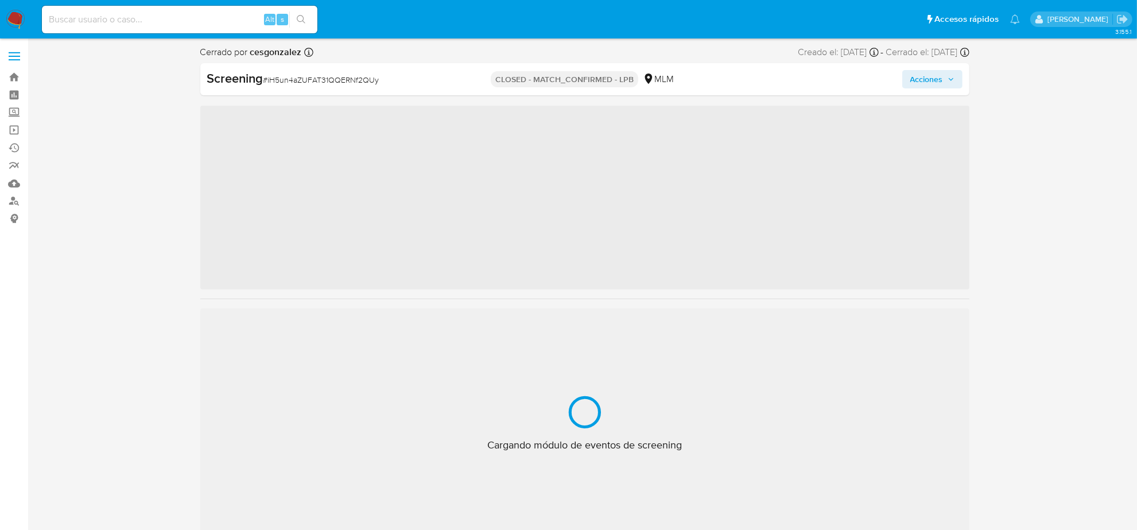
scroll to position [484, 0]
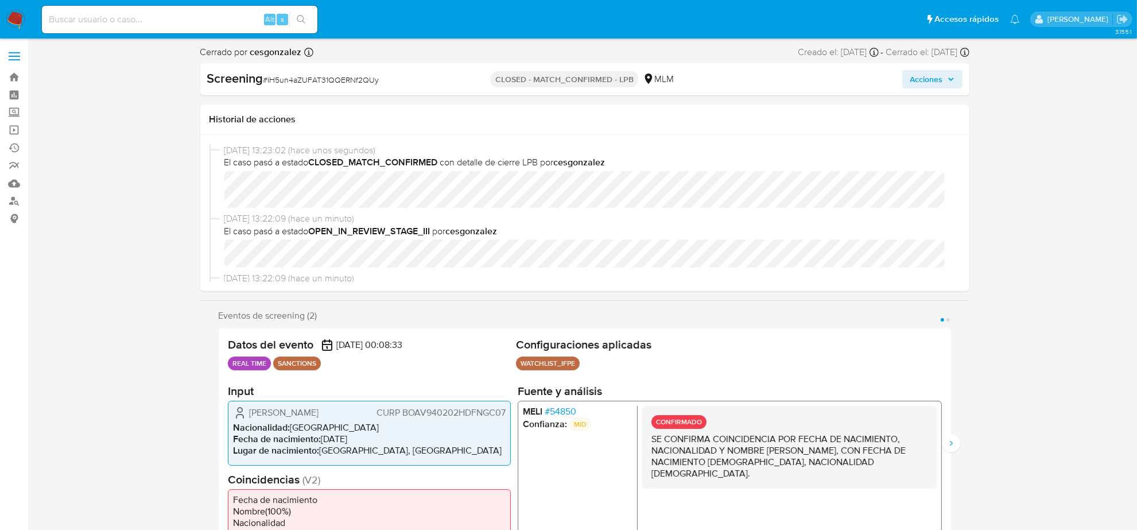
select select "10"
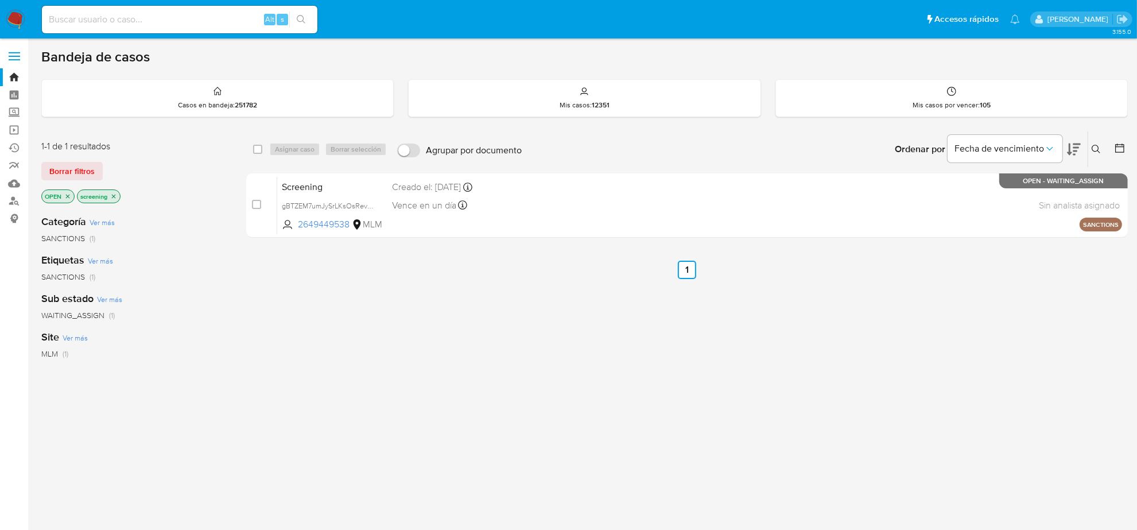
click at [16, 22] on img at bounding box center [16, 20] width 20 height 20
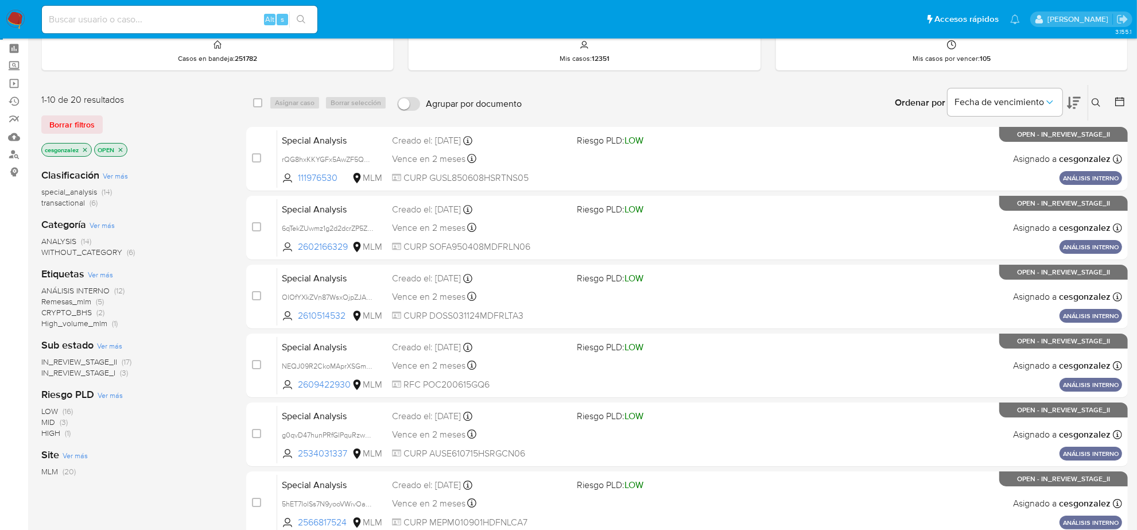
scroll to position [72, 0]
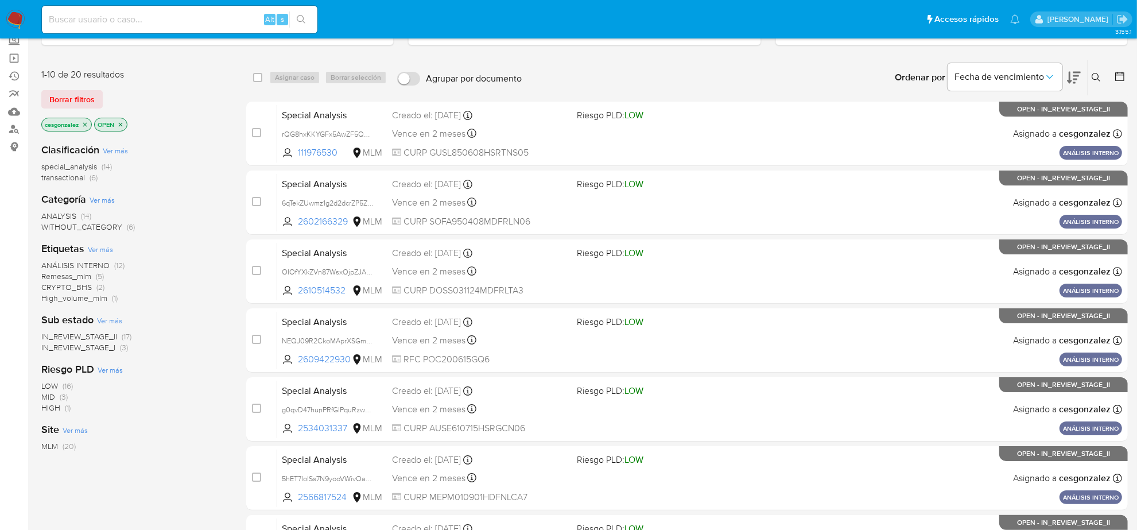
click at [105, 298] on span "High_volume_mlm" at bounding box center [74, 297] width 66 height 11
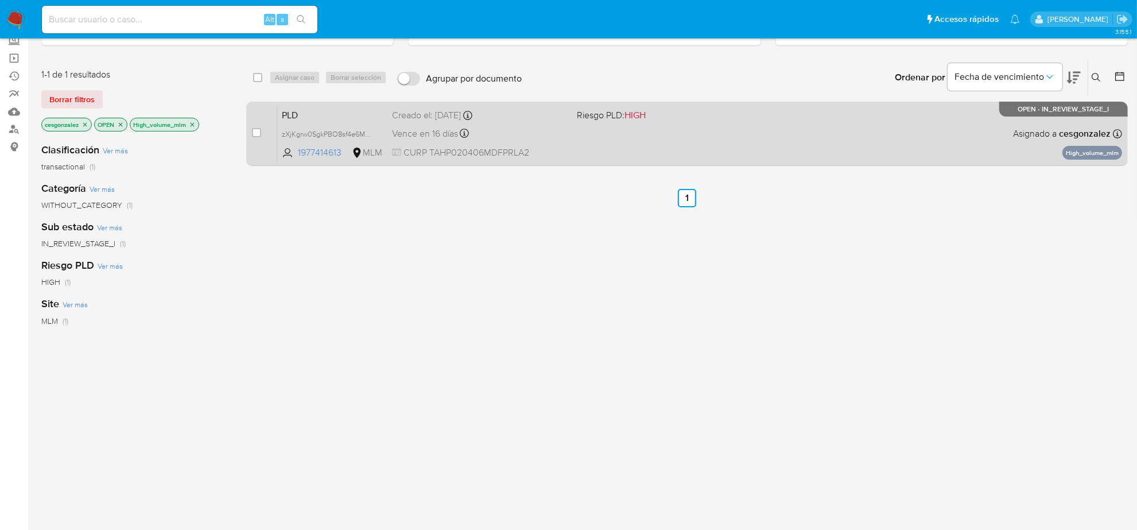
click at [451, 146] on span "CURP TAHP020406MDFPRLA2" at bounding box center [480, 152] width 176 height 13
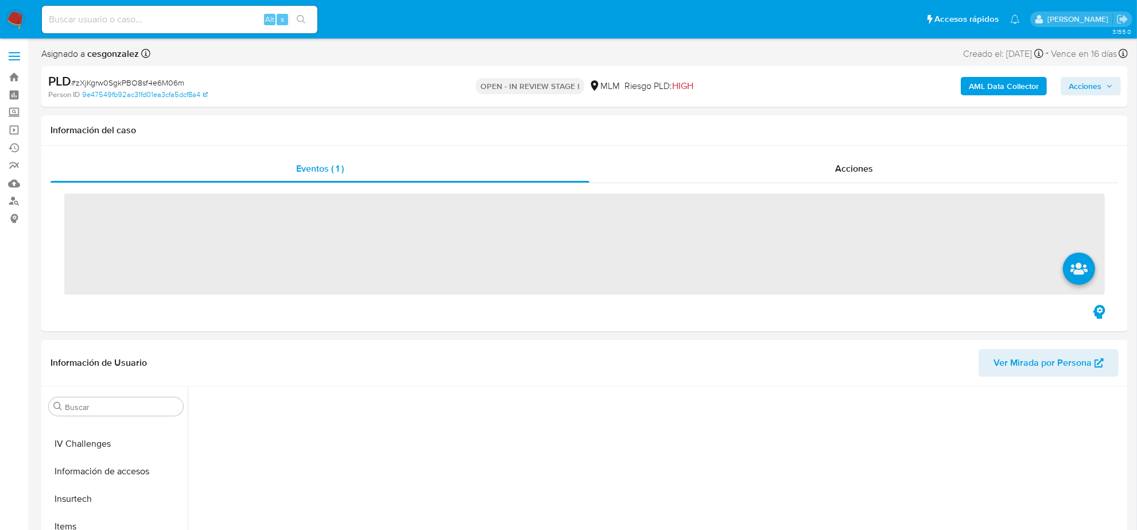
scroll to position [484, 0]
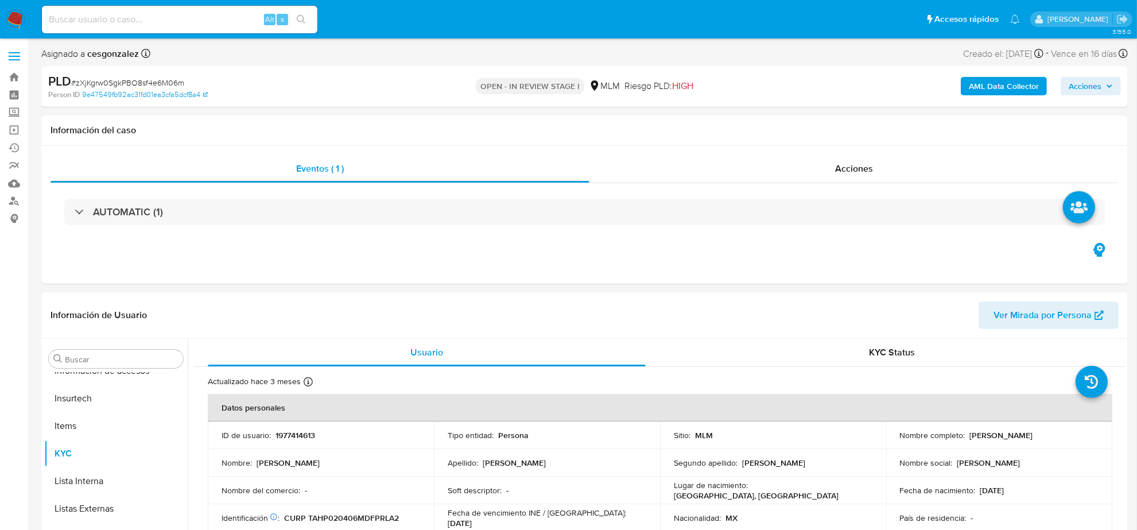
select select "10"
click at [867, 159] on div "Acciones" at bounding box center [853, 169] width 529 height 28
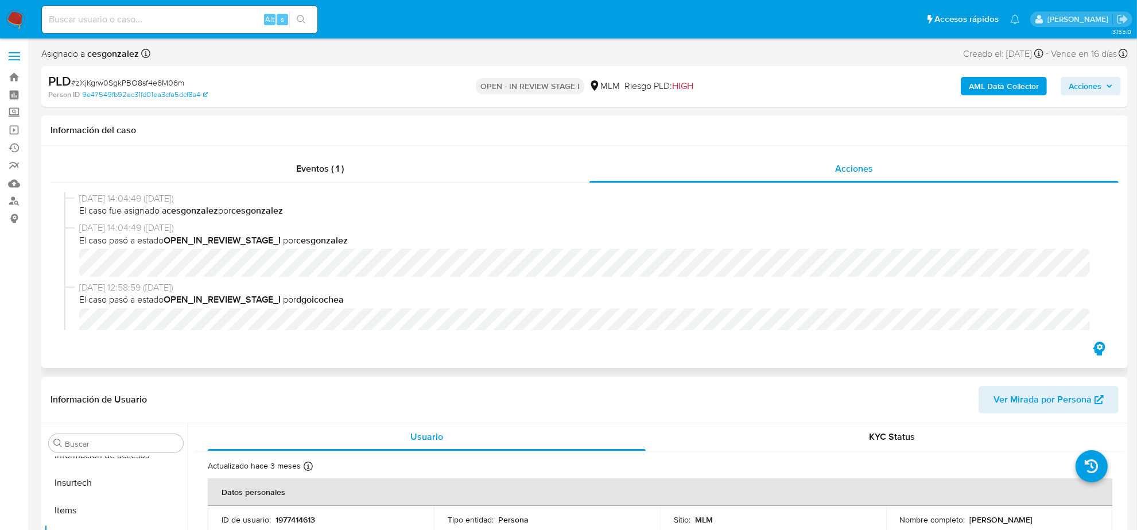
scroll to position [39, 0]
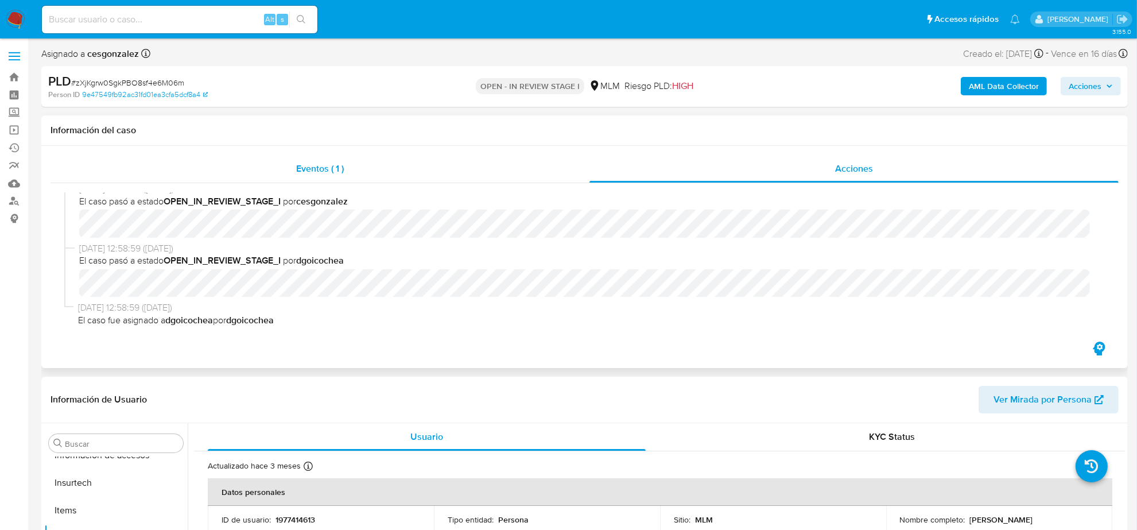
click at [336, 171] on span "Eventos ( 1 )" at bounding box center [320, 168] width 48 height 13
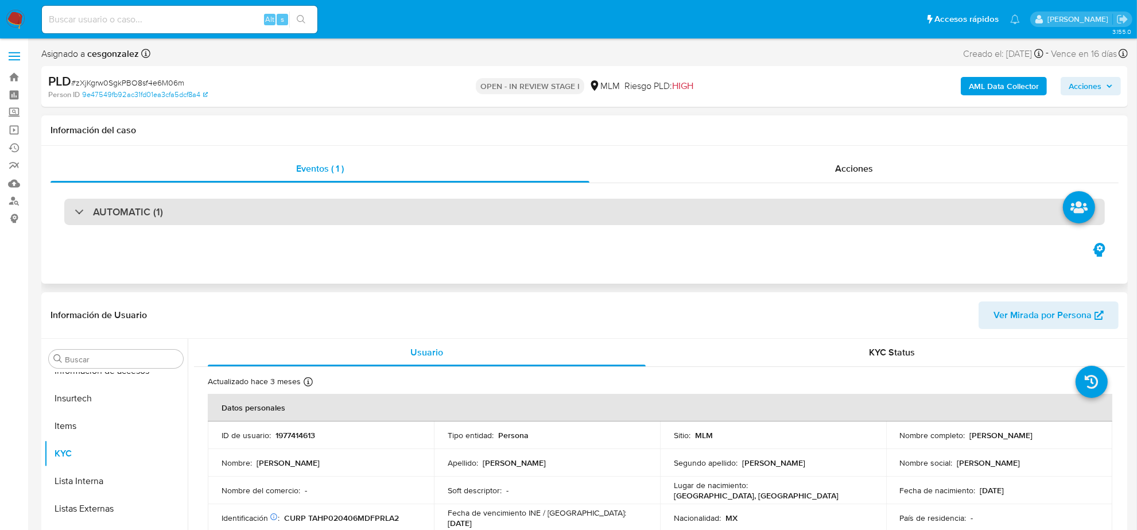
click at [75, 211] on div at bounding box center [75, 211] width 0 height 0
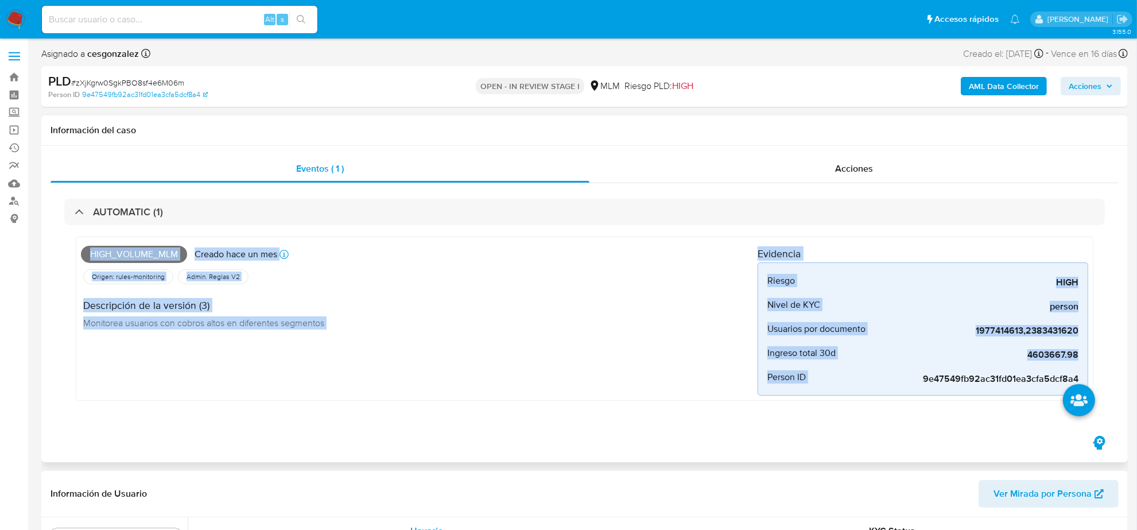
drag, startPoint x: 73, startPoint y: 242, endPoint x: 942, endPoint y: 420, distance: 887.5
click at [942, 422] on div "AUTOMATIC (1) High_volume_mlm Creado hace un mes Creado: 12/07/2025 02:08:41 Or…" at bounding box center [585, 308] width 1068 height 250
click at [61, 246] on div "AUTOMATIC (1) High_volume_mlm Creado hace un mes Creado: 12/07/2025 02:08:41 Or…" at bounding box center [585, 308] width 1068 height 250
drag, startPoint x: 67, startPoint y: 234, endPoint x: 977, endPoint y: 432, distance: 931.6
click at [977, 432] on div "AUTOMATIC (1) High_volume_mlm Creado hace un mes Creado: 12/07/2025 02:08:41 Or…" at bounding box center [585, 308] width 1068 height 250
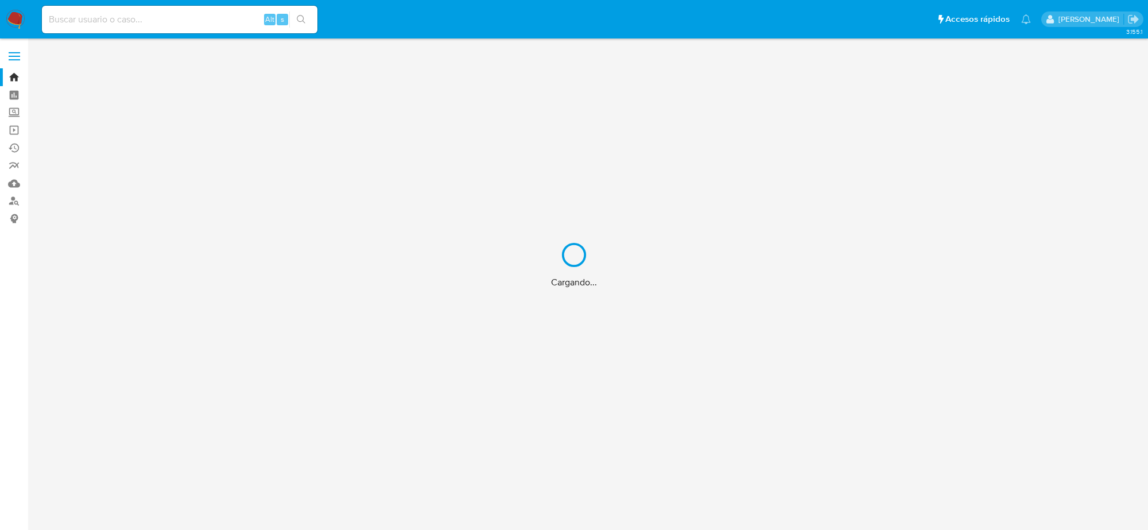
click at [125, 15] on div "Cargando..." at bounding box center [574, 265] width 1148 height 530
click at [144, 23] on div "Cargando..." at bounding box center [574, 265] width 1148 height 530
click at [119, 19] on div "Cargando..." at bounding box center [574, 265] width 1148 height 530
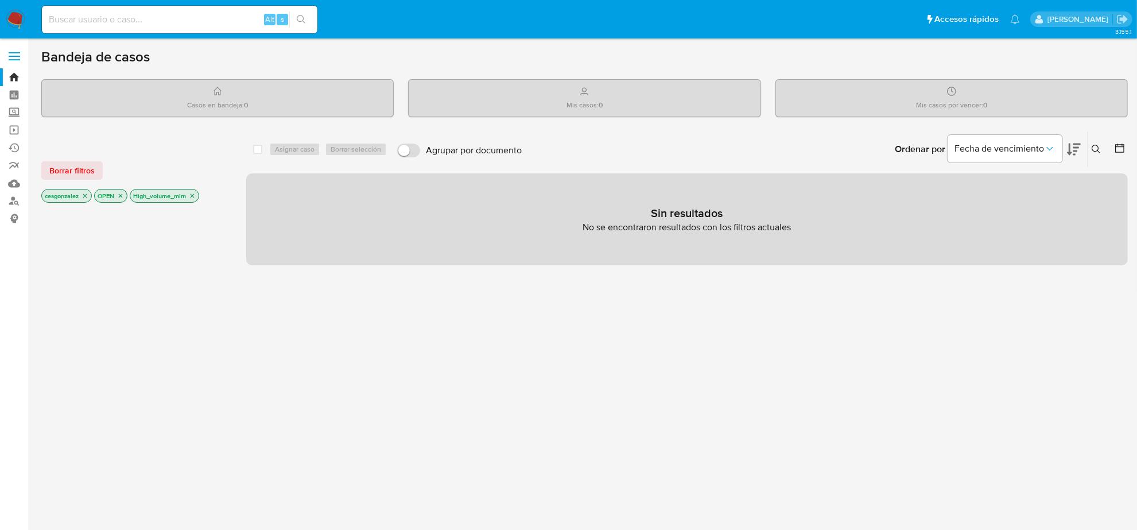
click at [121, 18] on input at bounding box center [179, 19] width 275 height 15
click at [117, 20] on input at bounding box center [179, 19] width 275 height 15
paste input "A9bbSUICR02r5u3ZMuQnsD1x"
type input "A9bbSUICR02r5u3ZMuQnsD1x"
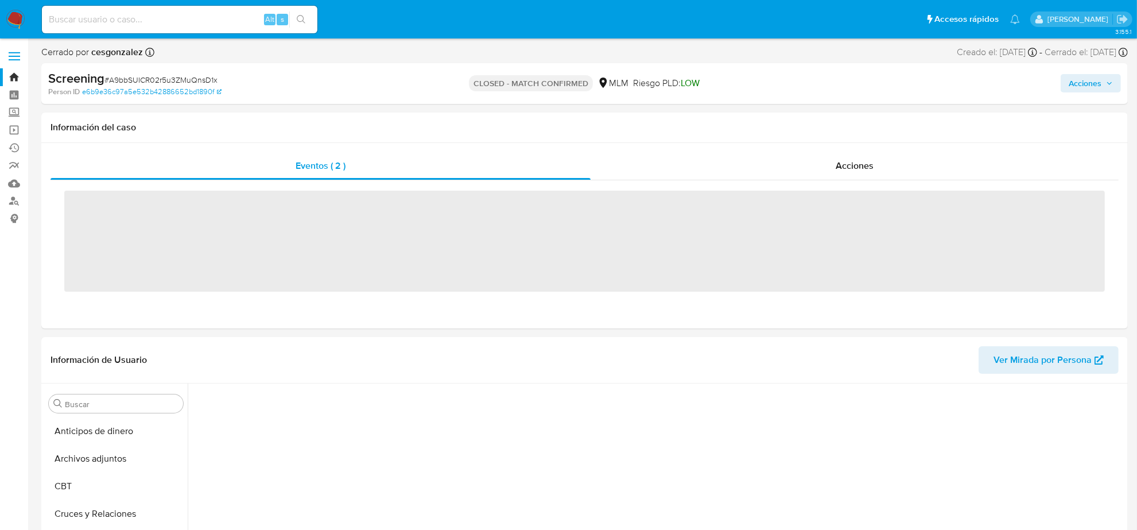
scroll to position [484, 0]
click at [854, 169] on span "Acciones" at bounding box center [855, 165] width 38 height 13
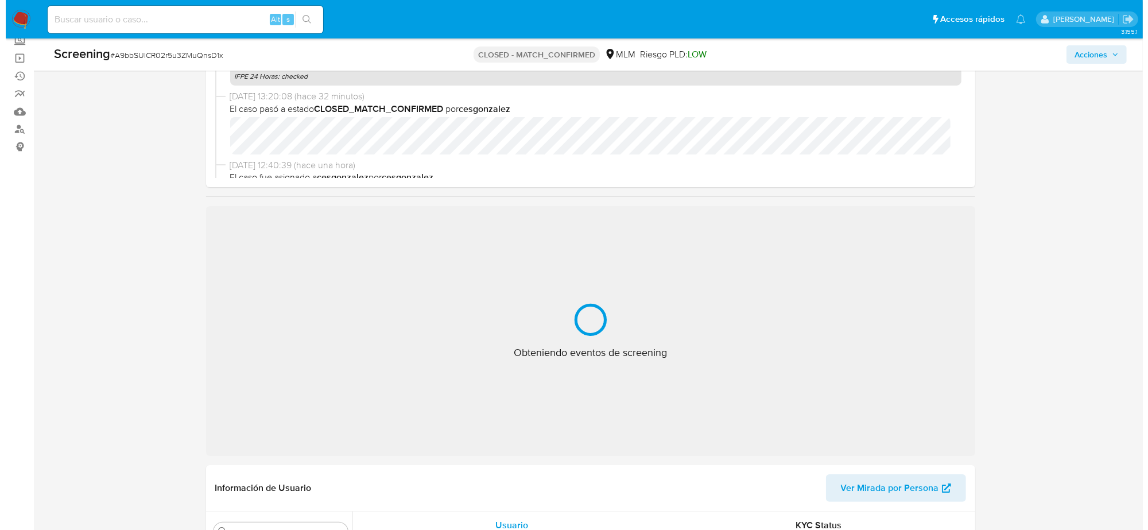
scroll to position [143, 0]
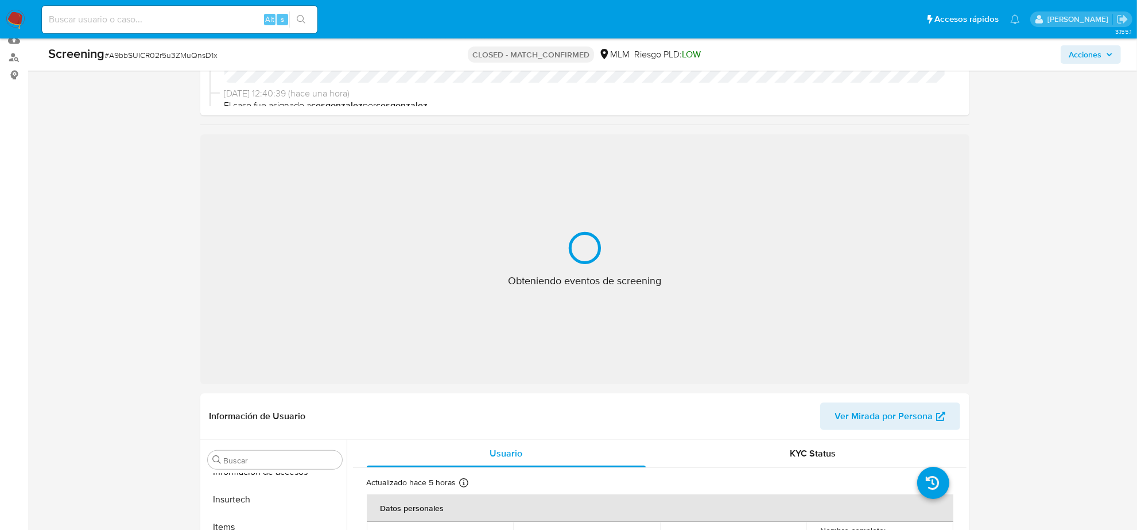
select select "10"
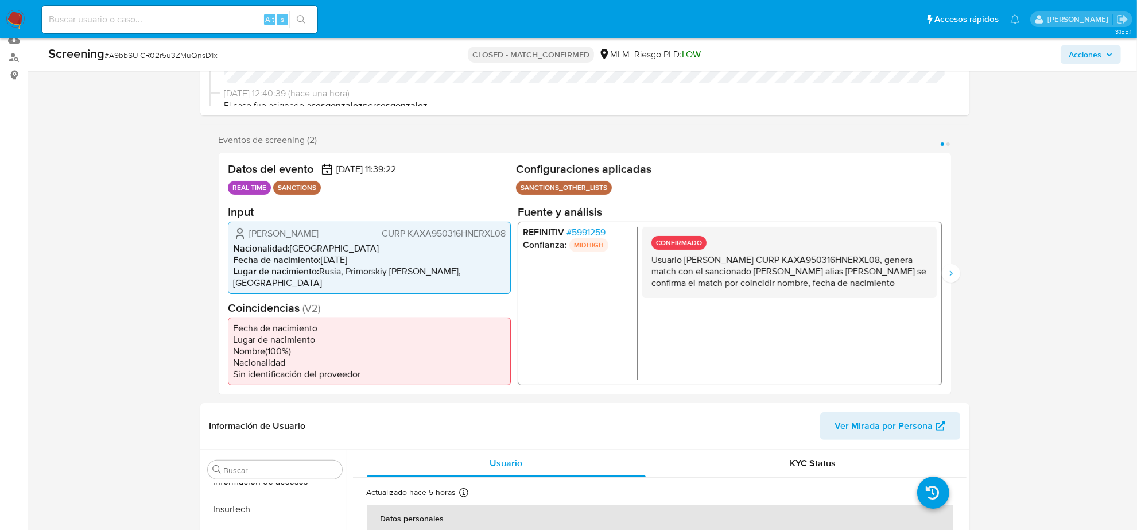
click at [598, 234] on span "# 5991259" at bounding box center [585, 231] width 39 height 11
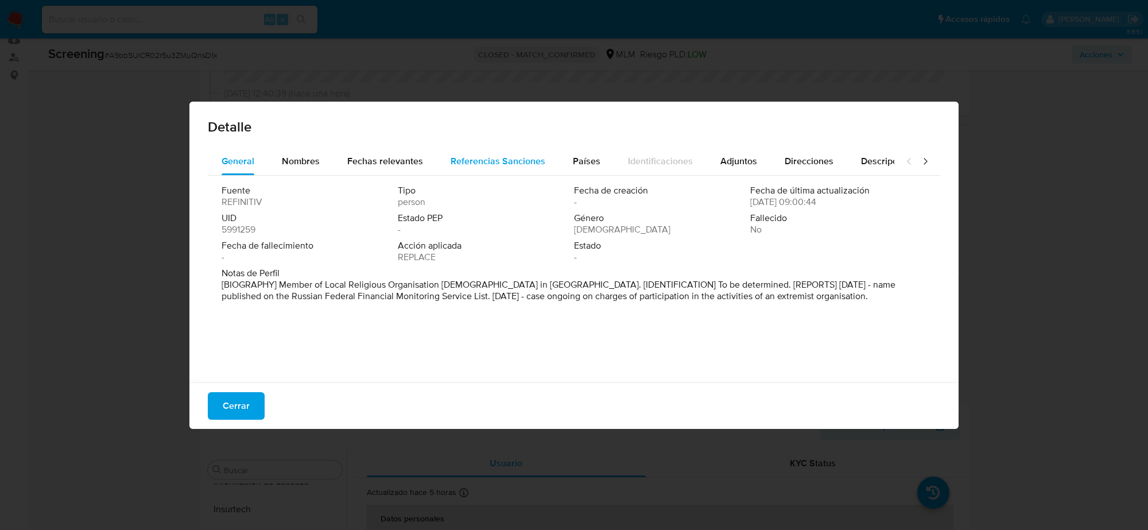
click at [465, 162] on span "Referencias Sanciones" at bounding box center [498, 160] width 95 height 13
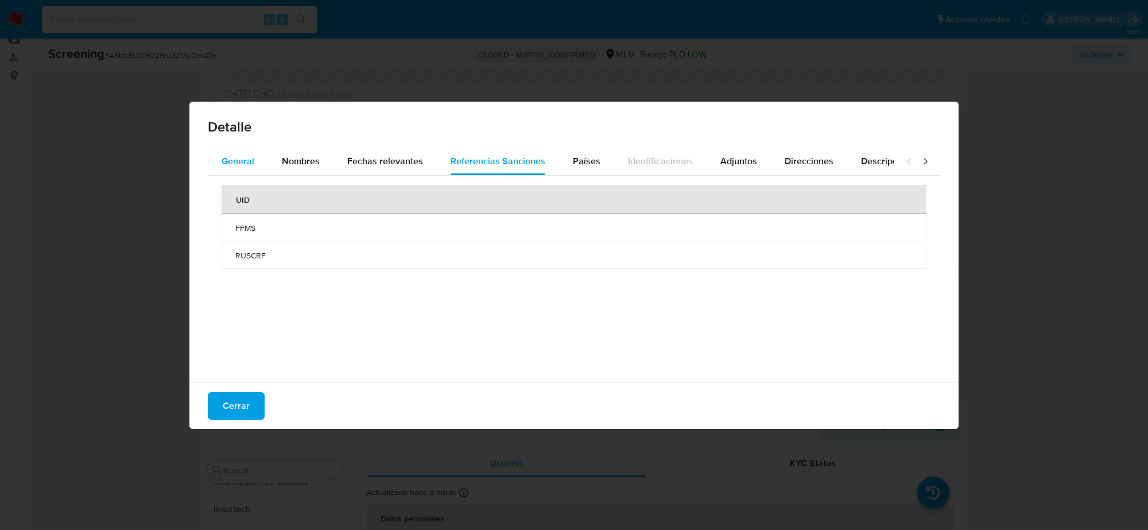
click at [230, 151] on div "General" at bounding box center [238, 161] width 33 height 28
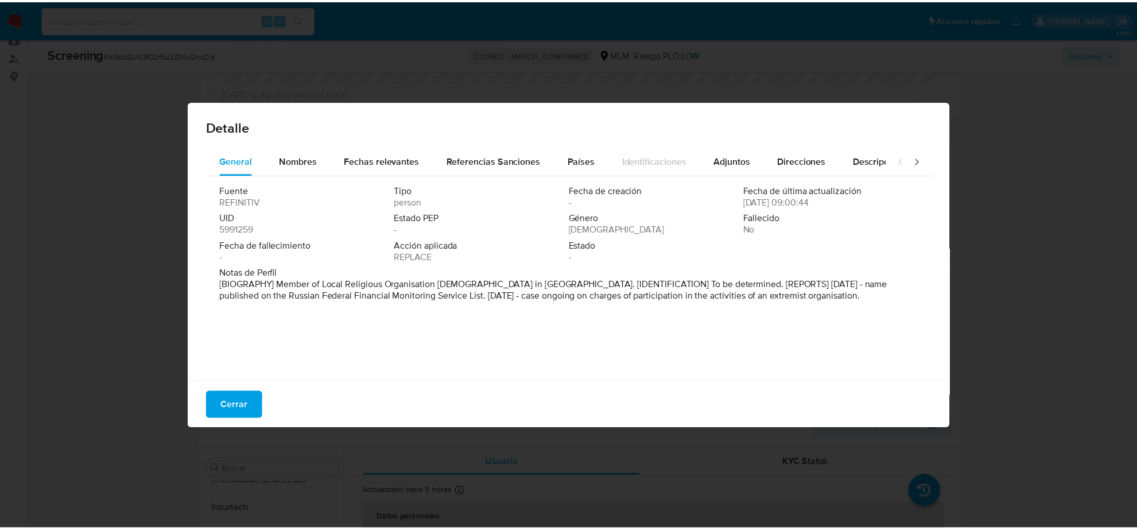
scroll to position [3, 0]
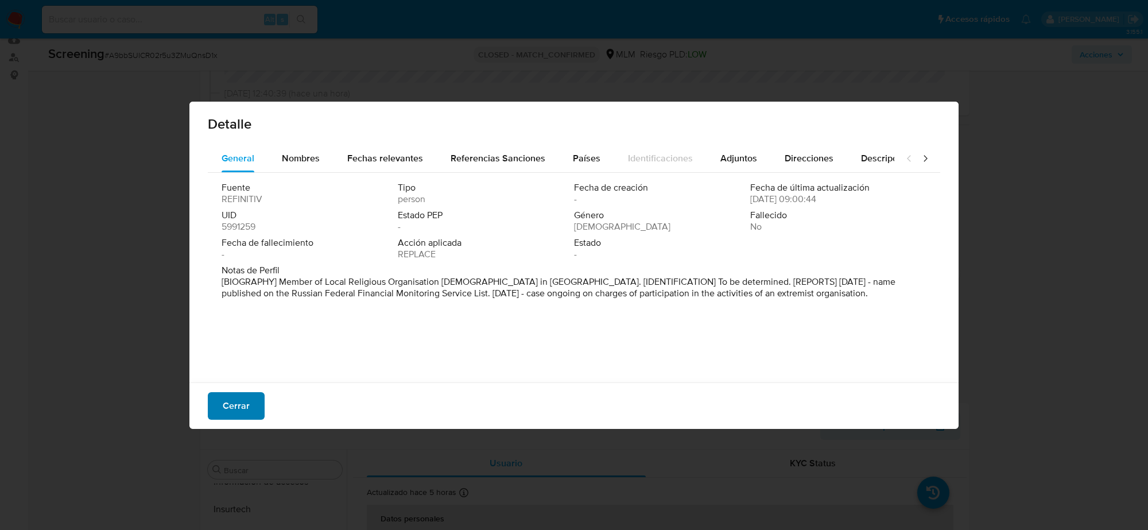
click at [247, 415] on span "Cerrar" at bounding box center [236, 405] width 27 height 25
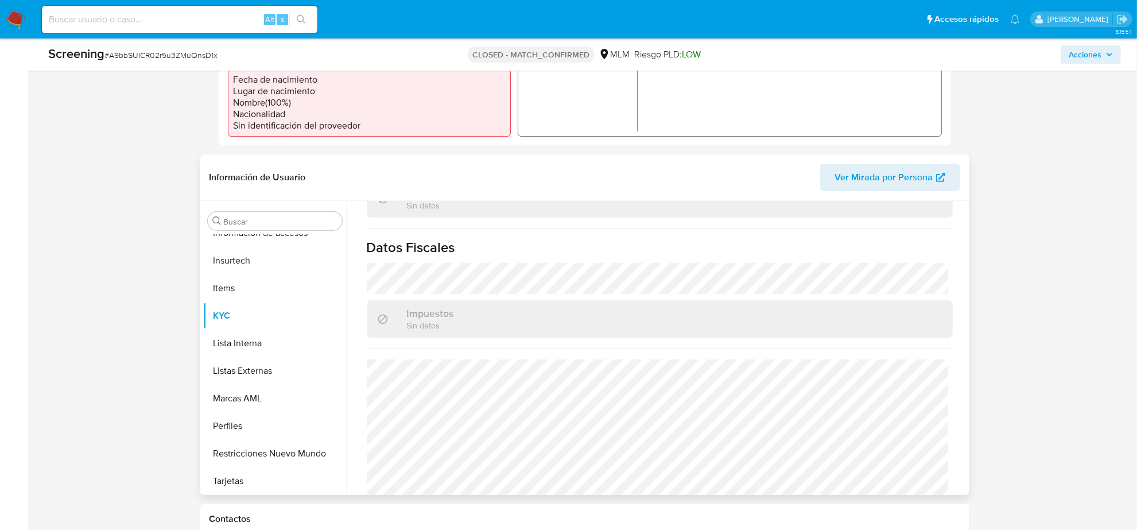
scroll to position [430, 0]
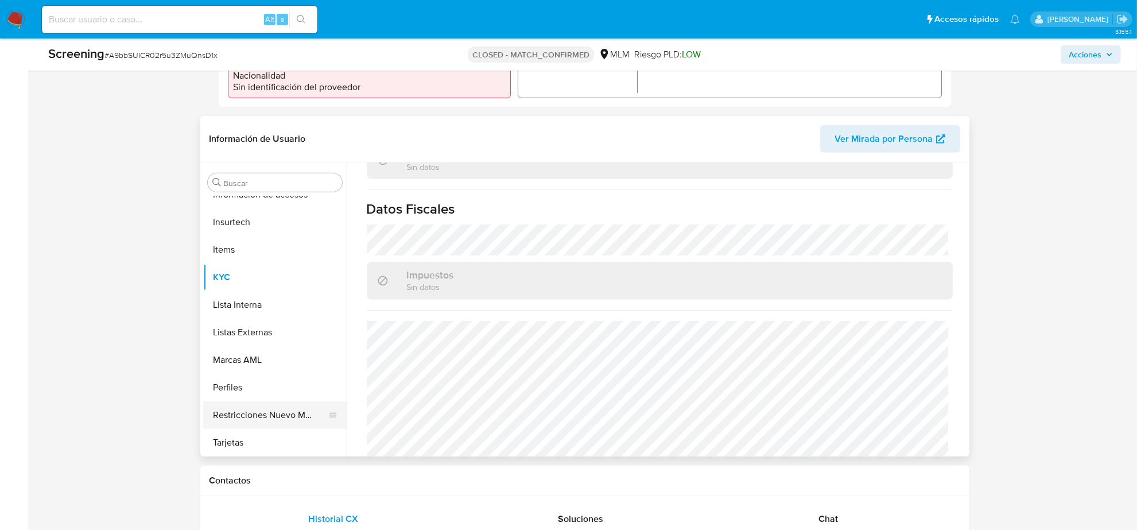
click at [276, 408] on button "Restricciones Nuevo Mundo" at bounding box center [270, 415] width 134 height 28
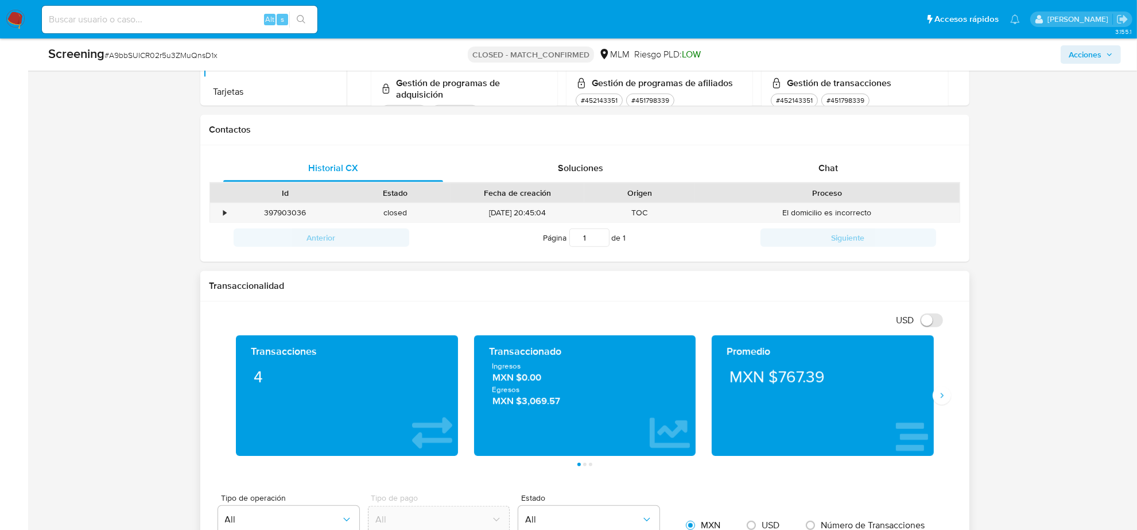
scroll to position [789, 0]
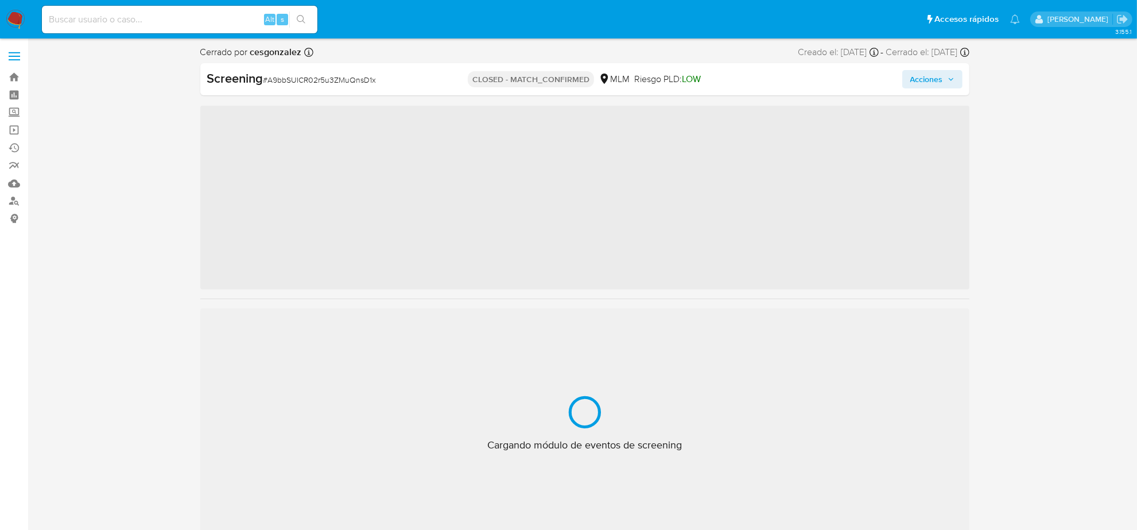
scroll to position [484, 0]
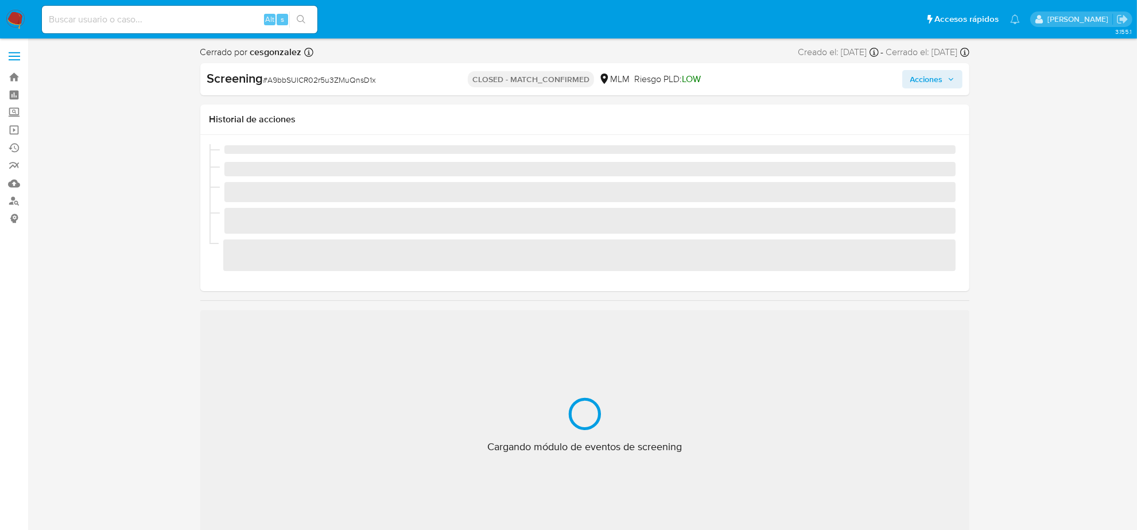
click at [169, 29] on div "Alt s" at bounding box center [179, 20] width 275 height 28
click at [167, 21] on input at bounding box center [179, 19] width 275 height 15
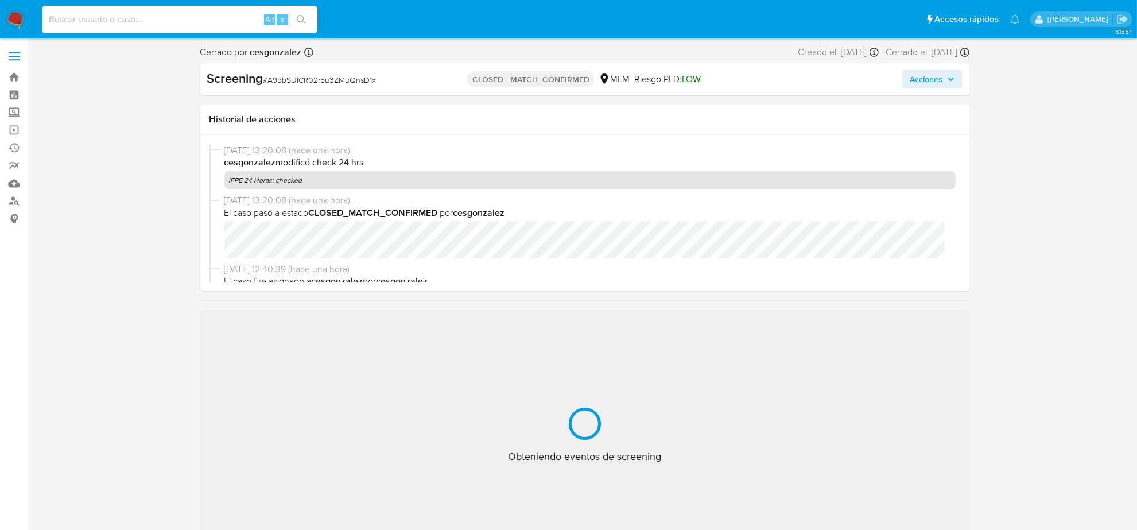
paste input "92250136"
type input "92250136"
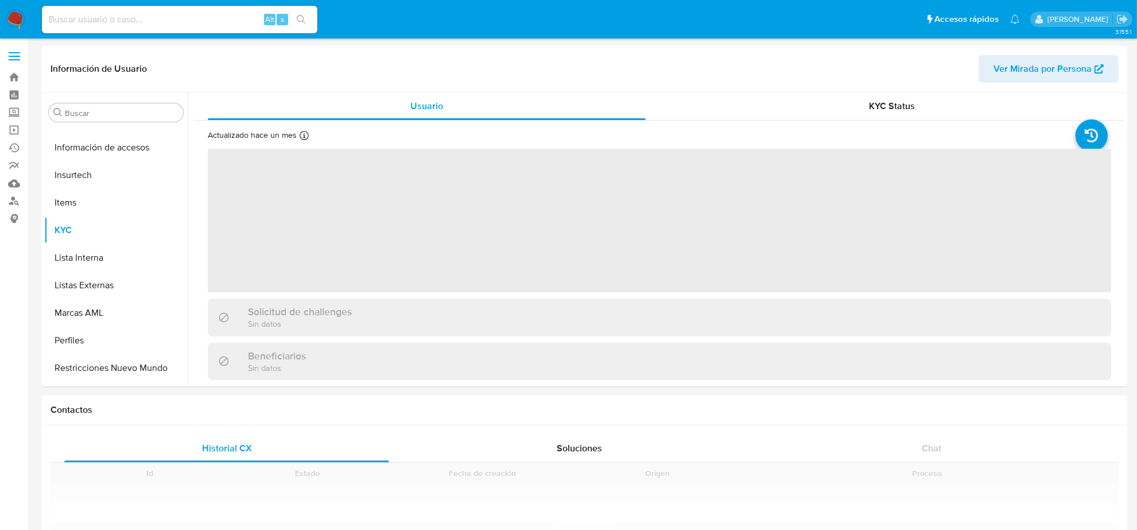
scroll to position [484, 0]
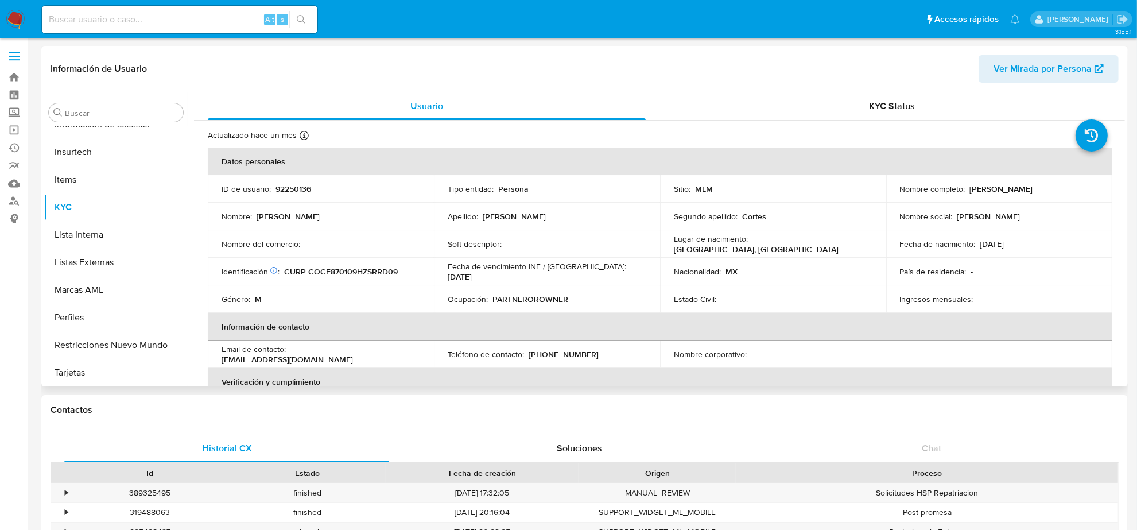
select select "10"
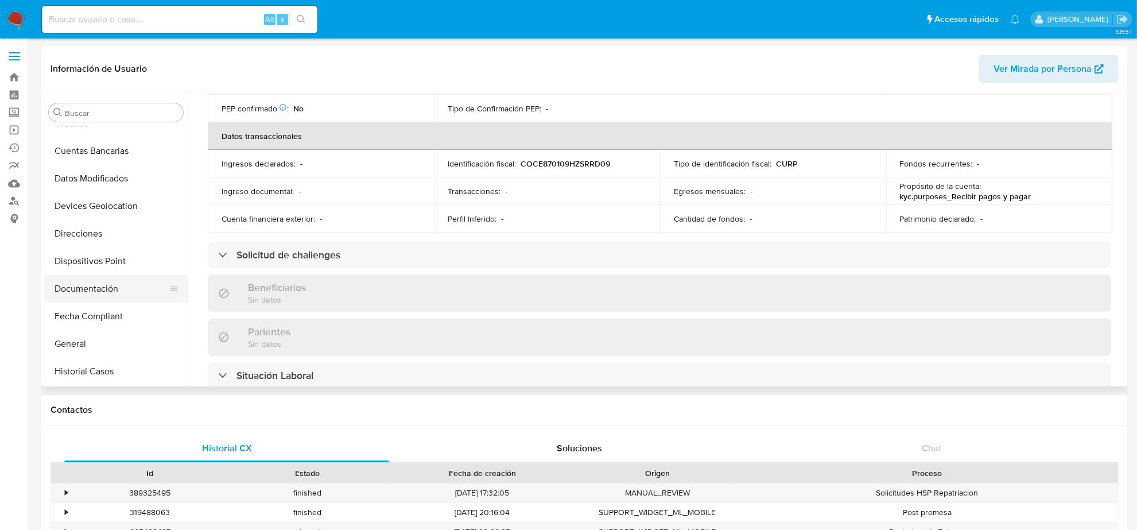
scroll to position [125, 0]
click at [99, 381] on button "Historial Casos" at bounding box center [111, 373] width 134 height 28
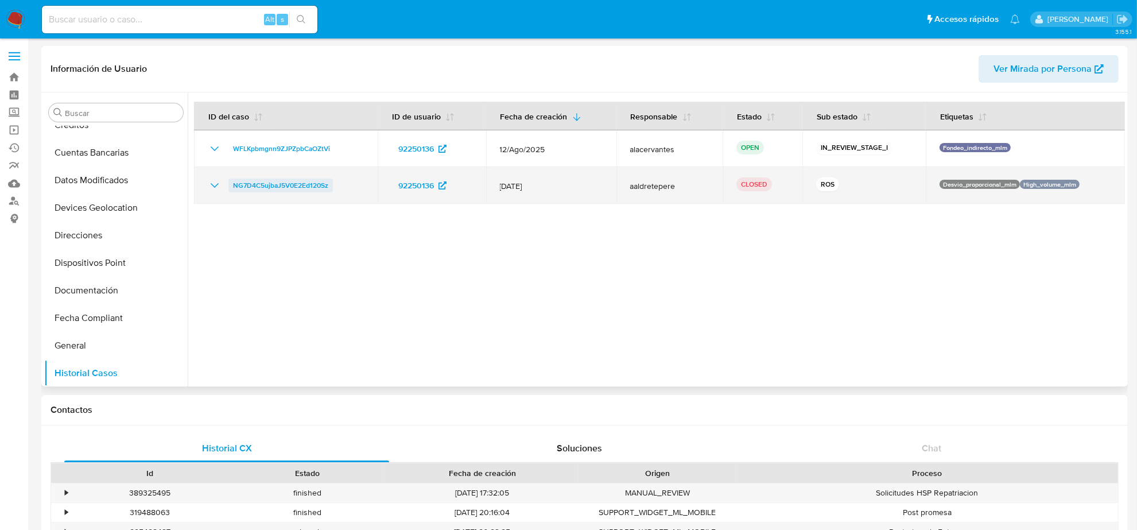
click at [296, 184] on span "NG7D4C5ujbaJ5V0E2Ed120Sz" at bounding box center [280, 185] width 95 height 14
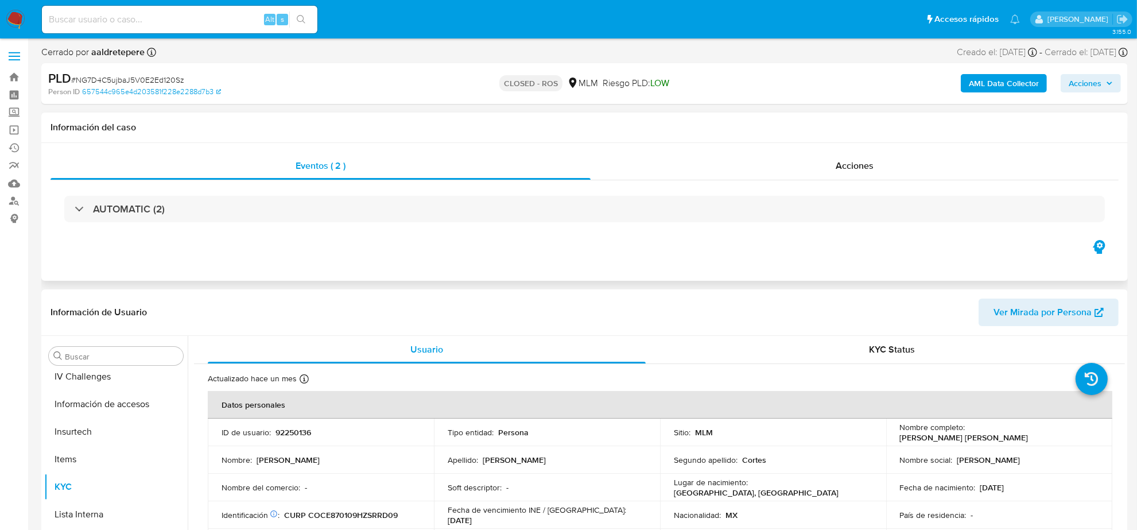
select select "10"
click at [858, 168] on span "Acciones" at bounding box center [855, 165] width 38 height 13
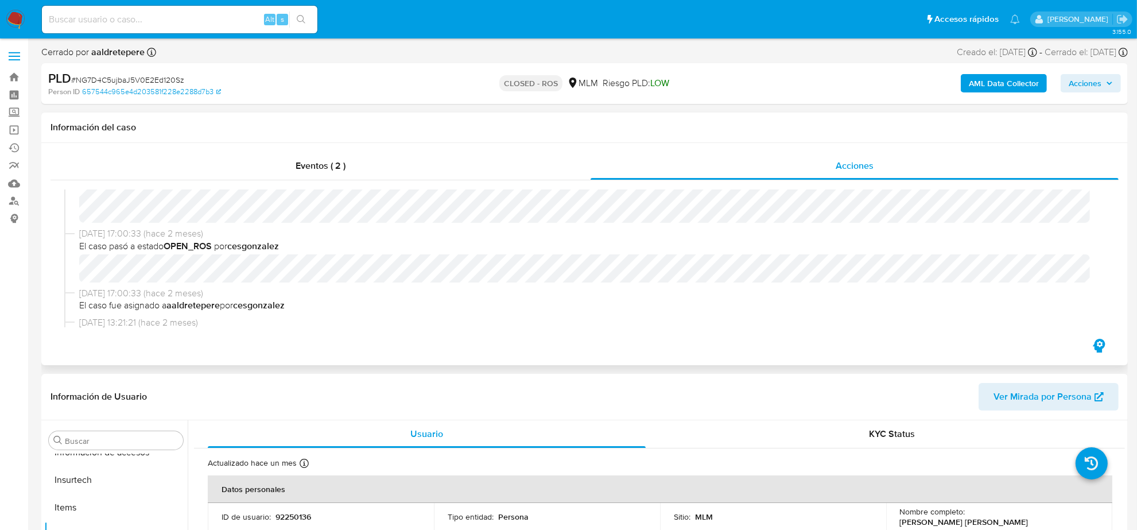
scroll to position [0, 0]
